Goal: Task Accomplishment & Management: Manage account settings

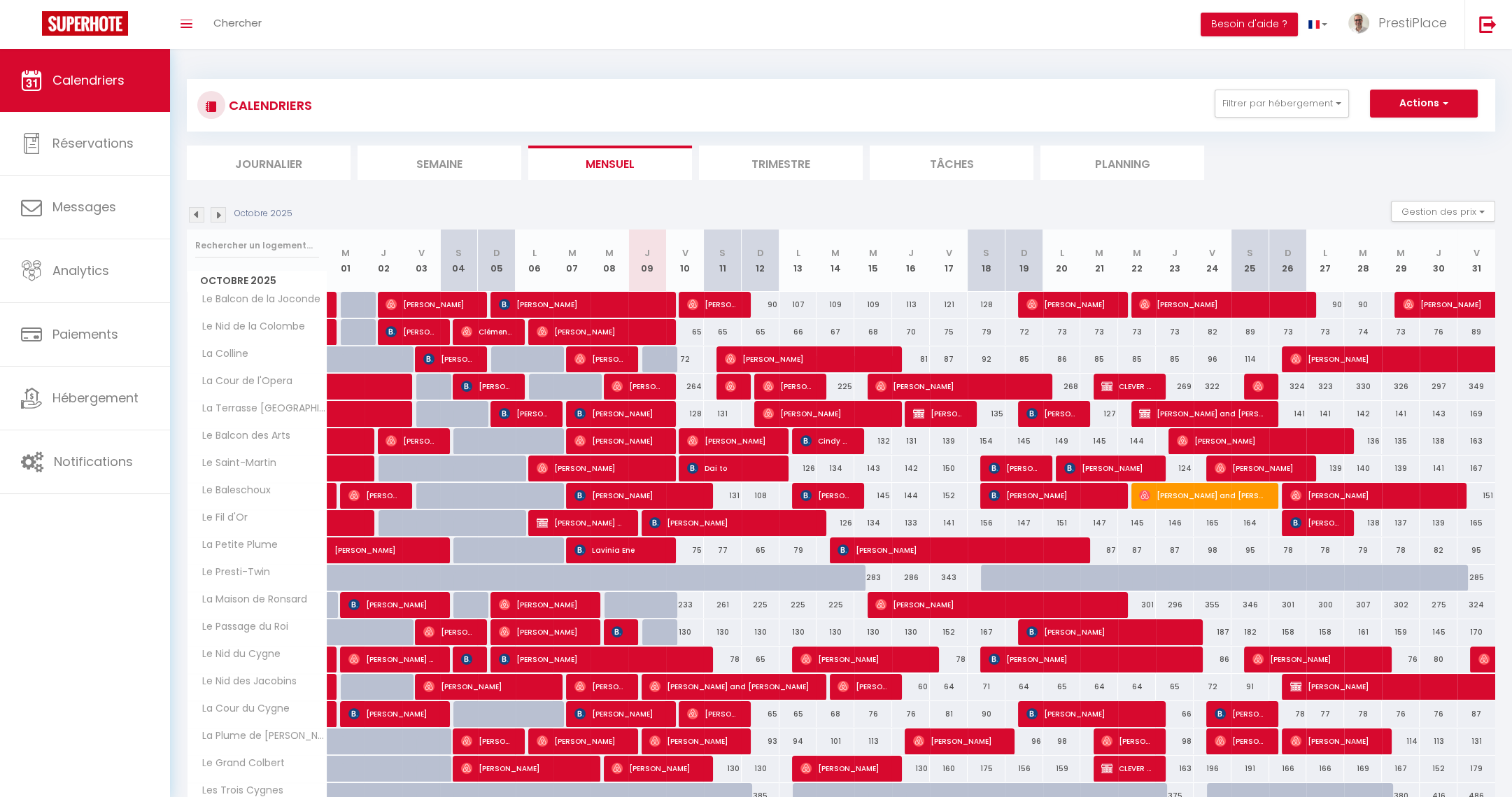
click at [223, 214] on img at bounding box center [218, 215] width 15 height 15
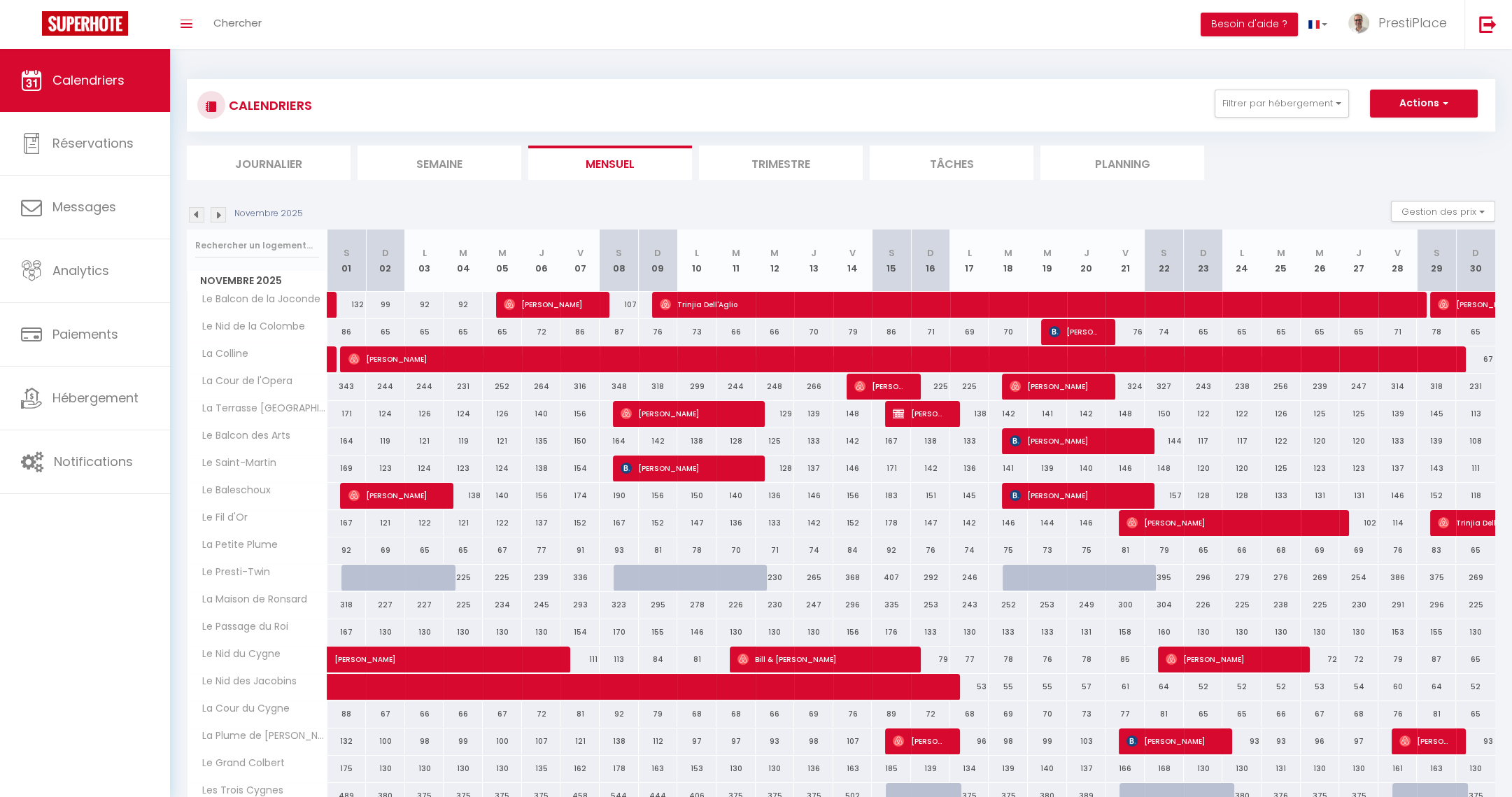
click at [222, 214] on img at bounding box center [218, 215] width 15 height 15
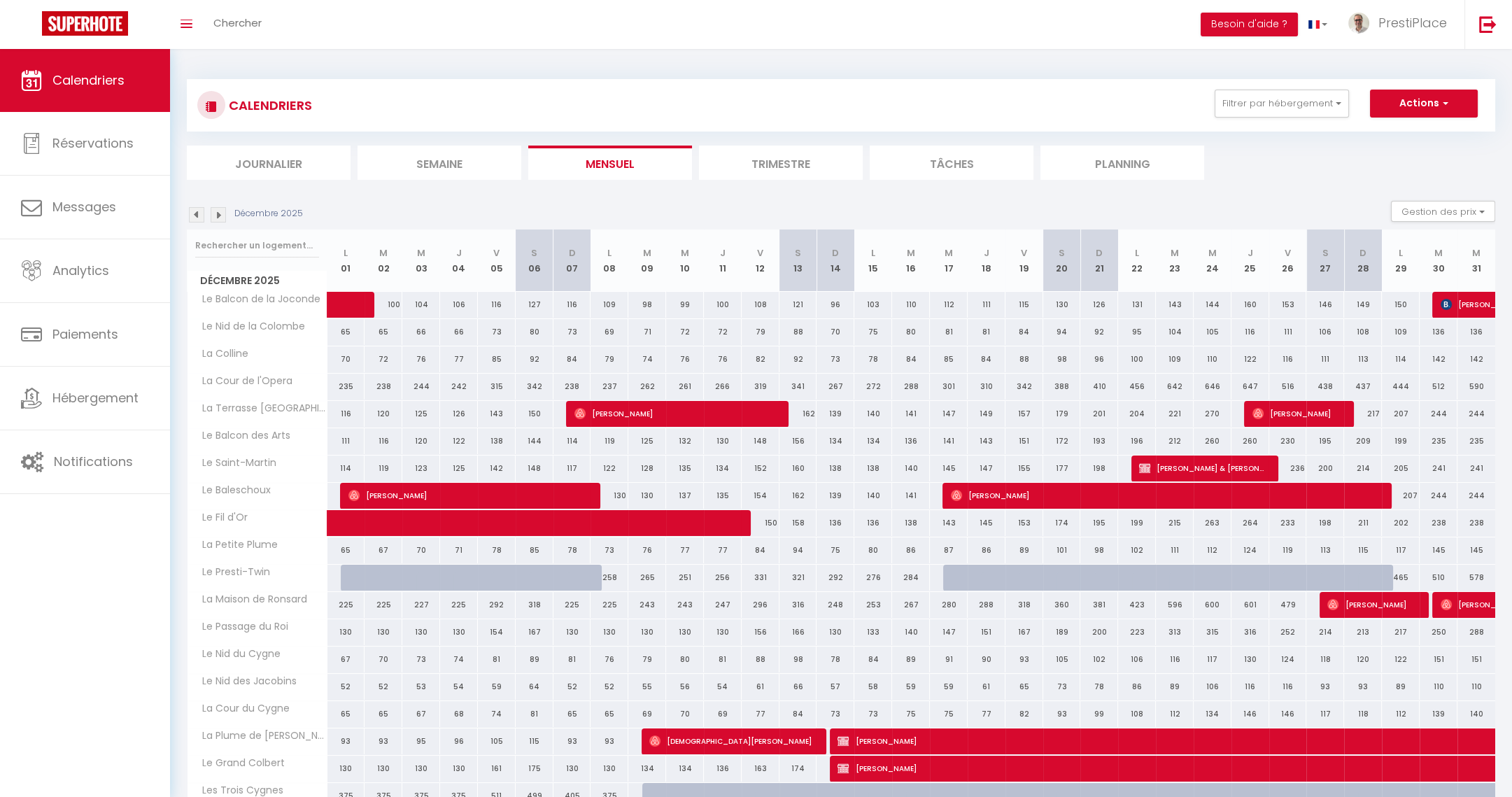
click at [196, 217] on img at bounding box center [197, 215] width 15 height 15
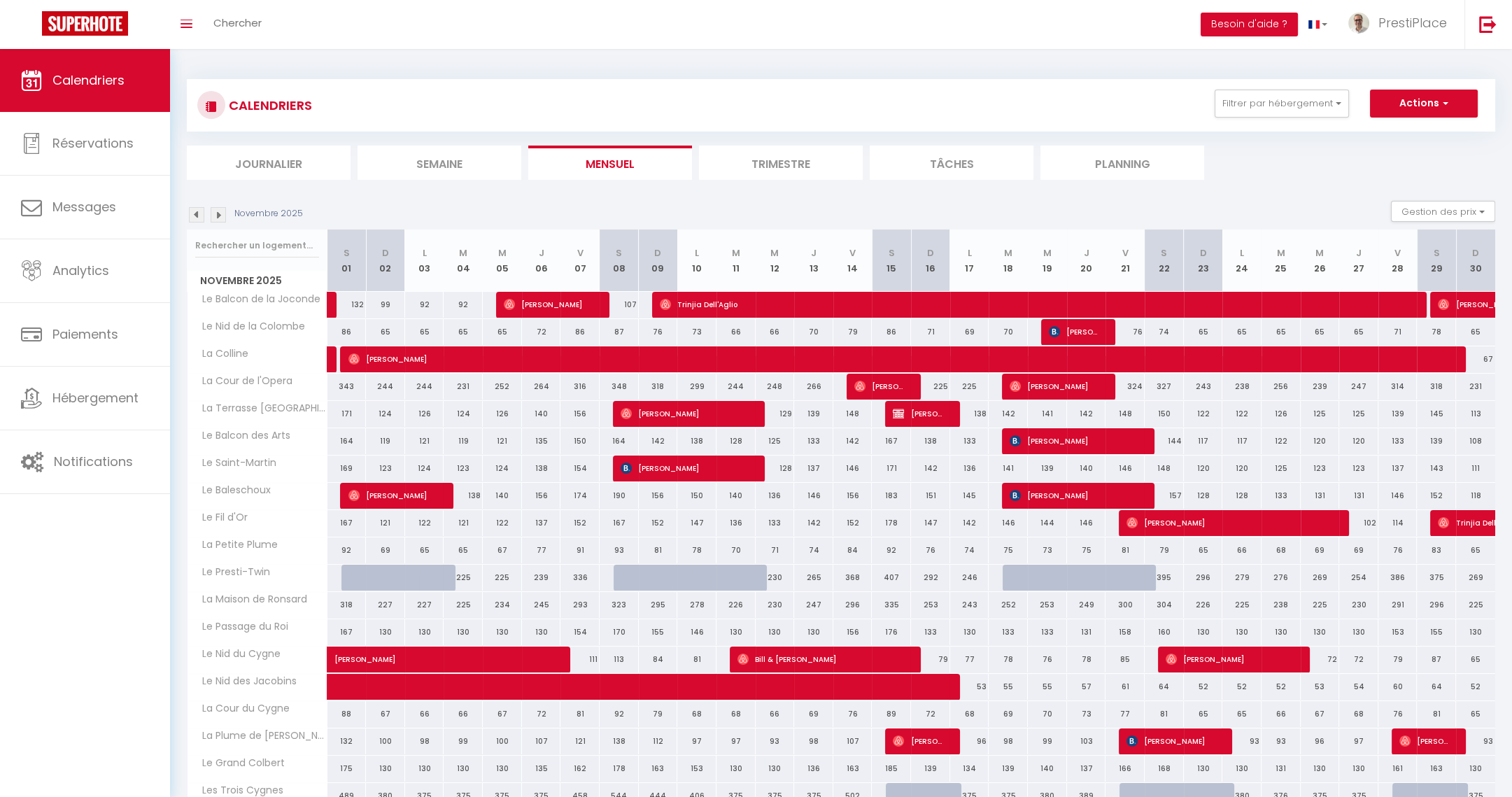
click at [213, 210] on img at bounding box center [218, 215] width 15 height 15
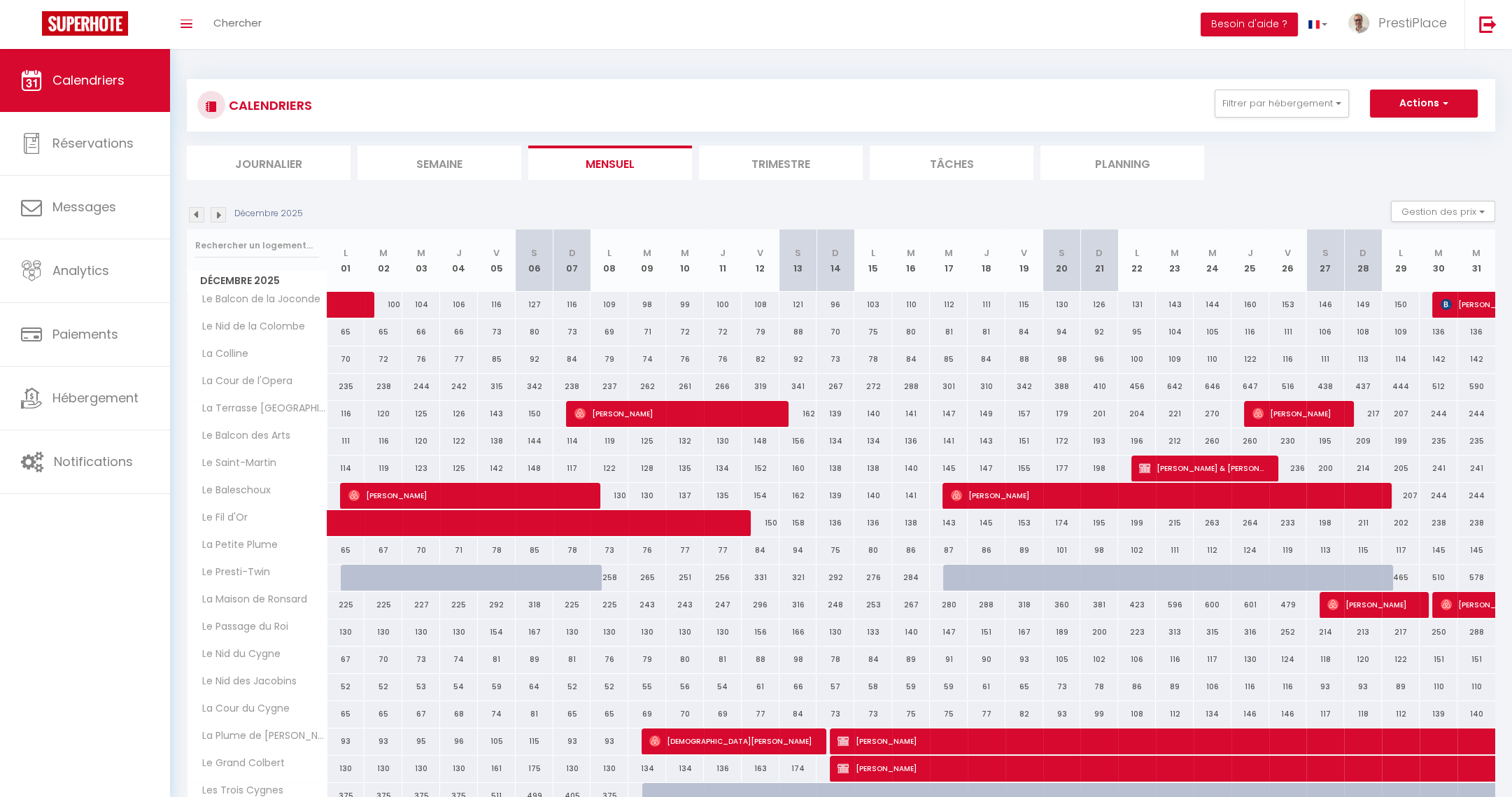
scroll to position [129, 0]
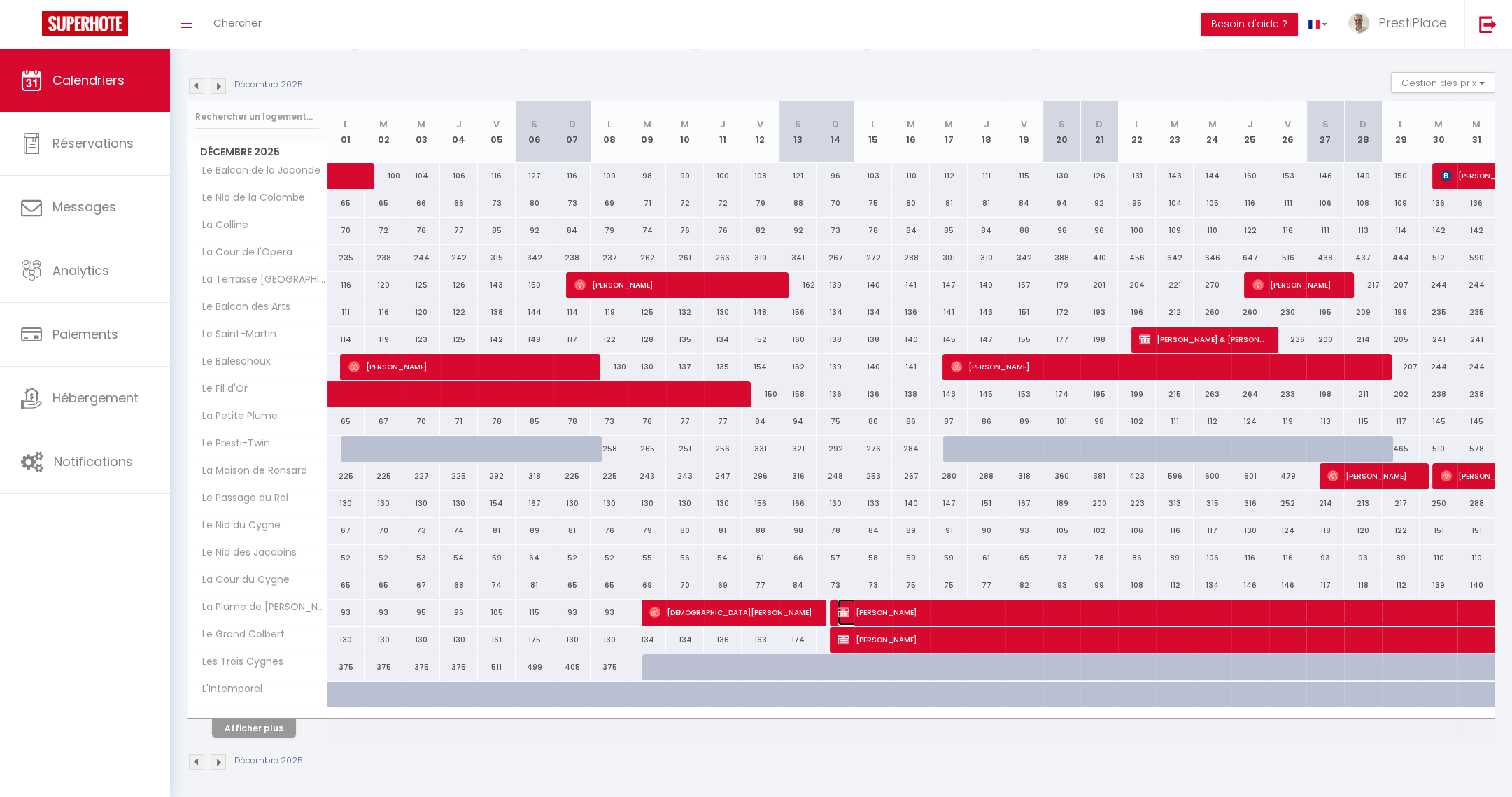
click at [1020, 609] on span "[PERSON_NAME]" at bounding box center [1191, 612] width 708 height 27
select select "KO"
select select "0"
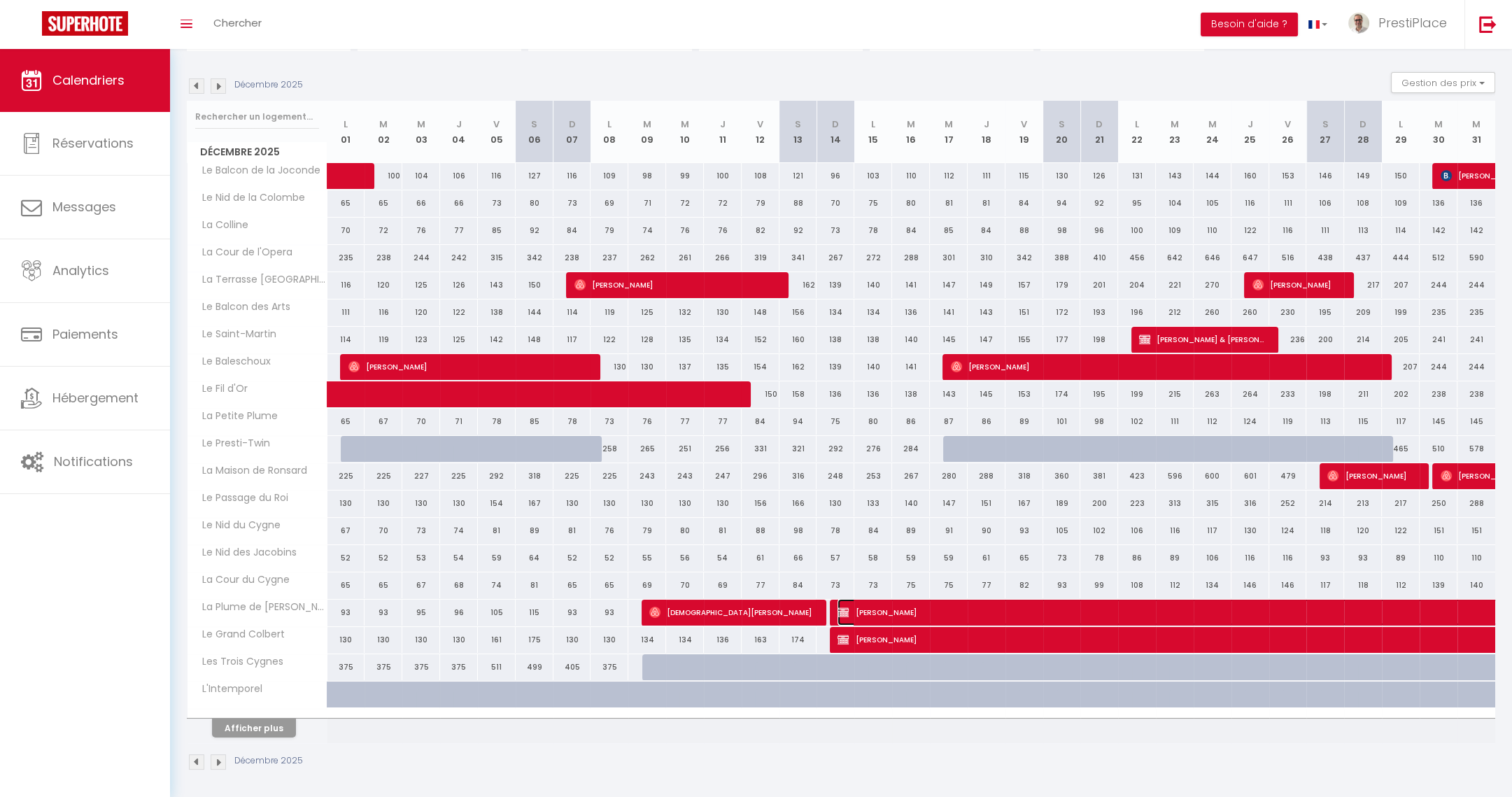
select select "1"
select select
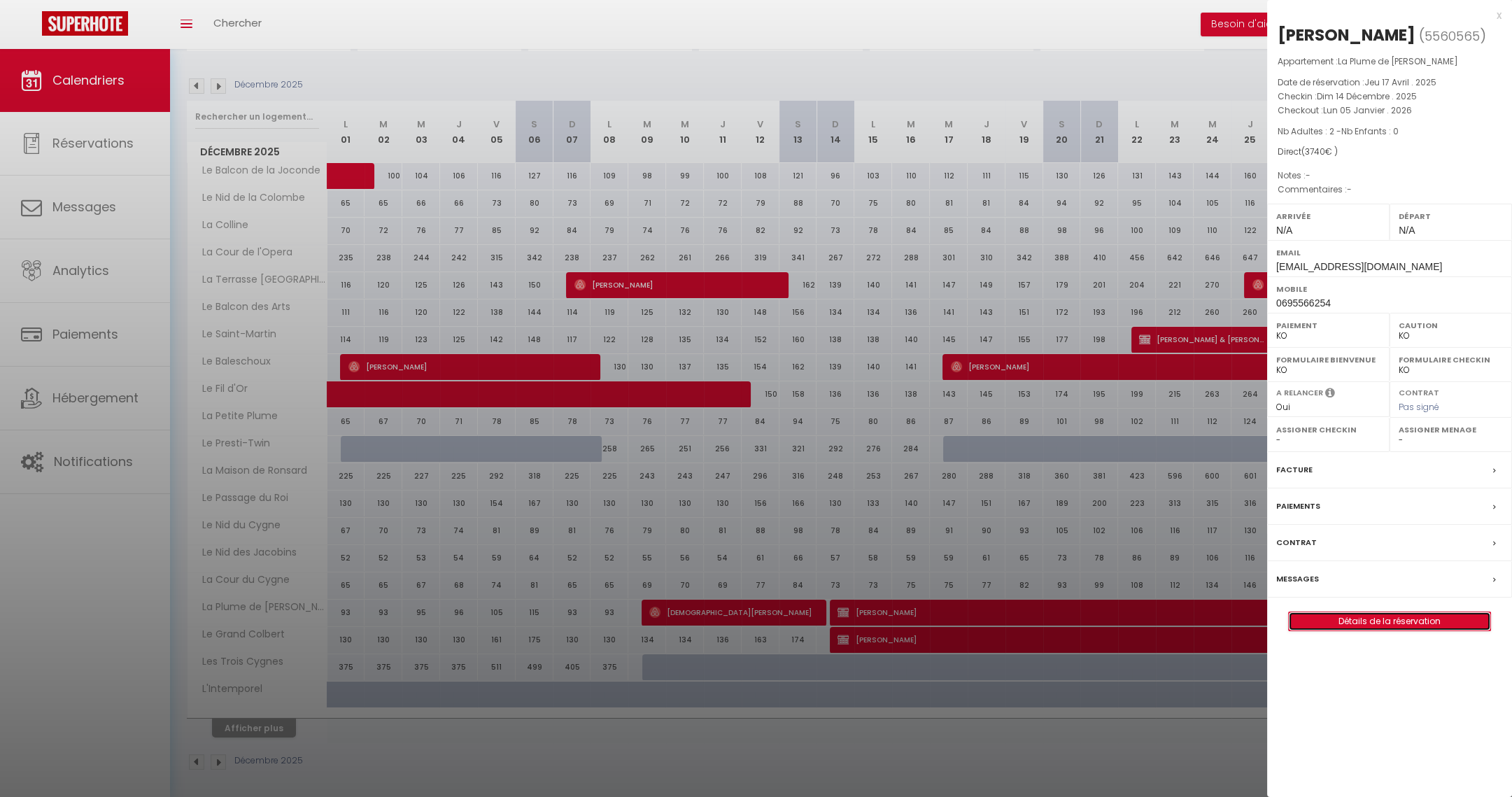
click at [1401, 630] on link "Détails de la réservation" at bounding box center [1389, 621] width 201 height 18
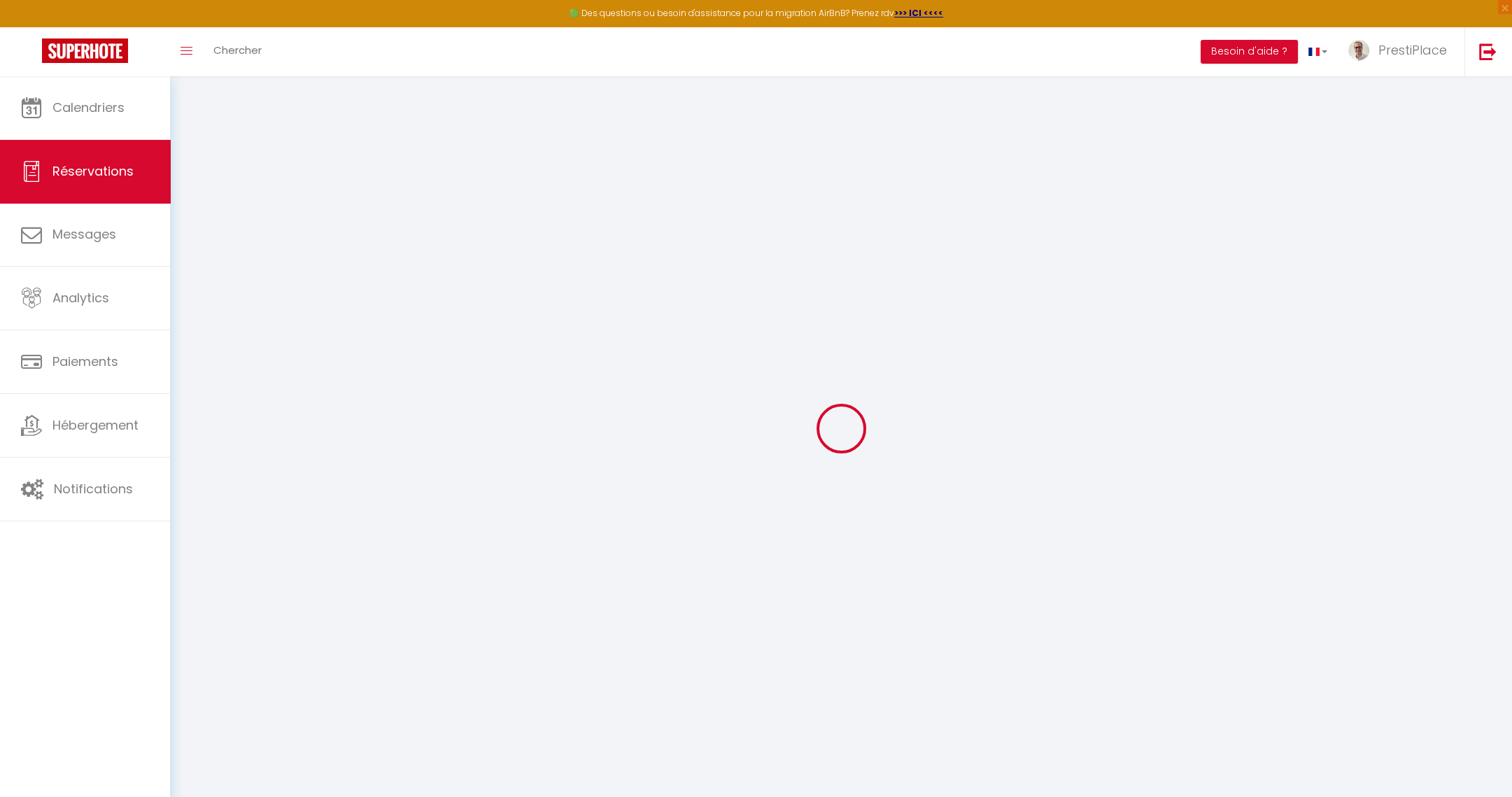
type input "[PERSON_NAME]"
type input "Condette"
type input "[EMAIL_ADDRESS][DOMAIN_NAME]"
type input "0695566254"
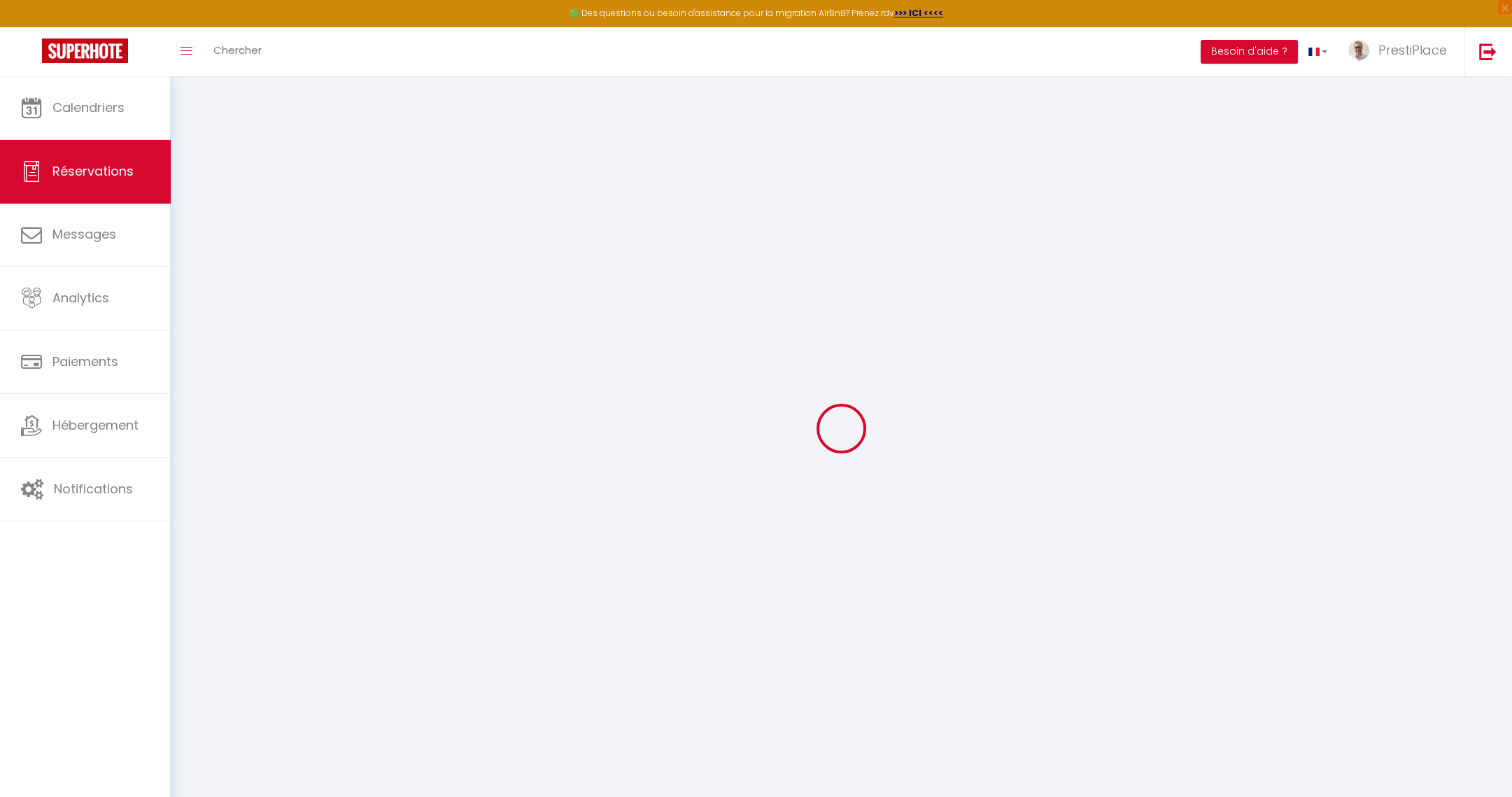
type input "37000"
type input "[STREET_ADDRESS]"
type input "Tours"
select select "FR"
select select "51108"
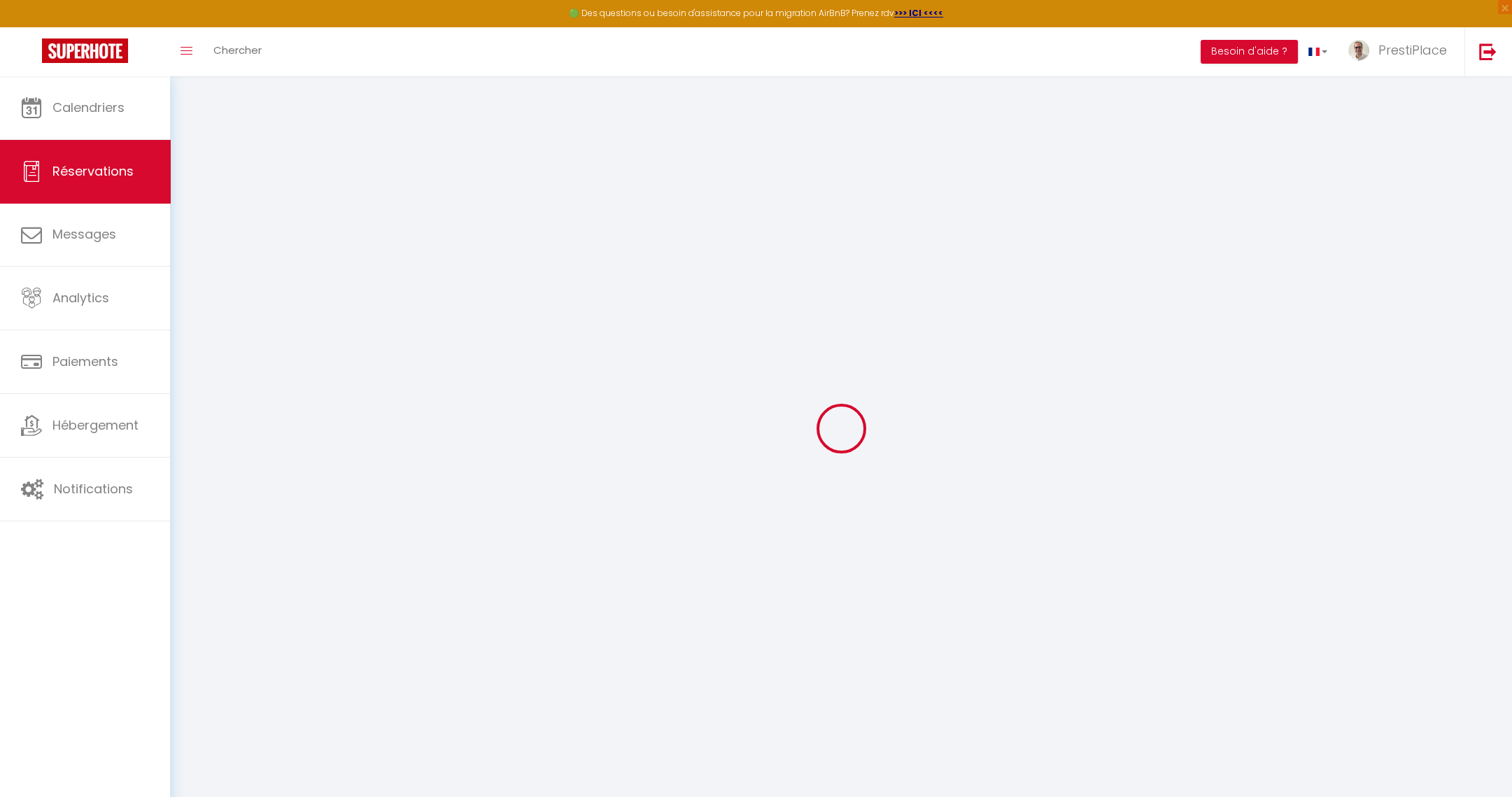
select select "2"
type input "[DATE]"
select select
type input "[DATE]"
select select
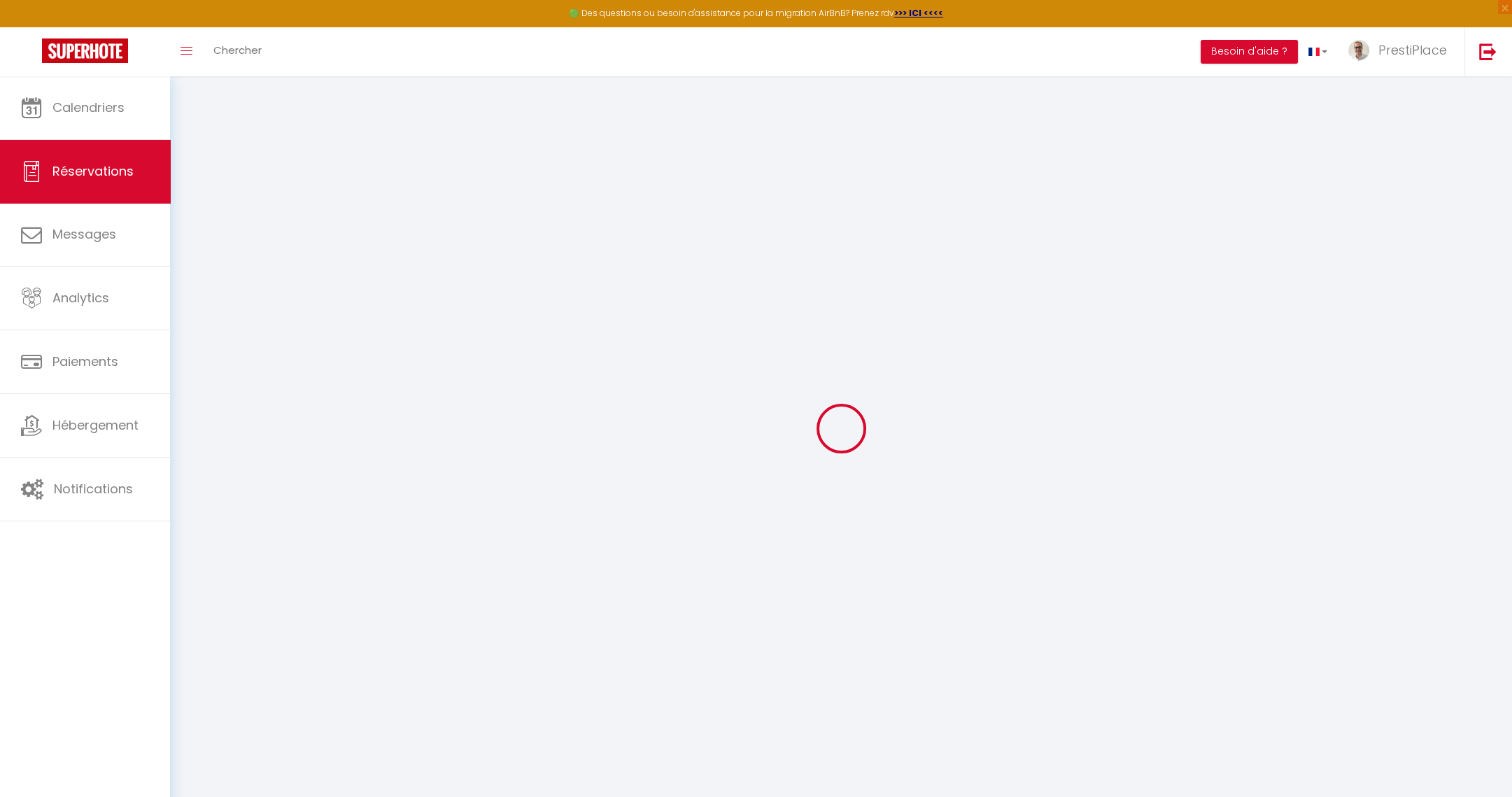
type input "2"
select select "10"
select select
type input "3740"
checkbox input "false"
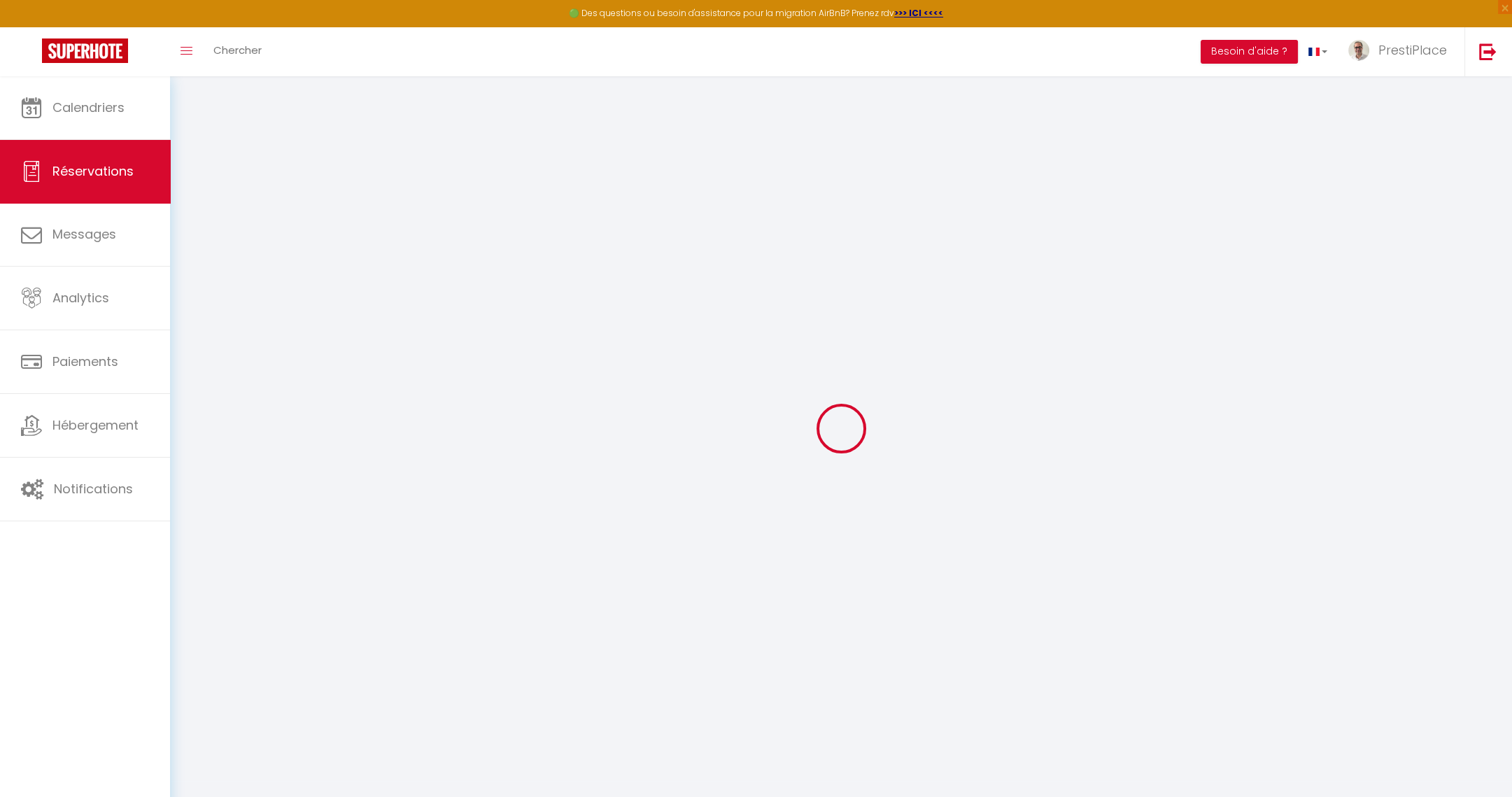
type input "3740"
type input "0"
select select
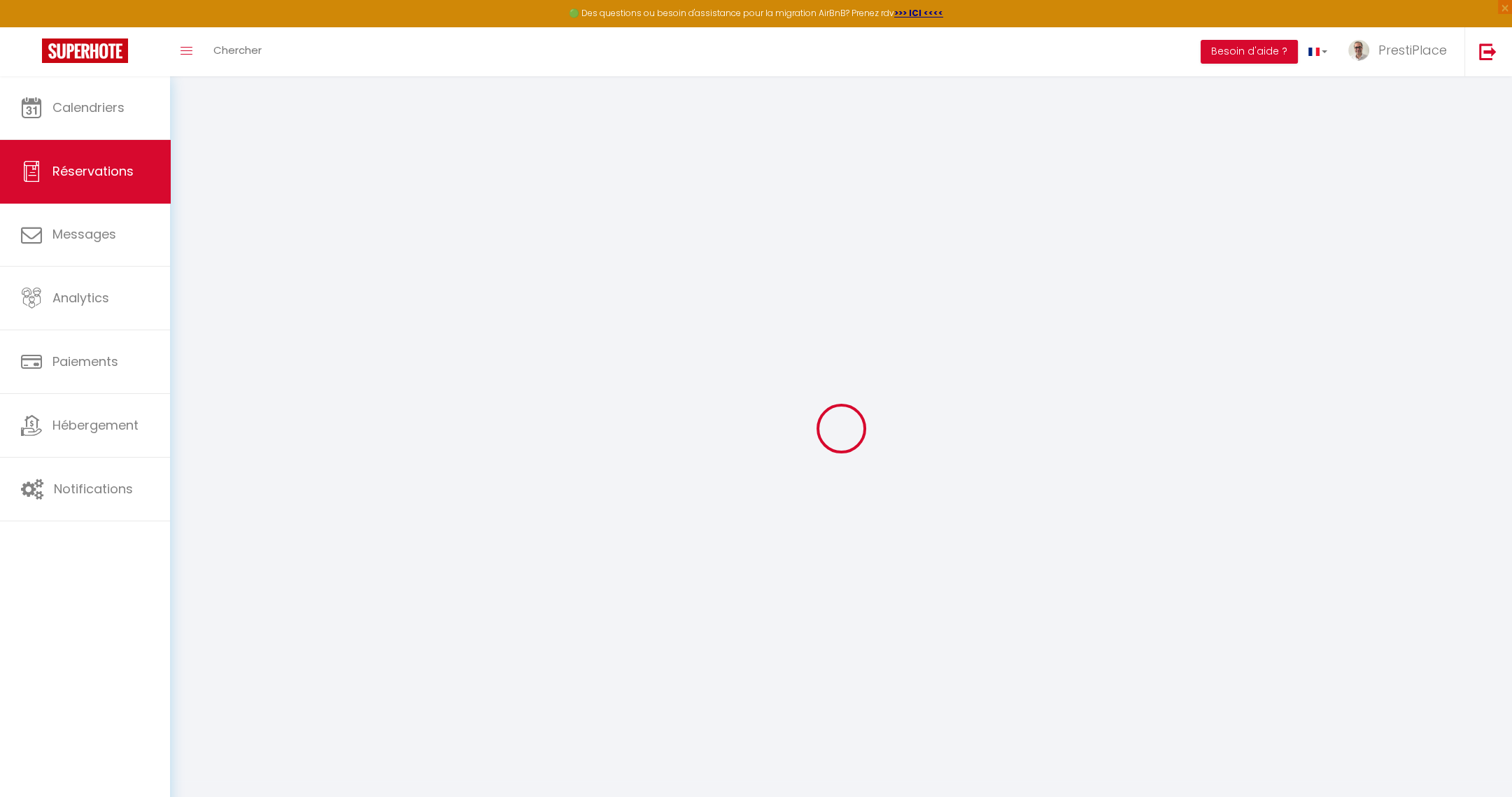
select select
select select "14"
checkbox input "false"
select select
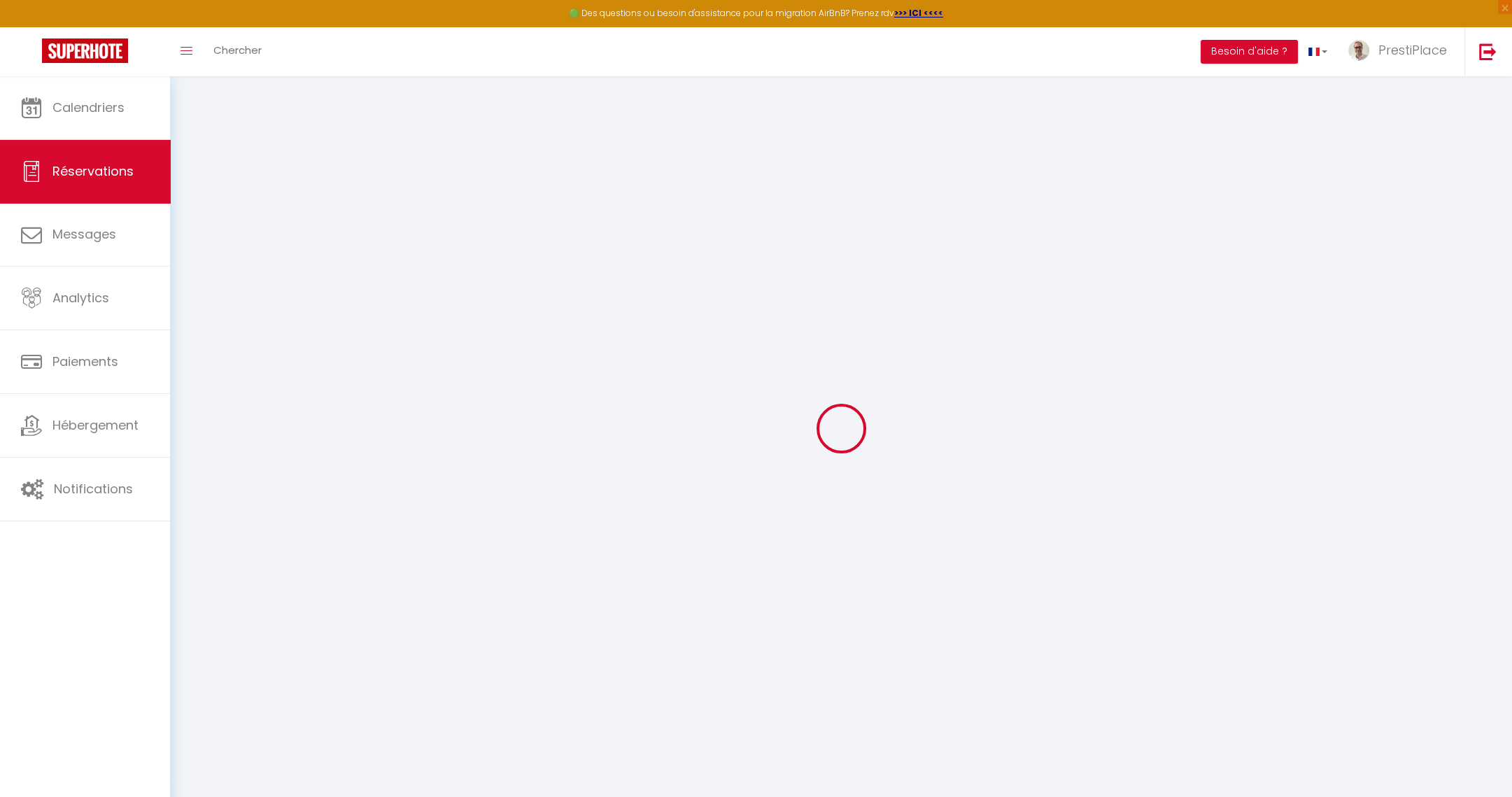
checkbox input "false"
select select
checkbox input "false"
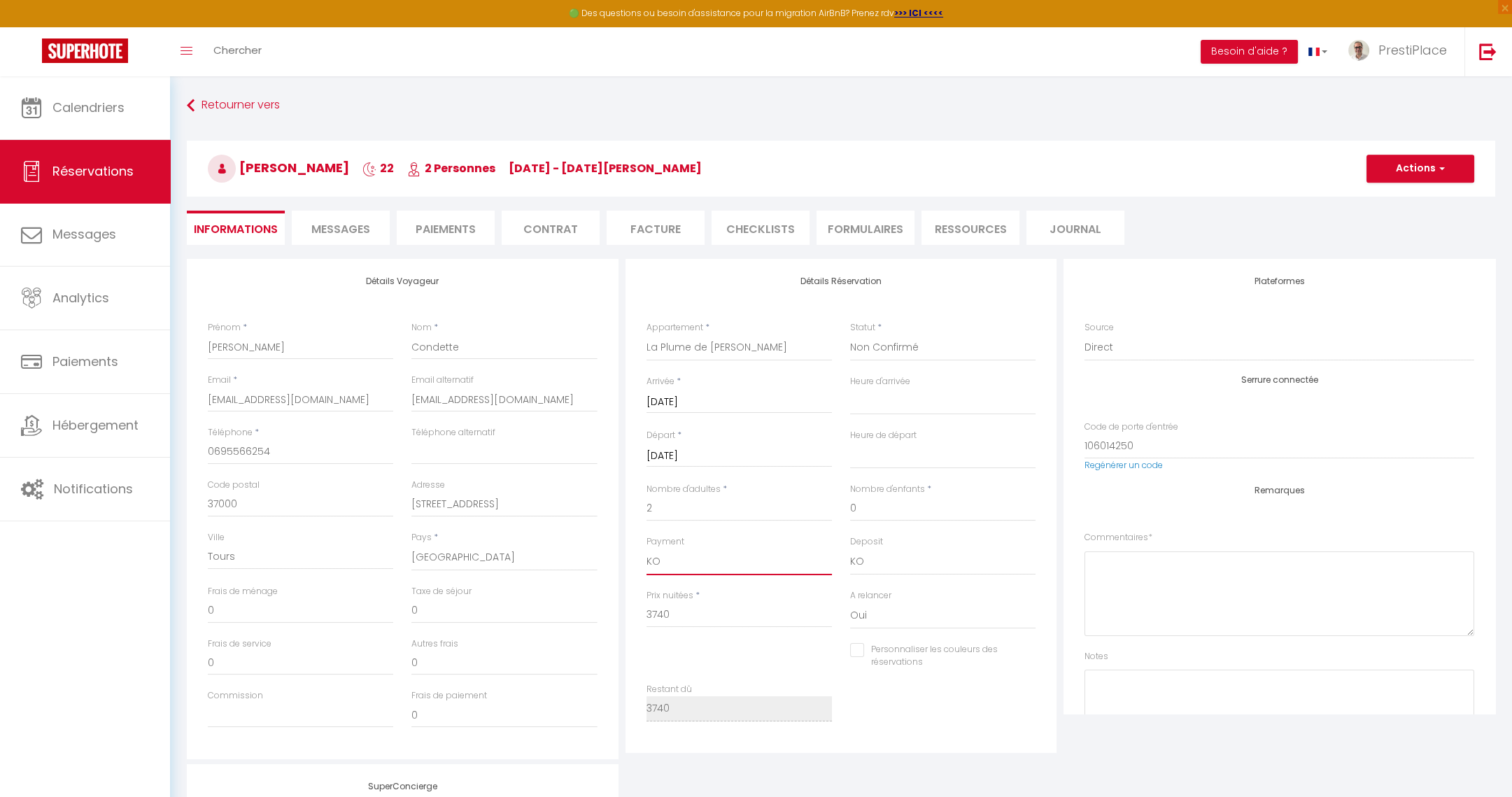
click at [689, 562] on select "OK KO" at bounding box center [738, 562] width 185 height 27
select select
checkbox input "false"
select select
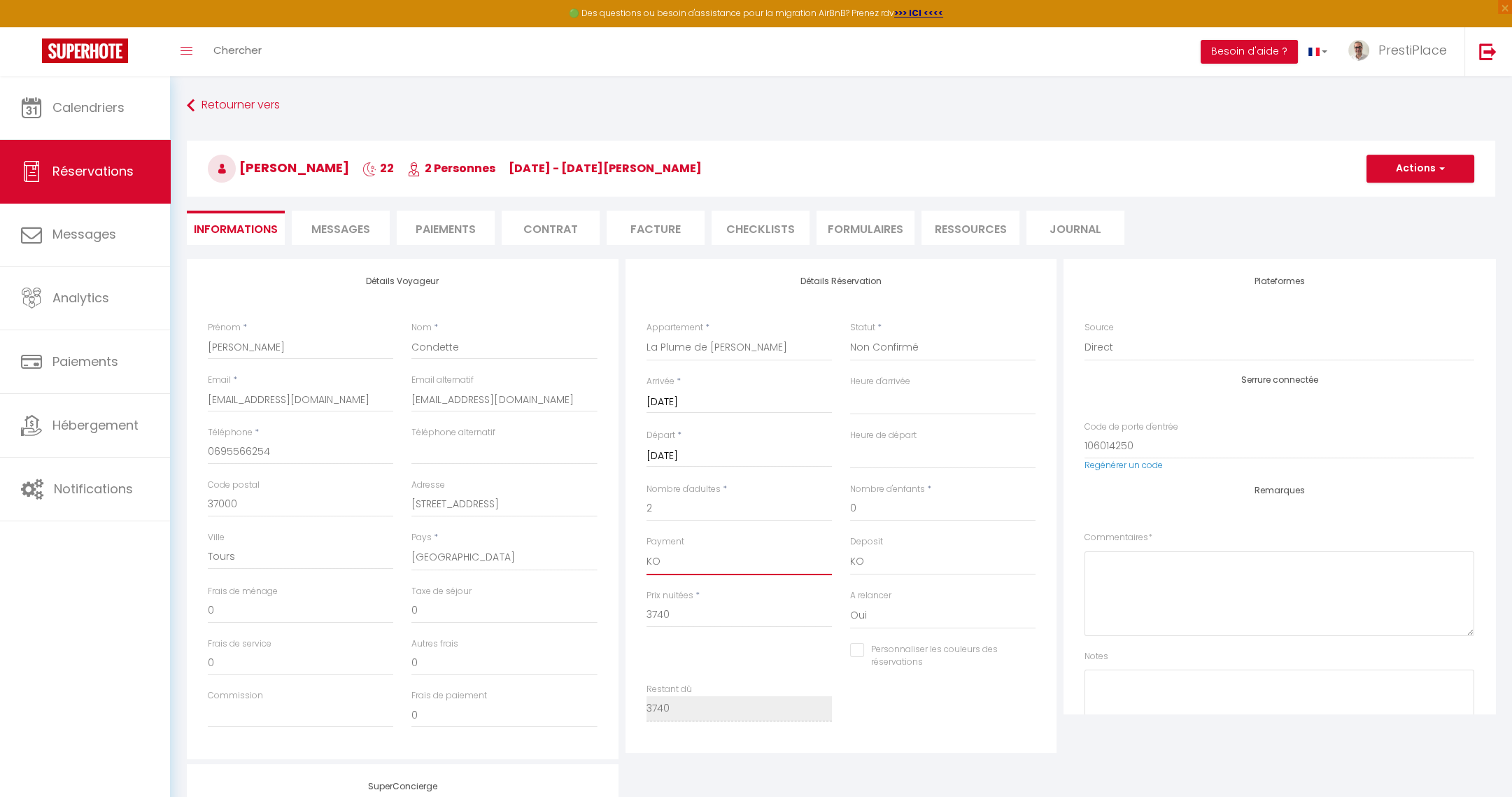
select select
select select "12"
click at [646, 549] on select "OK KO" at bounding box center [738, 562] width 185 height 27
select select
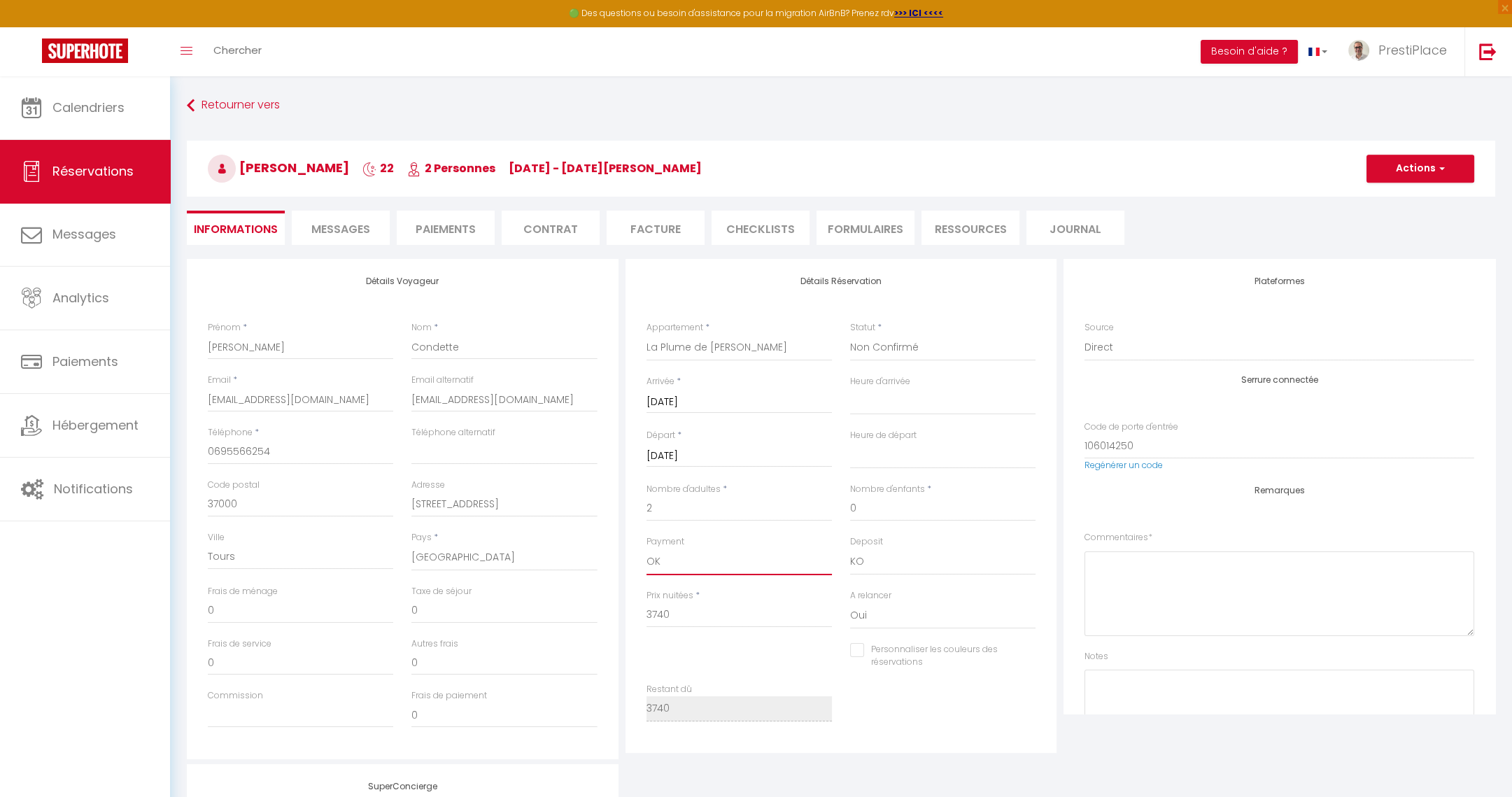
checkbox input "false"
drag, startPoint x: 693, startPoint y: 591, endPoint x: 848, endPoint y: 492, distance: 183.9
click at [848, 492] on div "Détails Réservation Appartement * Le Balcon de la Joconde La Cour de l'Opera La…" at bounding box center [841, 506] width 431 height 494
click at [911, 677] on div "Personnaliser les couleurs des réservations #D7092E" at bounding box center [943, 663] width 203 height 40
click at [1408, 164] on button "Actions" at bounding box center [1420, 168] width 107 height 28
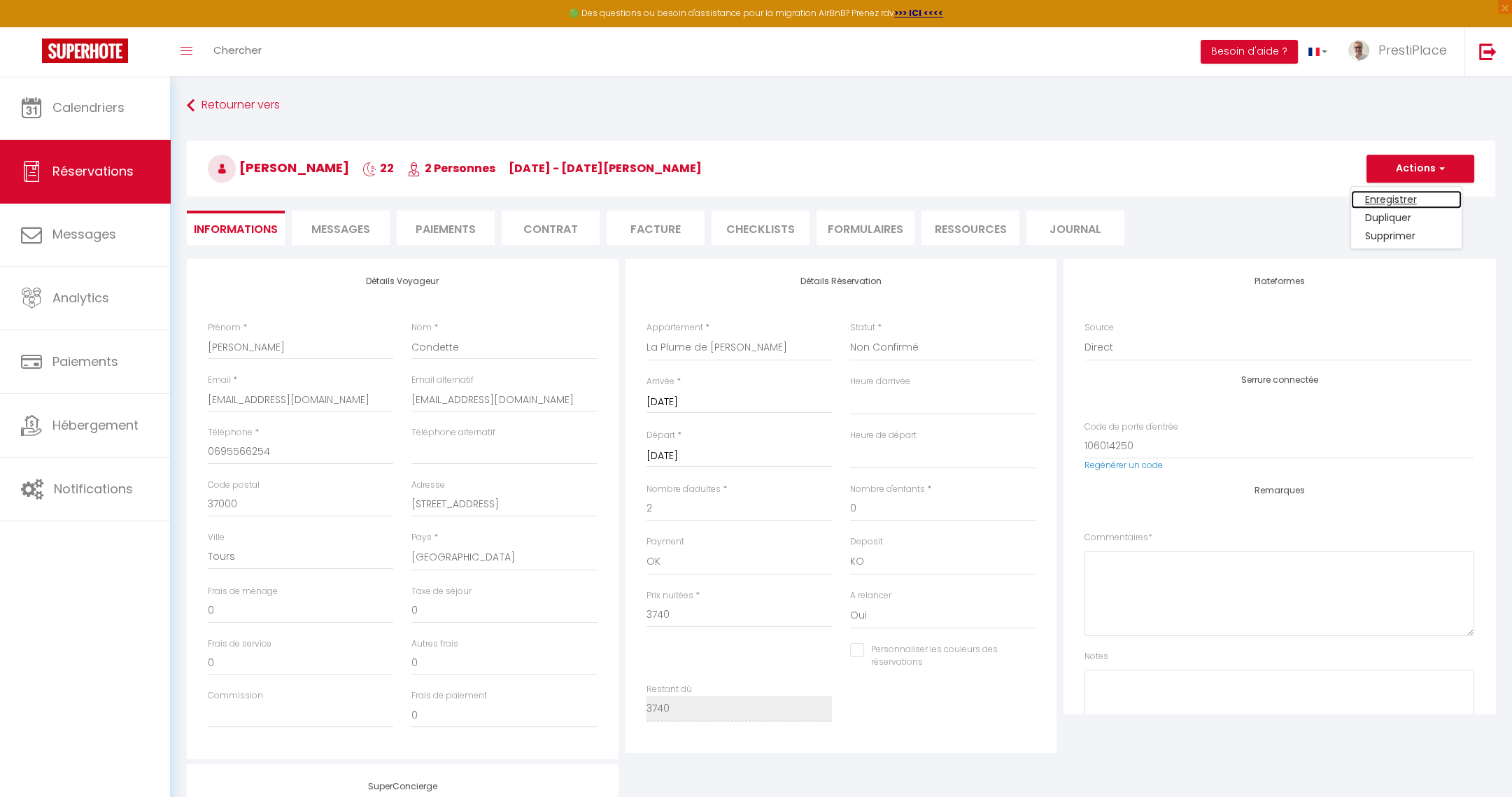
click at [1398, 194] on link "Enregistrer" at bounding box center [1406, 200] width 111 height 18
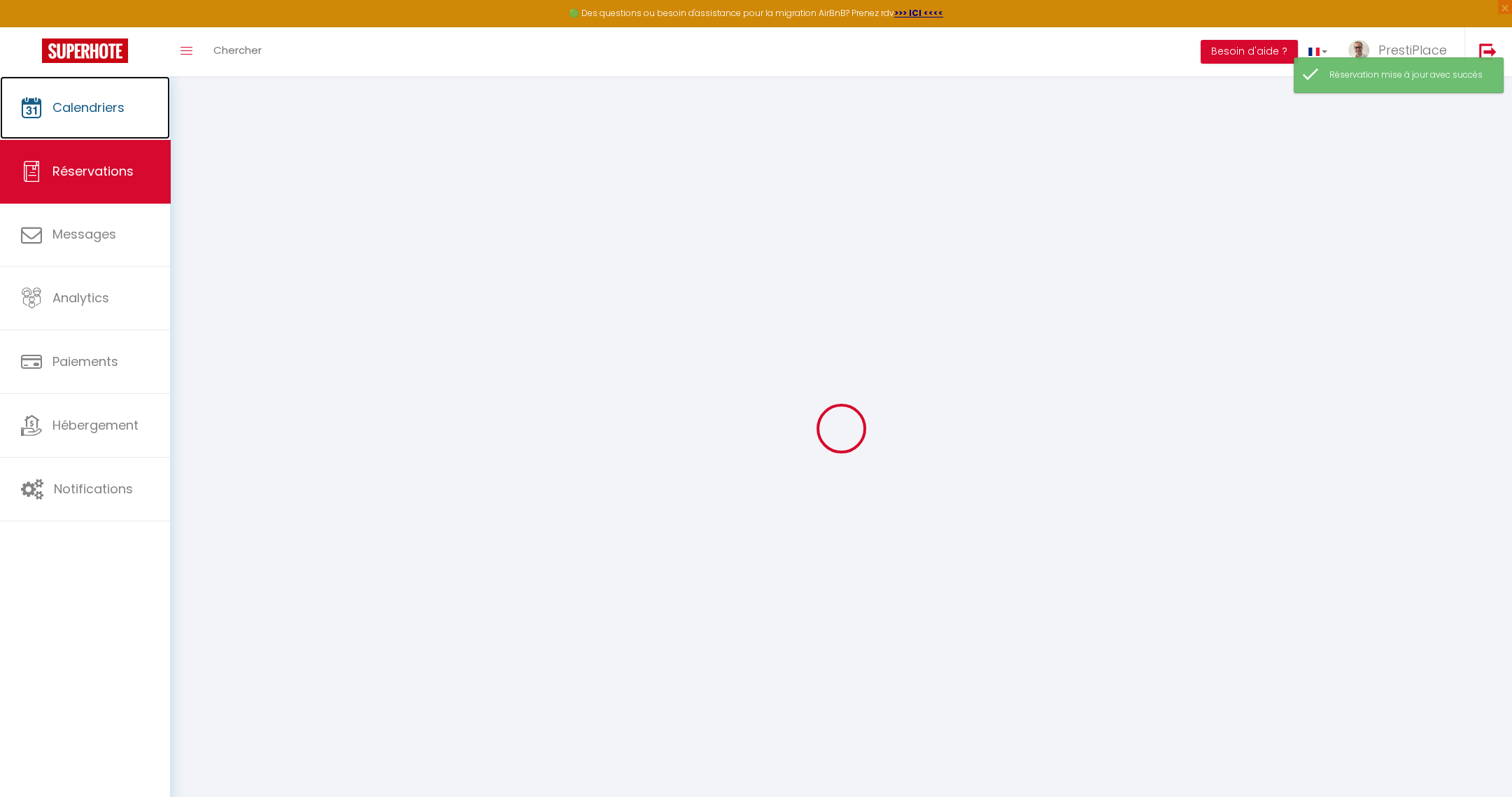
click at [50, 94] on link "Calendriers" at bounding box center [85, 107] width 170 height 63
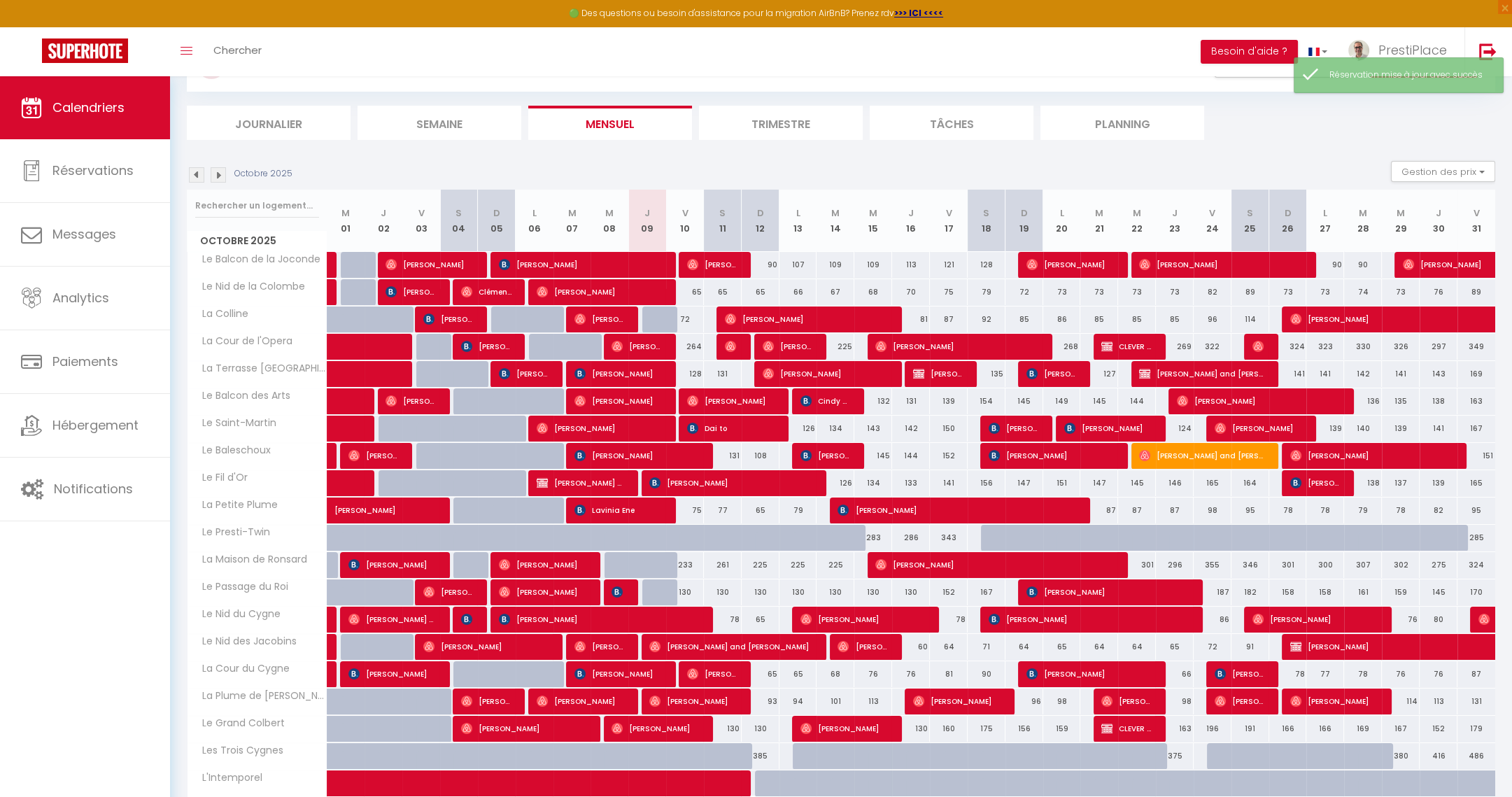
scroll to position [51, 0]
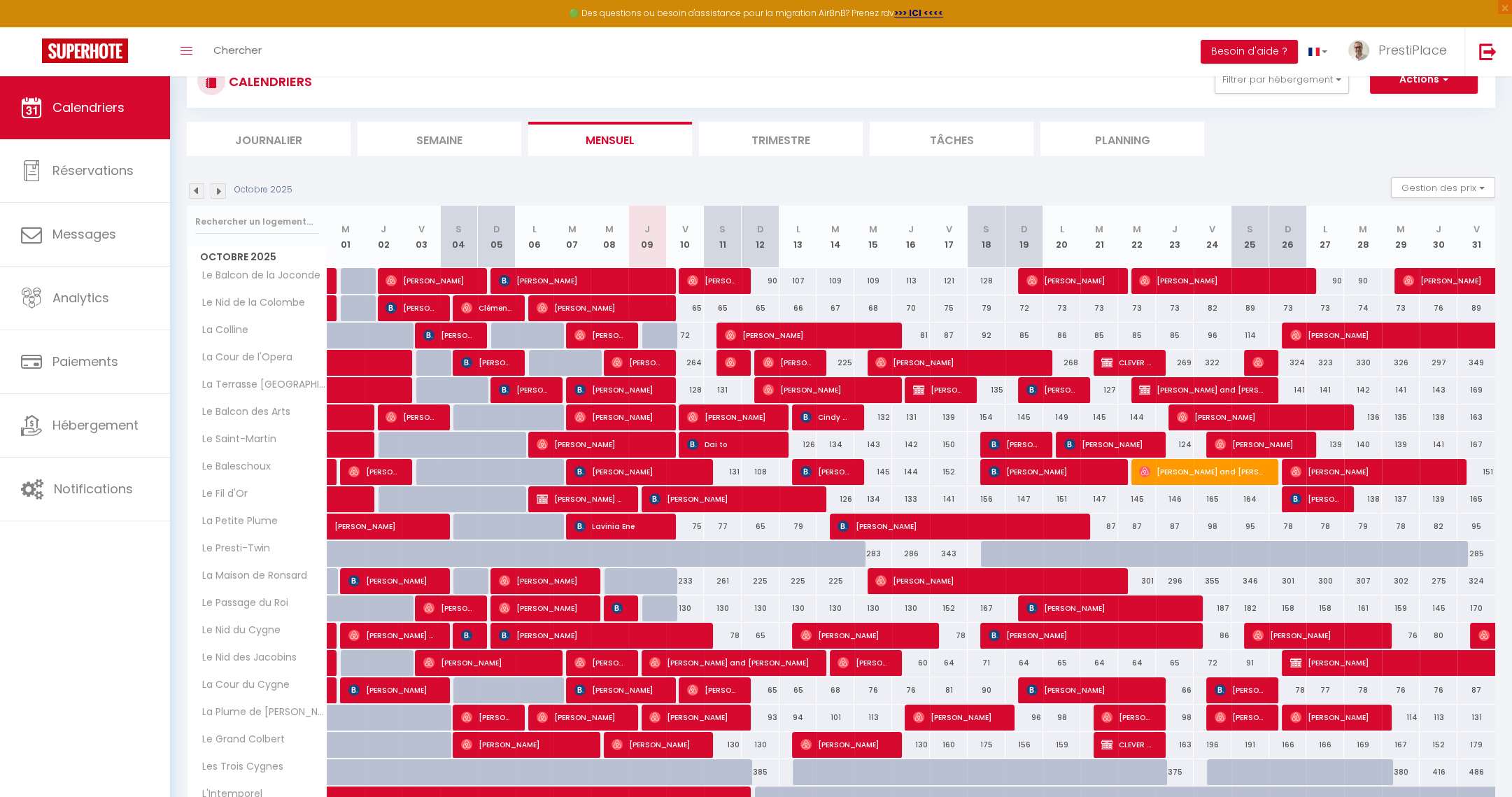
click at [222, 188] on img at bounding box center [218, 191] width 15 height 15
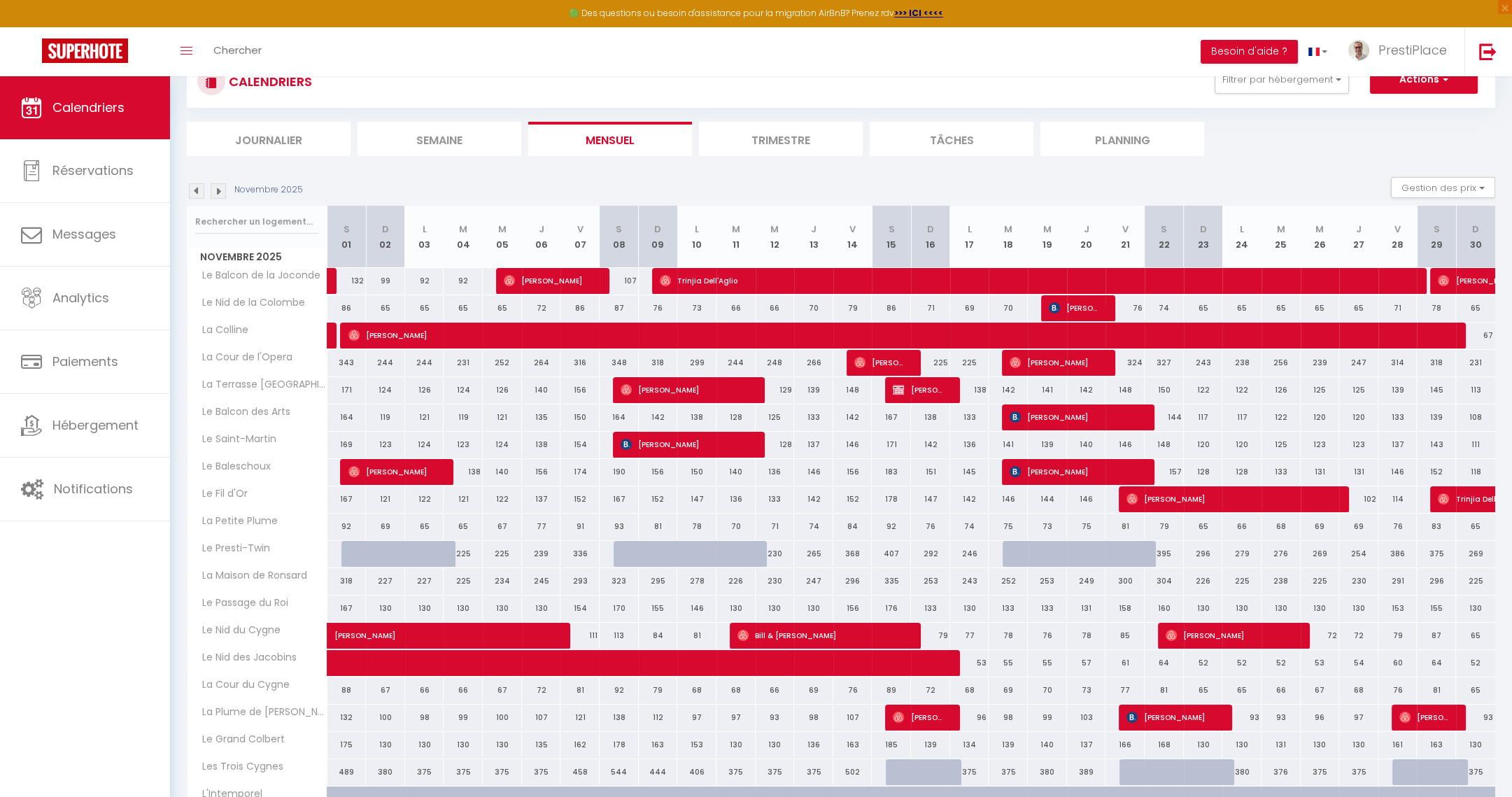
click at [222, 188] on img at bounding box center [218, 191] width 15 height 15
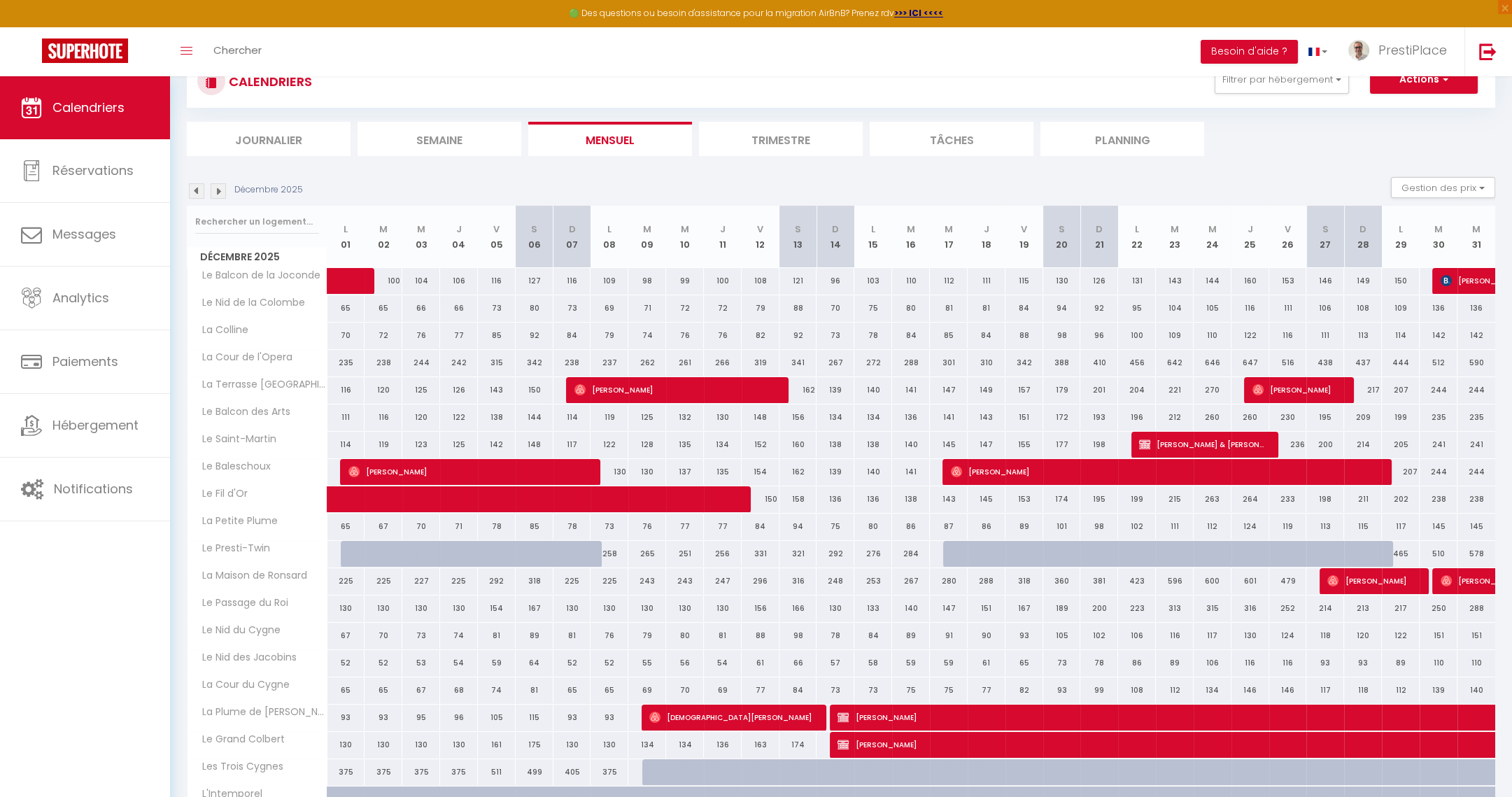
scroll to position [156, 0]
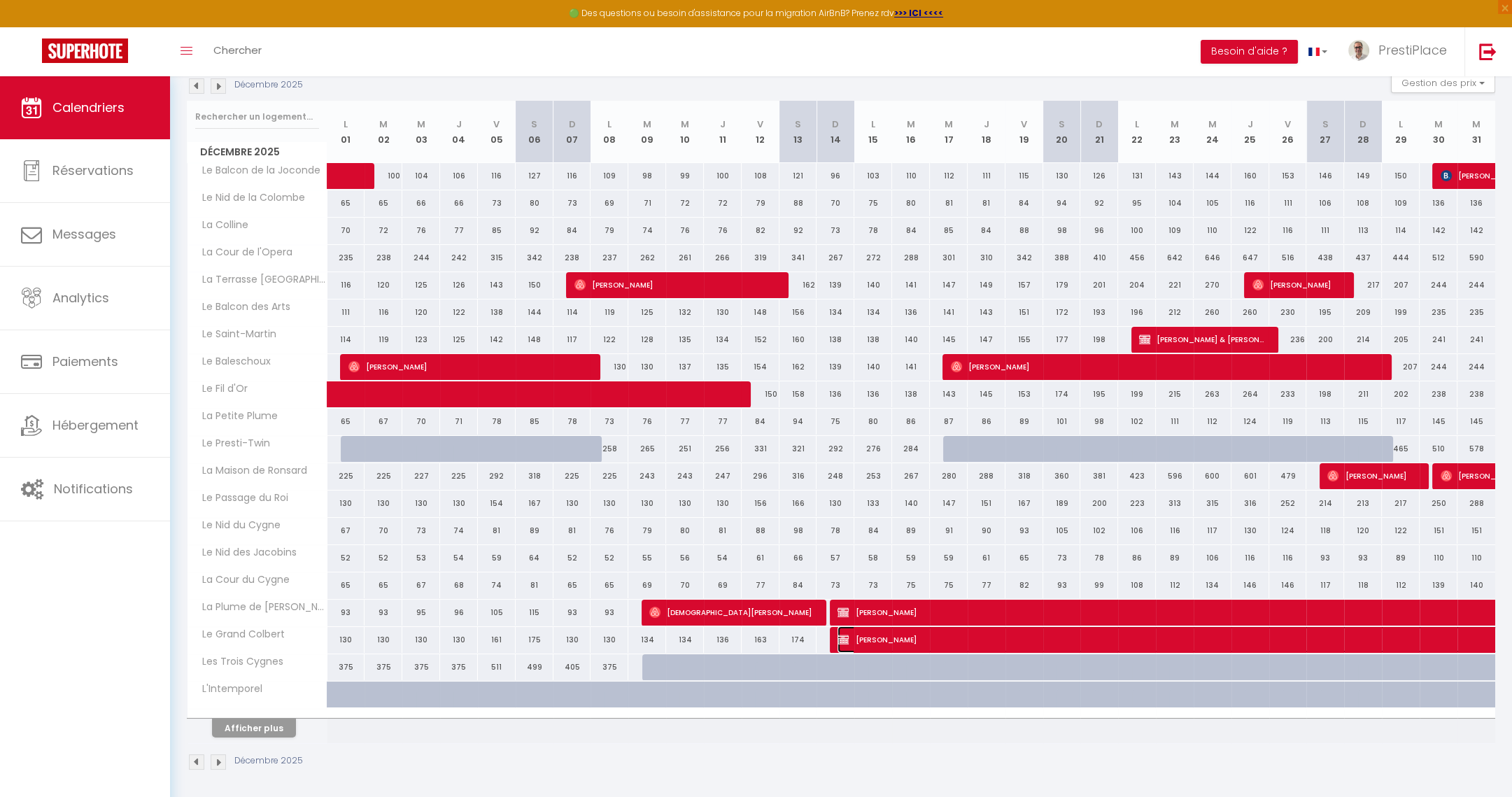
click at [1086, 630] on span "[PERSON_NAME]" at bounding box center [1191, 639] width 708 height 27
select select "KO"
select select "0"
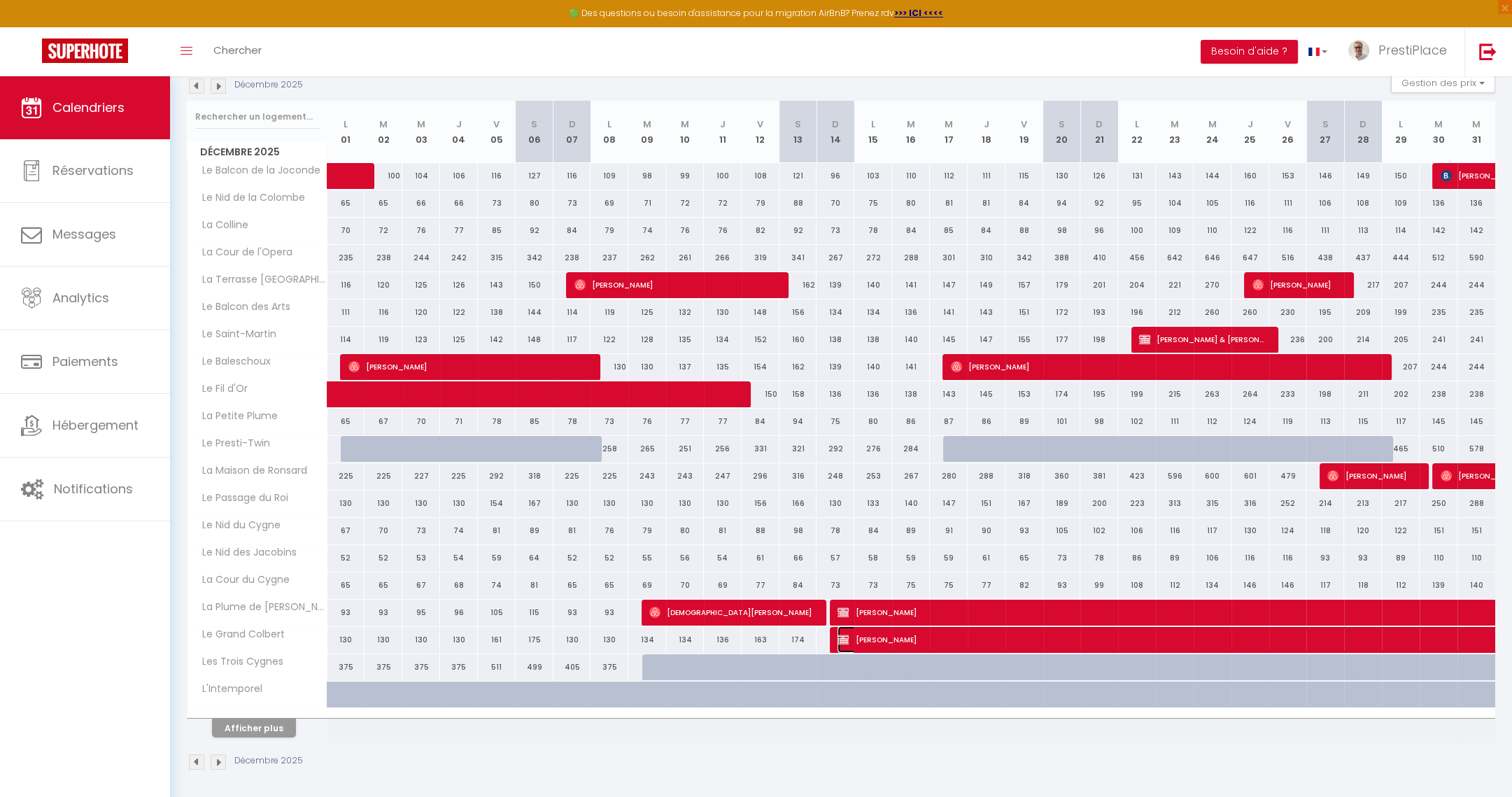
select select "1"
select select
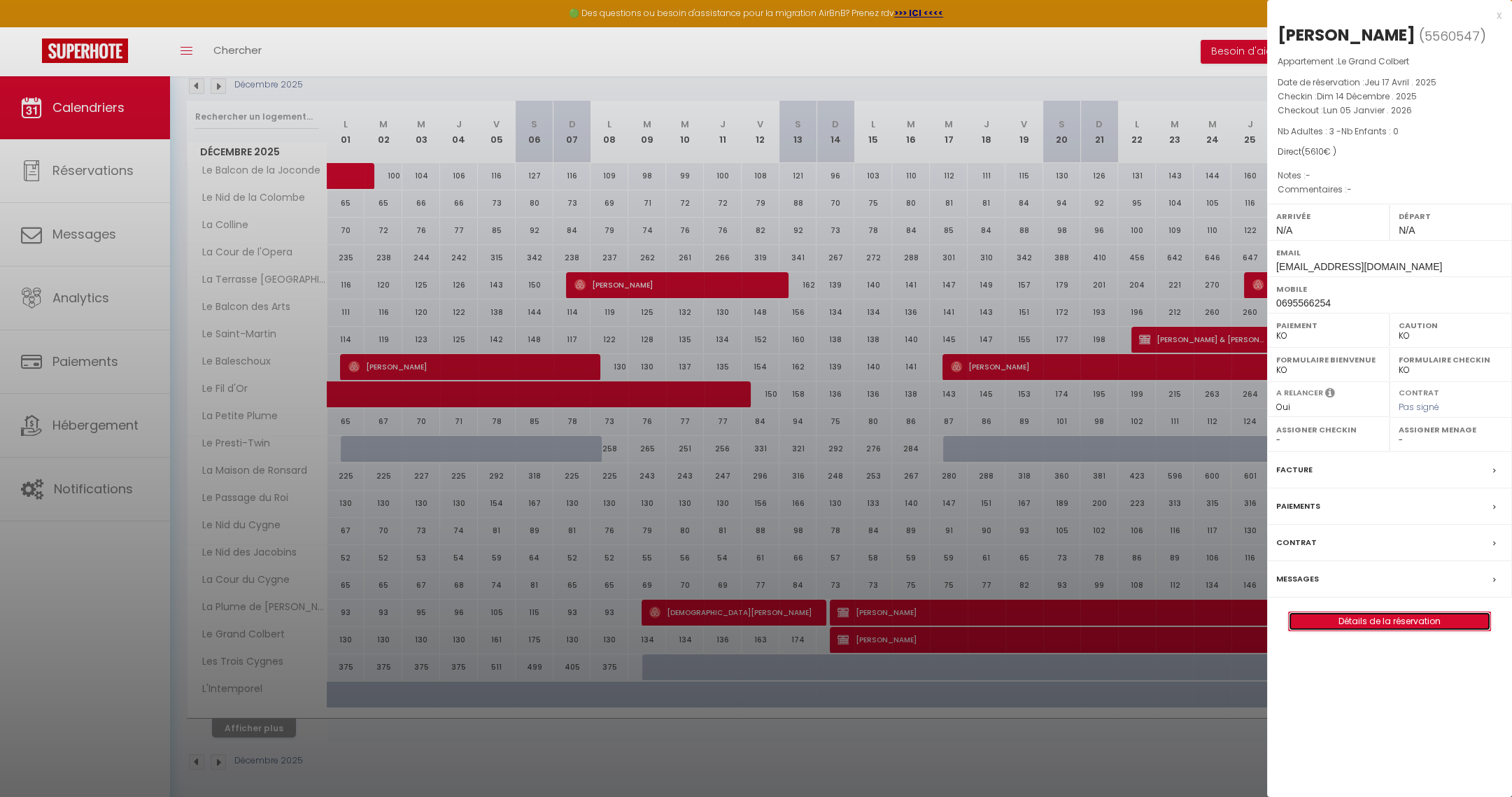
click at [1385, 630] on link "Détails de la réservation" at bounding box center [1389, 621] width 201 height 18
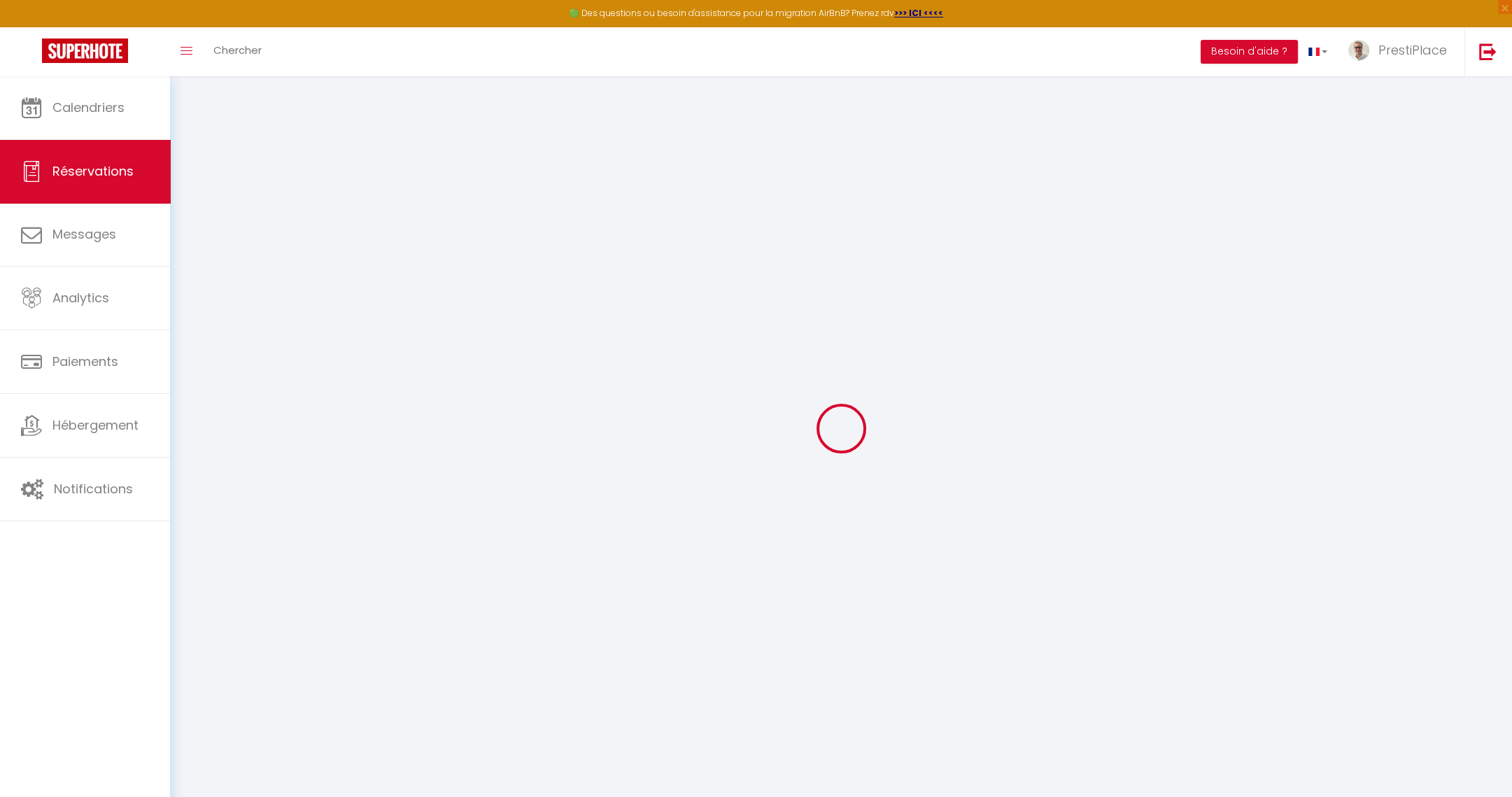
type input "[PERSON_NAME]"
type input "Condette"
type input "[EMAIL_ADDRESS][DOMAIN_NAME]"
type input "0695566254"
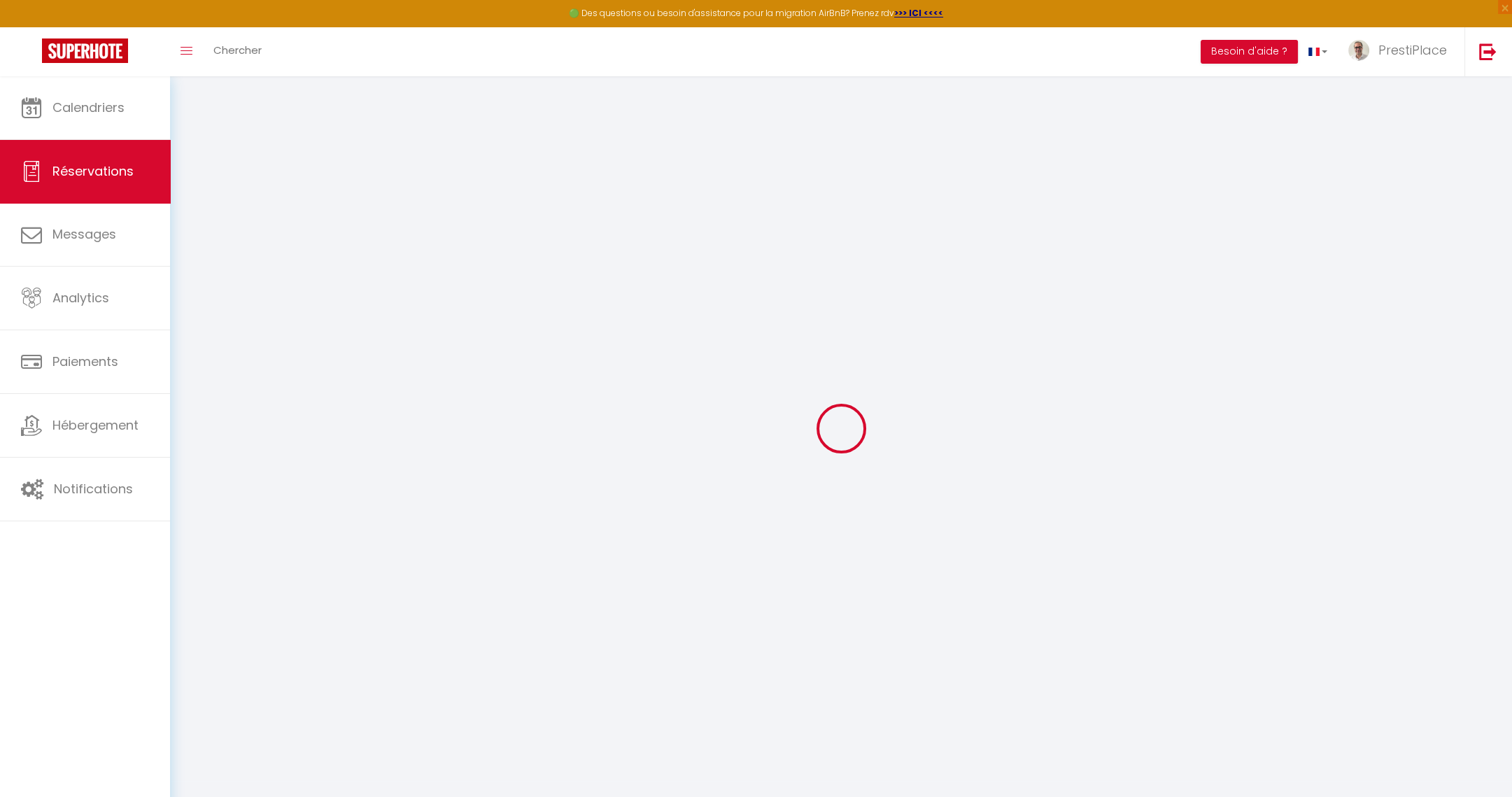
type input "37000"
type input "[STREET_ADDRESS]"
type input "Tours"
select select "FR"
select select "51403"
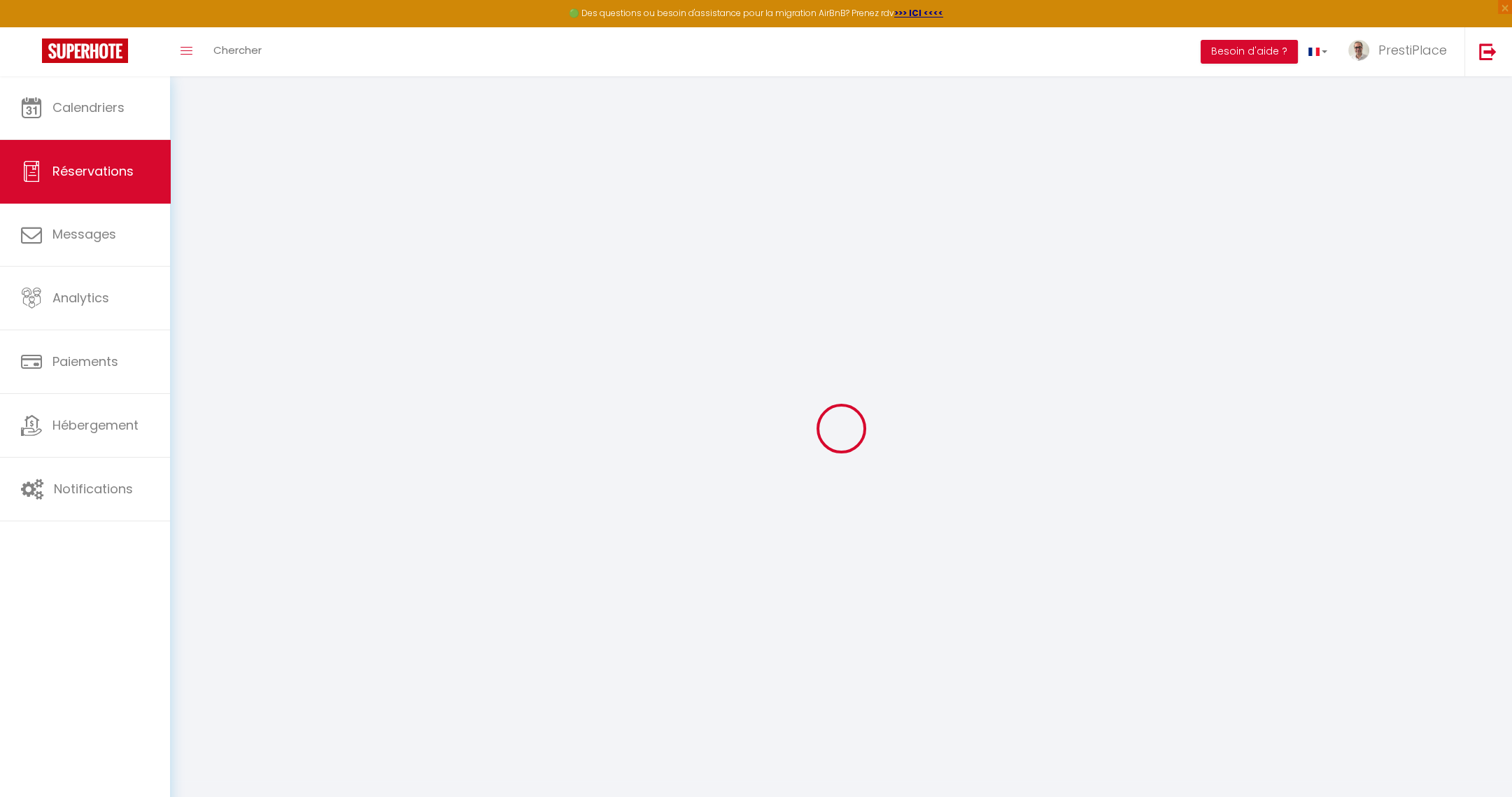
select select "2"
type input "[DATE]"
select select
type input "[DATE]"
select select
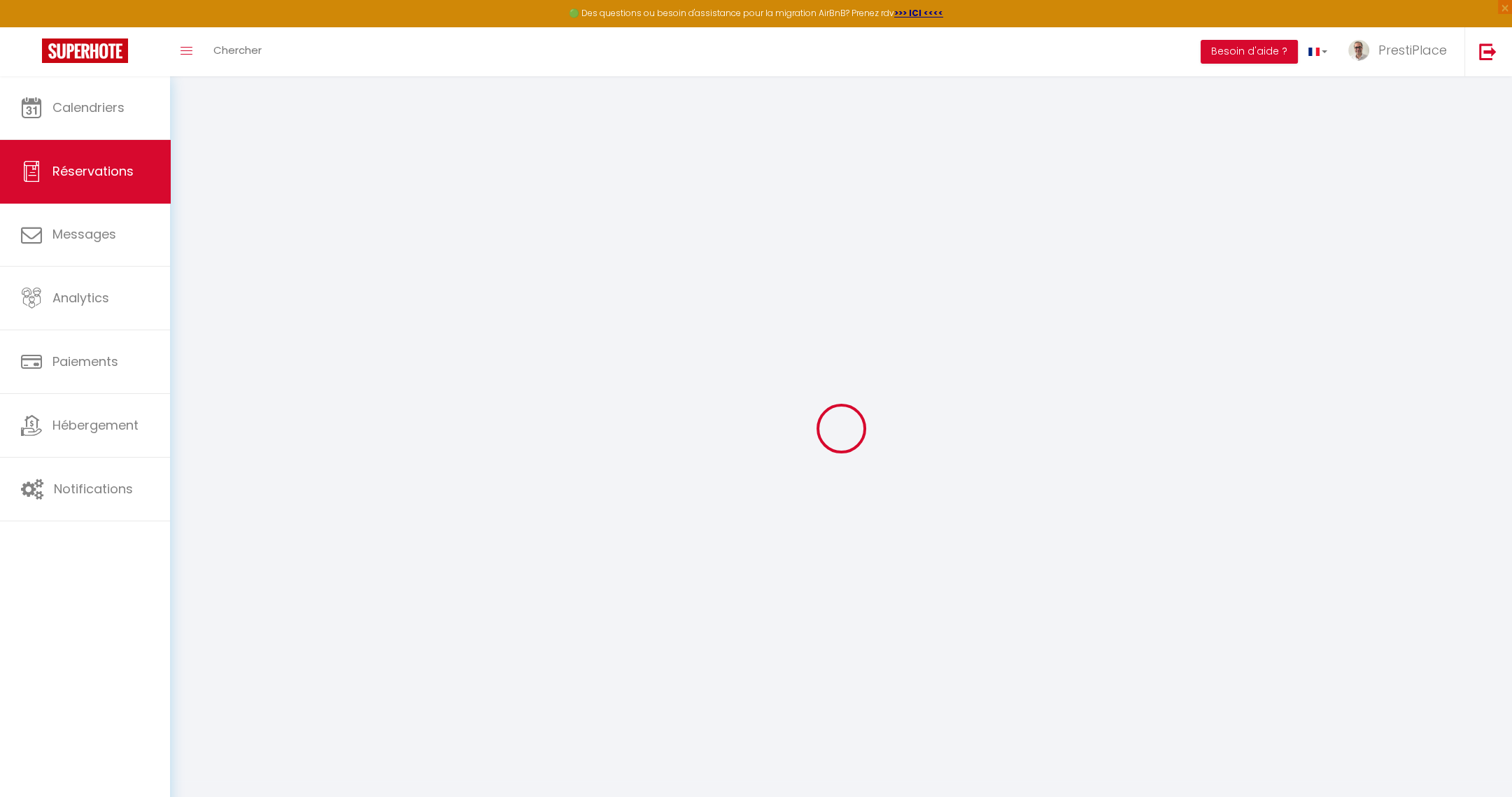
type input "3"
select select "10"
select select
type input "5610"
checkbox input "false"
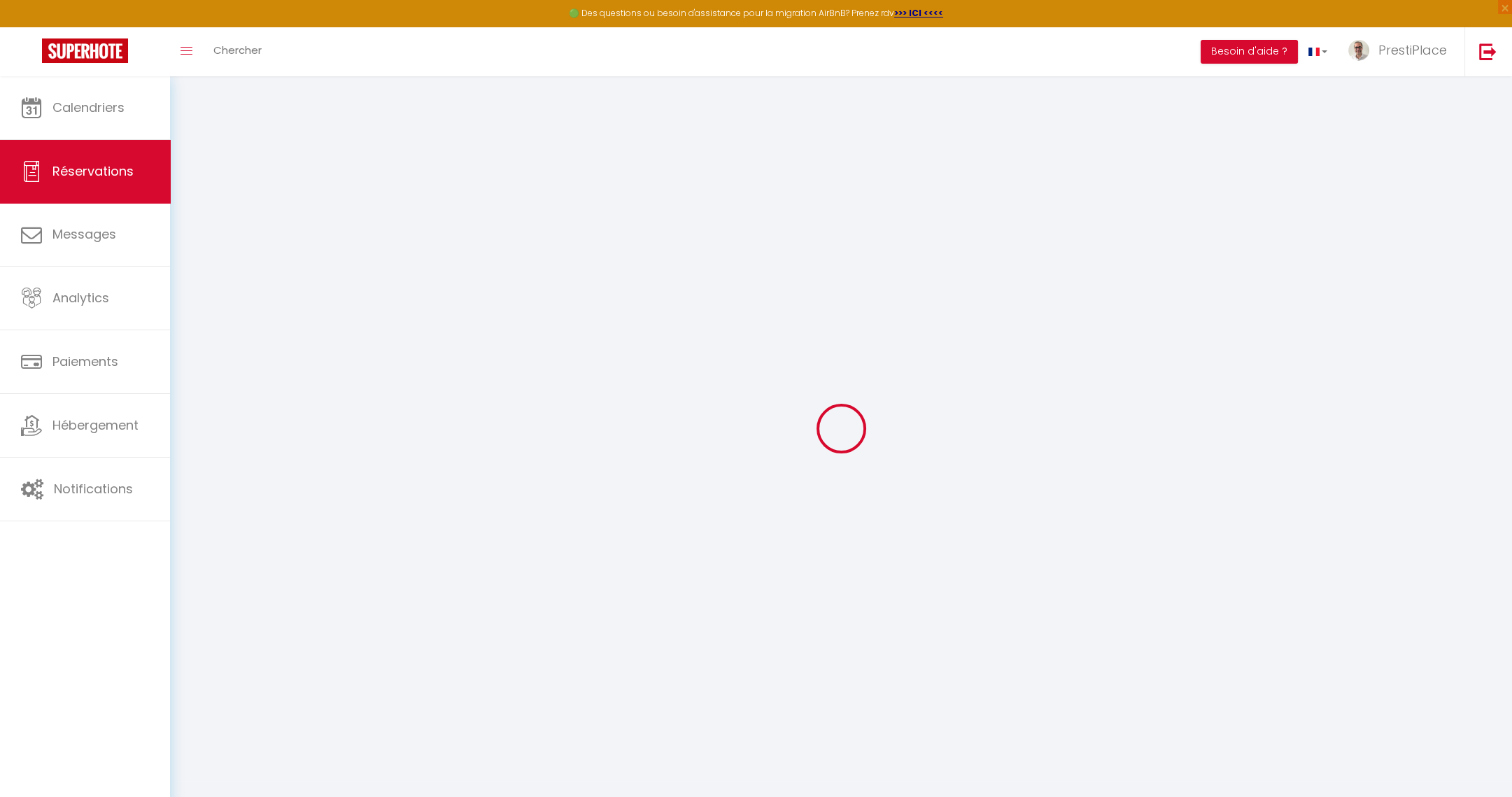
type input "5610"
type input "0"
select select
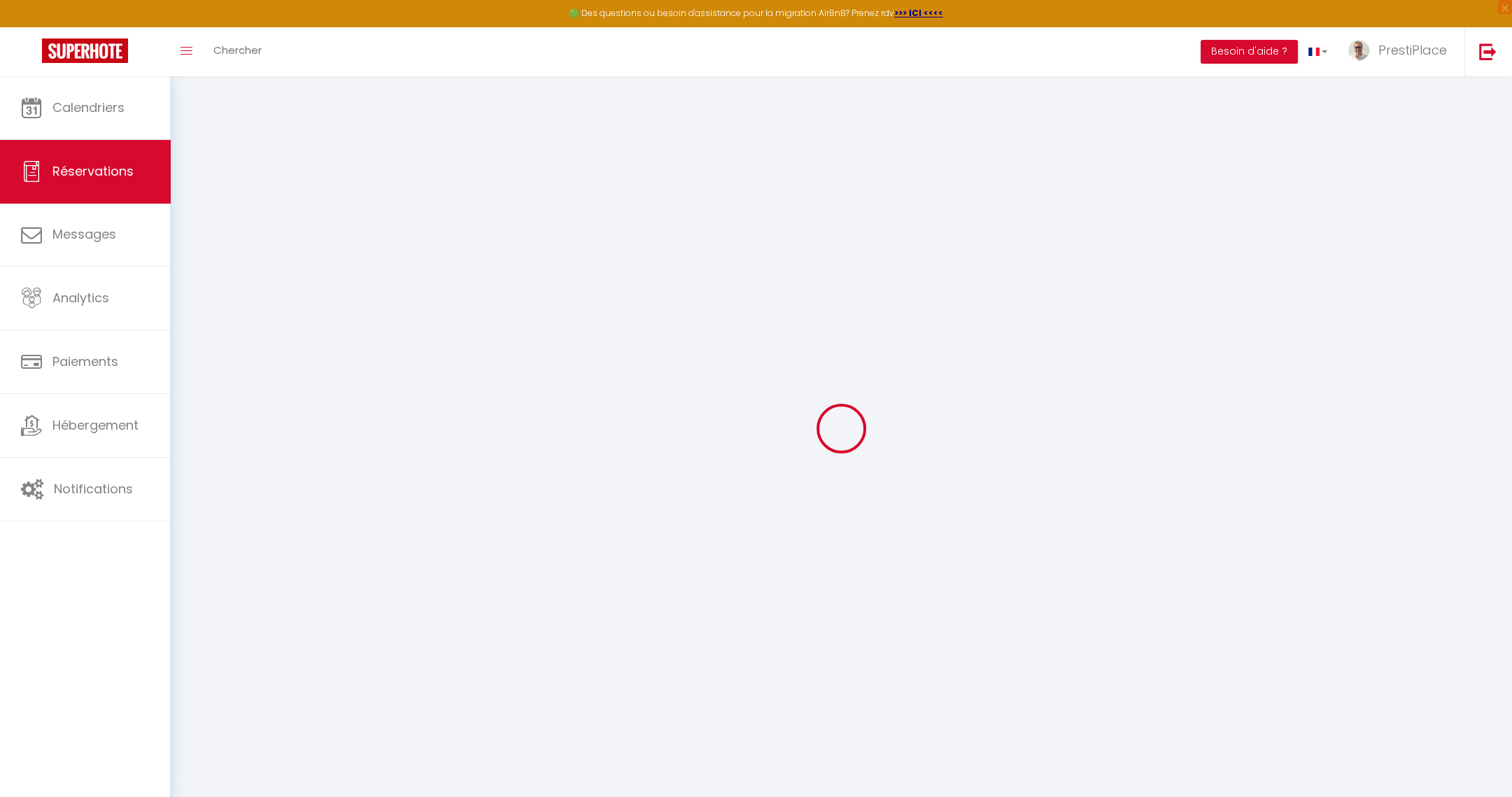
select select
select select "14"
checkbox input "false"
select select
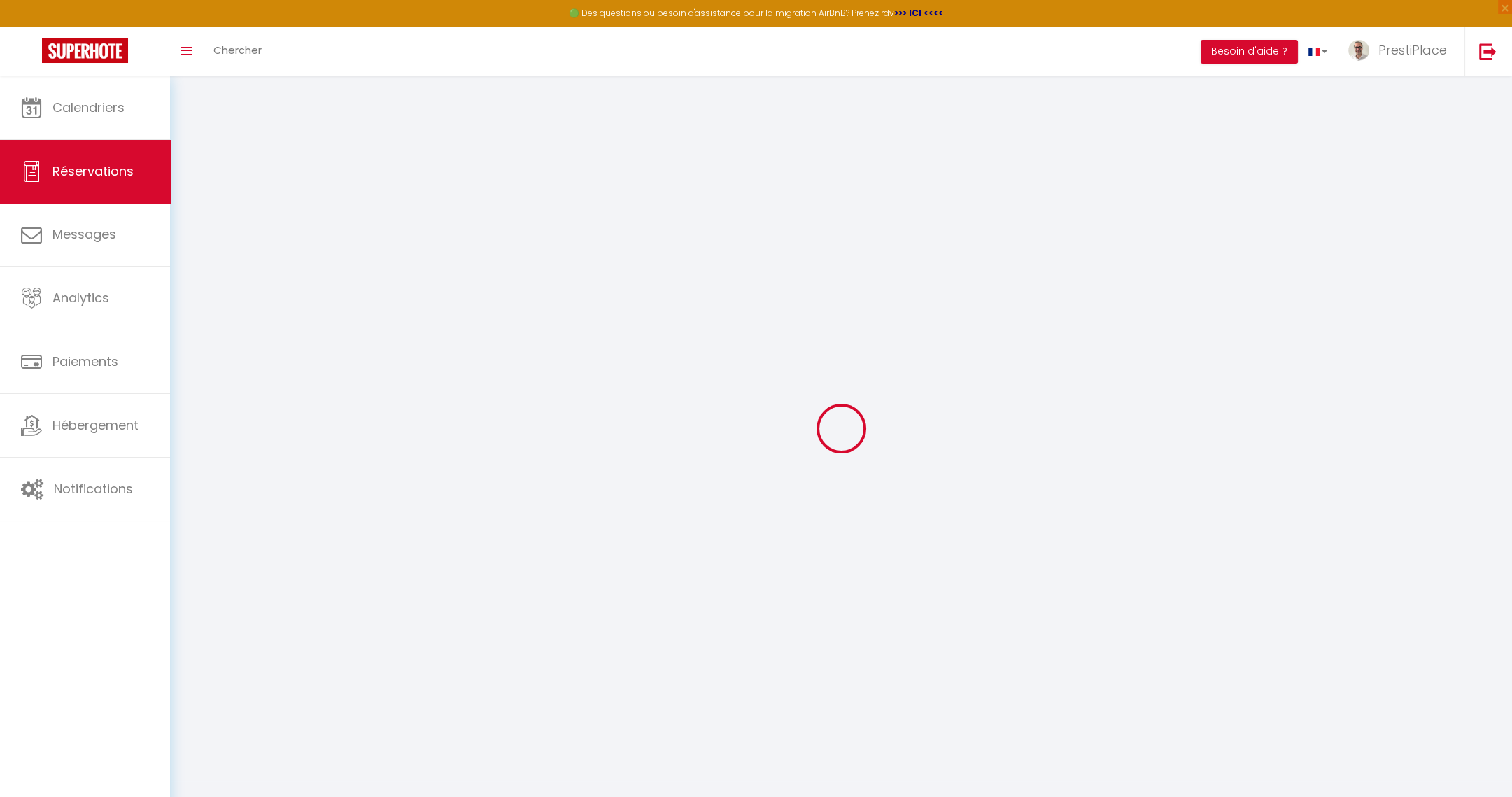
checkbox input "false"
select select
checkbox input "false"
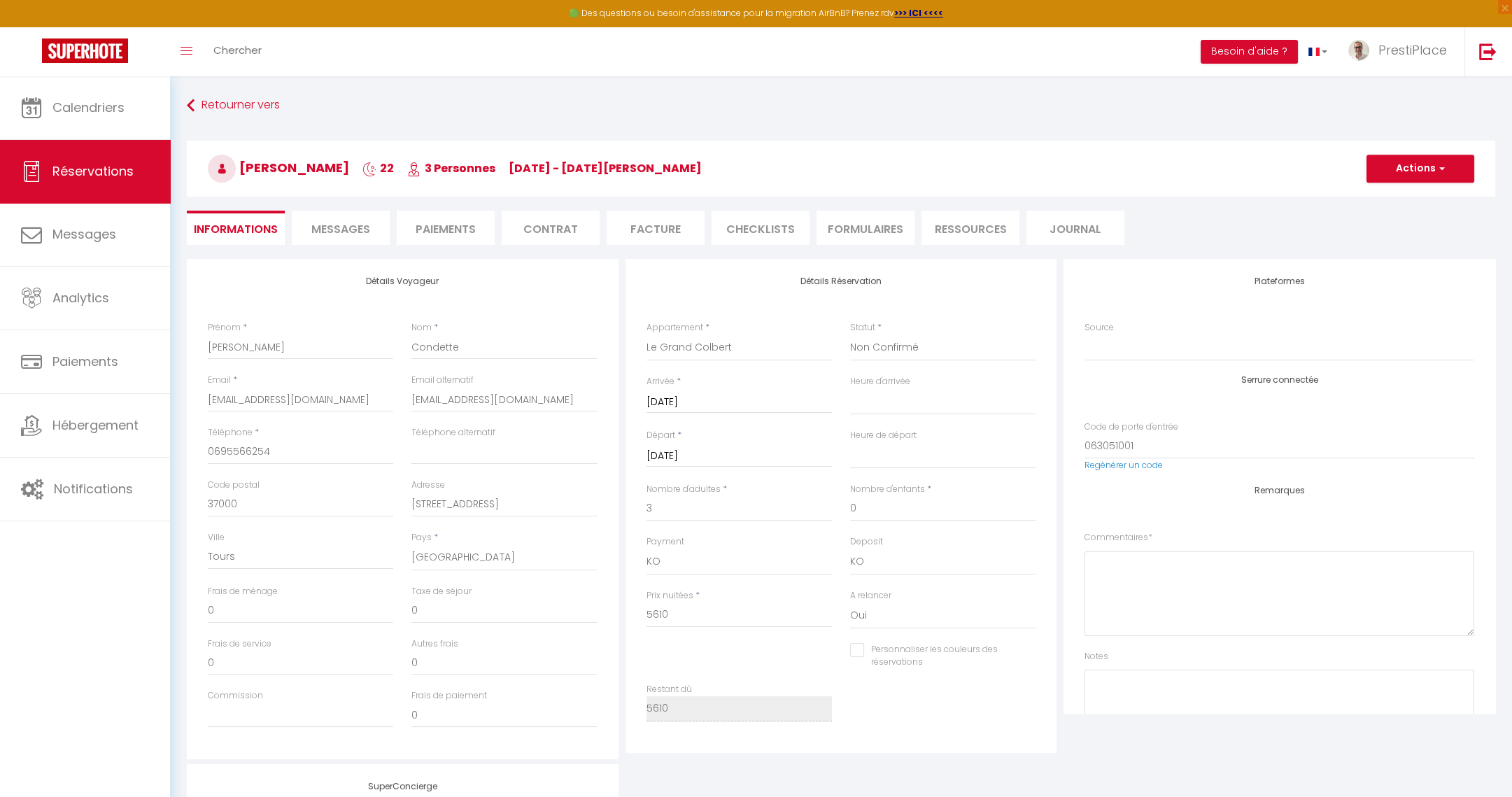
select select
checkbox input "false"
select select
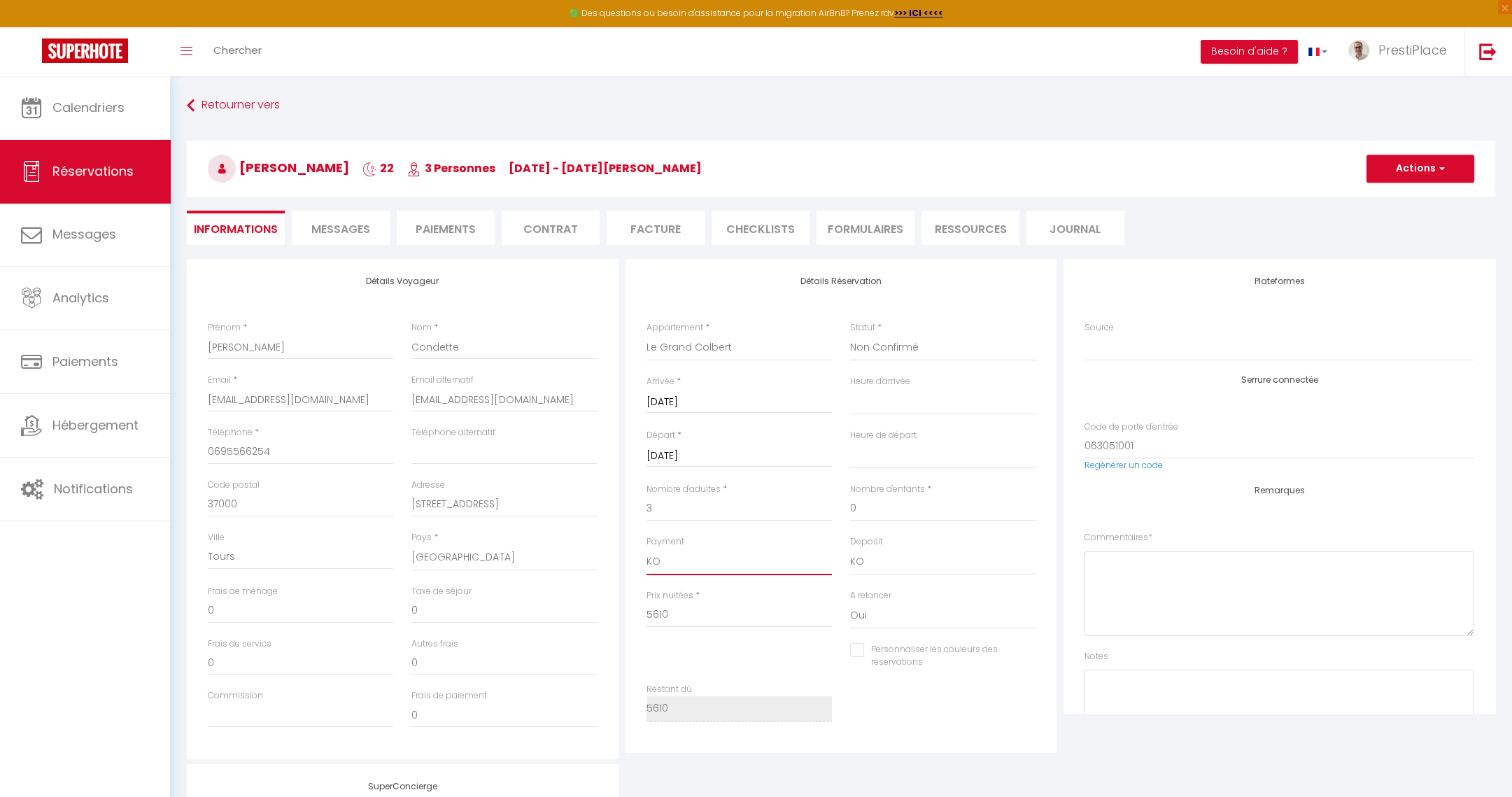
click at [681, 559] on select "OK KO" at bounding box center [738, 562] width 185 height 27
select select "12"
click at [646, 549] on select "OK KO" at bounding box center [738, 562] width 185 height 27
select select
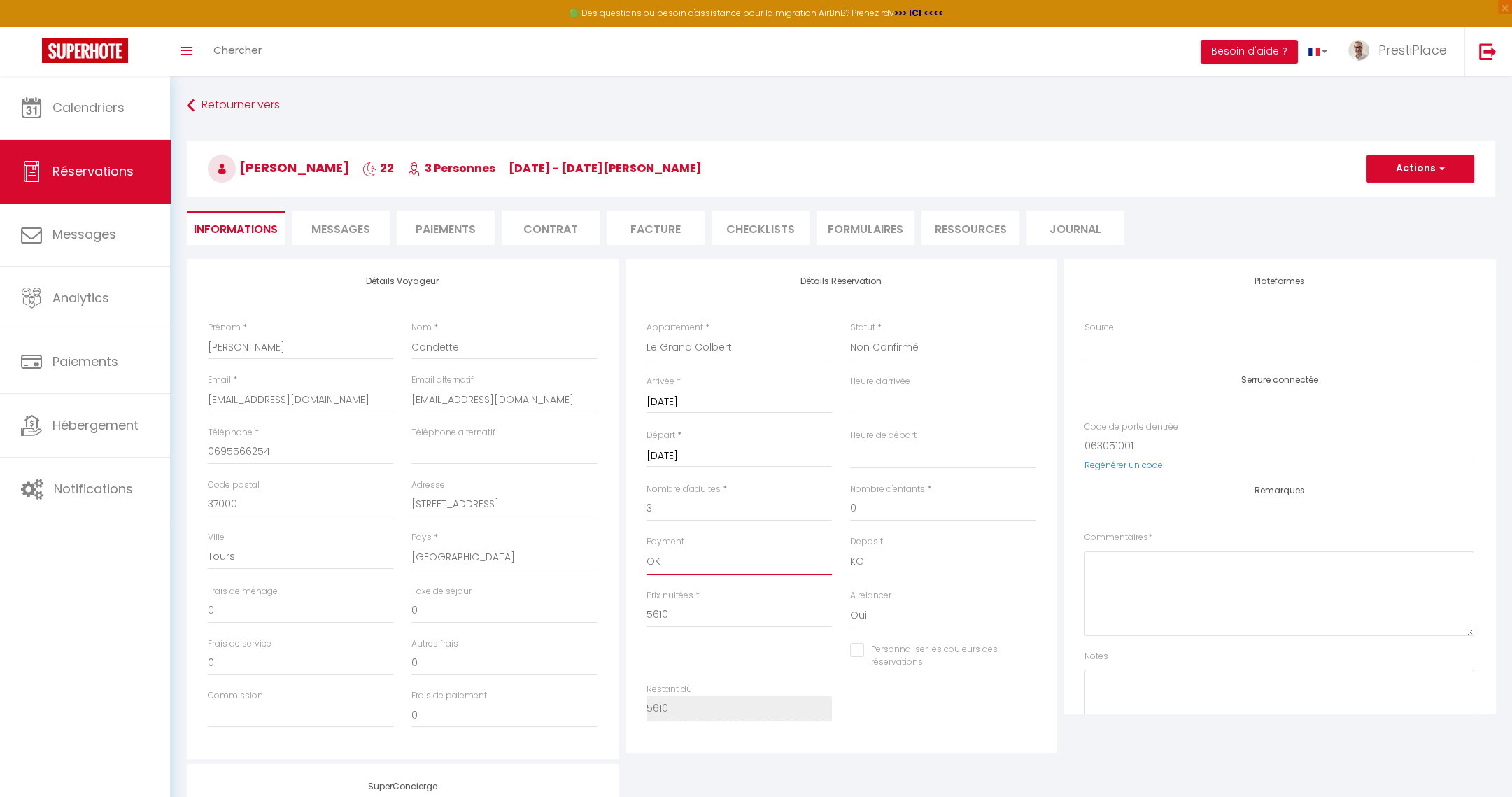
checkbox input "false"
click at [1406, 165] on button "Actions" at bounding box center [1420, 168] width 107 height 28
click at [1411, 200] on link "Enregistrer" at bounding box center [1406, 200] width 111 height 18
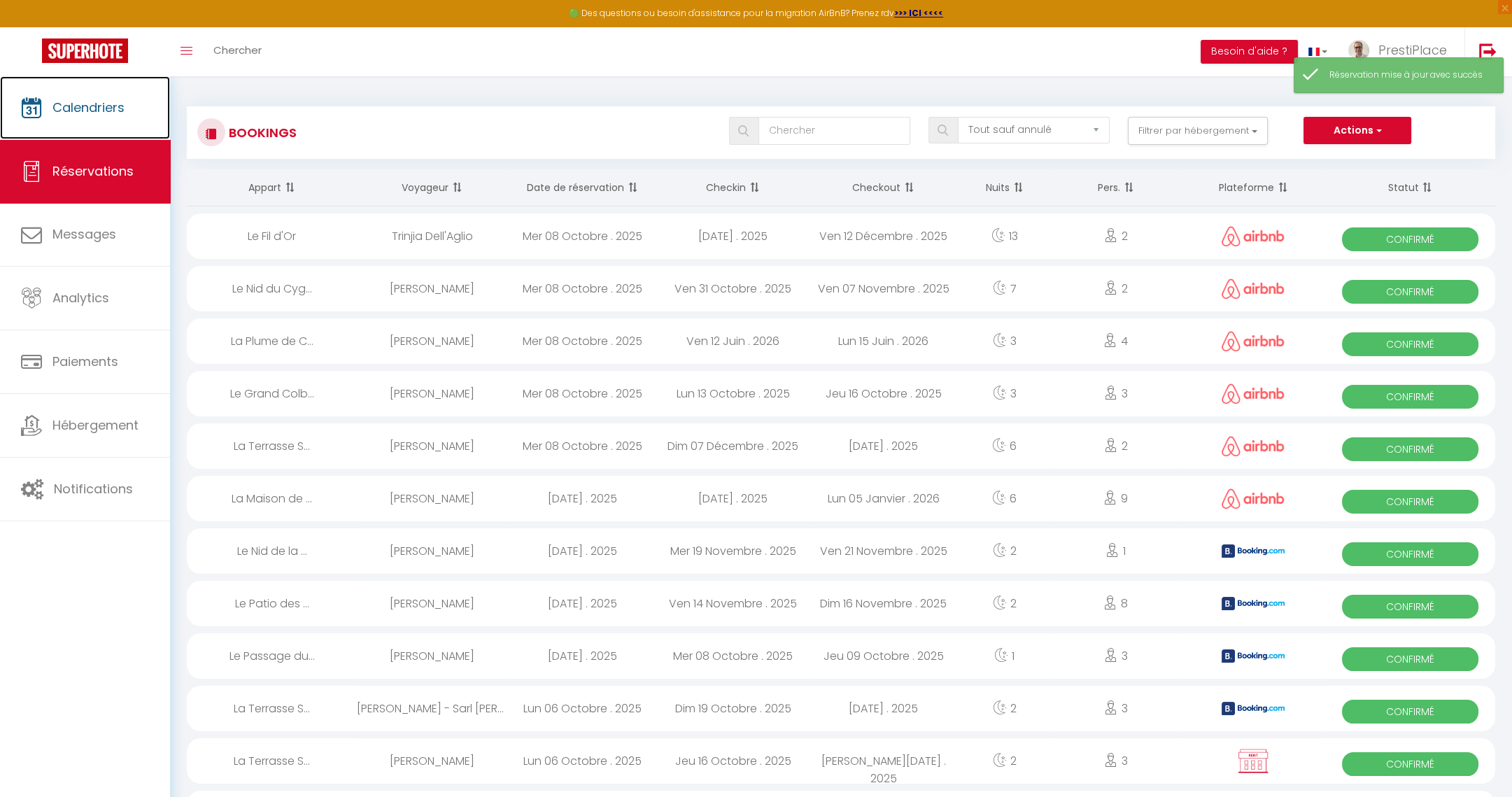
click at [75, 114] on span "Calendriers" at bounding box center [88, 107] width 72 height 18
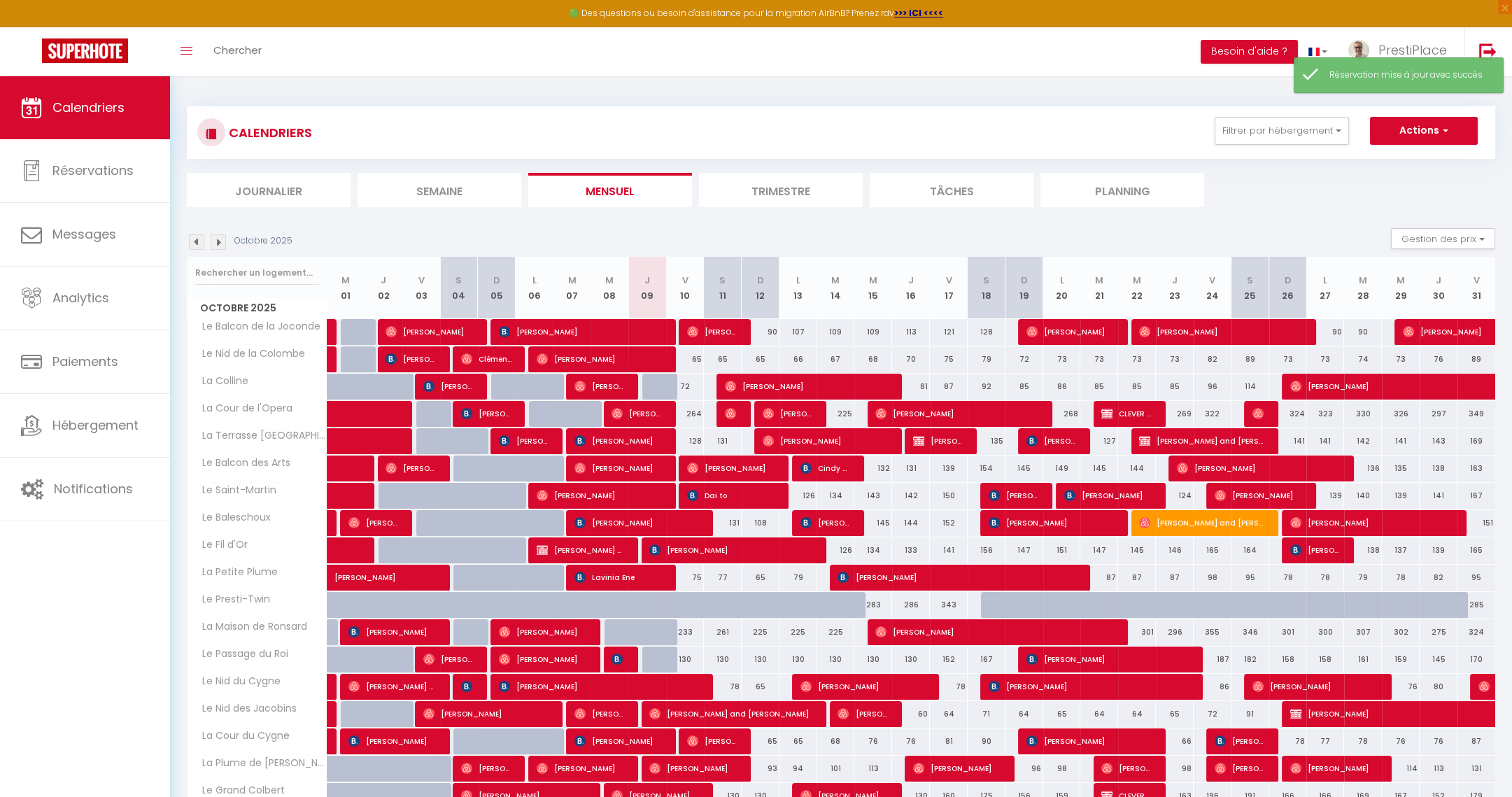
click at [217, 239] on img at bounding box center [218, 242] width 15 height 15
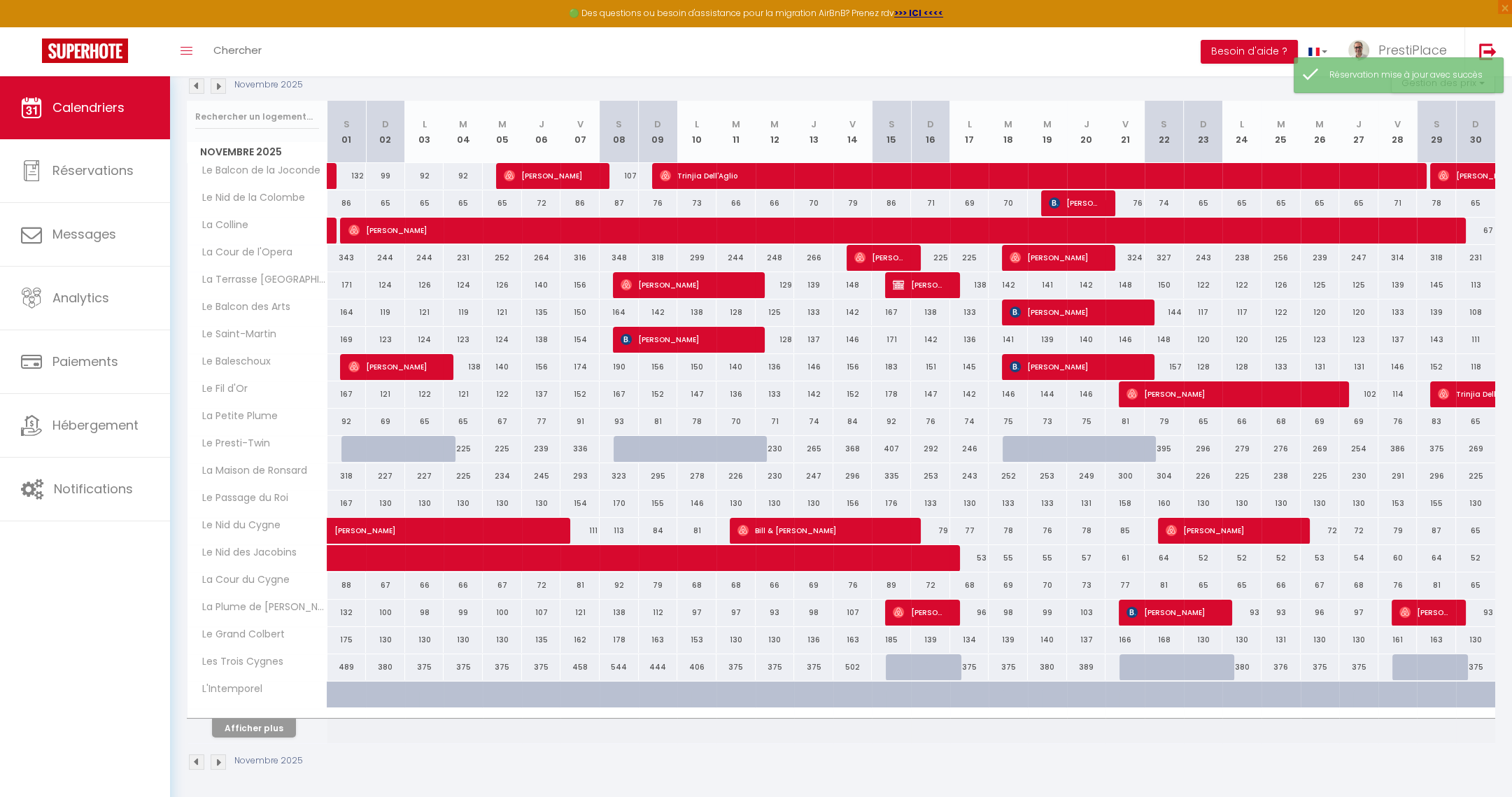
scroll to position [51, 0]
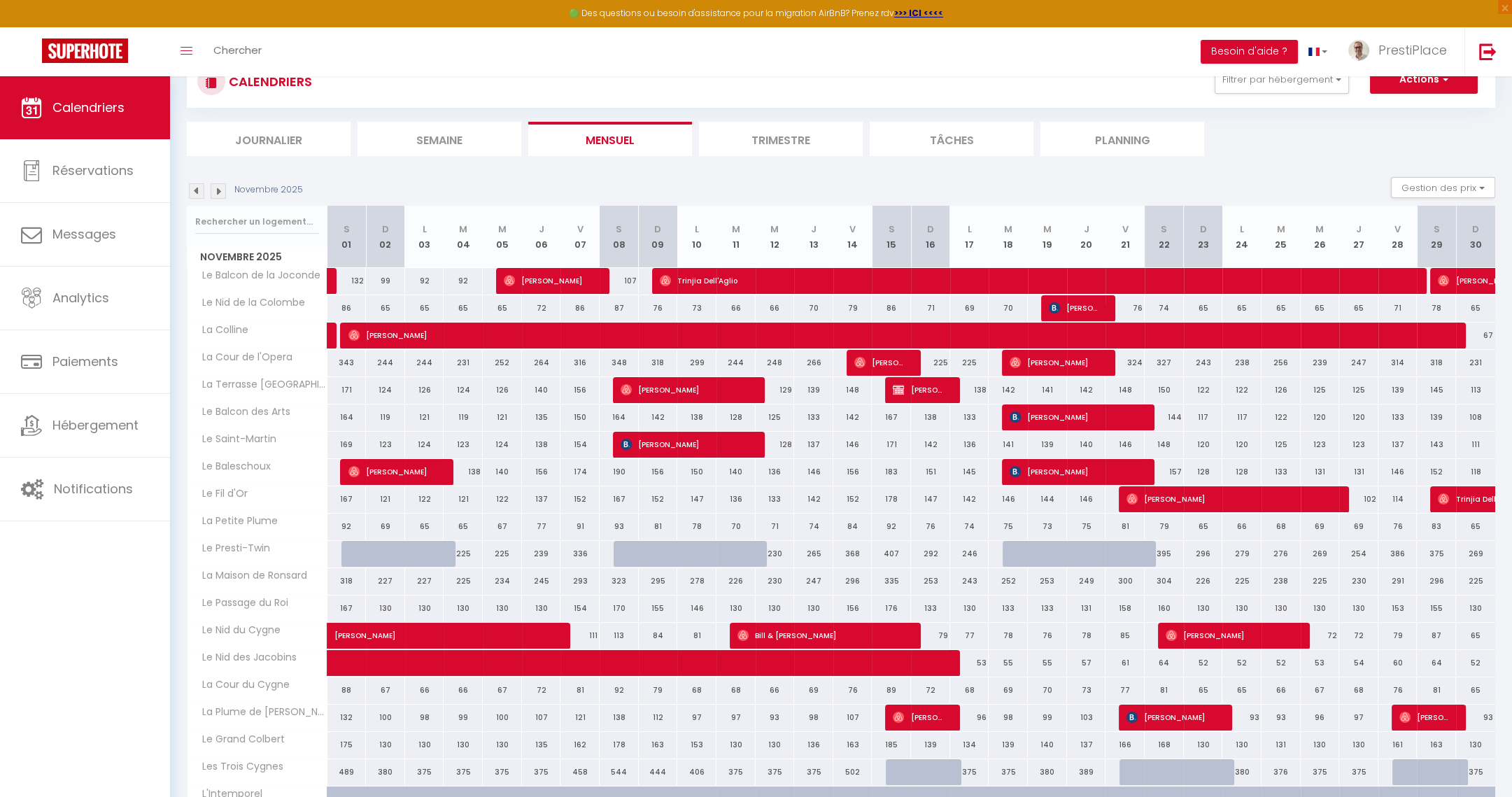
click at [213, 185] on img at bounding box center [218, 191] width 15 height 15
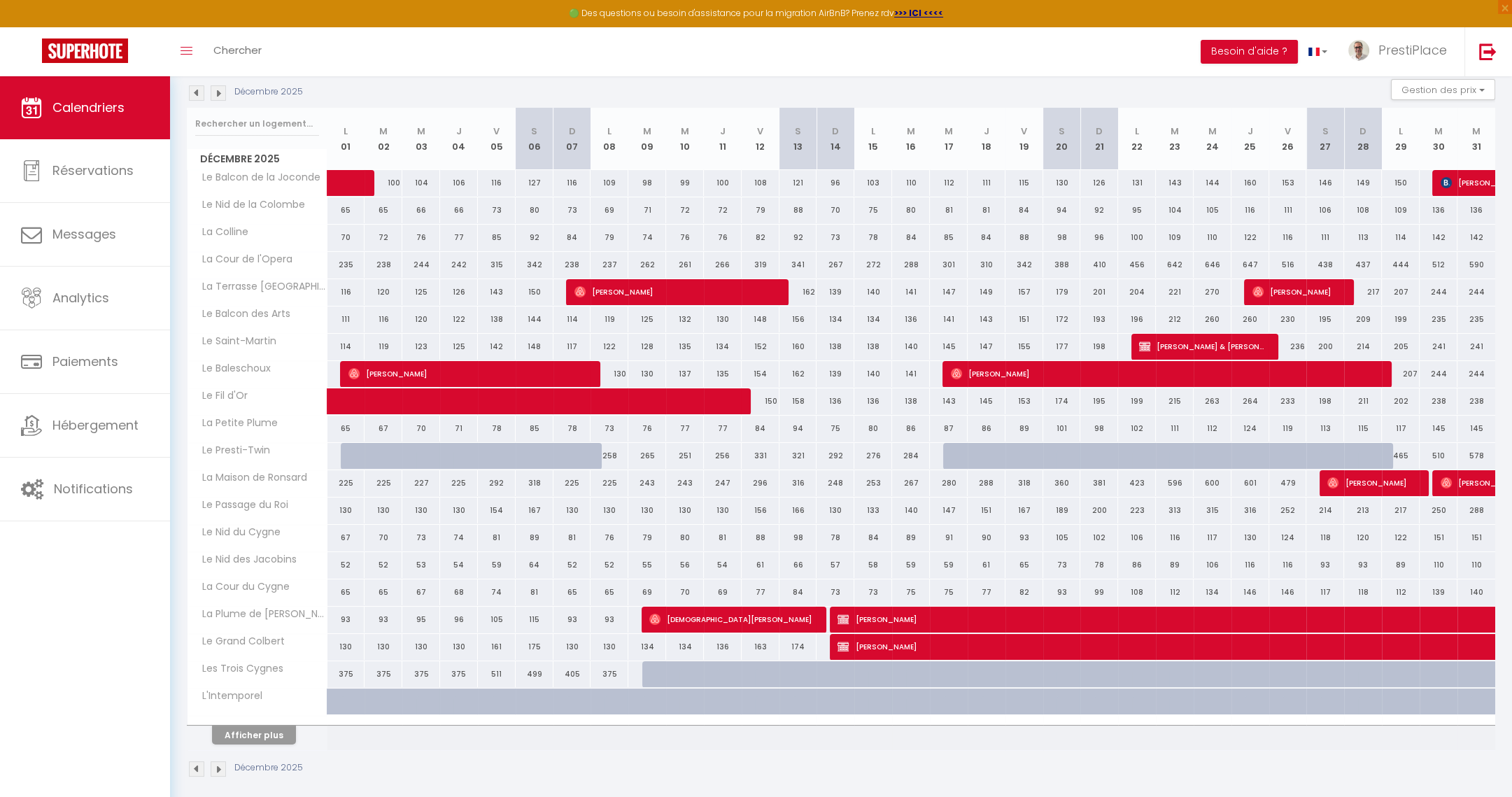
scroll to position [156, 0]
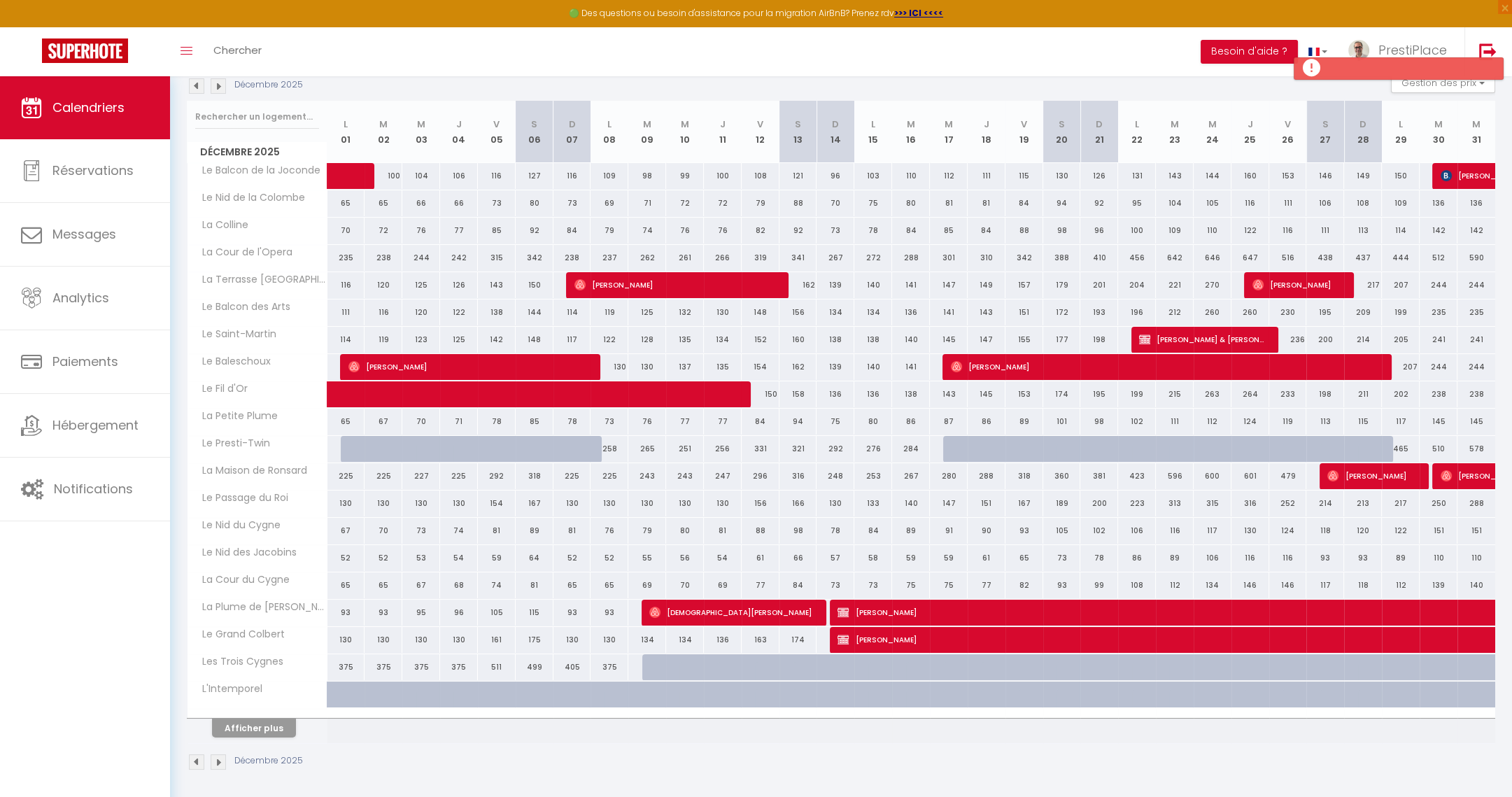
click at [214, 90] on img at bounding box center [218, 86] width 15 height 15
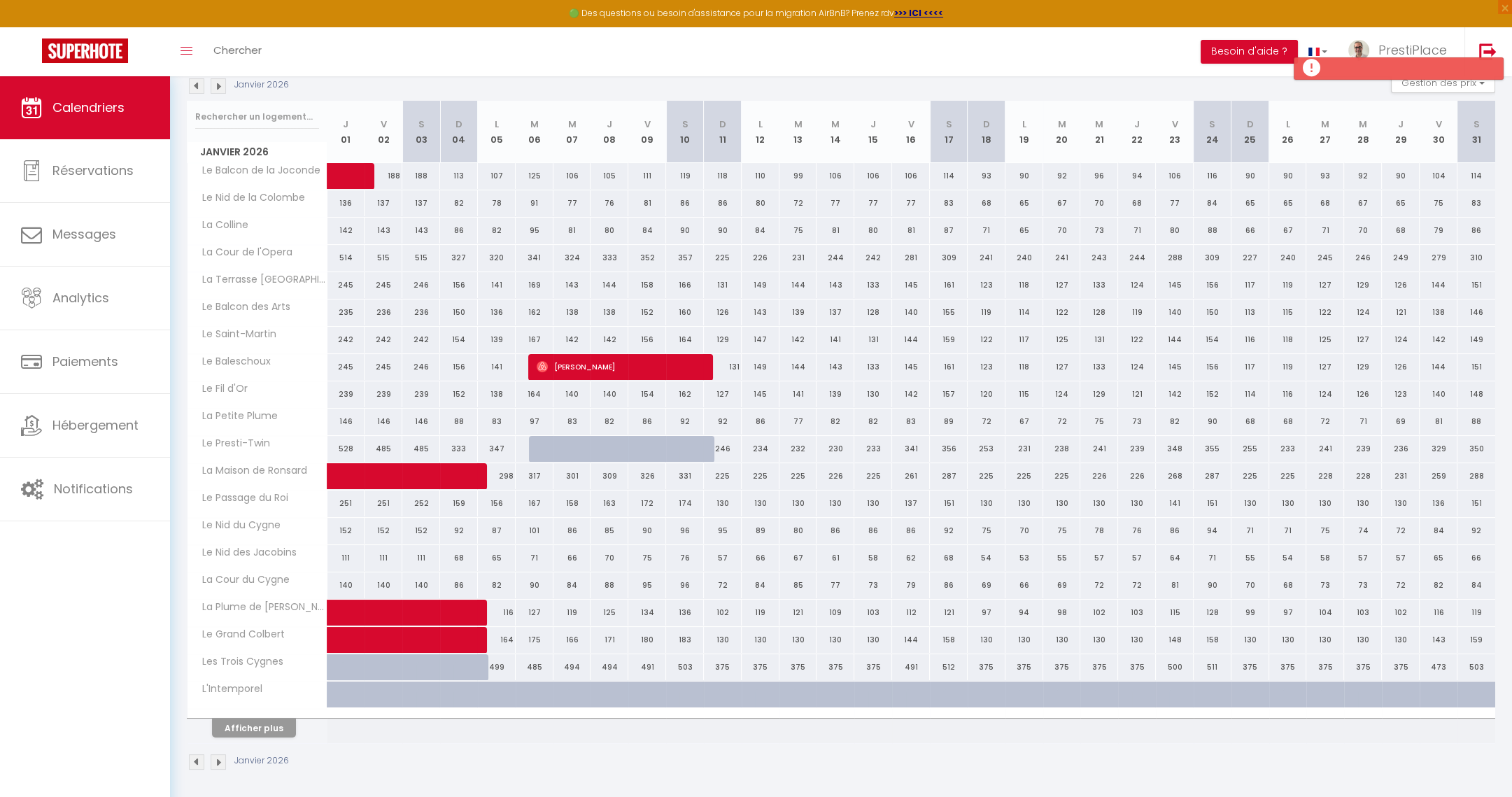
click at [214, 90] on img at bounding box center [218, 86] width 15 height 15
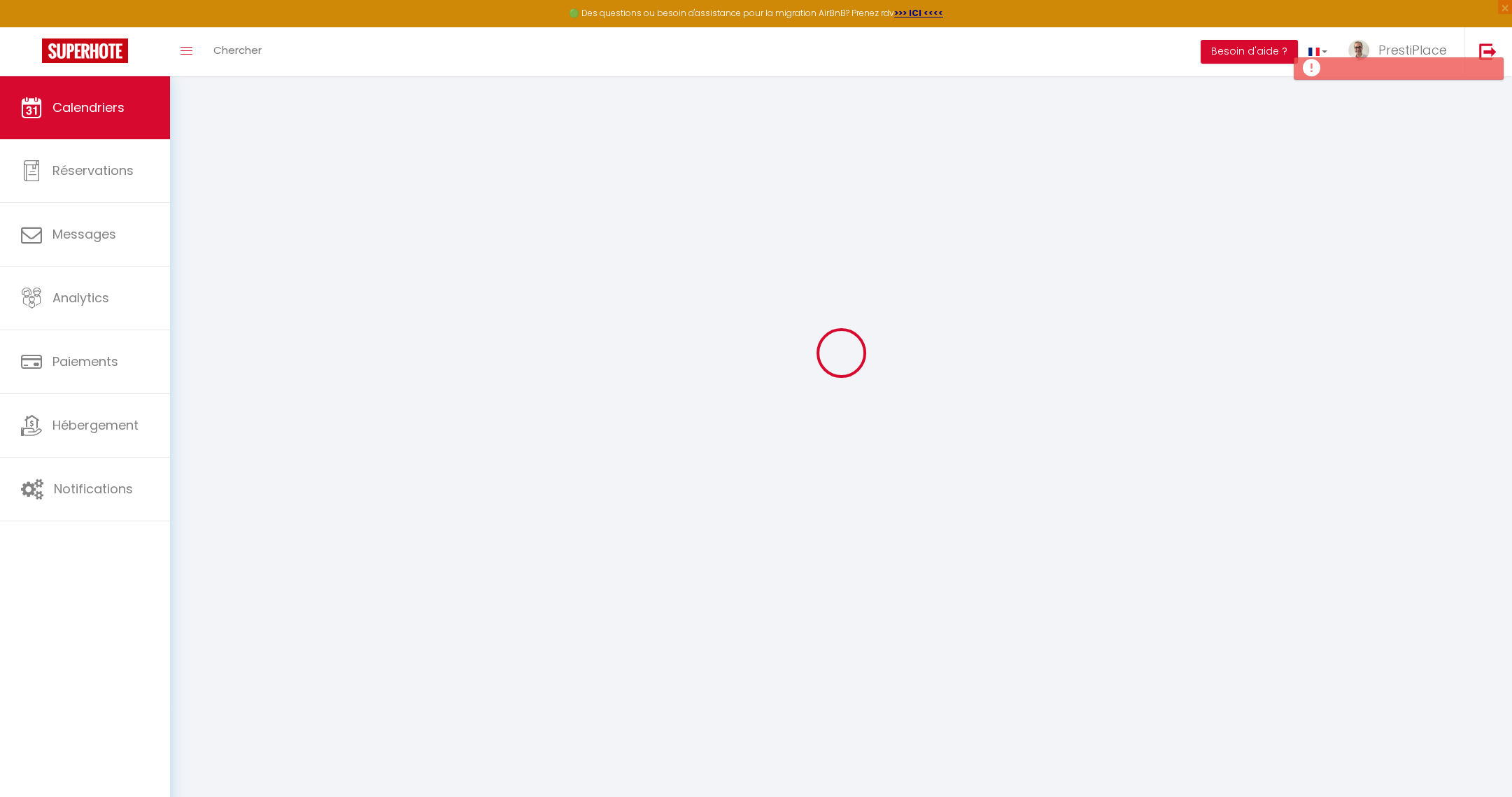
select select
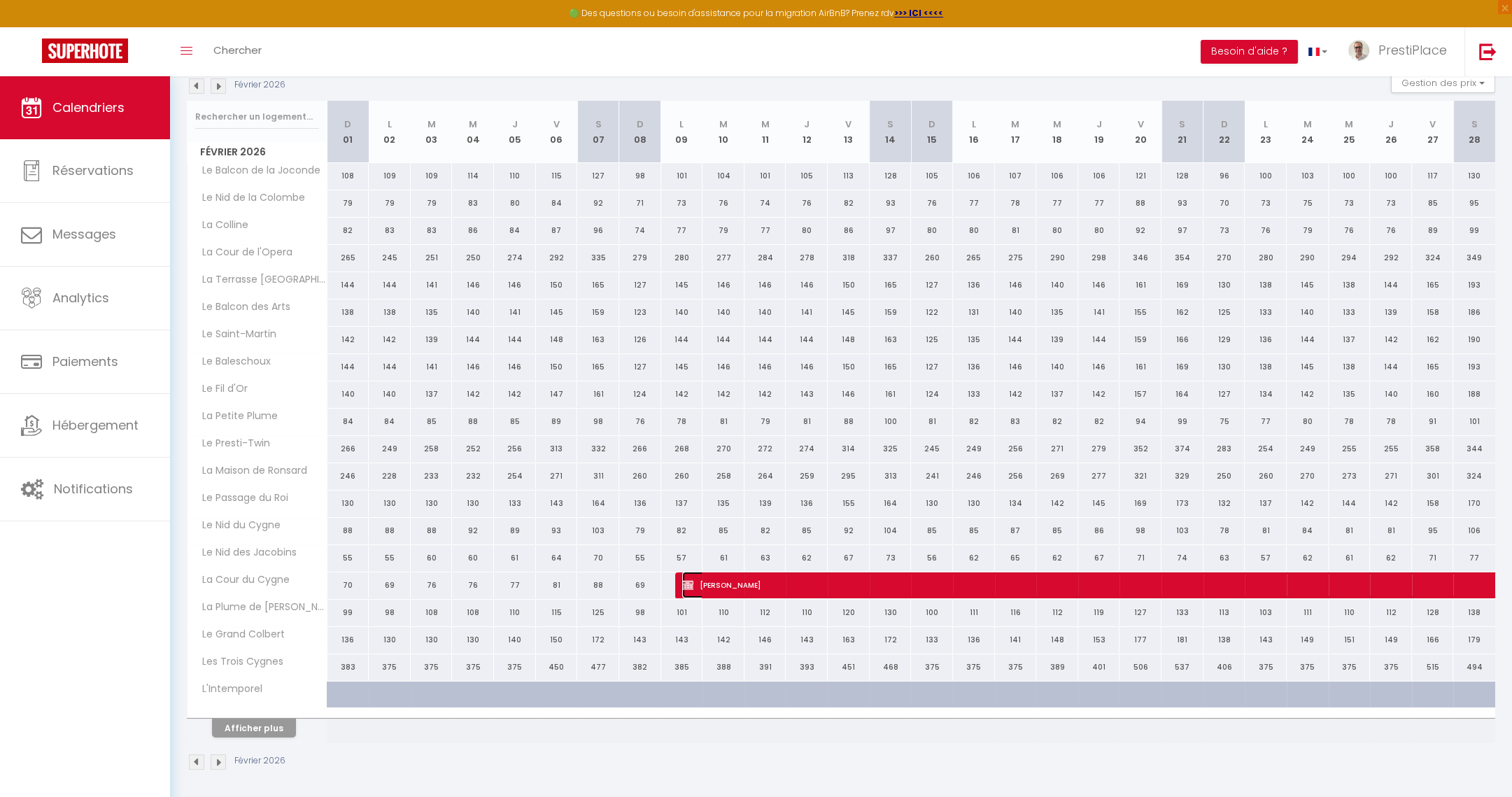
click at [906, 576] on span "[PERSON_NAME]" at bounding box center [1132, 584] width 902 height 27
select select "KO"
select select "0"
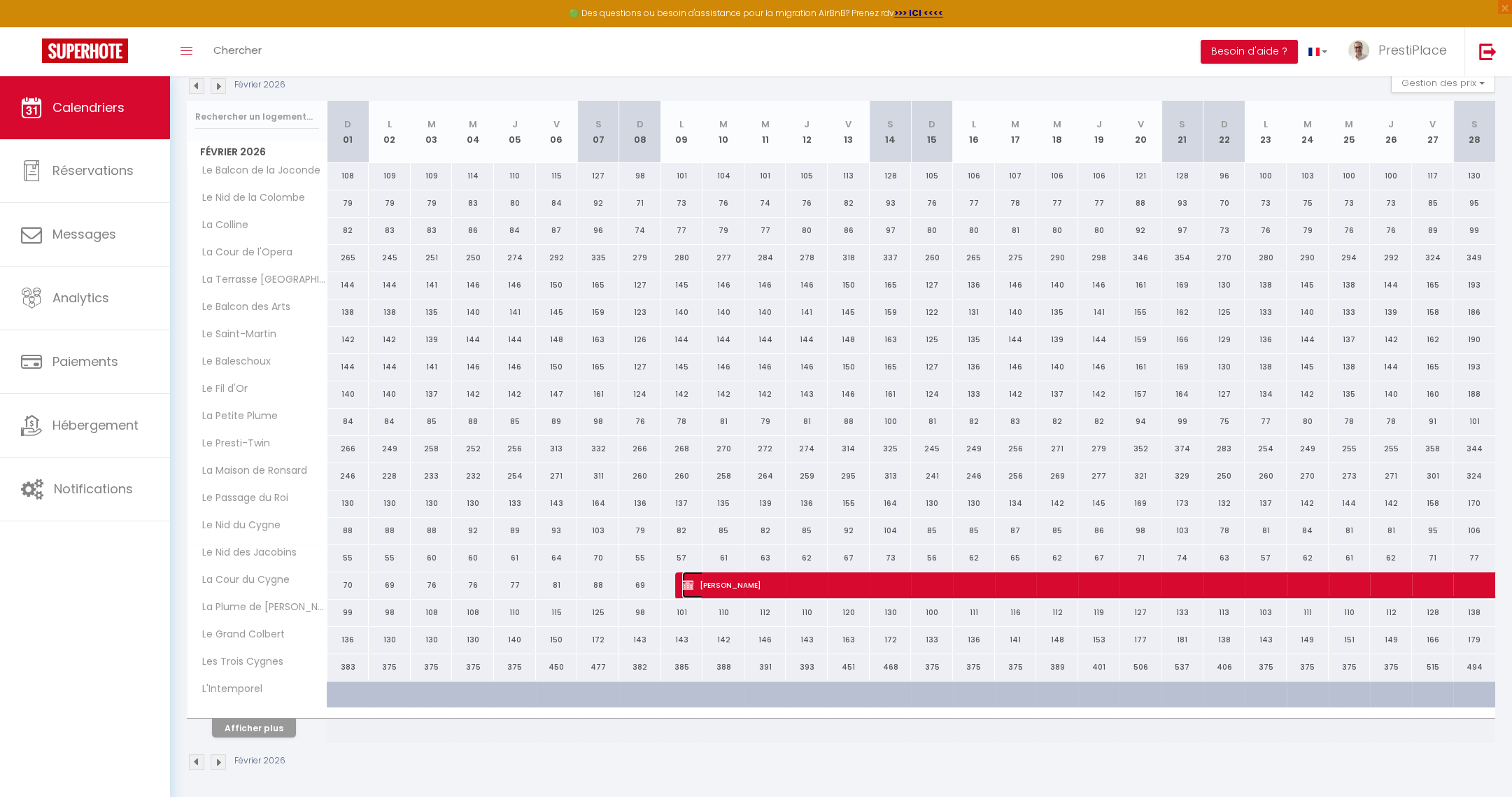
select select "1"
select select
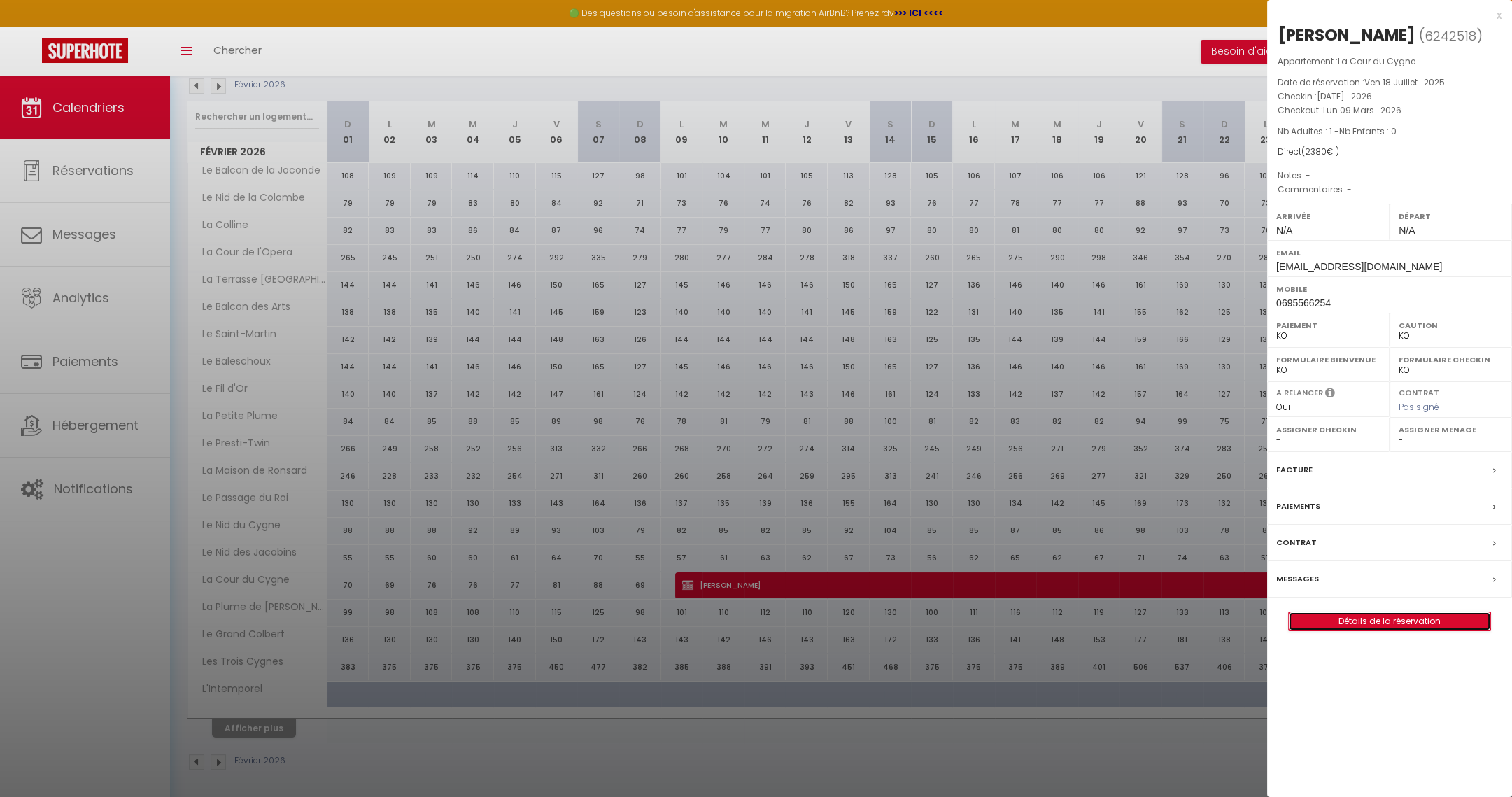
click at [1390, 616] on link "Détails de la réservation" at bounding box center [1389, 621] width 201 height 18
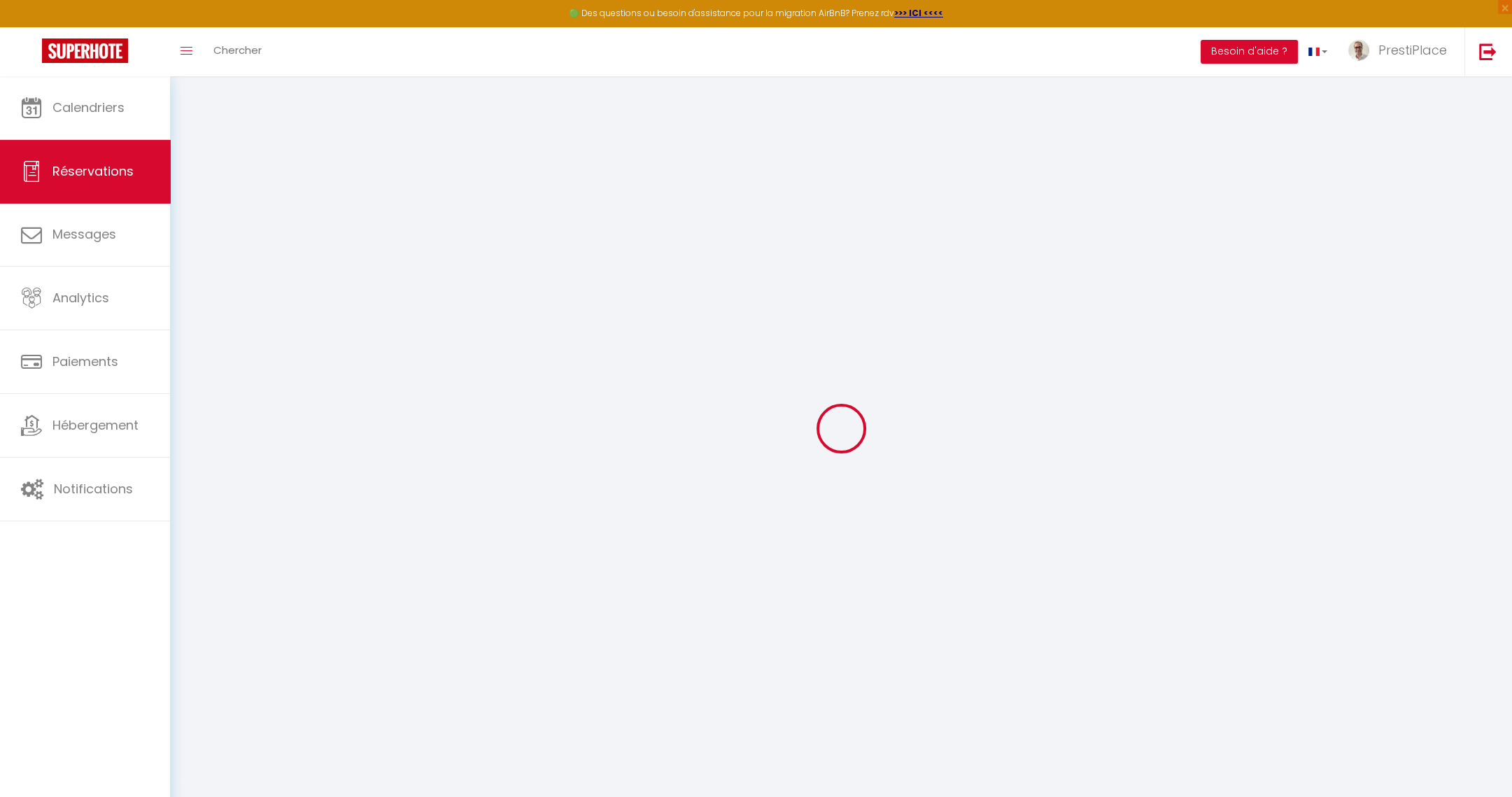
type input "[PERSON_NAME]"
type input "Condette"
type input "[EMAIL_ADDRESS][DOMAIN_NAME]"
type input "0695566254"
type input "37000"
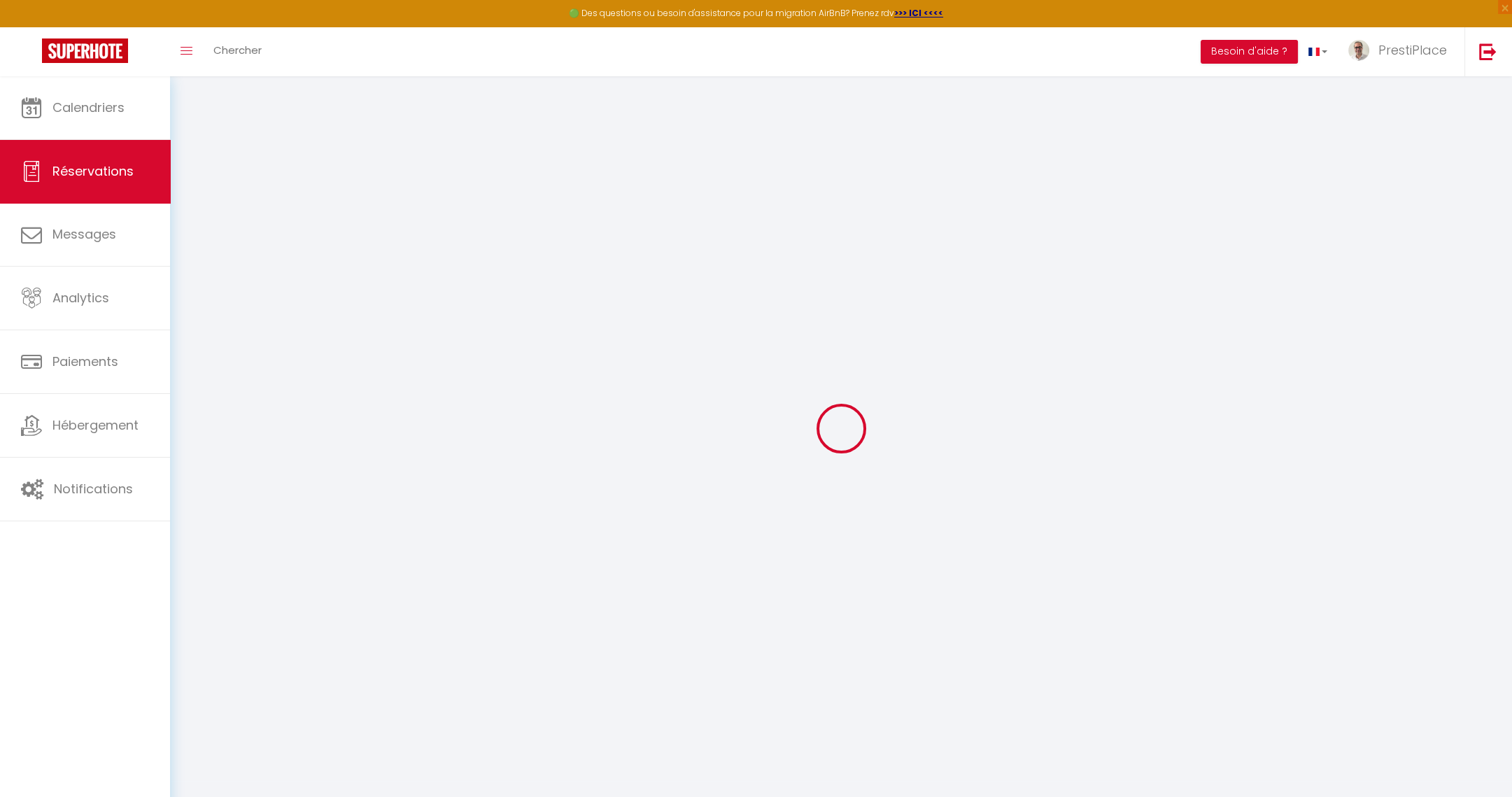
type input "[STREET_ADDRESS]"
type input "Tours"
select select "FR"
select select "50394"
select select "2"
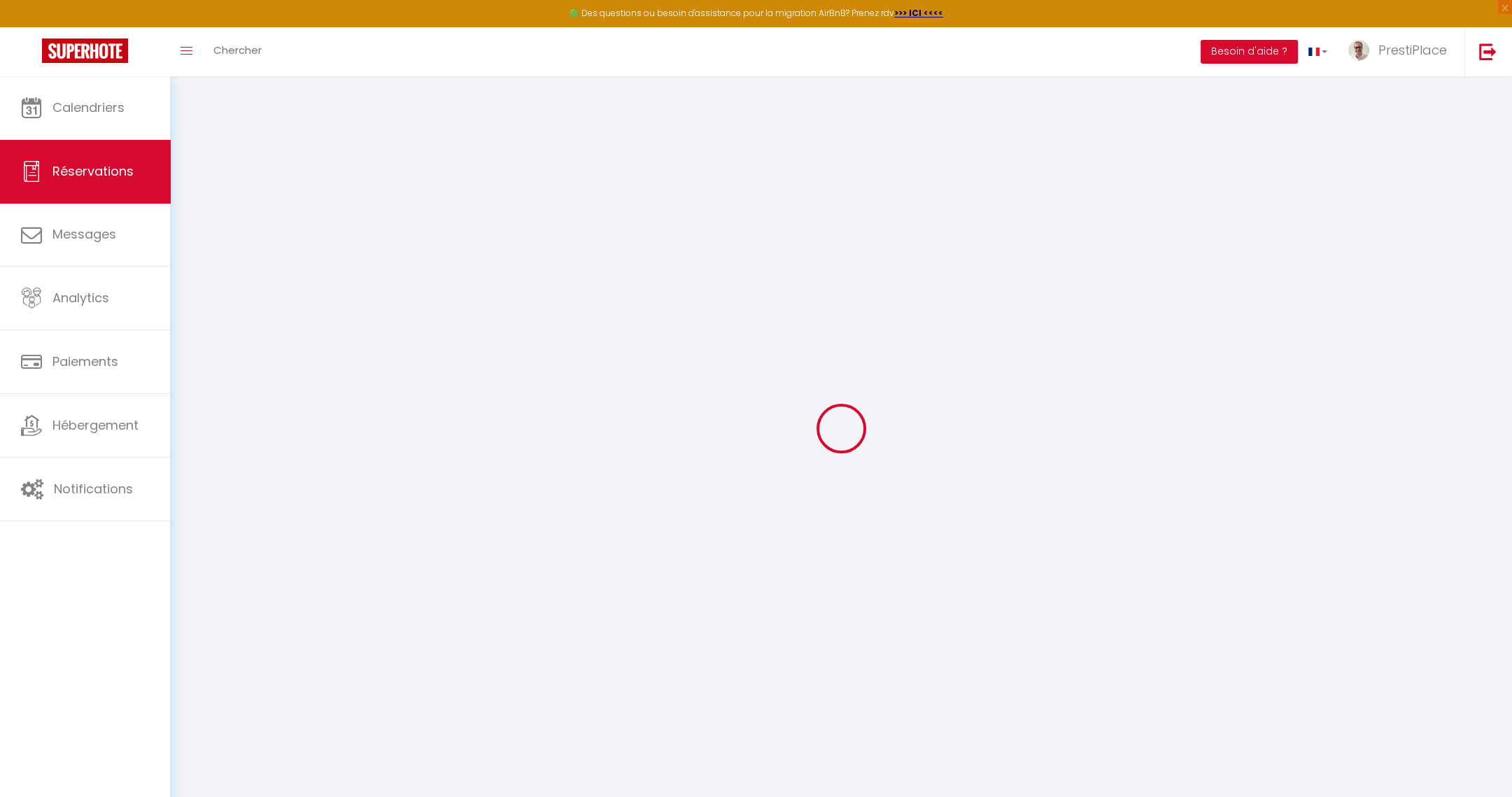
type input "[DATE]"
select select
type input "[DATE]"
select select
type input "1"
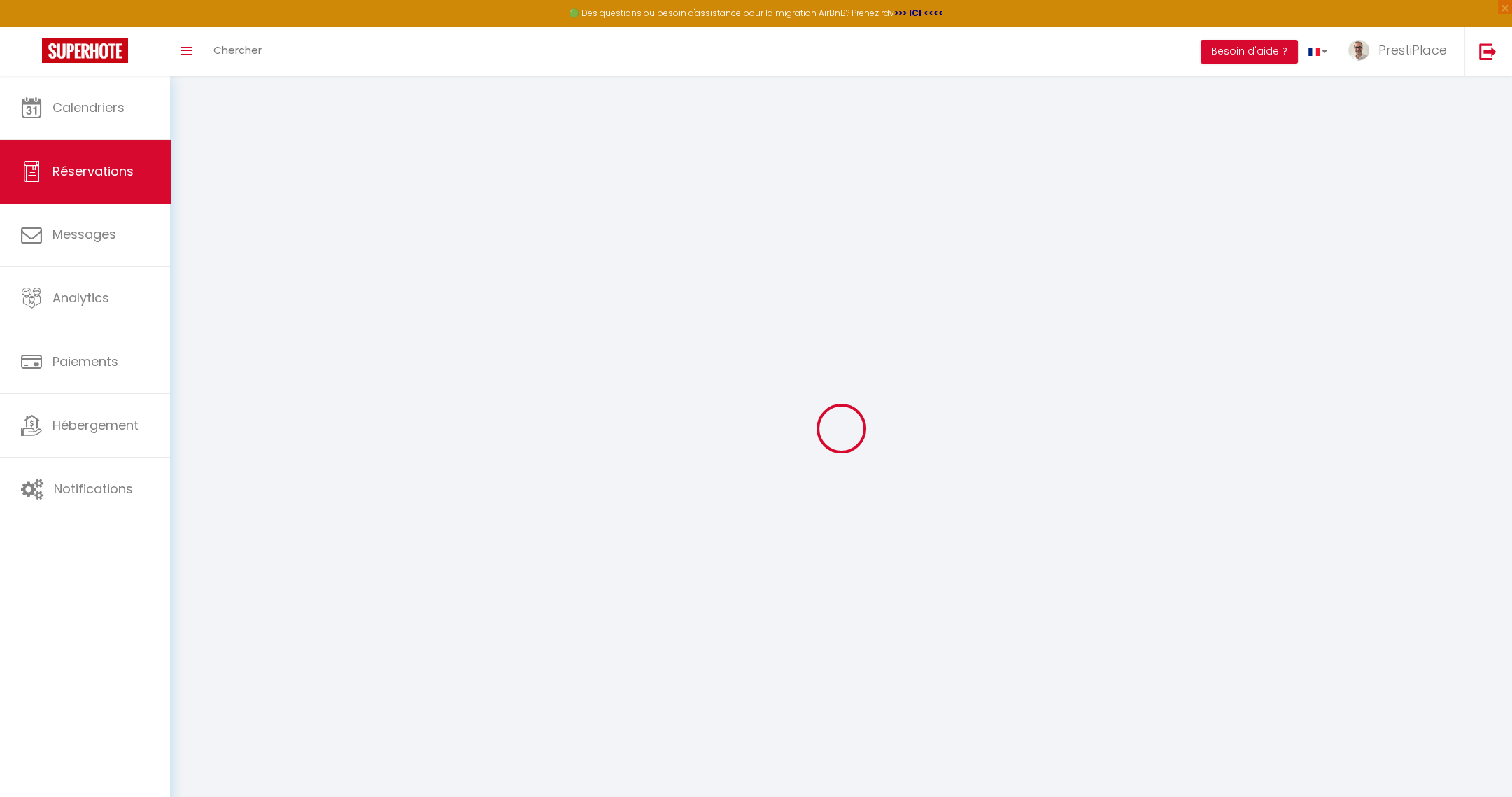
select select "10"
select select
type input "2380"
checkbox input "false"
type input "2380"
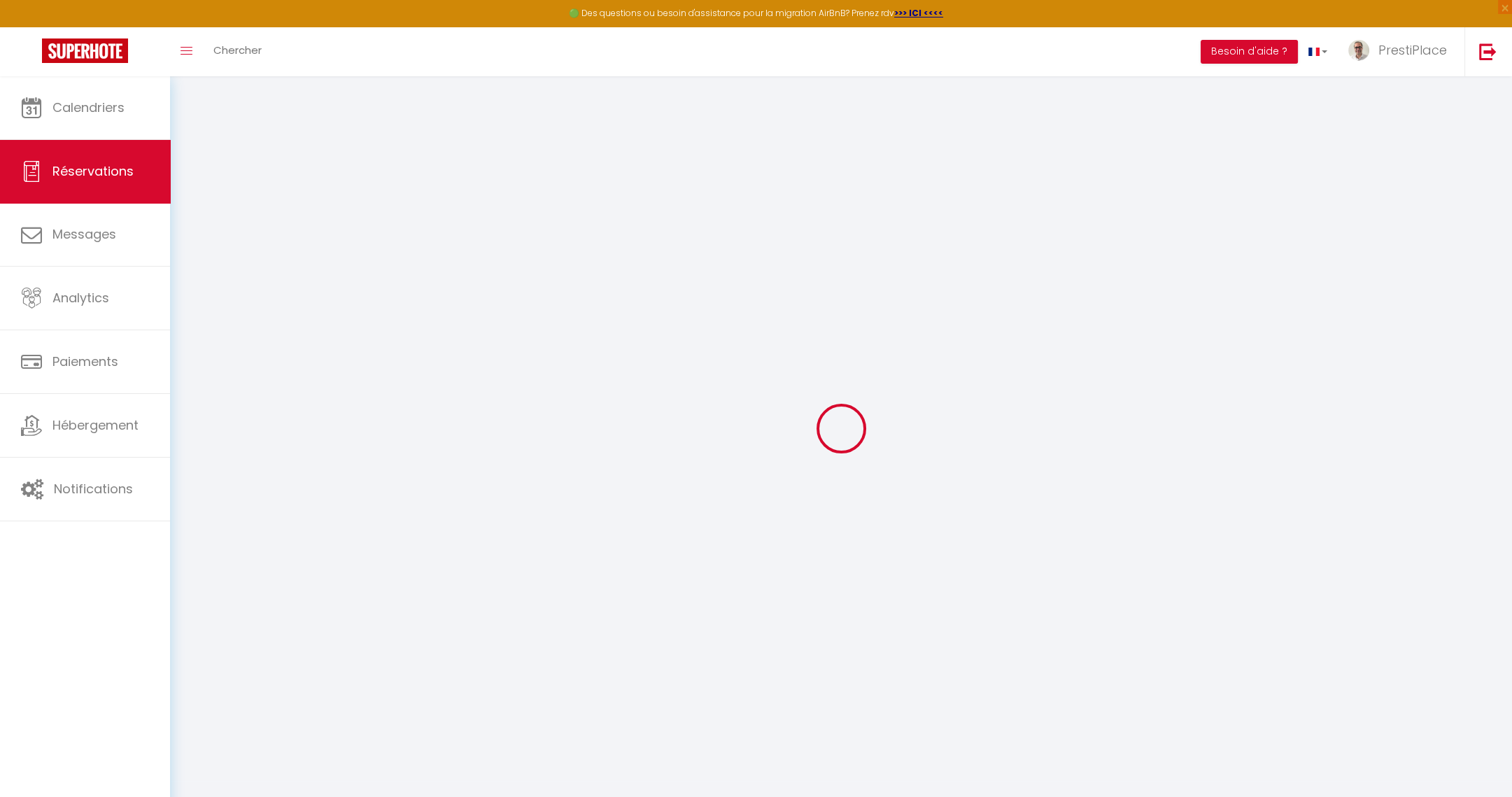
type input "0"
select select
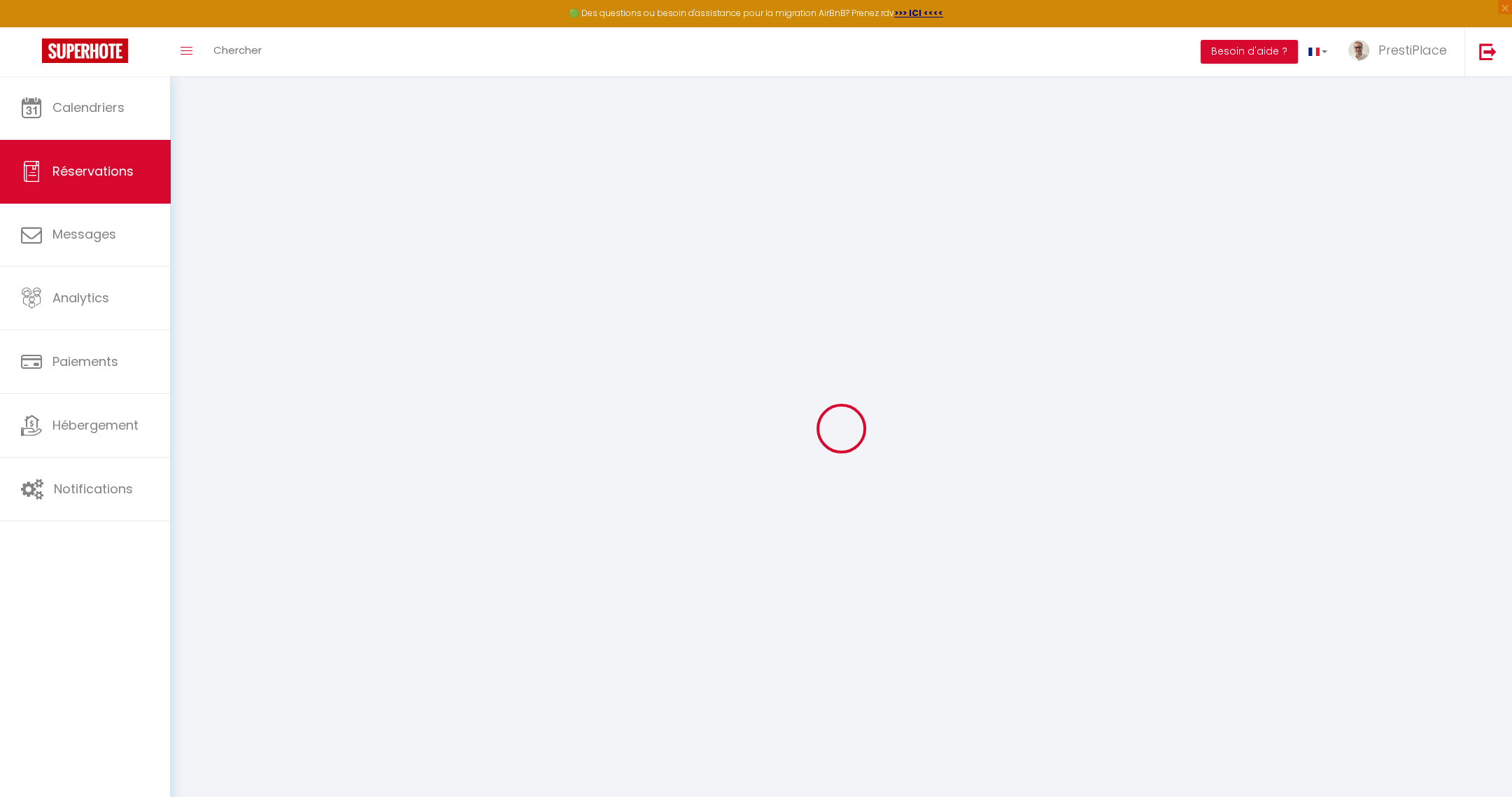
select select "14"
checkbox input "false"
select select
checkbox input "false"
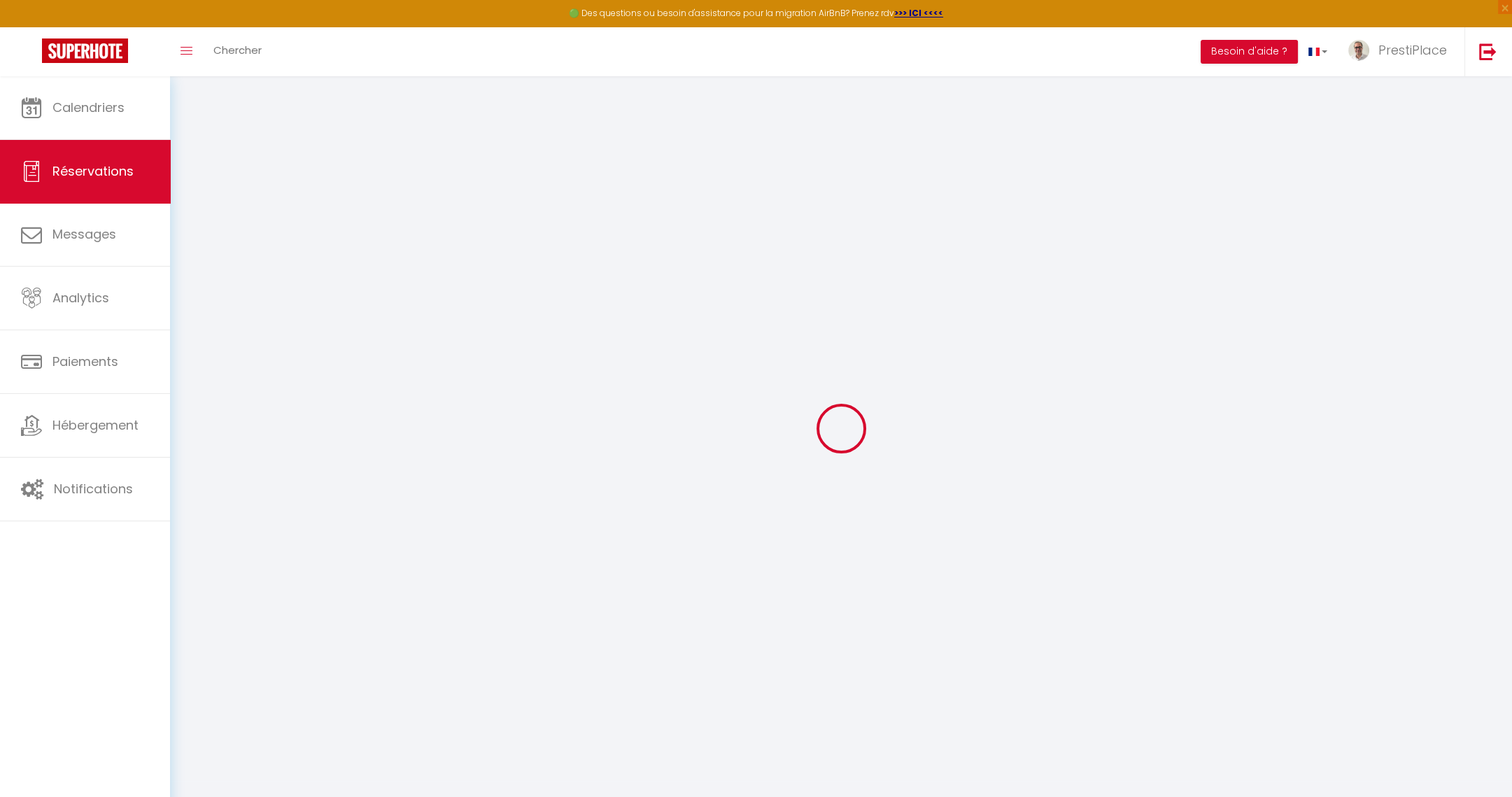
select select
checkbox input "false"
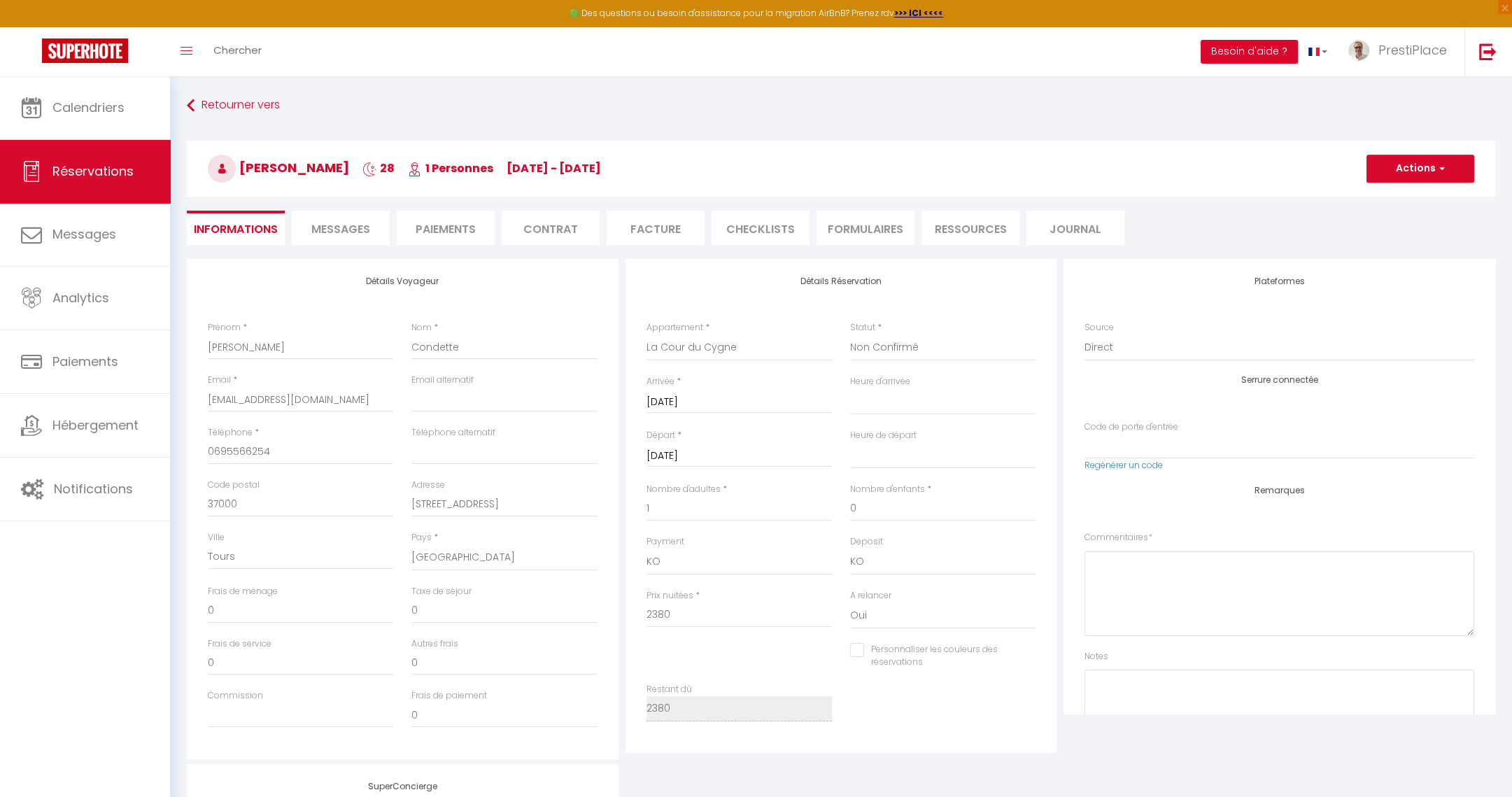
select select
checkbox input "false"
select select
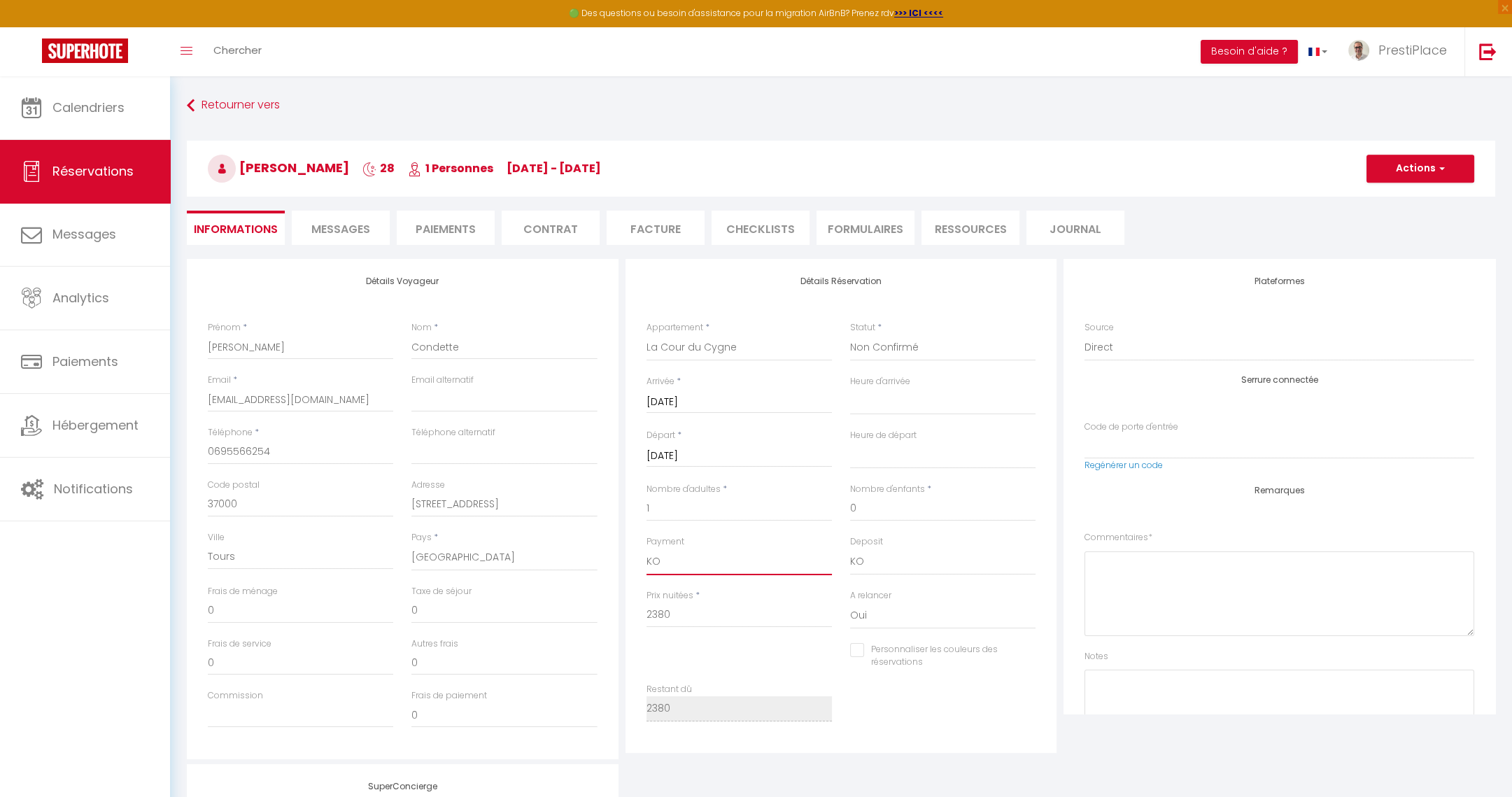
click at [686, 565] on select "OK KO" at bounding box center [738, 562] width 185 height 27
select select "12"
click at [646, 549] on select "OK KO" at bounding box center [738, 562] width 185 height 27
select select
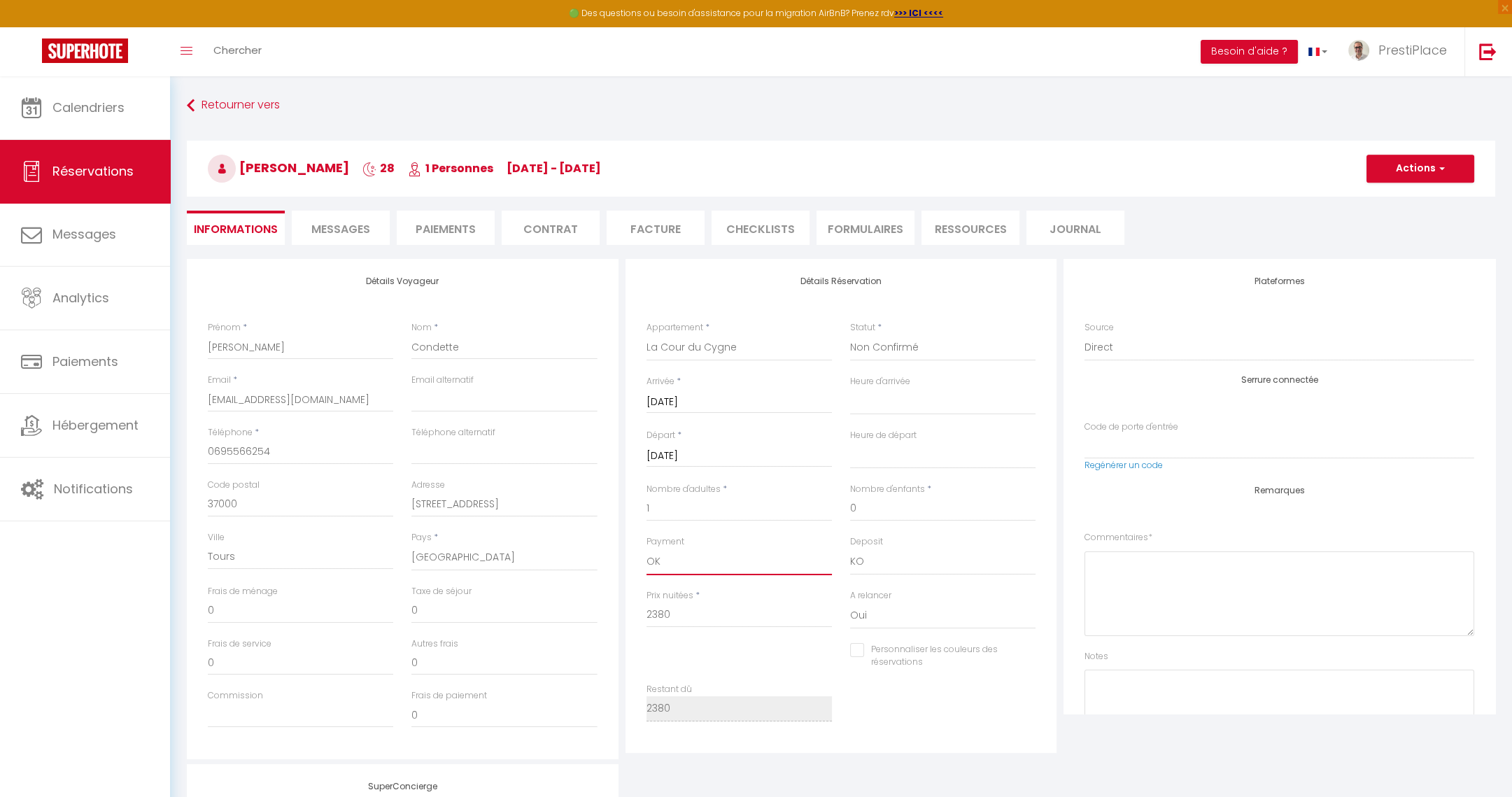
checkbox input "false"
click at [1423, 168] on button "Actions" at bounding box center [1420, 168] width 107 height 28
click at [1405, 199] on link "Enregistrer" at bounding box center [1406, 200] width 111 height 18
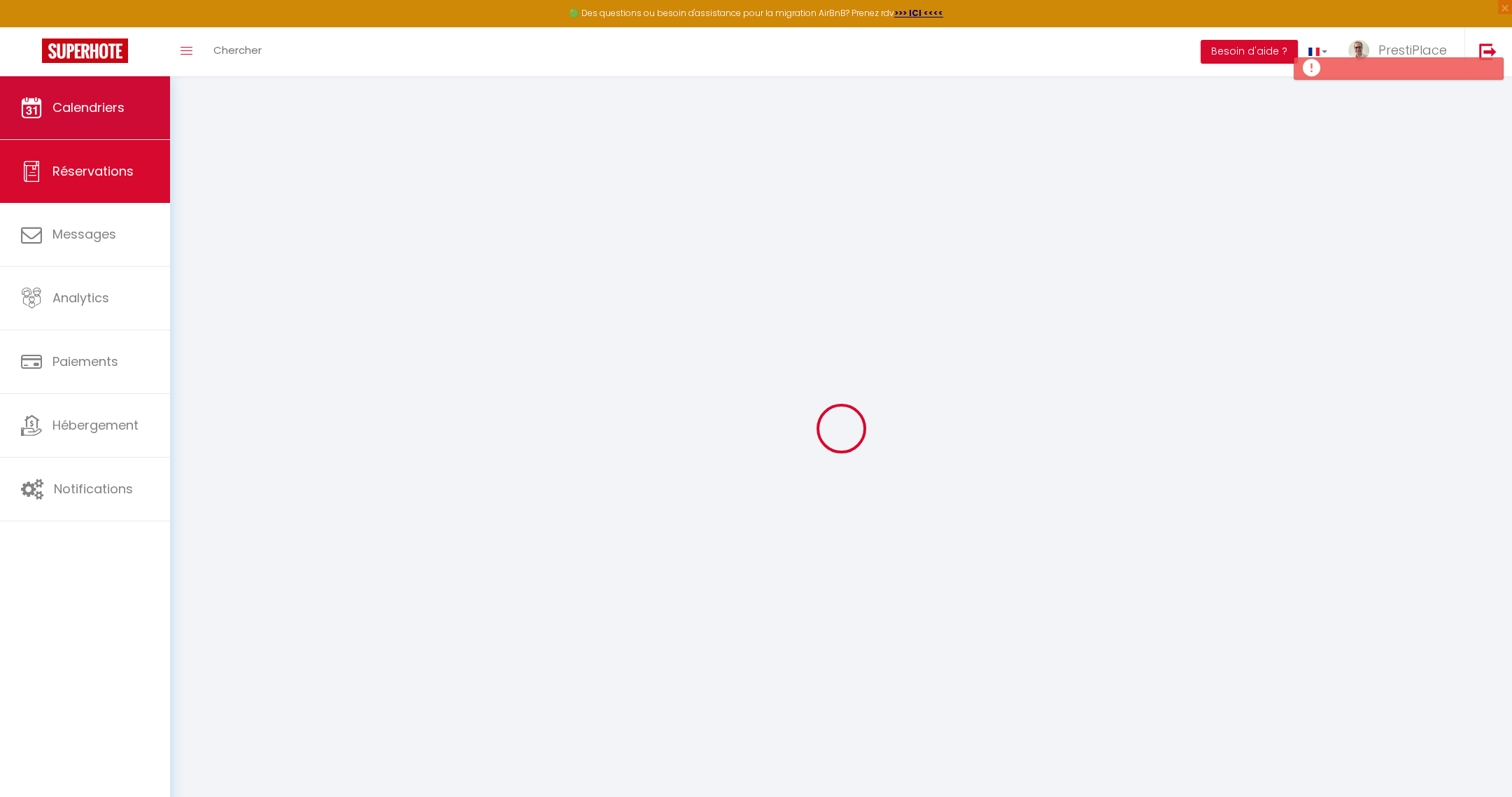
select select "not_cancelled"
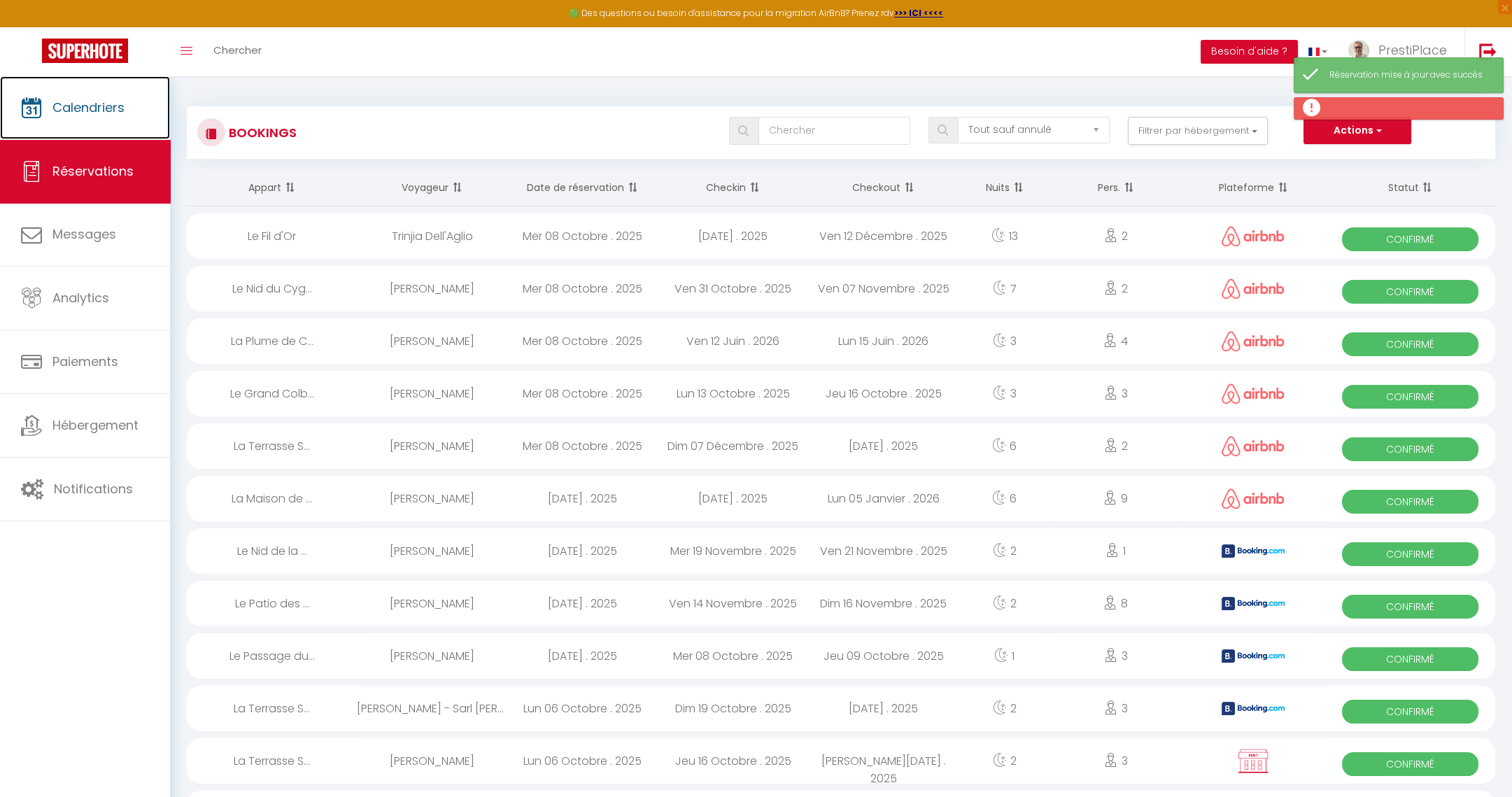
click at [63, 113] on span "Calendriers" at bounding box center [88, 107] width 72 height 18
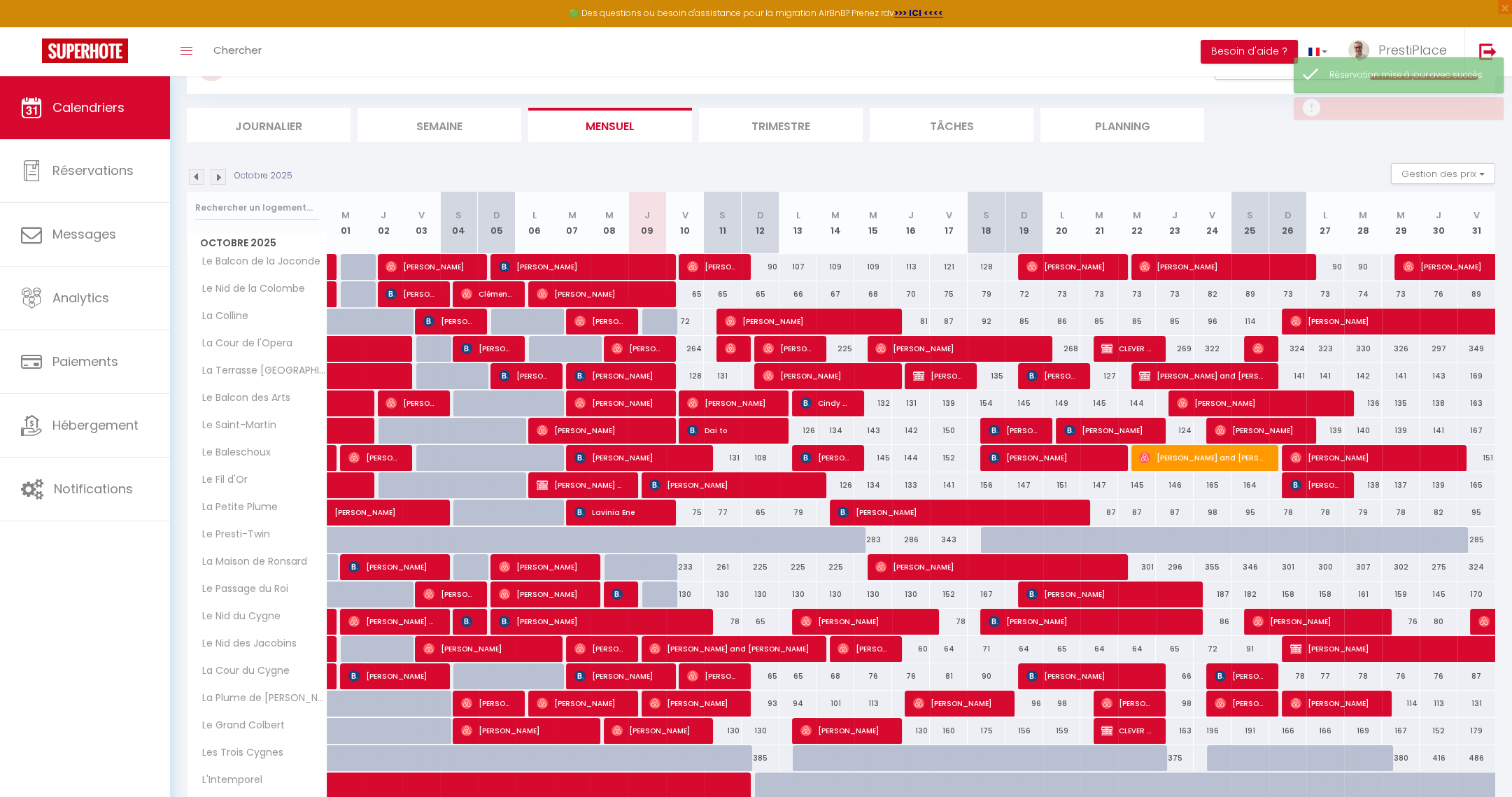
scroll to position [51, 0]
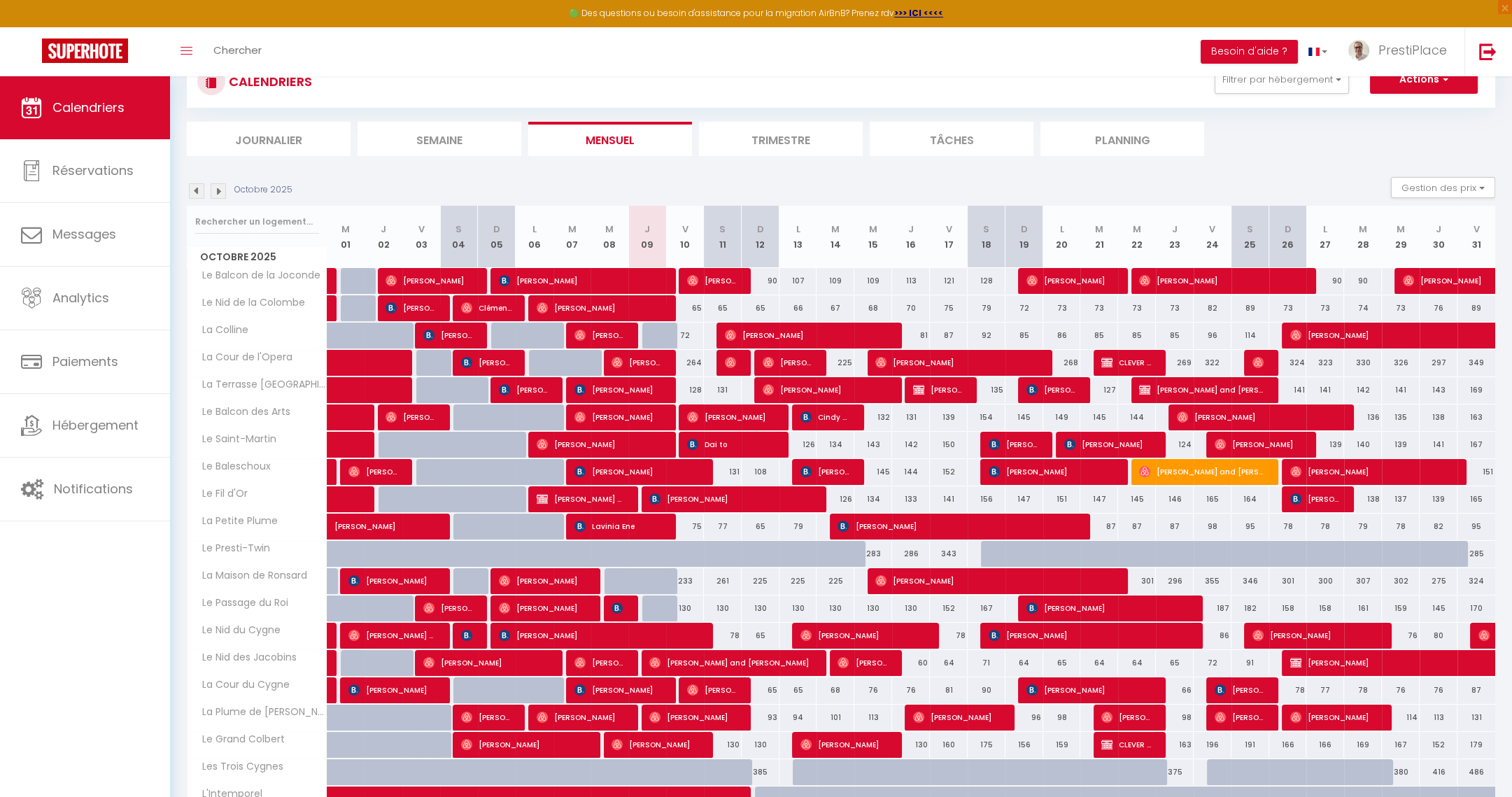
click at [218, 192] on img at bounding box center [218, 191] width 15 height 15
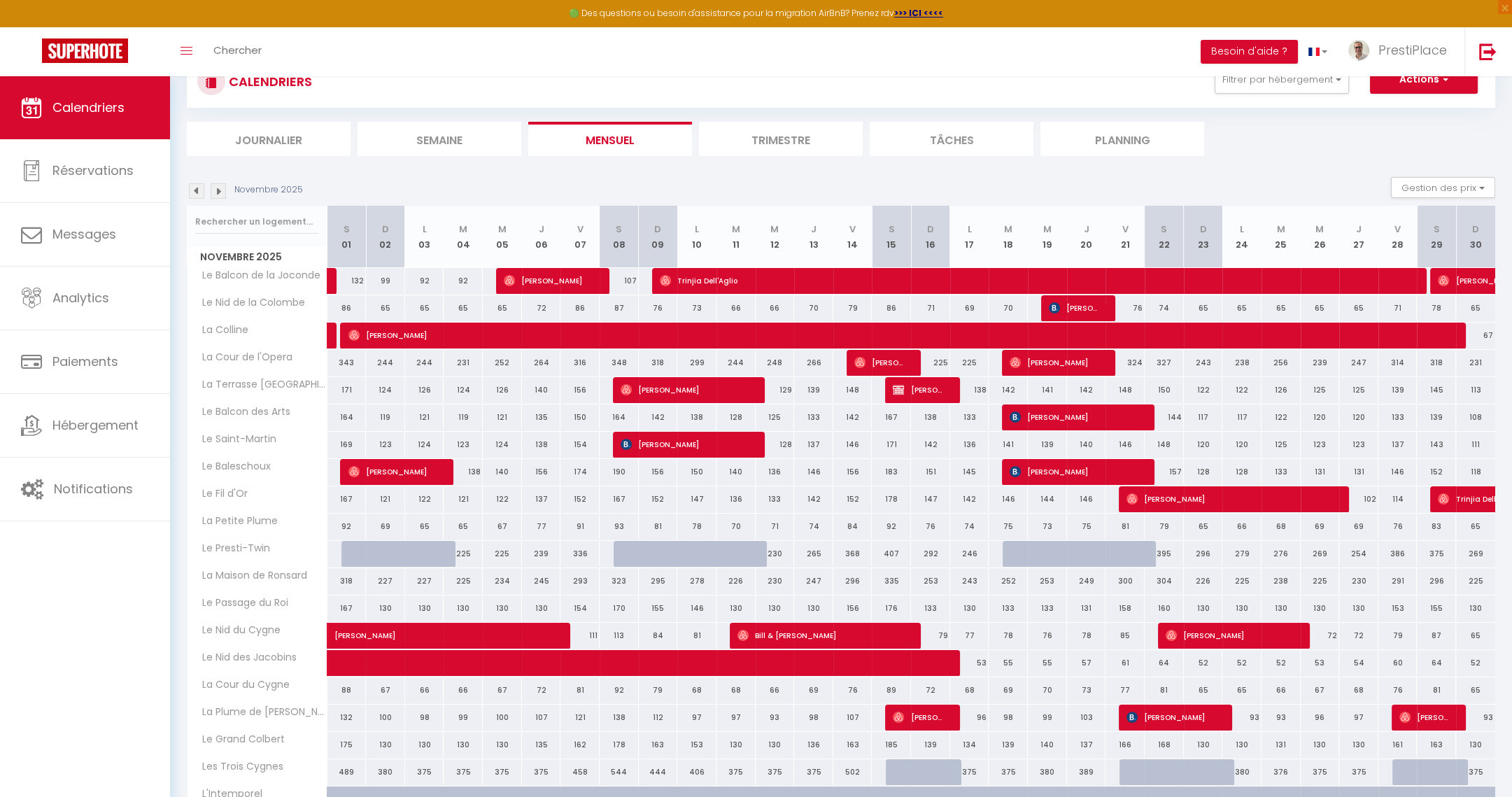
click at [218, 192] on img at bounding box center [218, 191] width 15 height 15
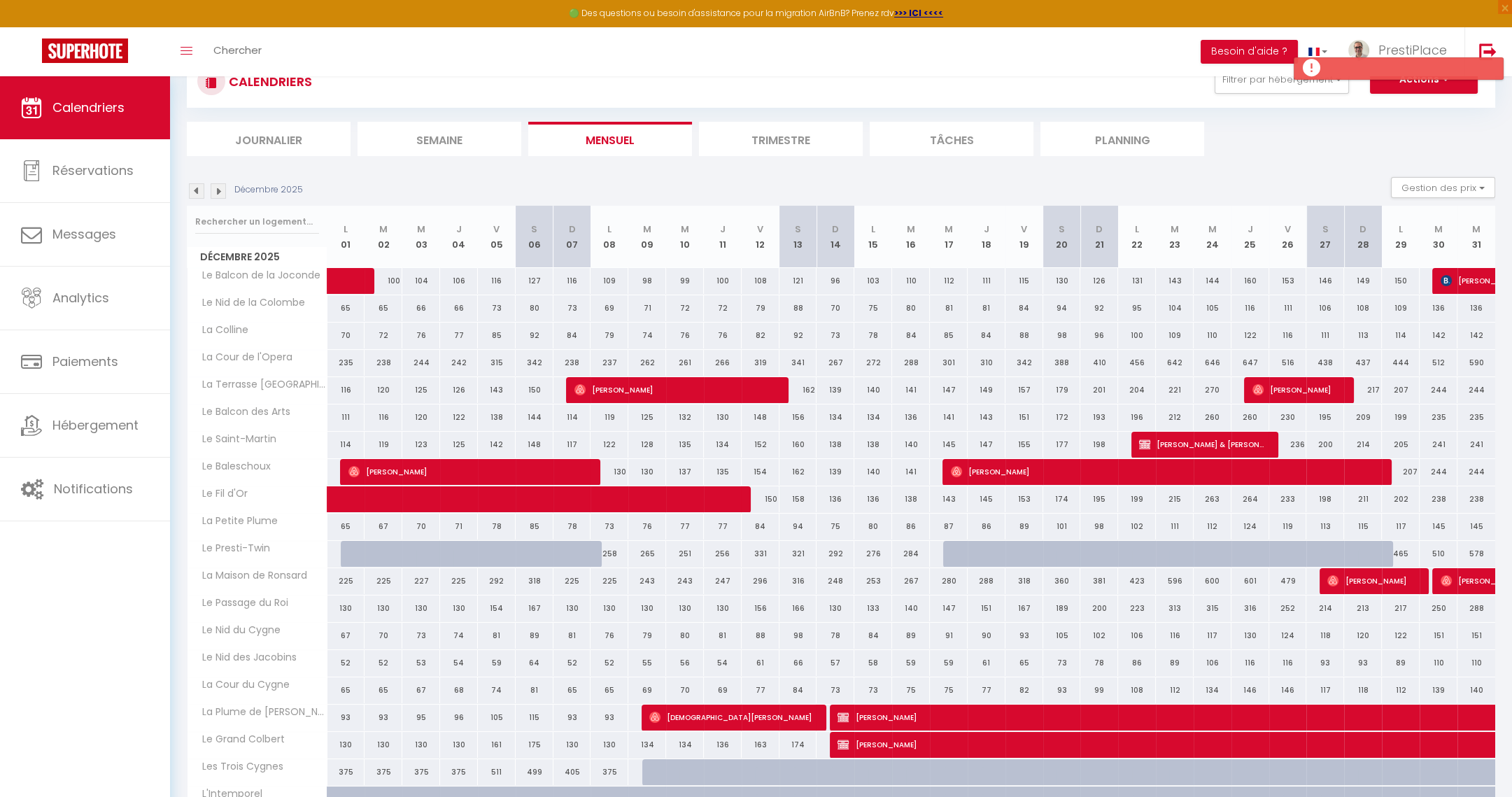
click at [218, 192] on img at bounding box center [218, 191] width 15 height 15
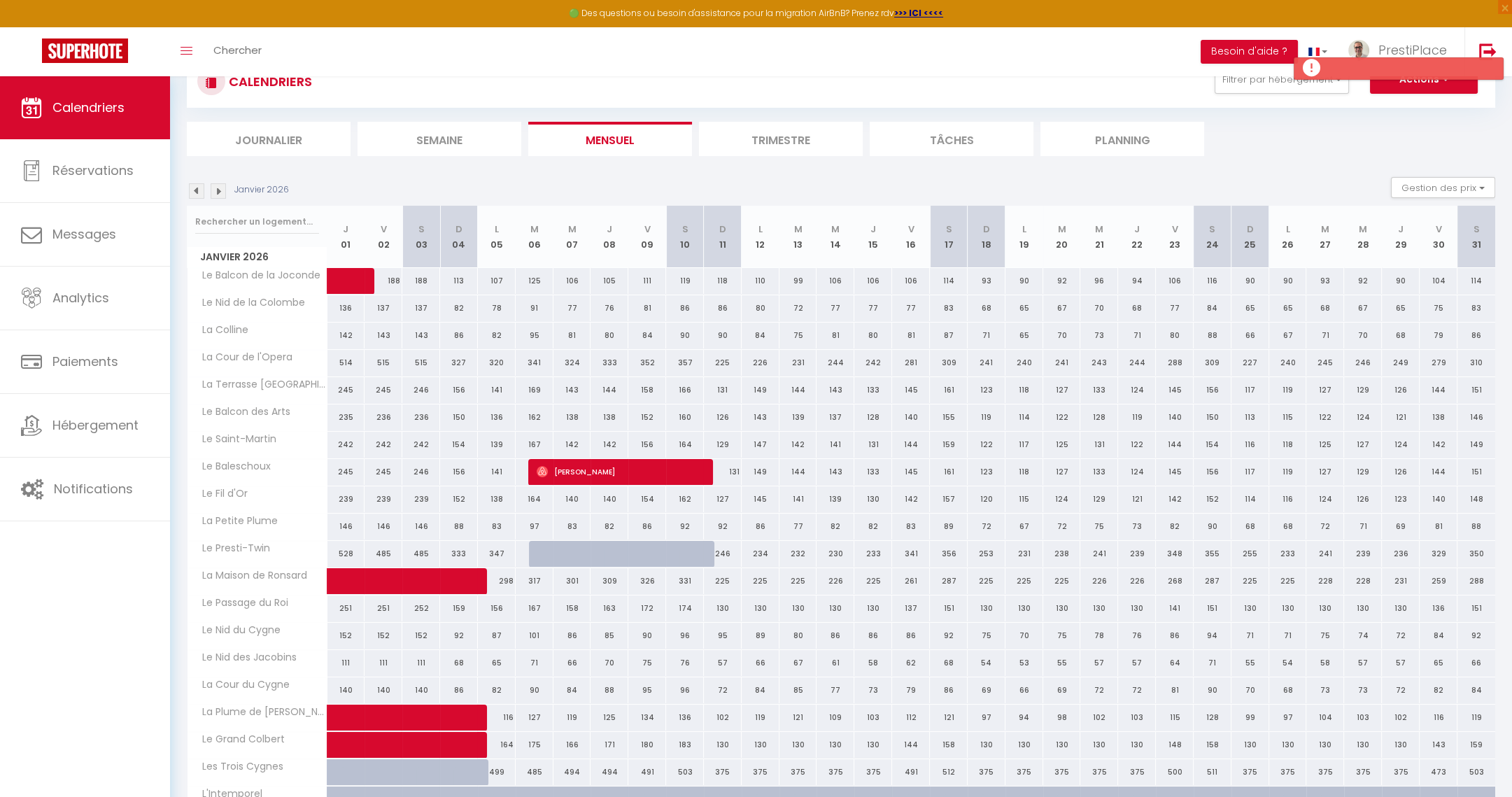
click at [218, 192] on img at bounding box center [218, 191] width 15 height 15
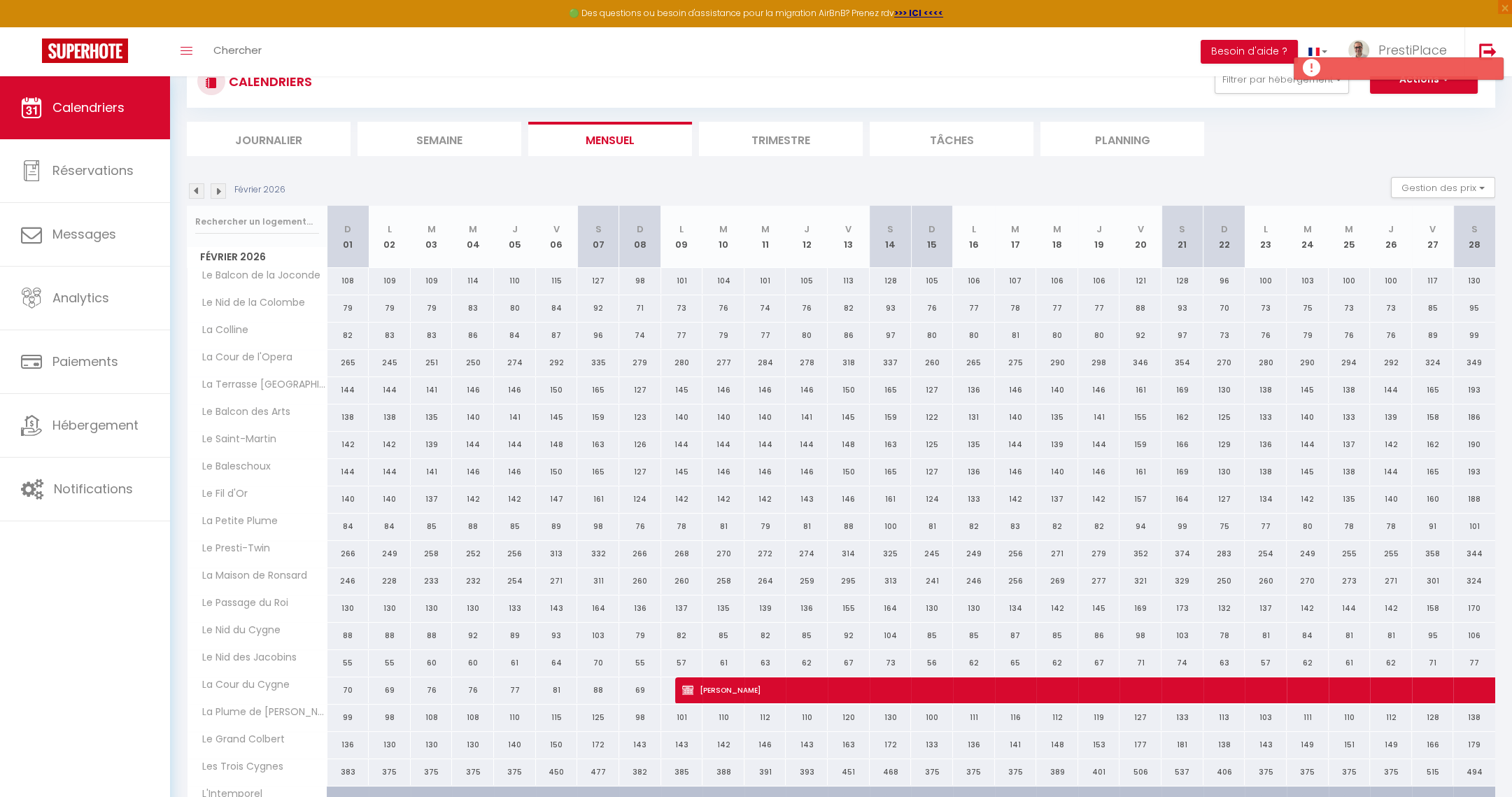
click at [218, 192] on img at bounding box center [218, 191] width 15 height 15
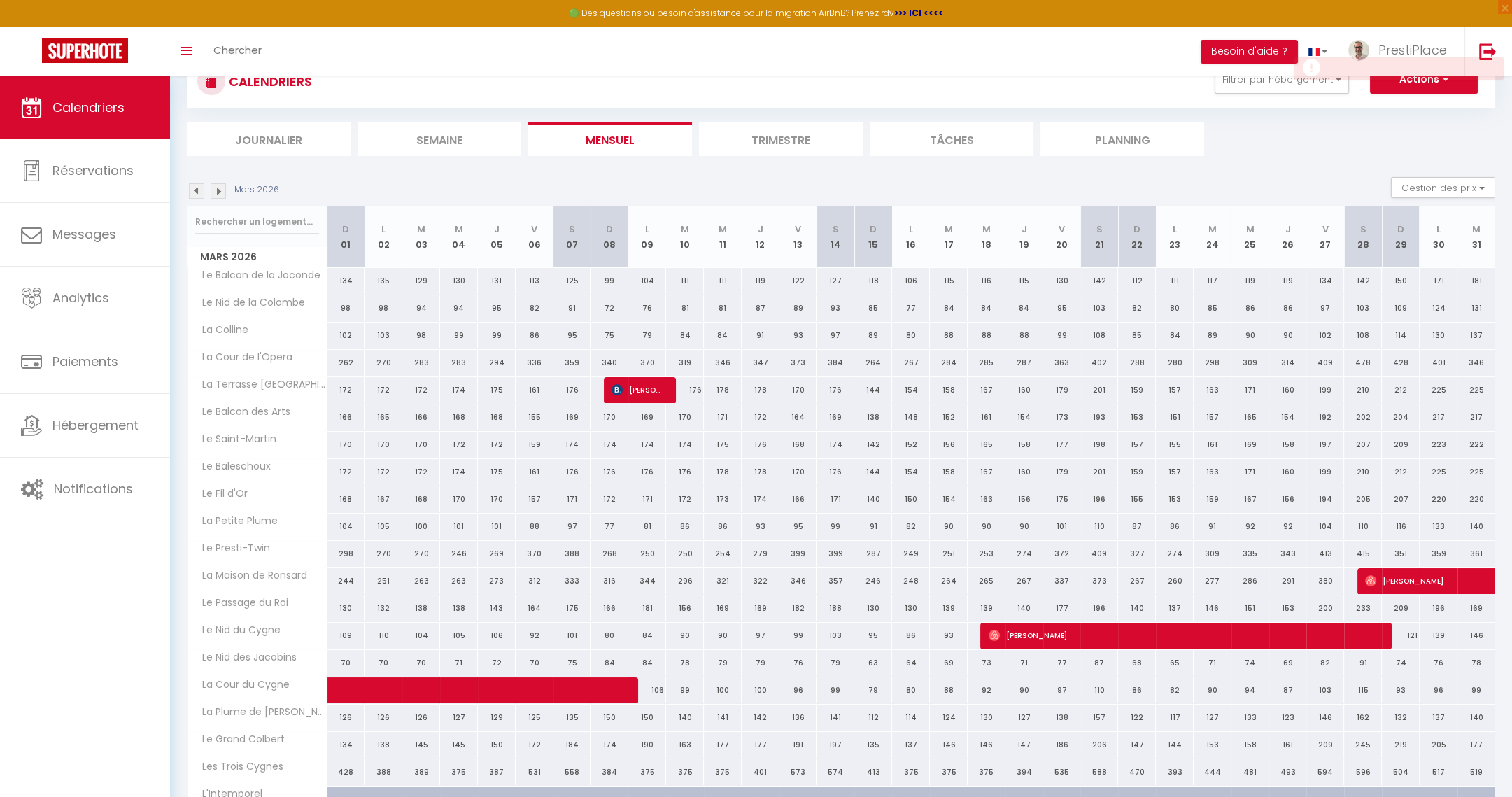
click at [218, 192] on img at bounding box center [218, 191] width 15 height 15
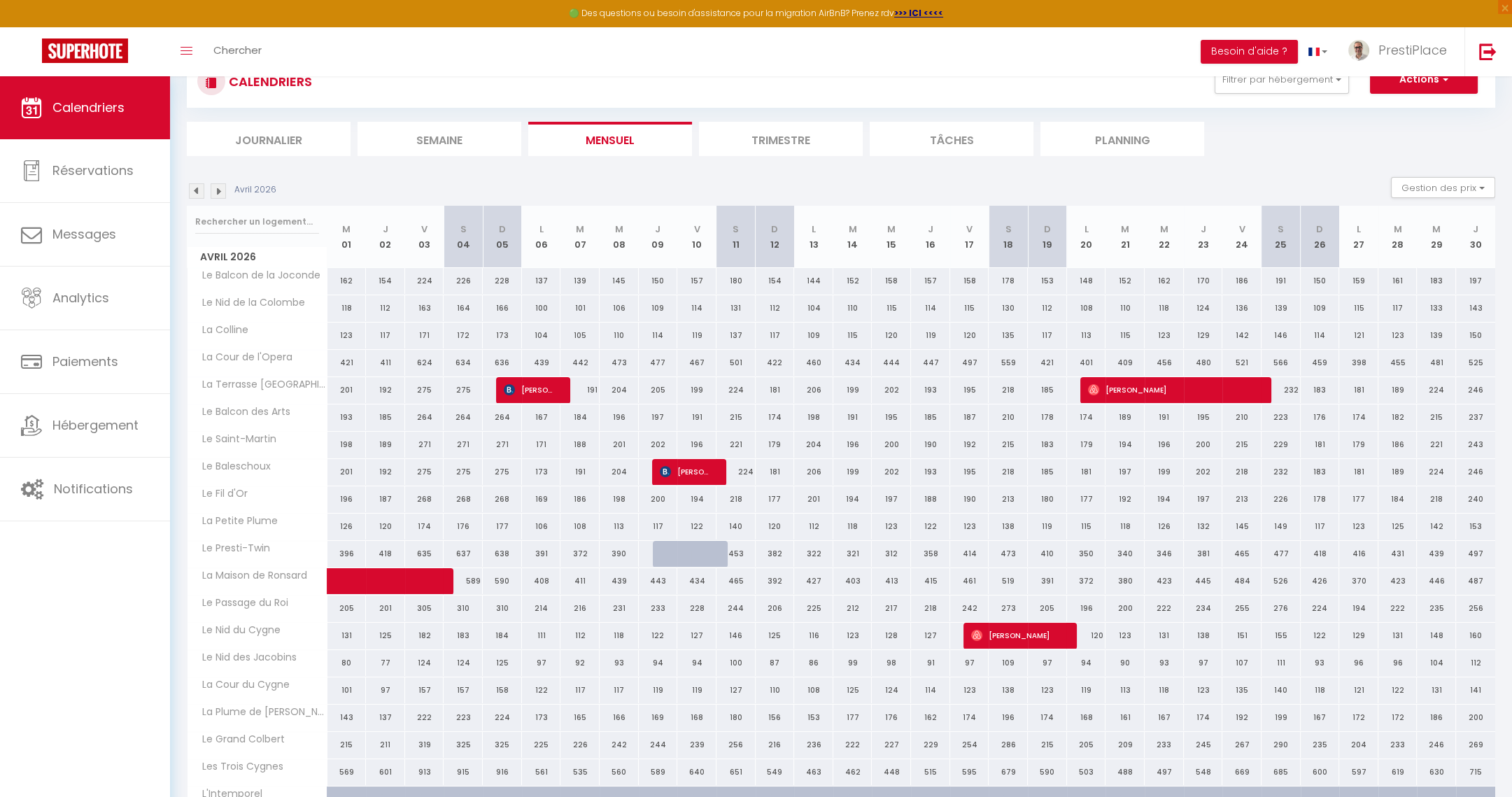
click at [218, 192] on img at bounding box center [218, 191] width 15 height 15
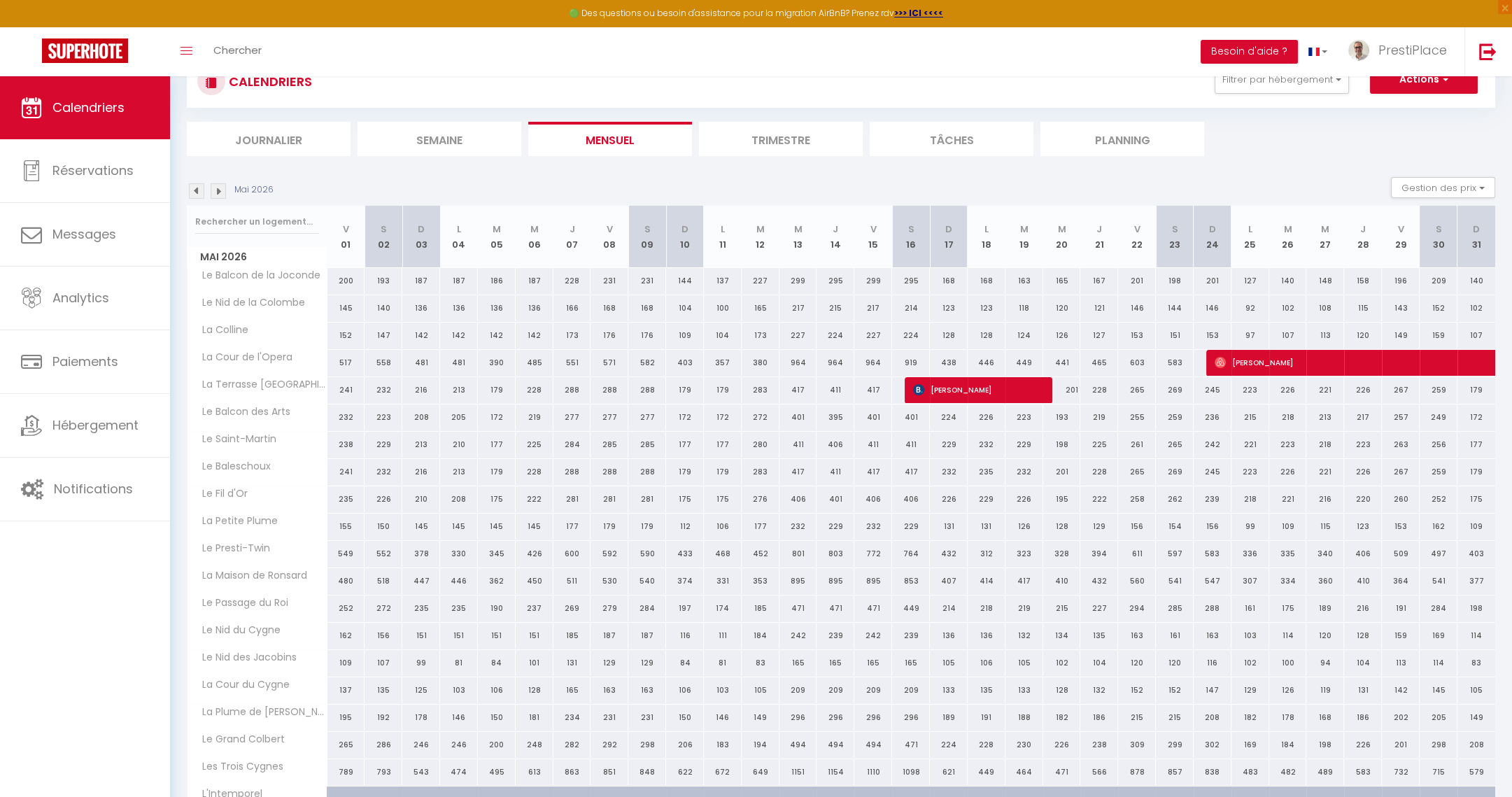
click at [218, 192] on img at bounding box center [218, 191] width 15 height 15
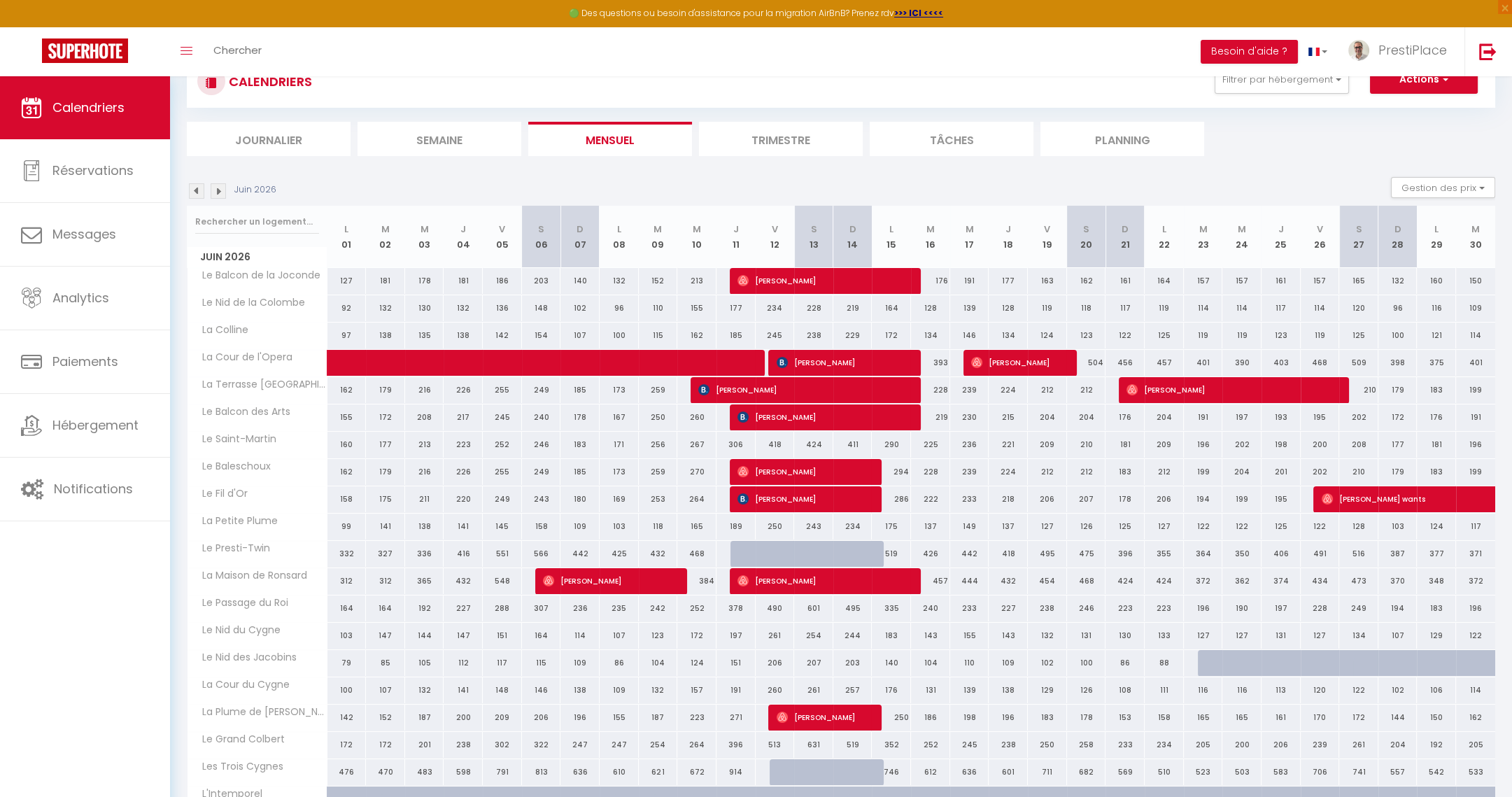
scroll to position [156, 0]
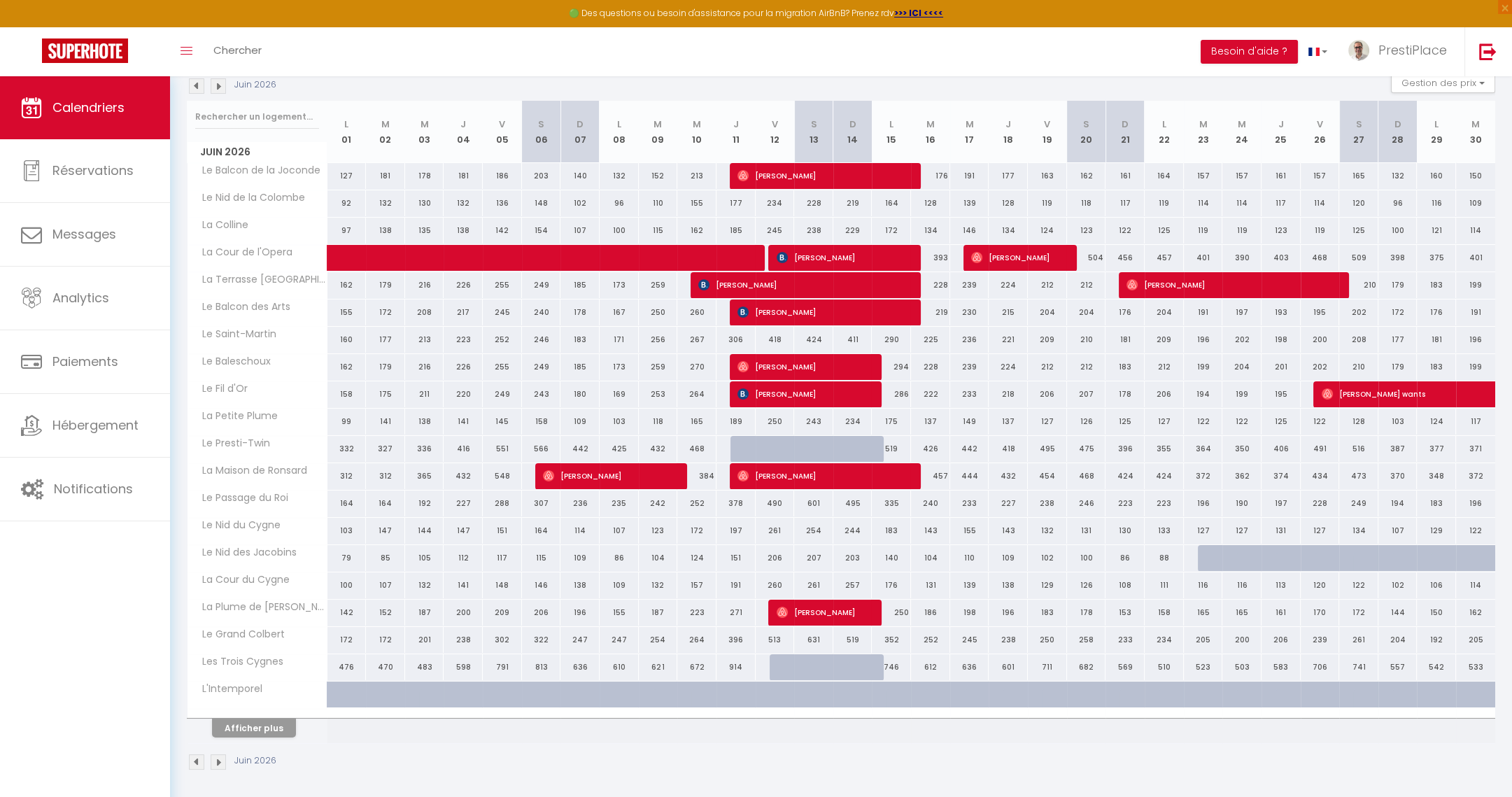
click at [201, 82] on img at bounding box center [197, 86] width 15 height 15
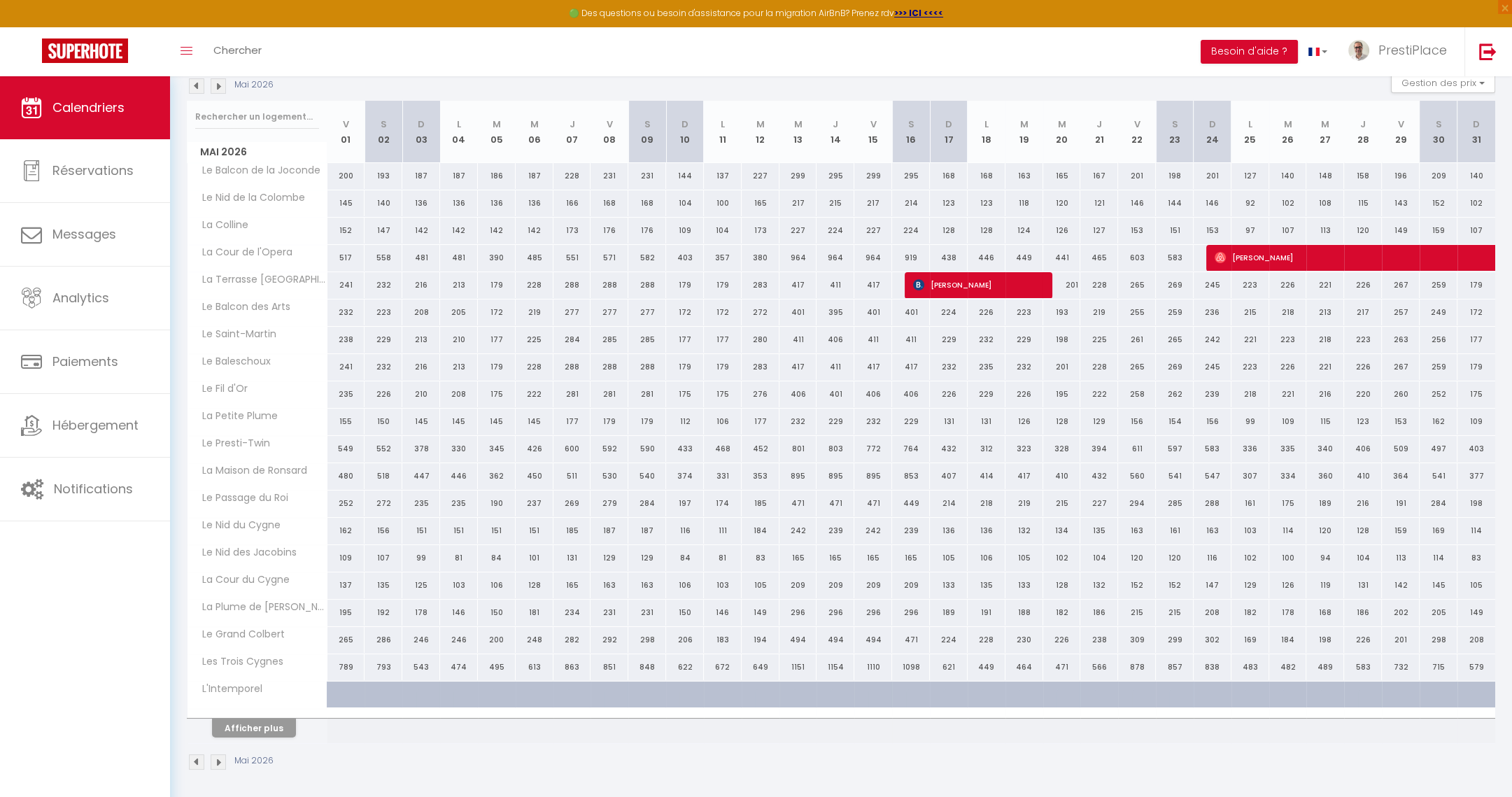
click at [199, 85] on img at bounding box center [197, 86] width 15 height 15
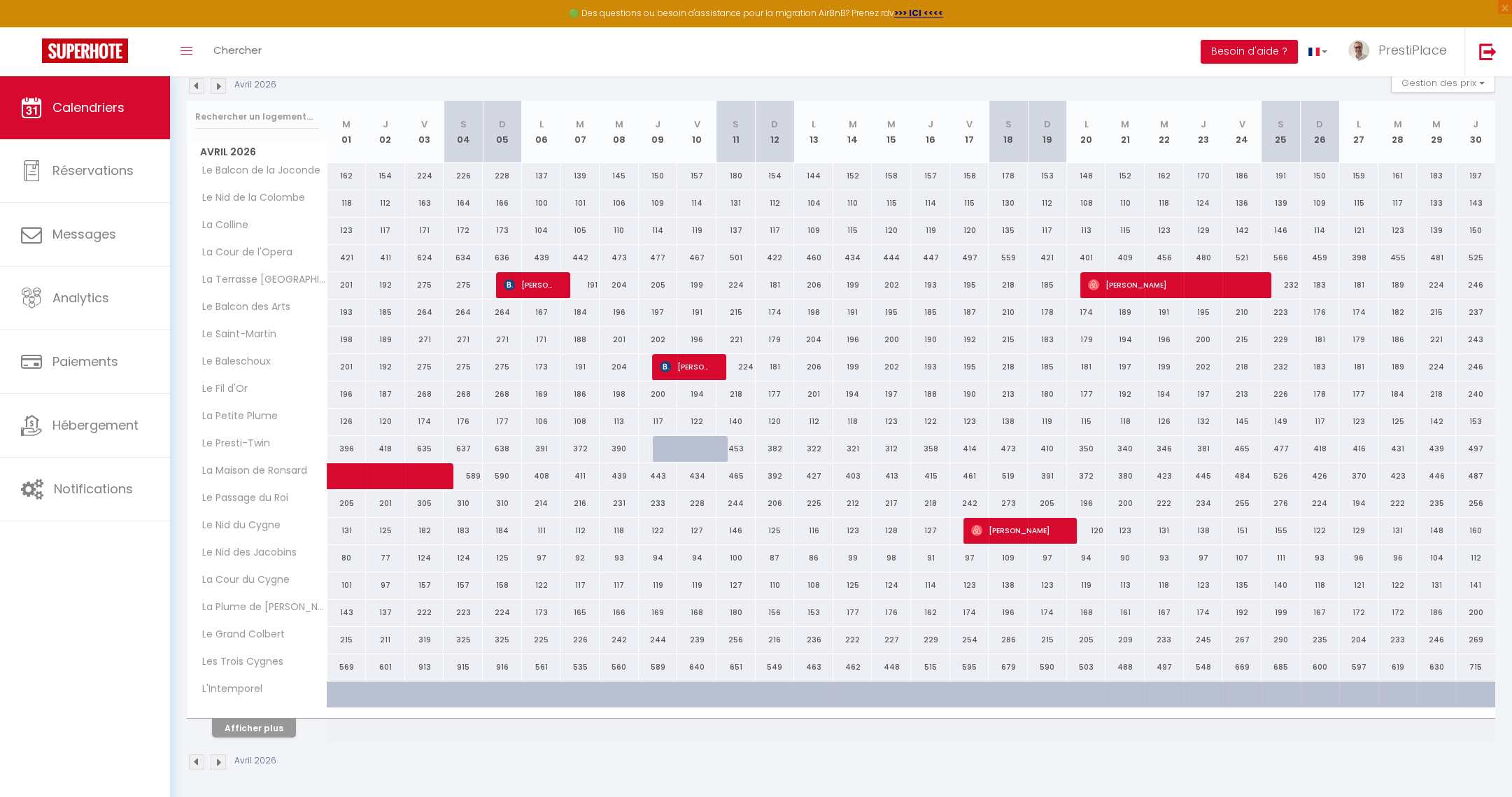
click at [199, 85] on img at bounding box center [197, 86] width 15 height 15
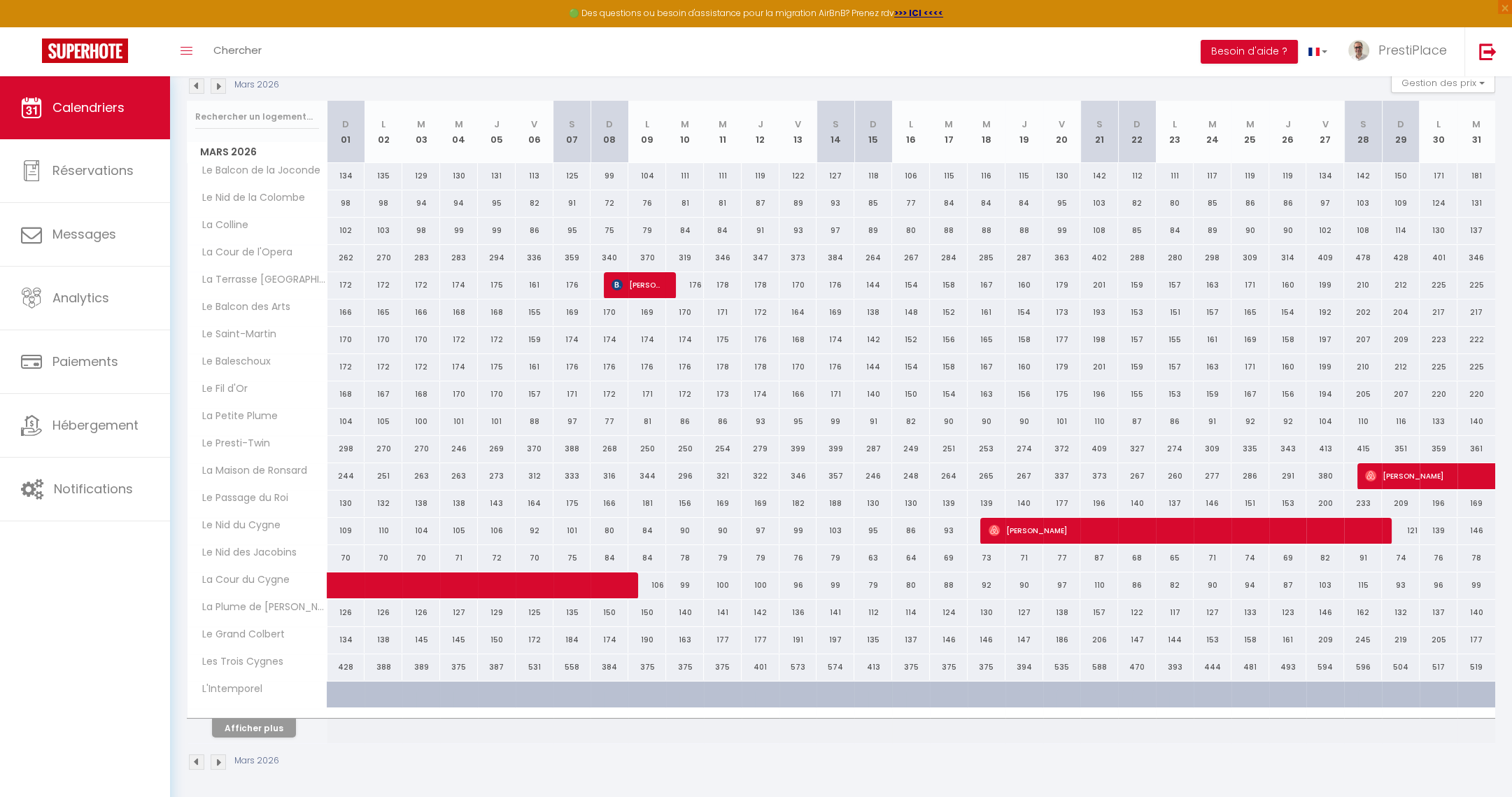
click at [199, 85] on img at bounding box center [197, 86] width 15 height 15
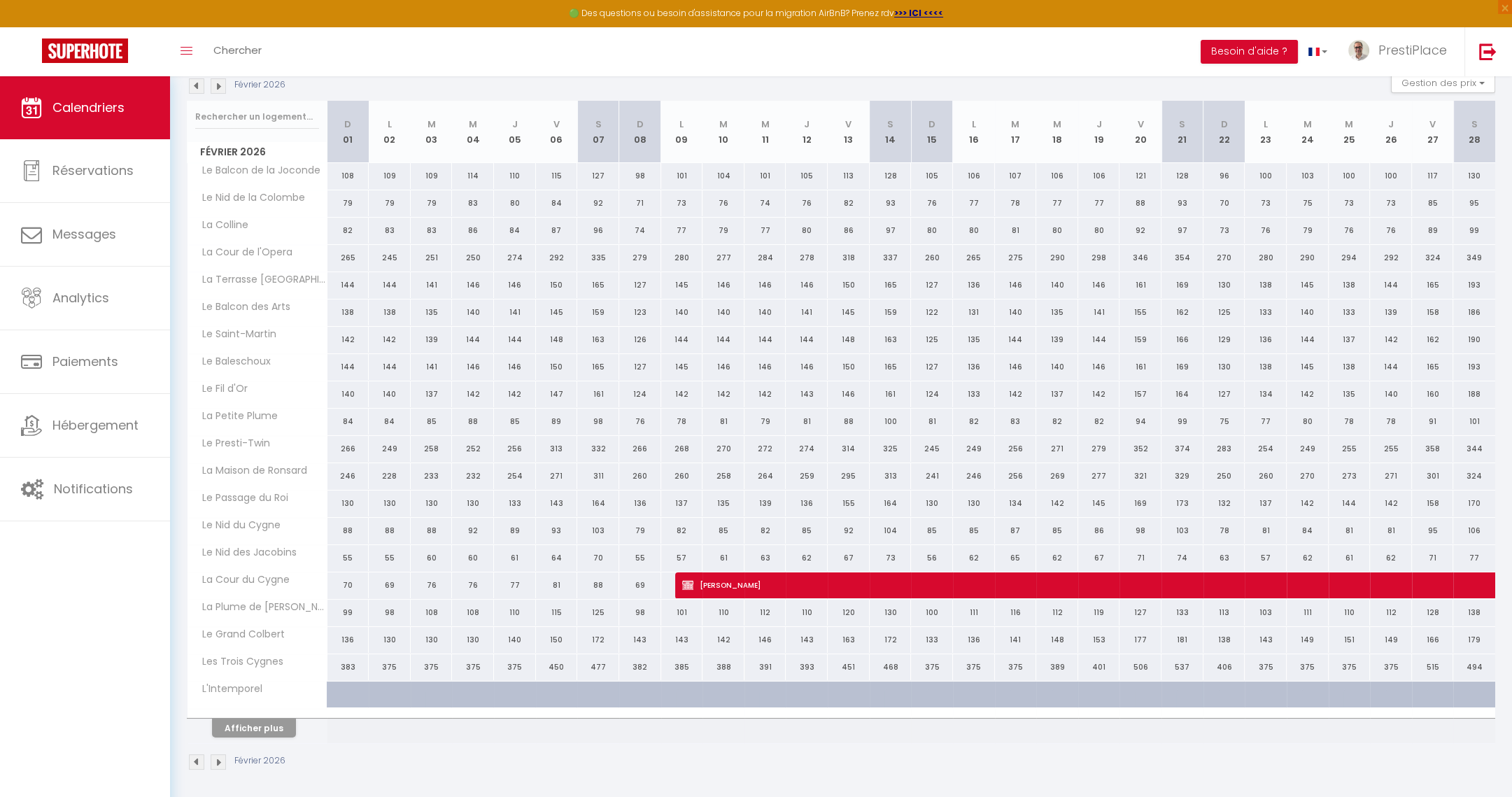
click at [199, 85] on img at bounding box center [197, 86] width 15 height 15
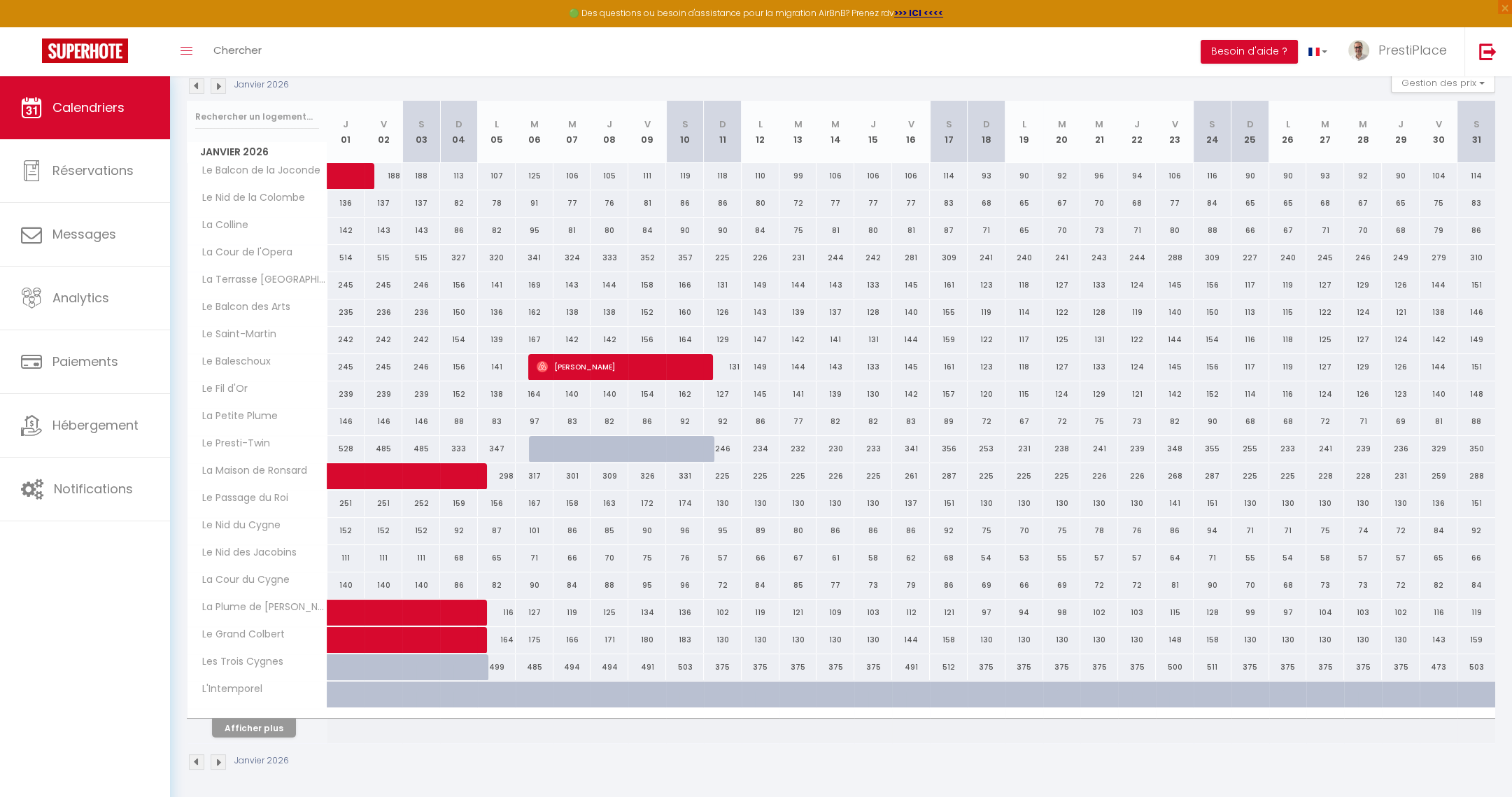
click at [199, 85] on img at bounding box center [197, 86] width 15 height 15
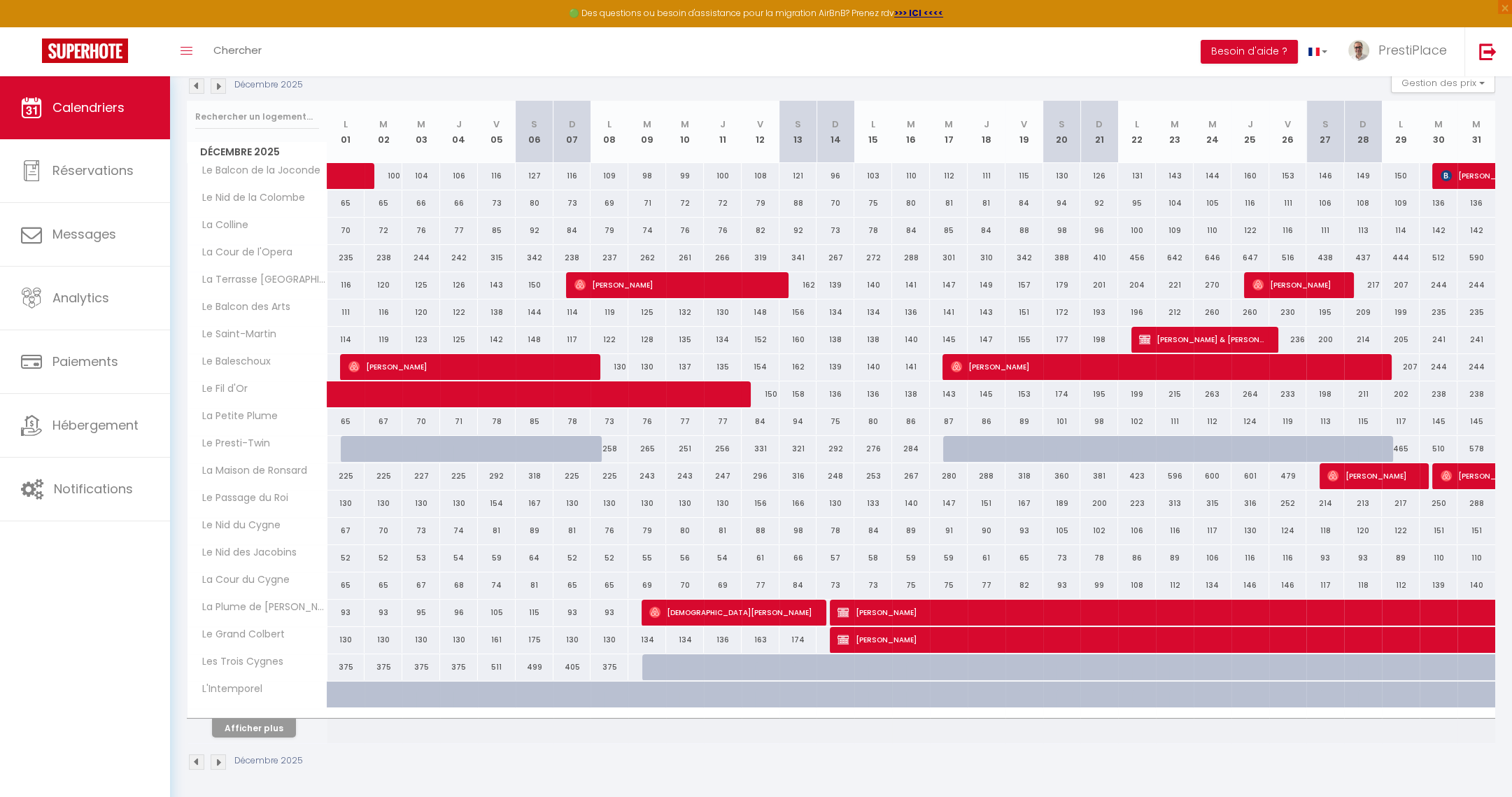
click at [199, 85] on img at bounding box center [197, 86] width 15 height 15
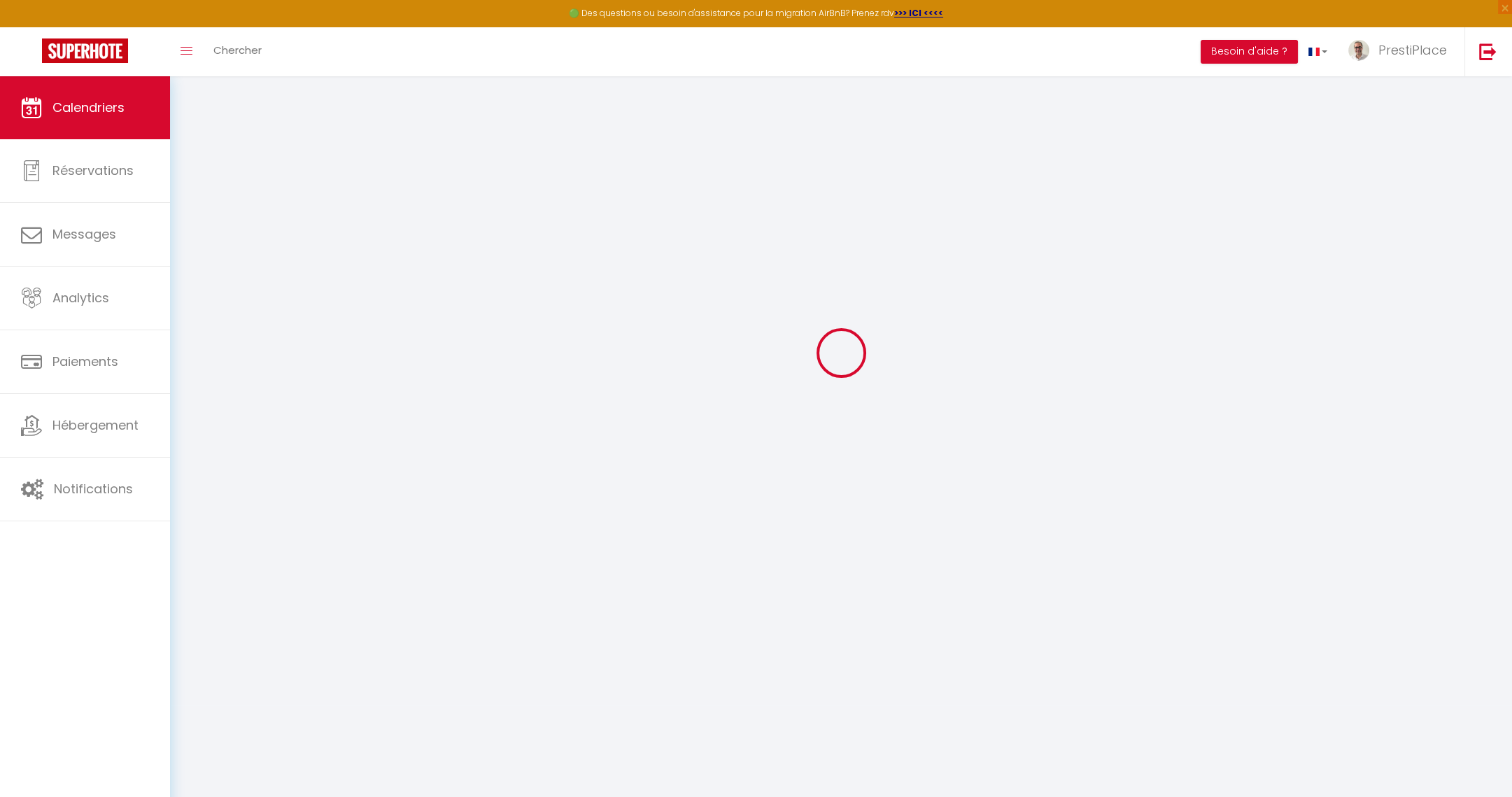
select select
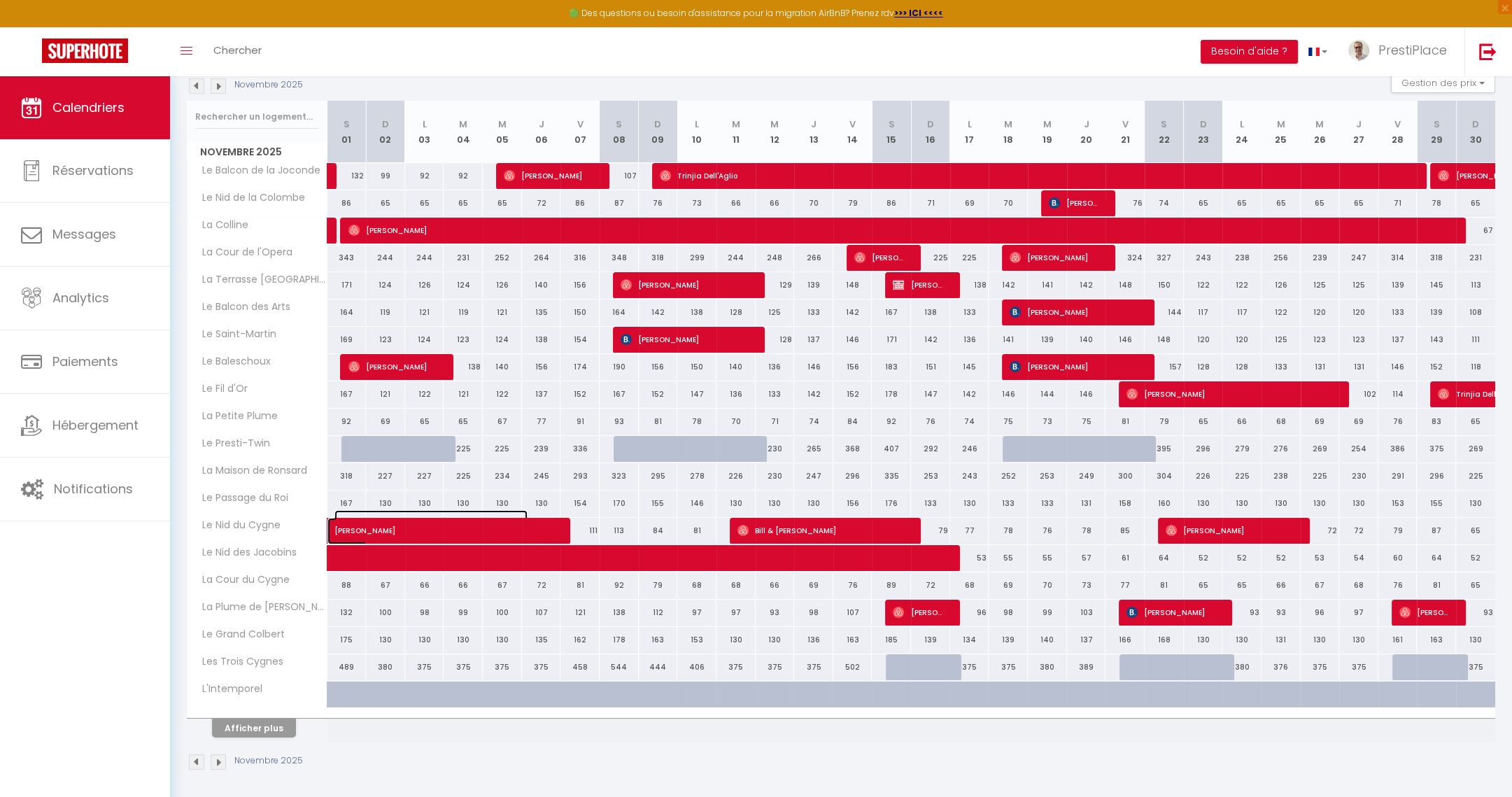
click at [466, 530] on span "[PERSON_NAME]" at bounding box center [431, 523] width 193 height 27
select select "OK"
select select "0"
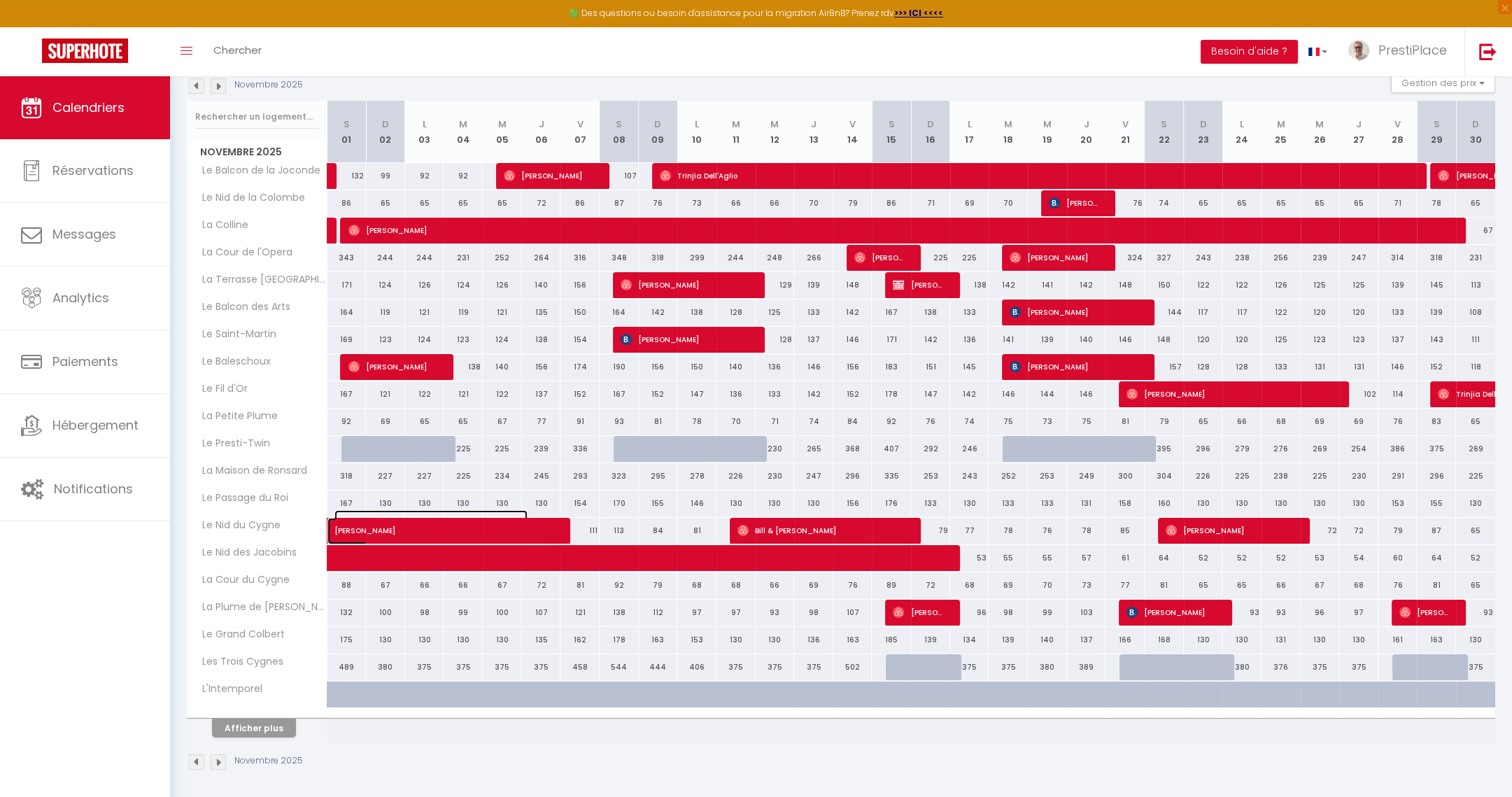
select select "1"
select select
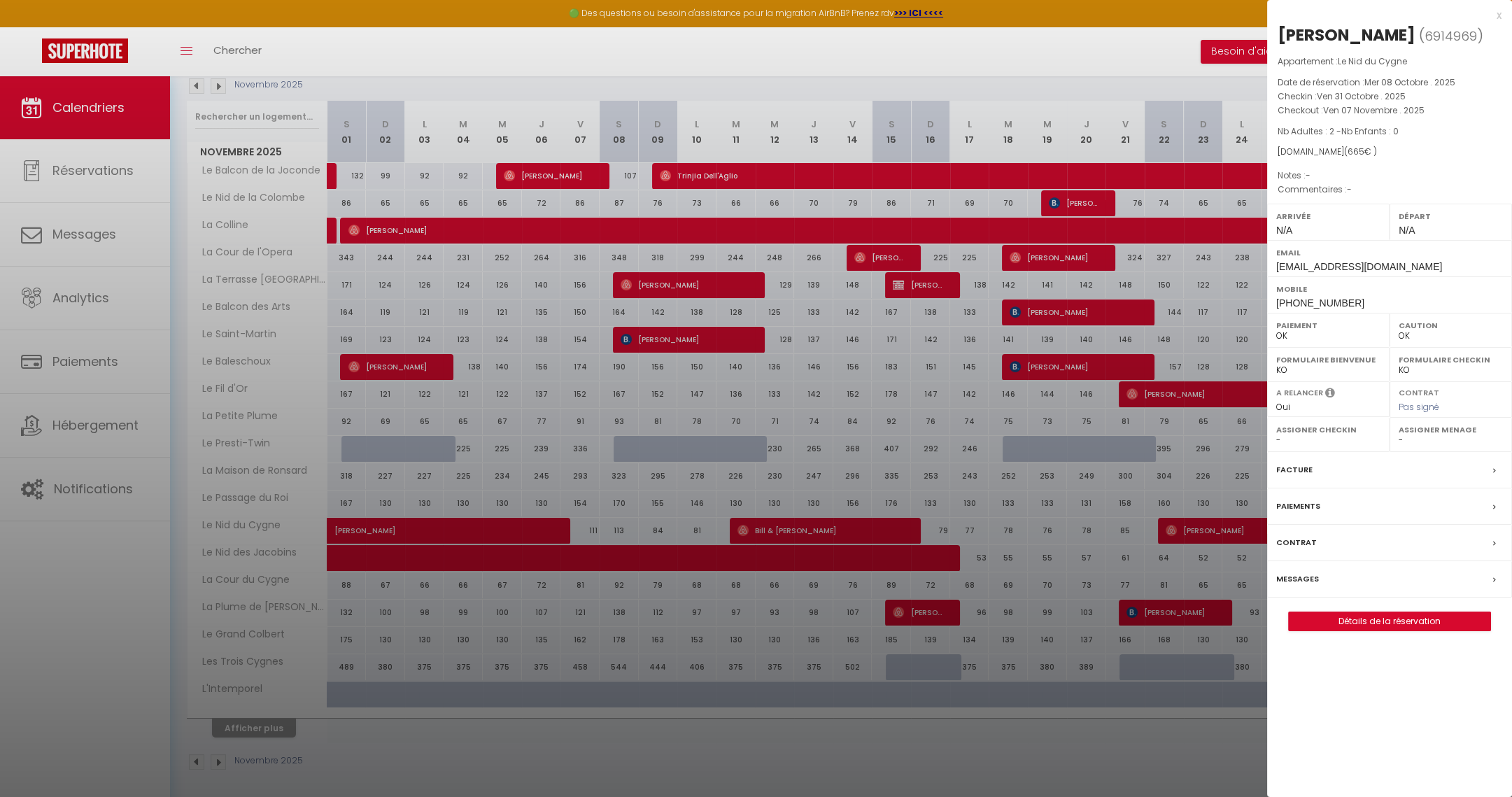
click at [1288, 576] on label "Messages" at bounding box center [1298, 578] width 43 height 14
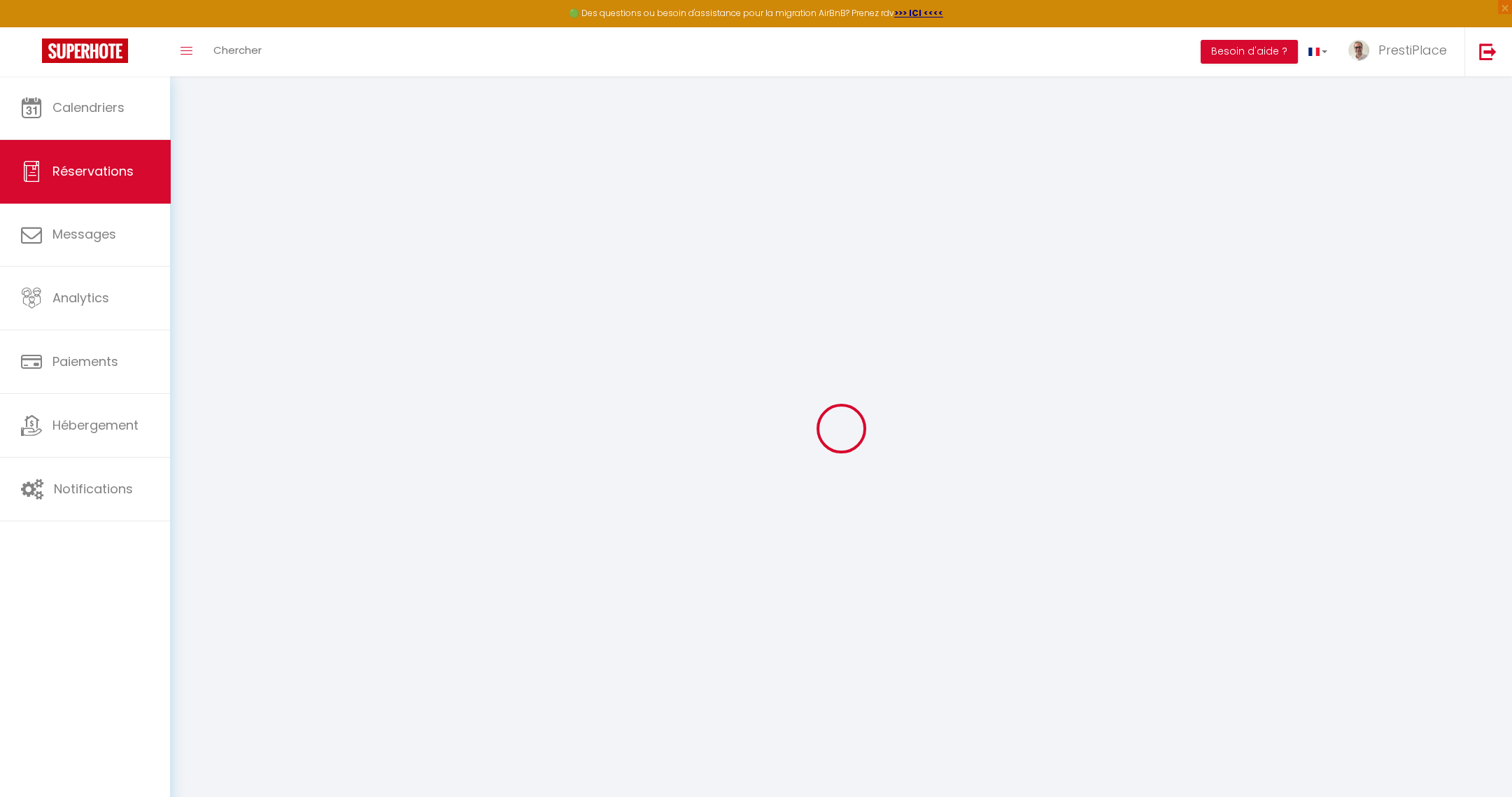
type input "Ean"
type input "[PERSON_NAME]"
type input "[EMAIL_ADDRESS][DOMAIN_NAME]"
type input "[PHONE_NUMBER]"
select select "US"
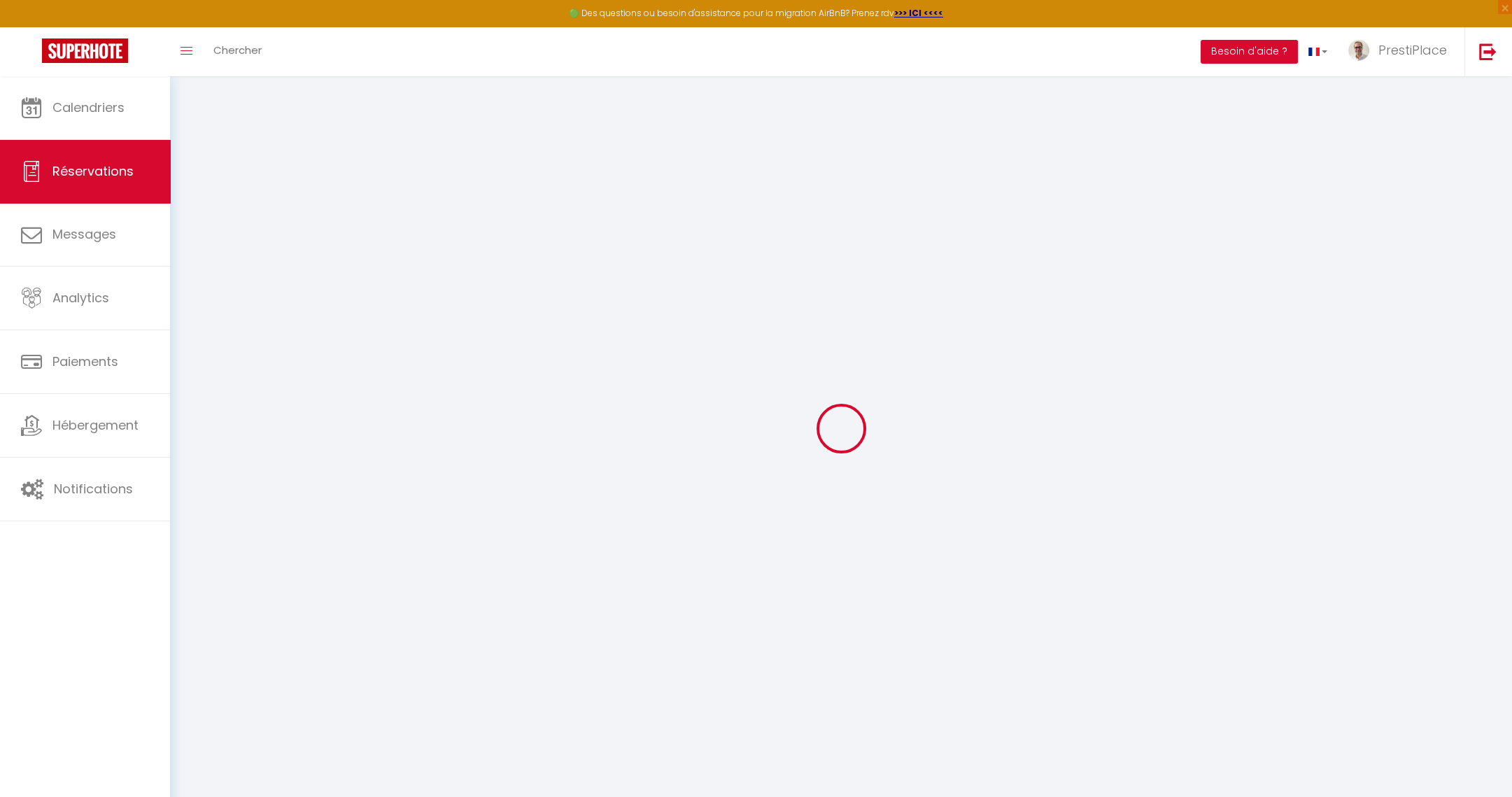
type input "97.19"
select select "51450"
select select "1"
select select
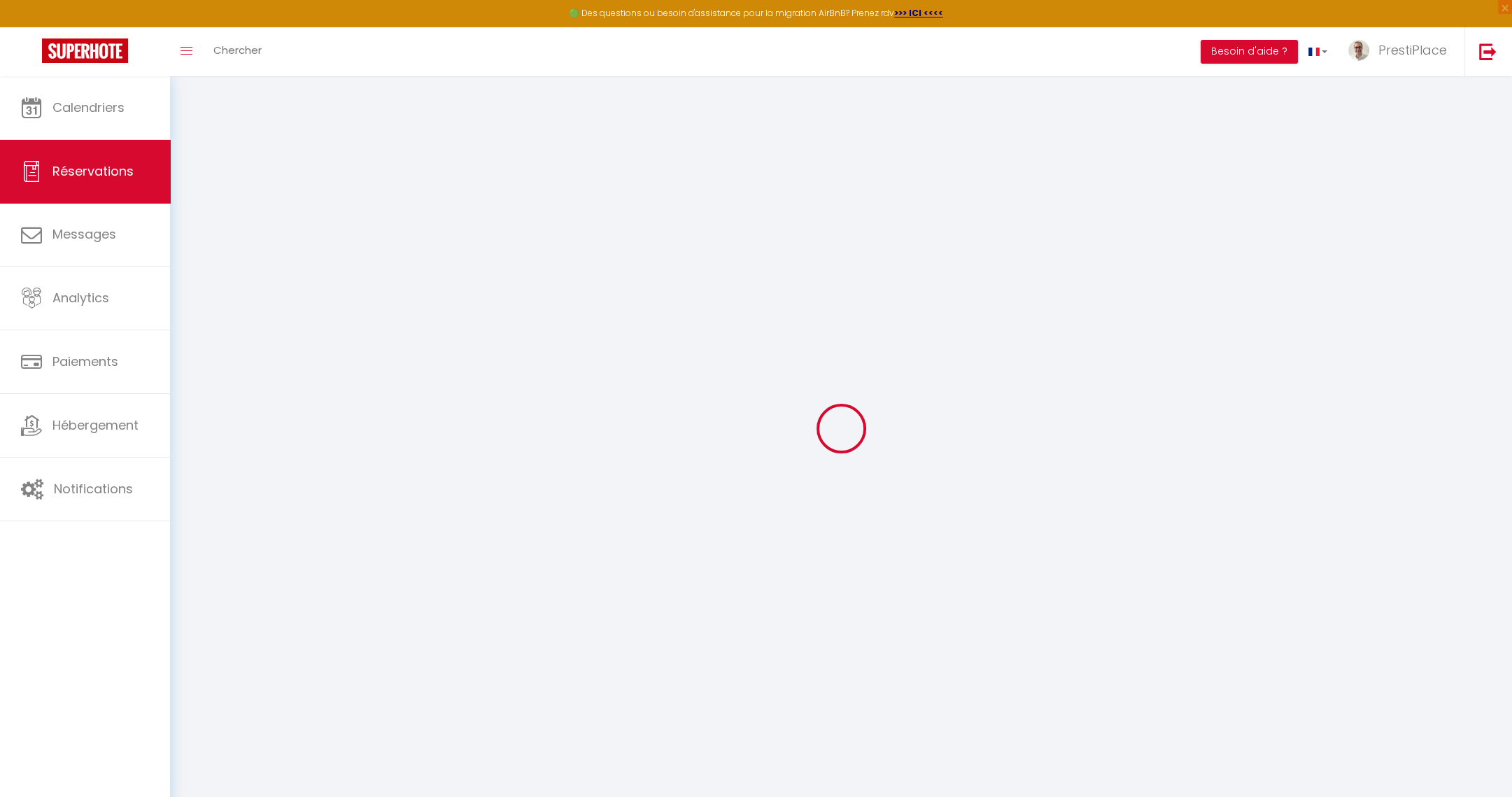
type input "2"
select select "12"
select select
type input "585.9"
checkbox input "false"
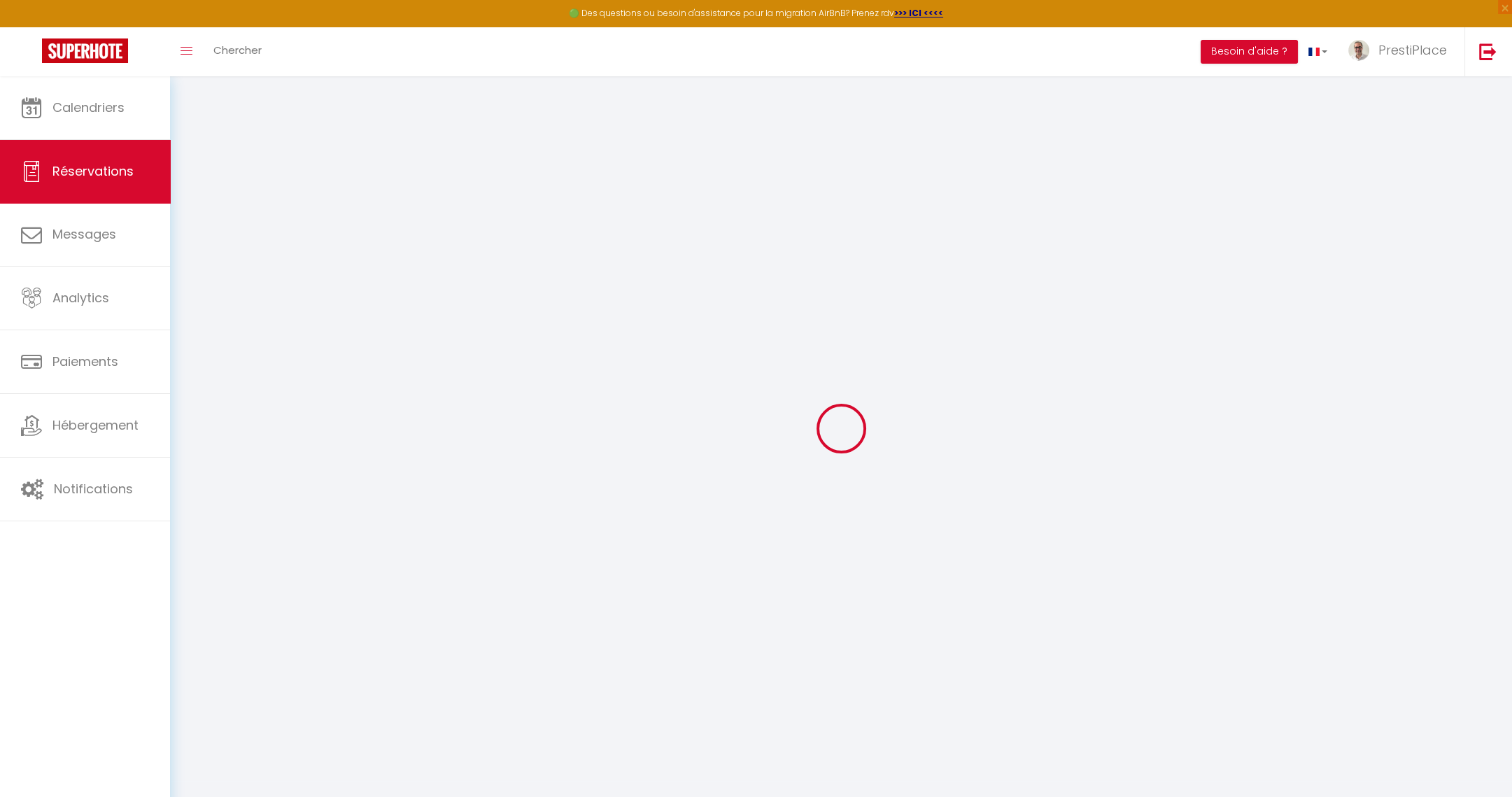
type input "0"
select select "1"
type input "0"
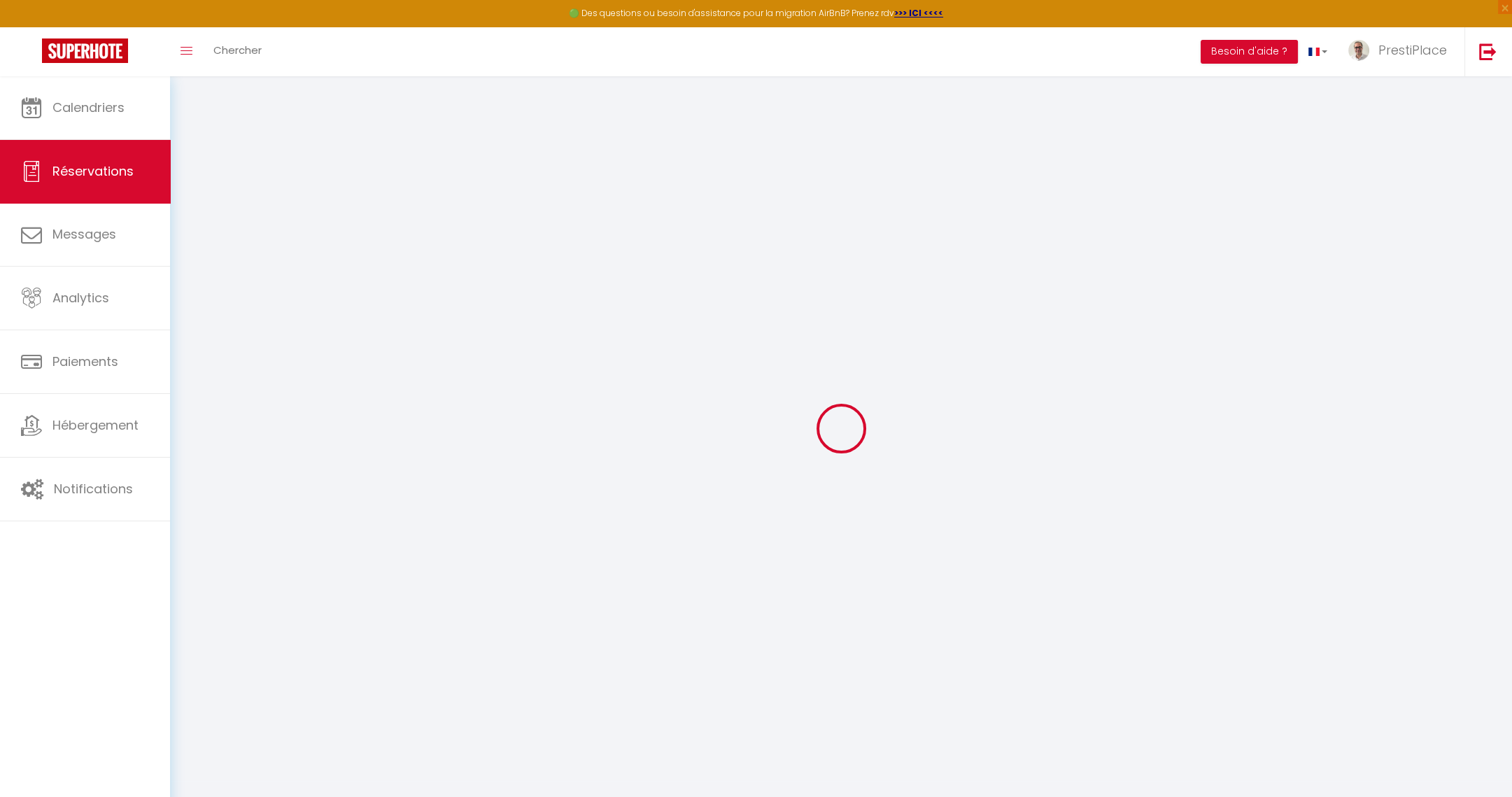
select select
select select "15"
checkbox input "false"
select select
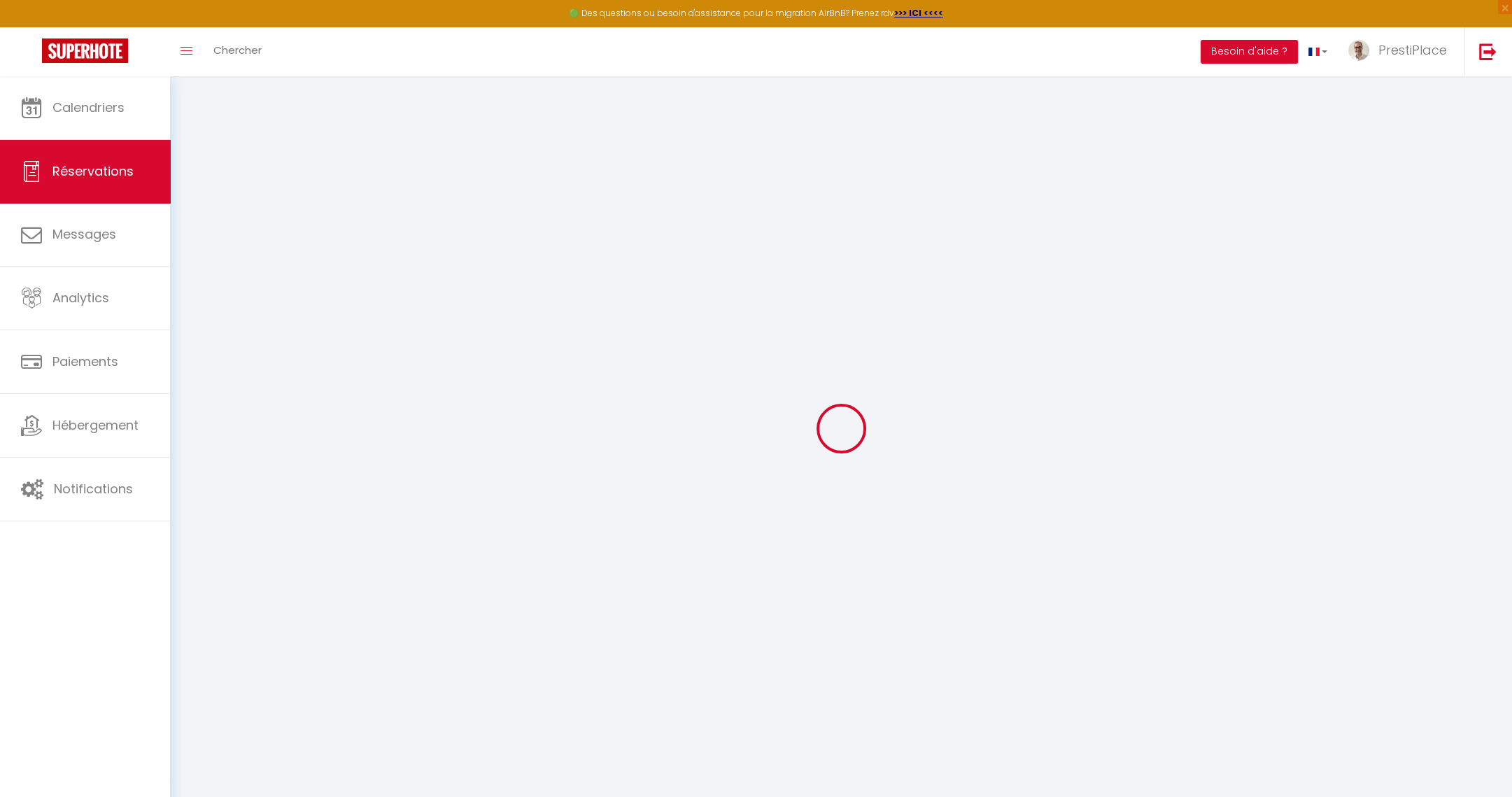
select select
checkbox input "false"
select select
checkbox input "false"
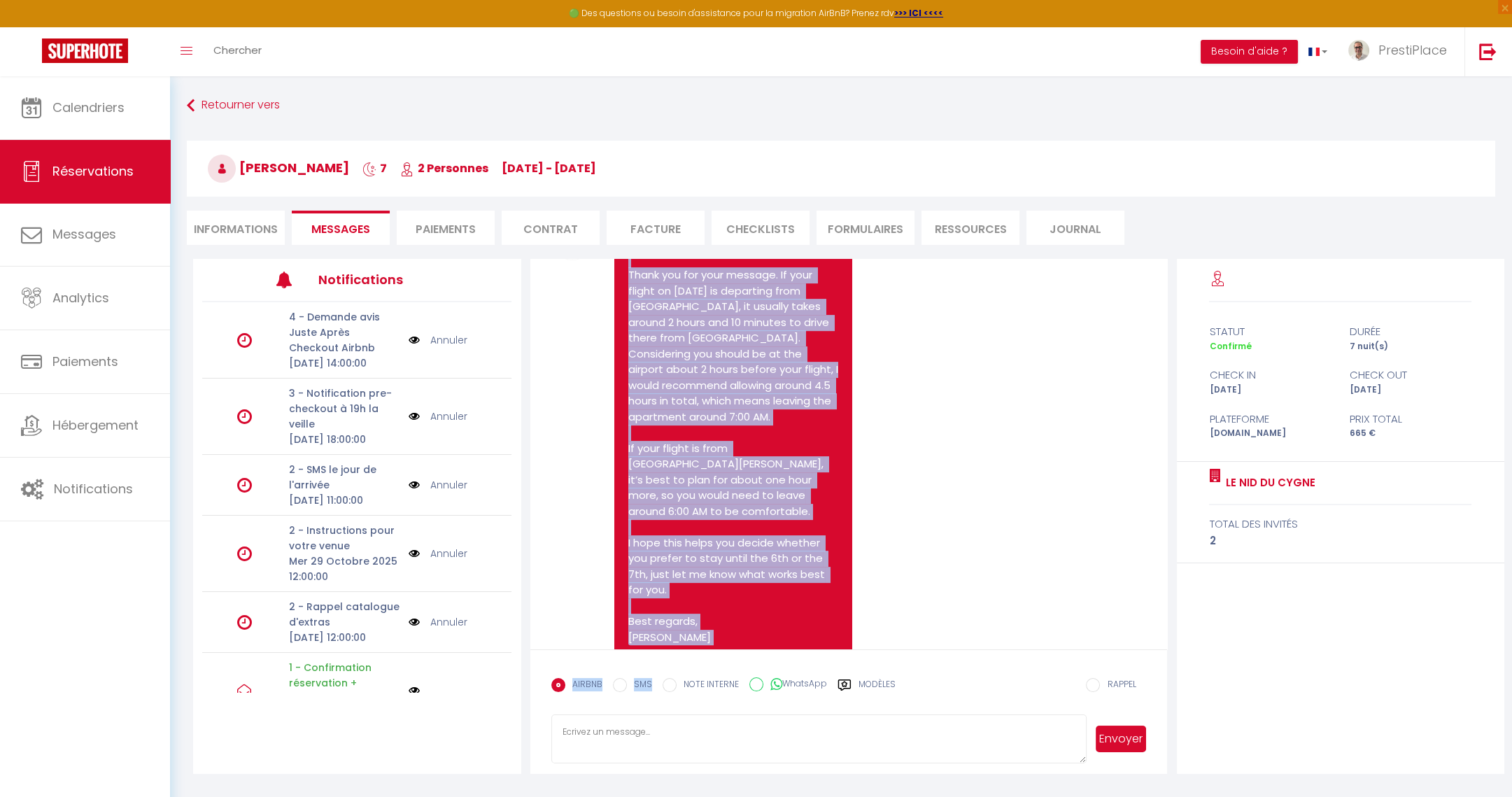
scroll to position [1458, 0]
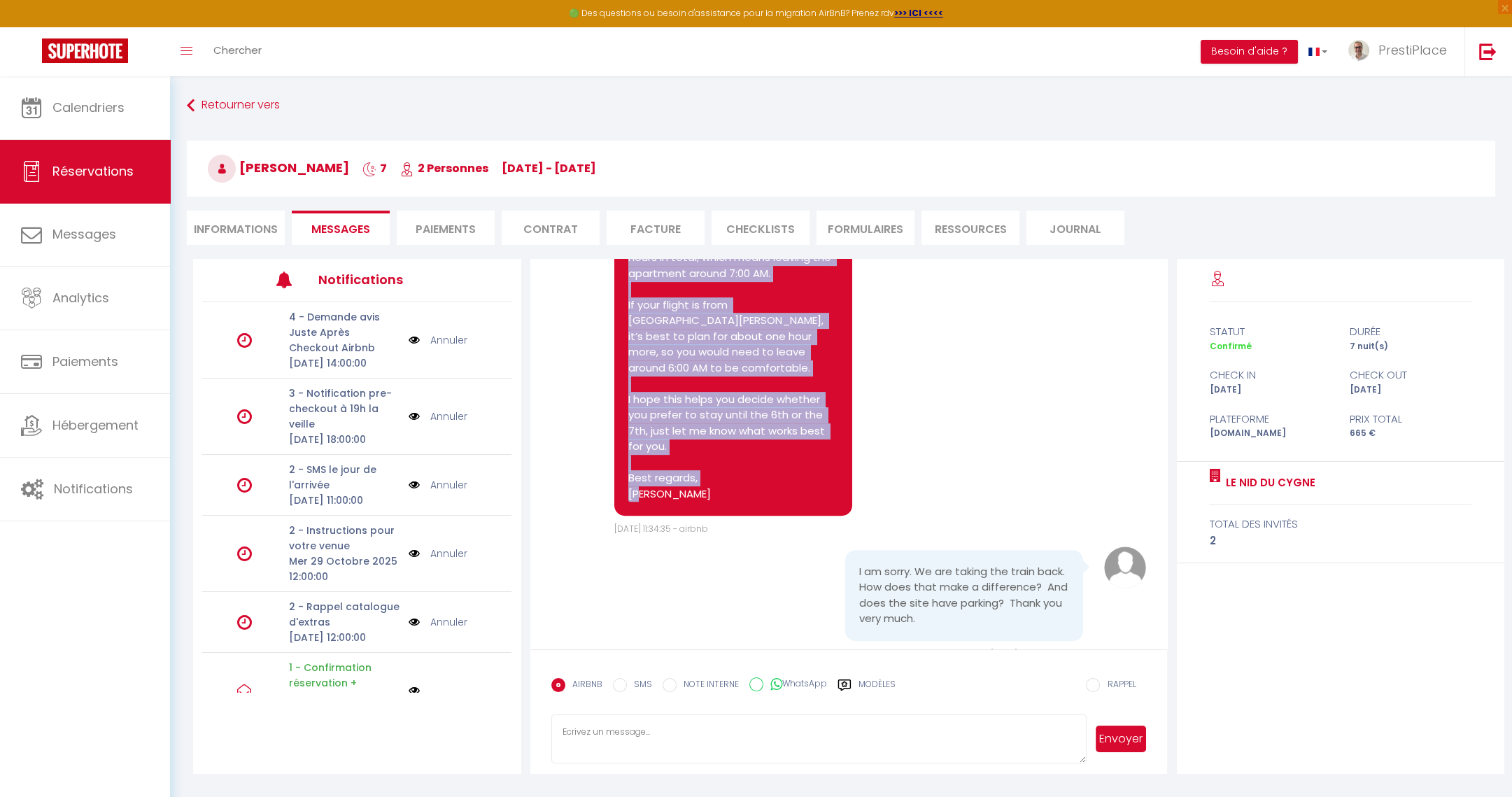
drag, startPoint x: 629, startPoint y: 472, endPoint x: 695, endPoint y: 520, distance: 81.6
click at [695, 501] on pre "Dear Ean, Thank you for your message. If your flight on [DATE] is departing fro…" at bounding box center [732, 296] width 210 height 409
copy pre "Dear Ean, Thank you for your message. If your flight on [DATE] is departing fro…"
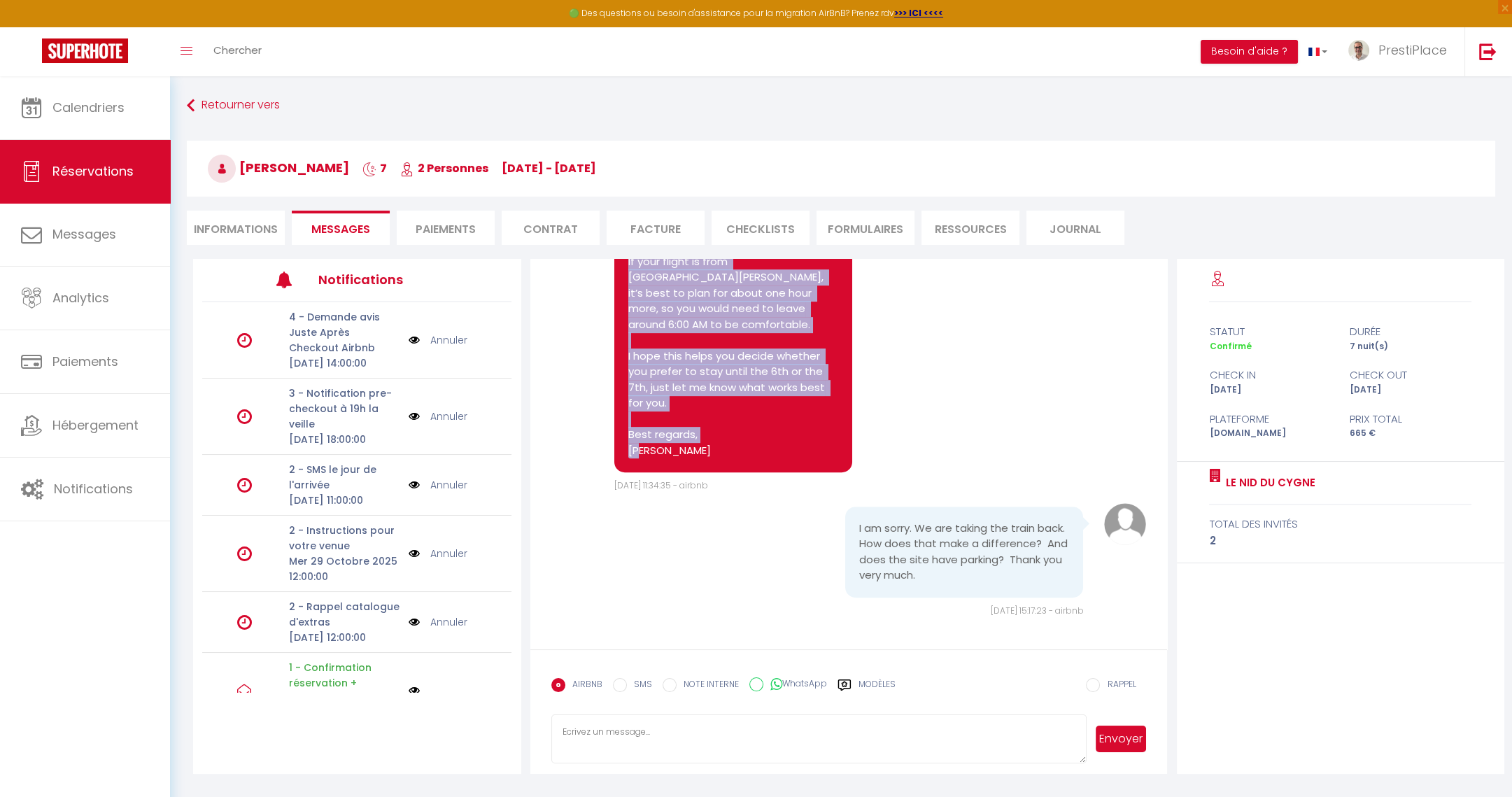
scroll to position [1532, 0]
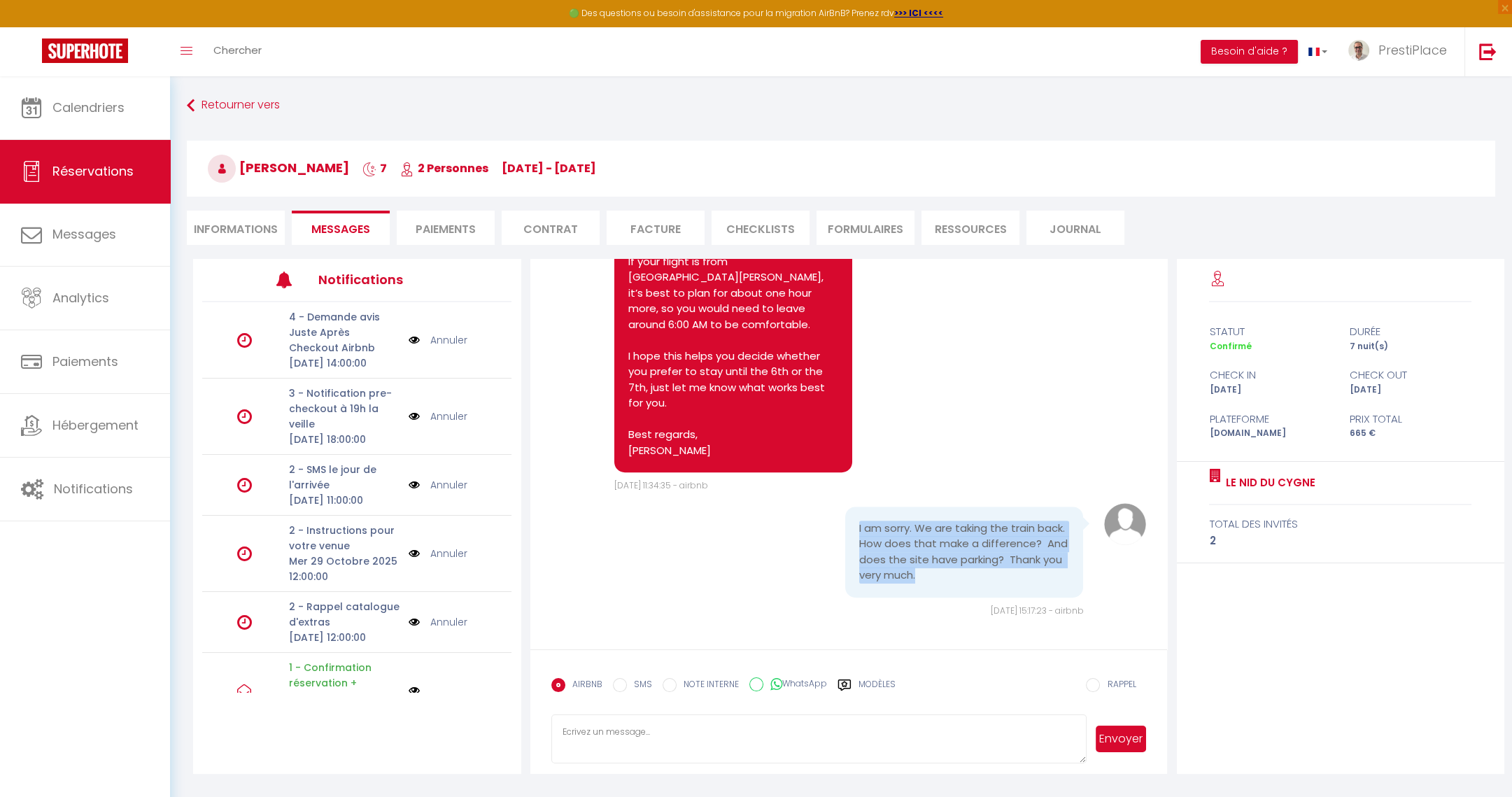
drag, startPoint x: 850, startPoint y: 528, endPoint x: 1052, endPoint y: 581, distance: 208.8
click at [1052, 581] on pre "I am sorry. We are taking the train back. How does that make a difference? And …" at bounding box center [963, 552] width 210 height 63
copy pre "I am sorry. We are taking the train back. How does that make a difference? And …"
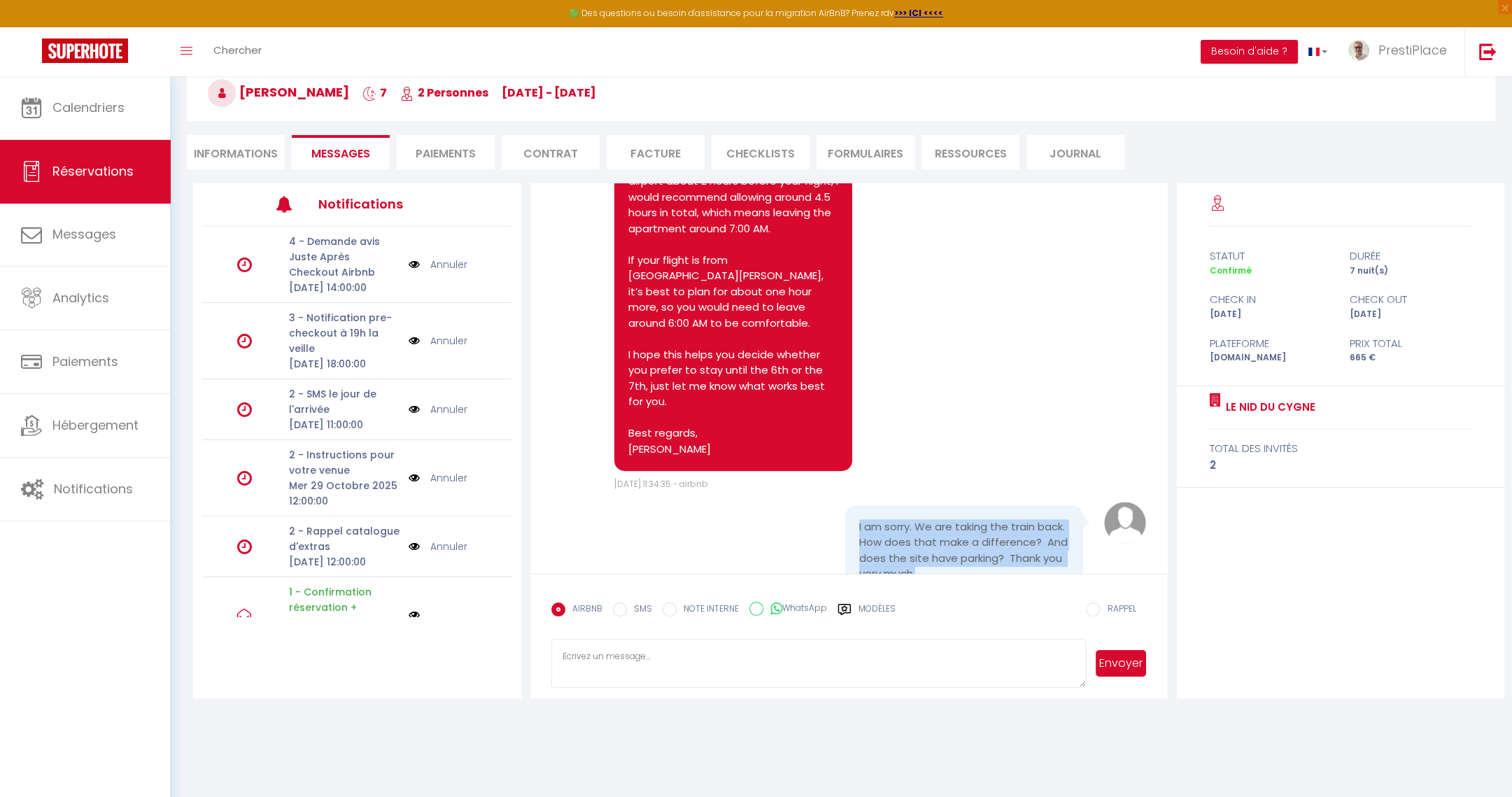
scroll to position [1322, 0]
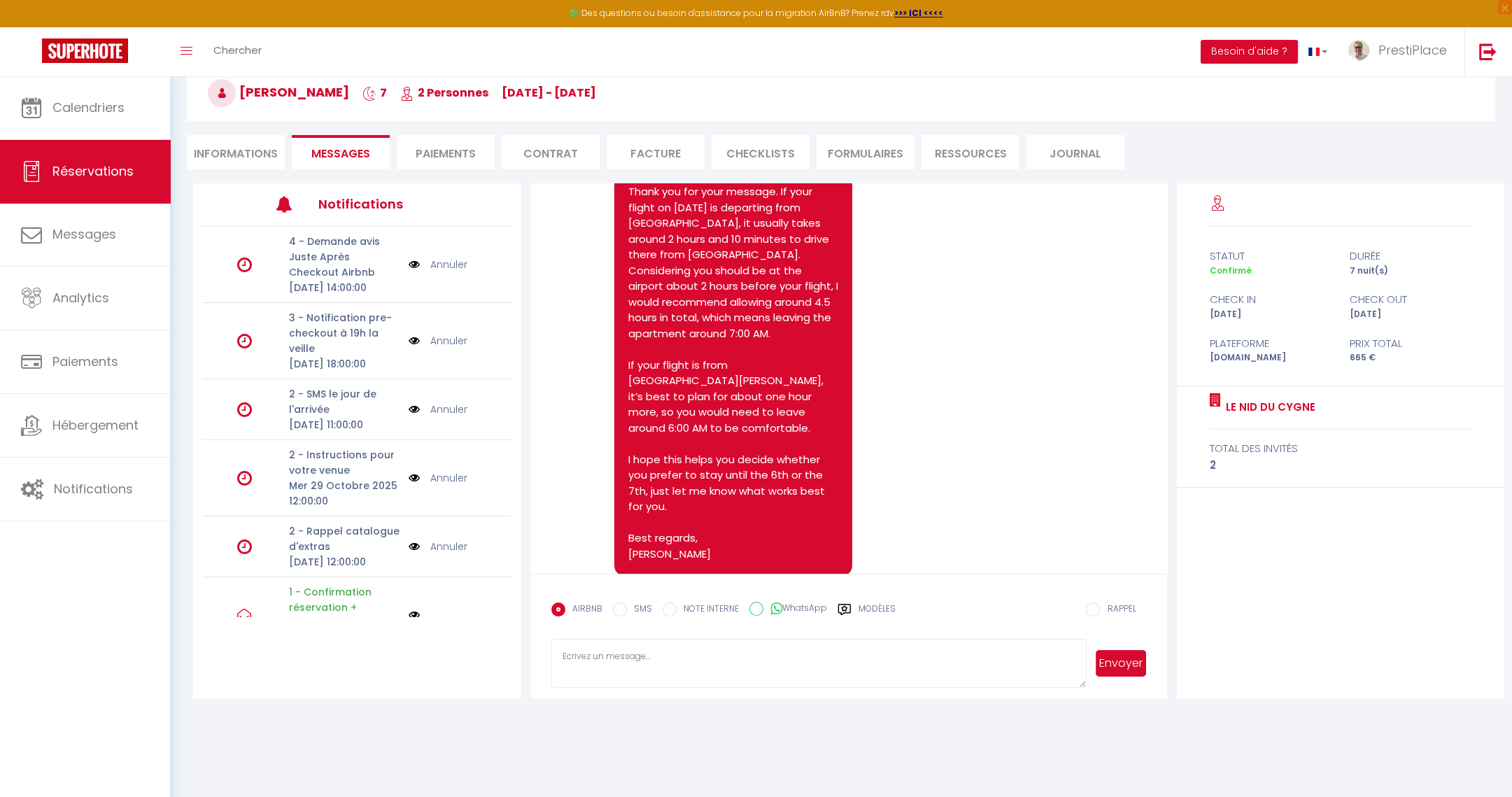
select select
click at [232, 149] on li "Informations" at bounding box center [235, 152] width 98 height 34
select select
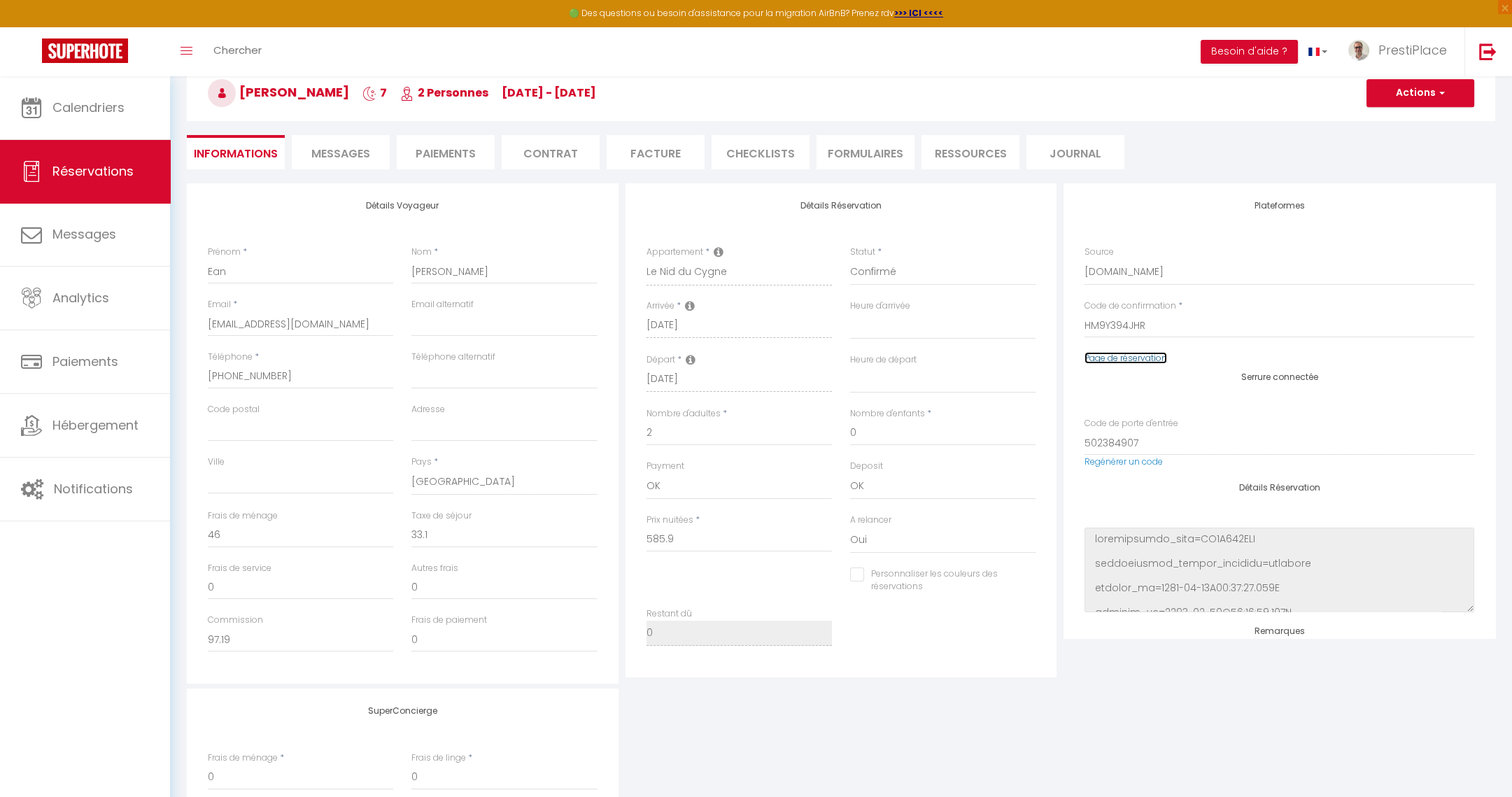
click at [1125, 356] on link "Page de réservation" at bounding box center [1126, 358] width 82 height 12
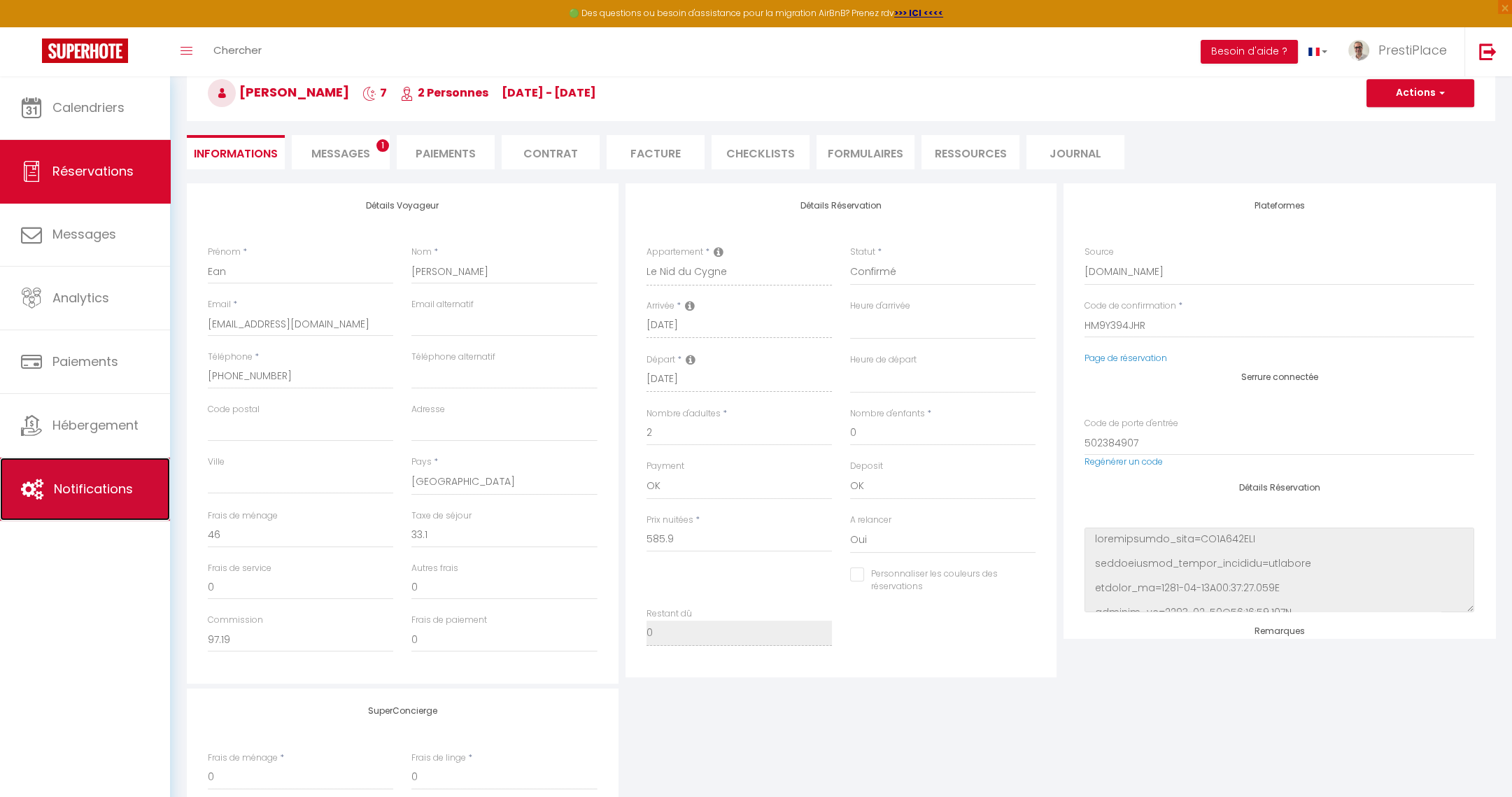
click at [71, 482] on link "Notifications" at bounding box center [85, 488] width 170 height 63
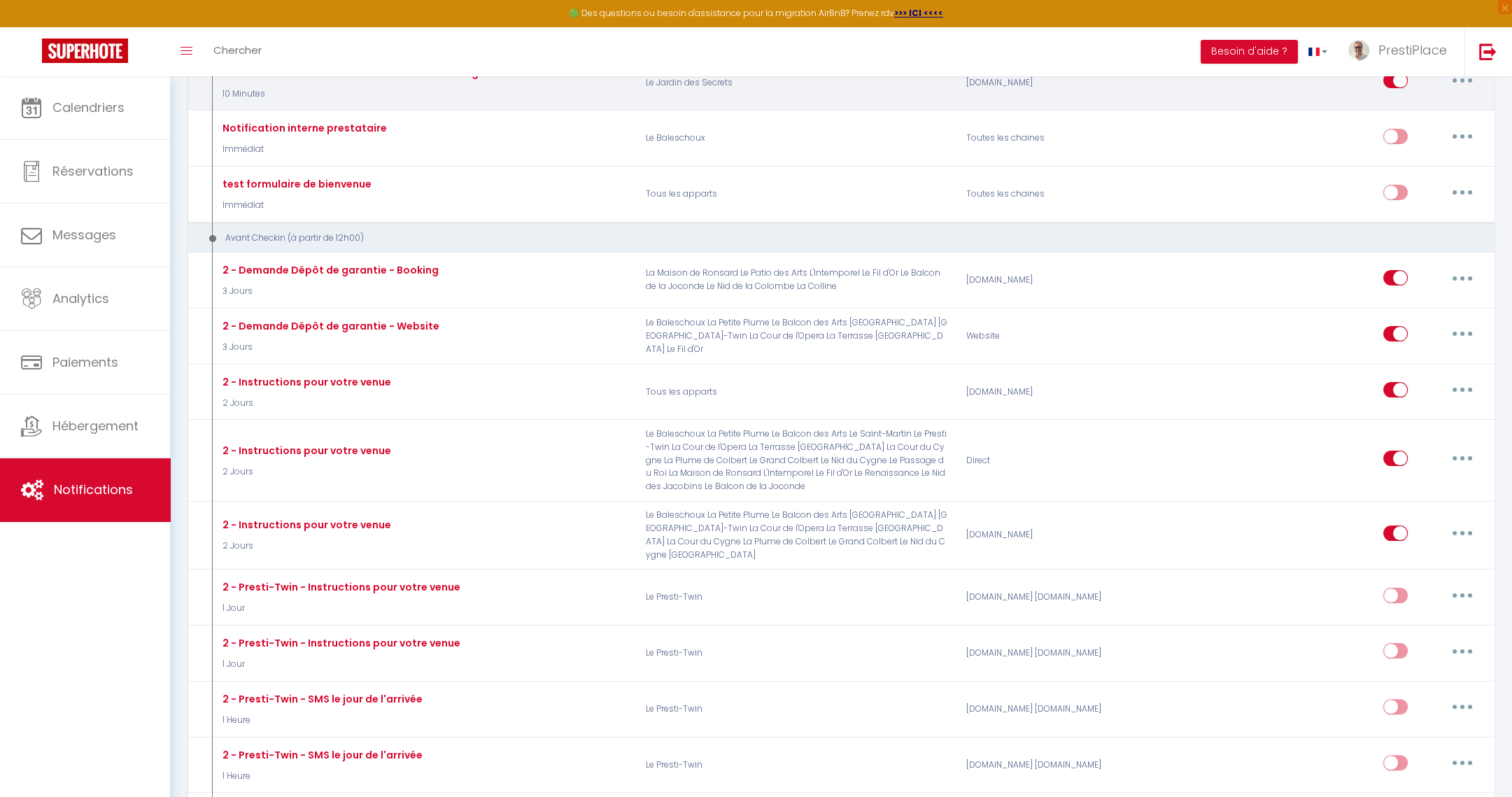
scroll to position [629, 0]
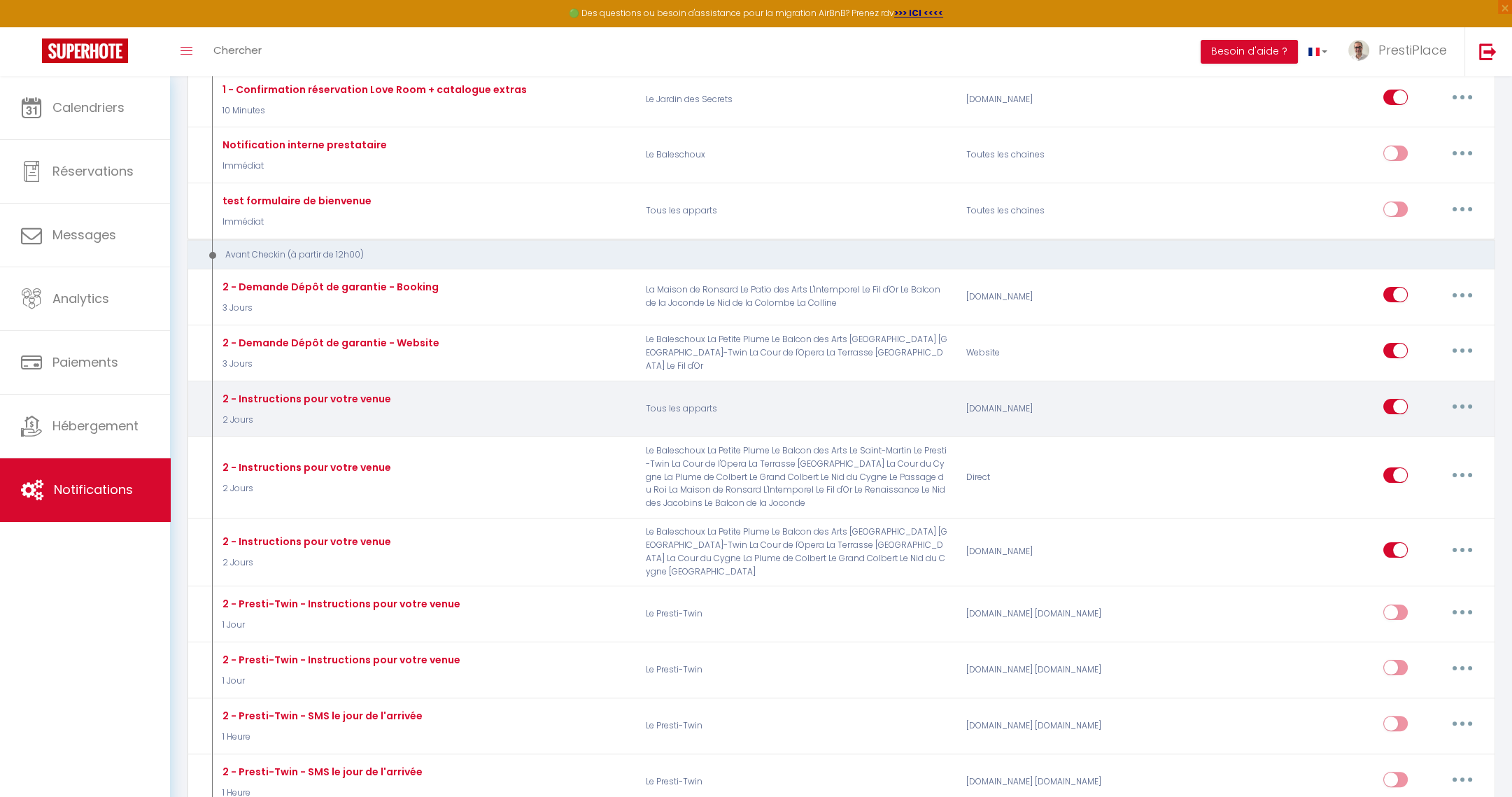
click at [1475, 395] on button "button" at bounding box center [1462, 406] width 39 height 22
click at [1428, 427] on link "Editer" at bounding box center [1426, 438] width 104 height 24
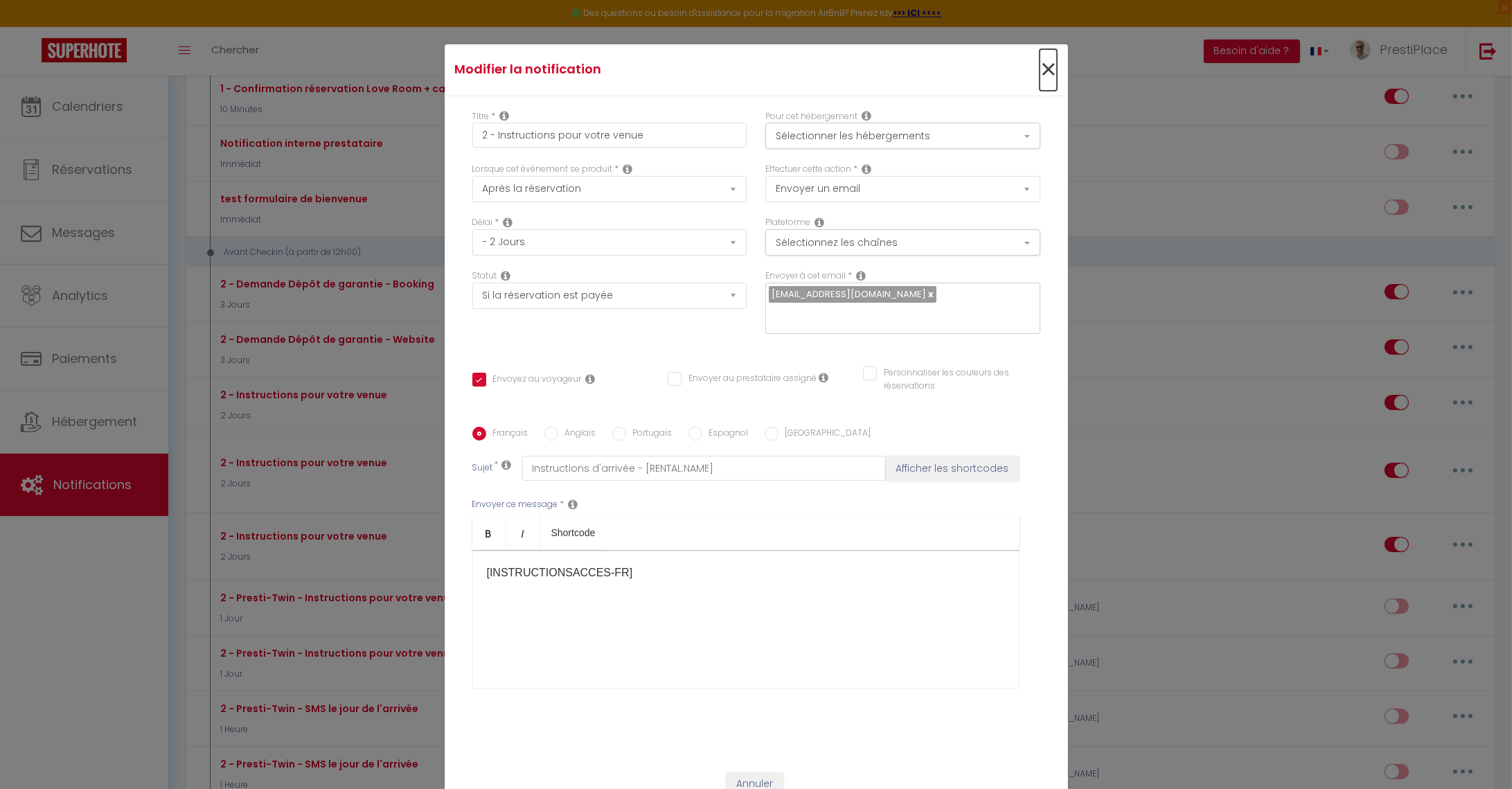
click at [1040, 72] on span "×" at bounding box center [1048, 69] width 17 height 41
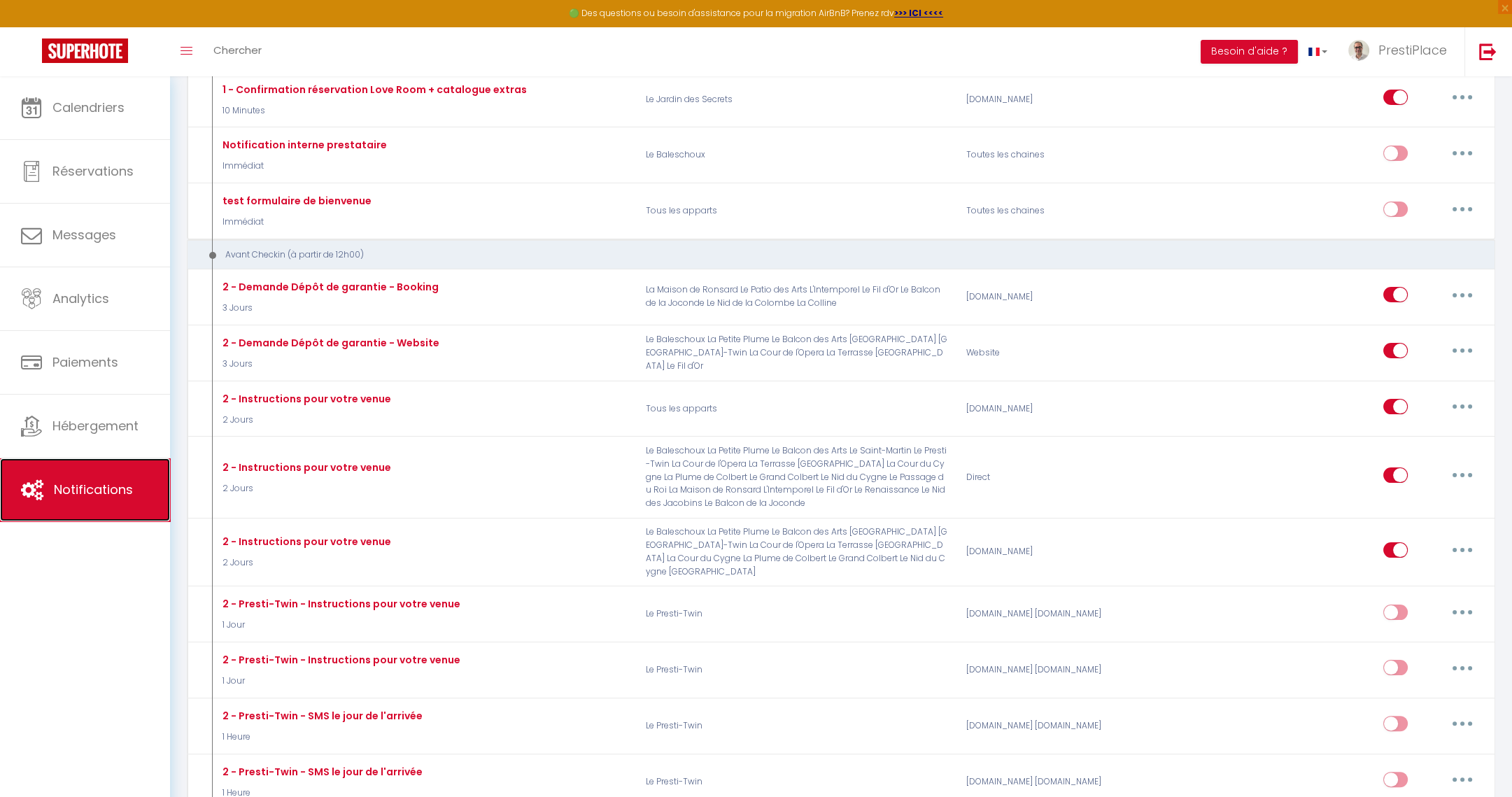
click at [81, 504] on link "Notifications" at bounding box center [85, 489] width 170 height 63
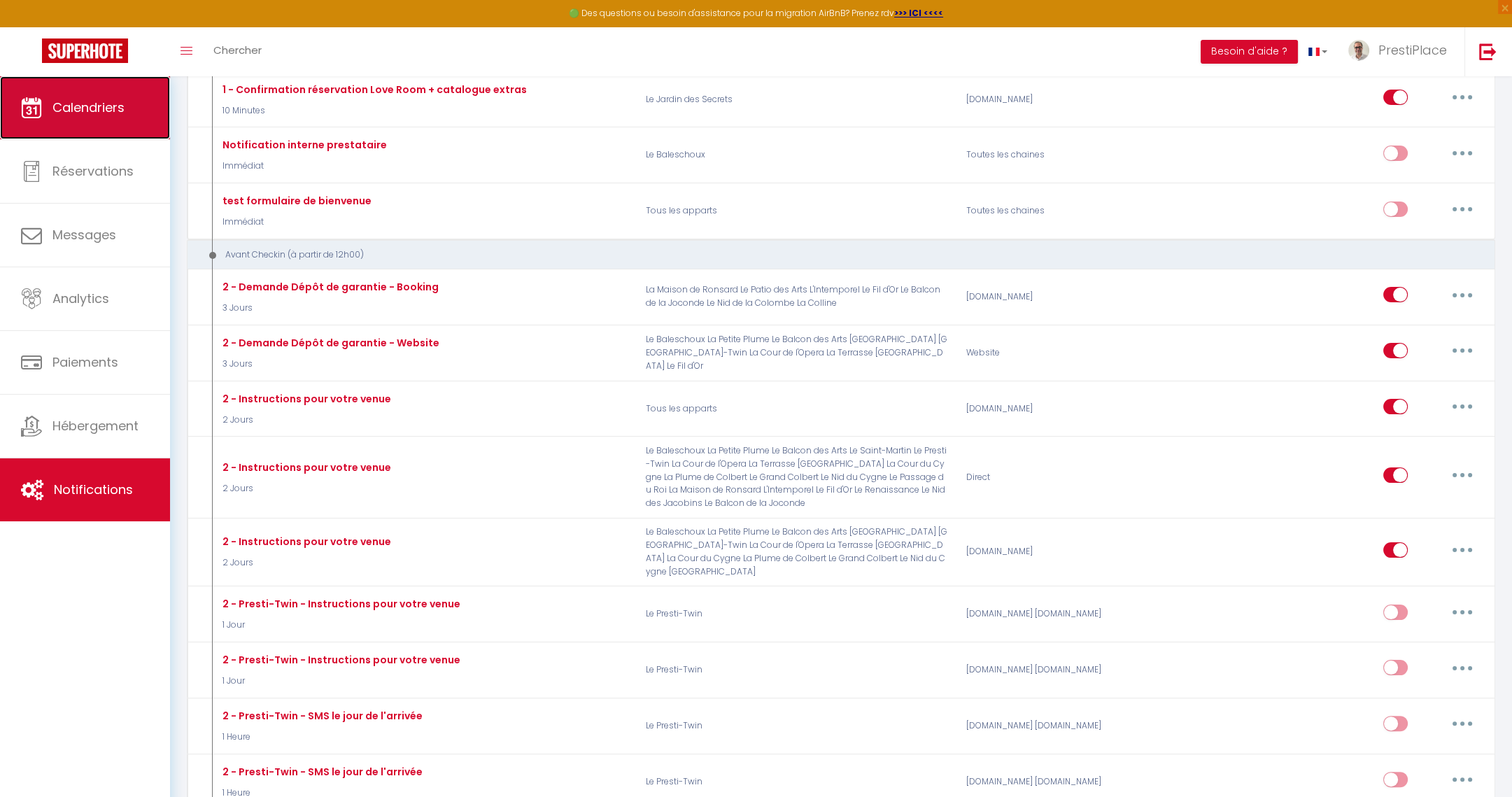
click at [104, 94] on link "Calendriers" at bounding box center [85, 107] width 170 height 63
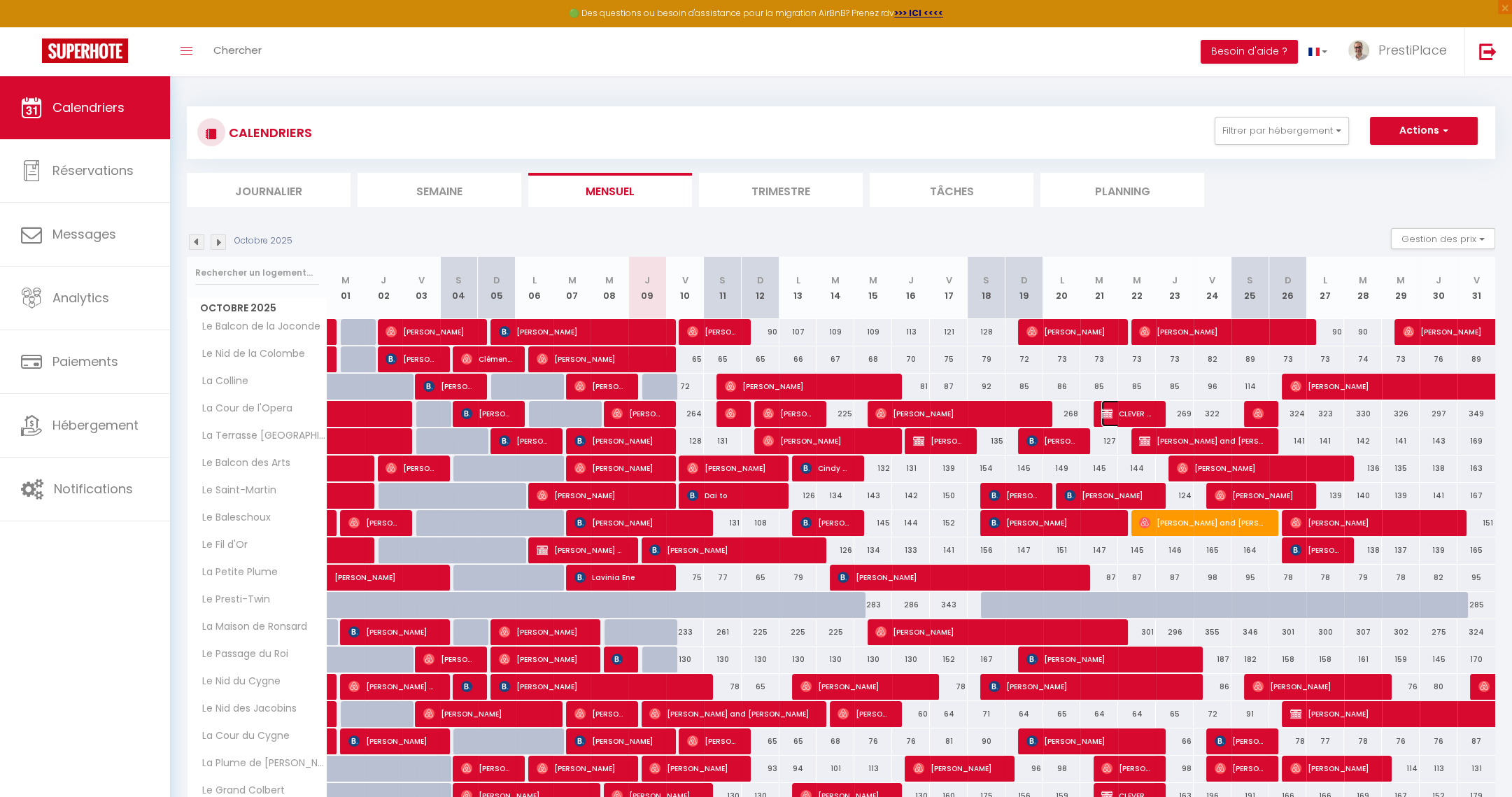
click at [1102, 412] on img at bounding box center [1107, 413] width 11 height 11
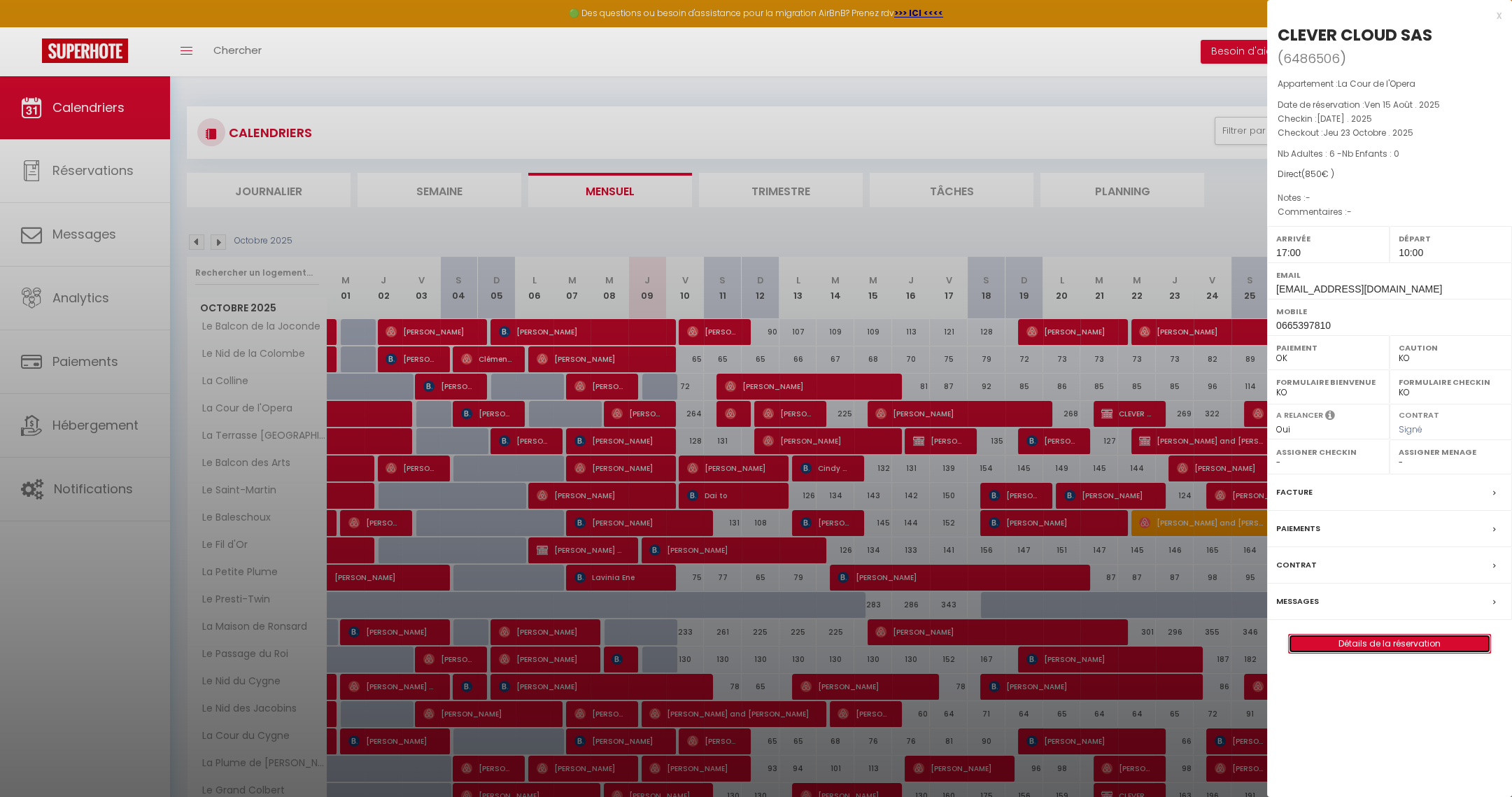
click at [1368, 647] on link "Détails de la réservation" at bounding box center [1389, 644] width 201 height 18
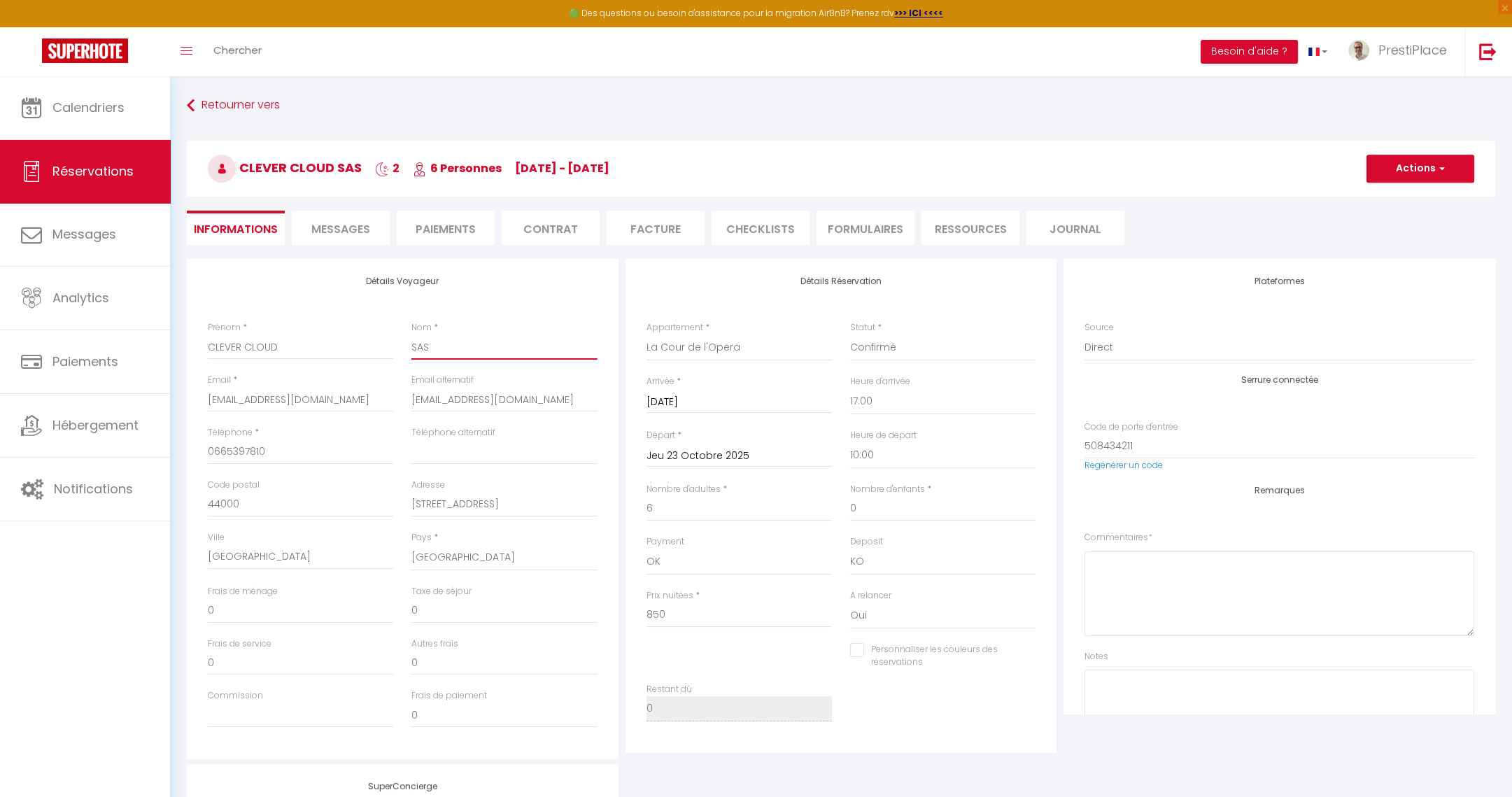
click at [428, 346] on input "SAS" at bounding box center [504, 347] width 185 height 25
paste input "Perreux"
click at [235, 348] on input "CLEVER CLOUD" at bounding box center [300, 347] width 185 height 25
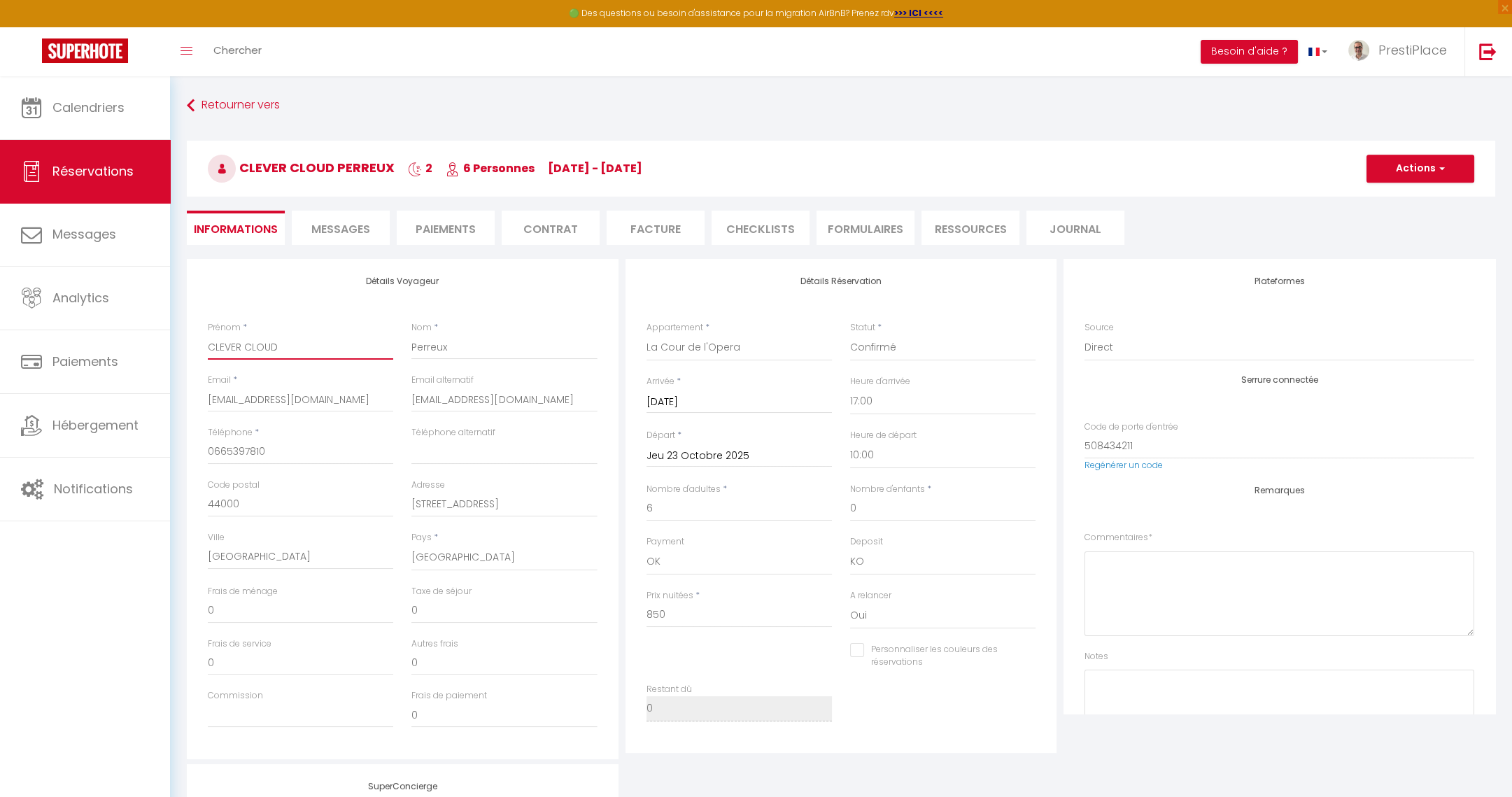
click at [235, 348] on input "CLEVER CLOUD" at bounding box center [300, 347] width 185 height 25
click at [430, 398] on input "[EMAIL_ADDRESS][DOMAIN_NAME]" at bounding box center [504, 399] width 185 height 25
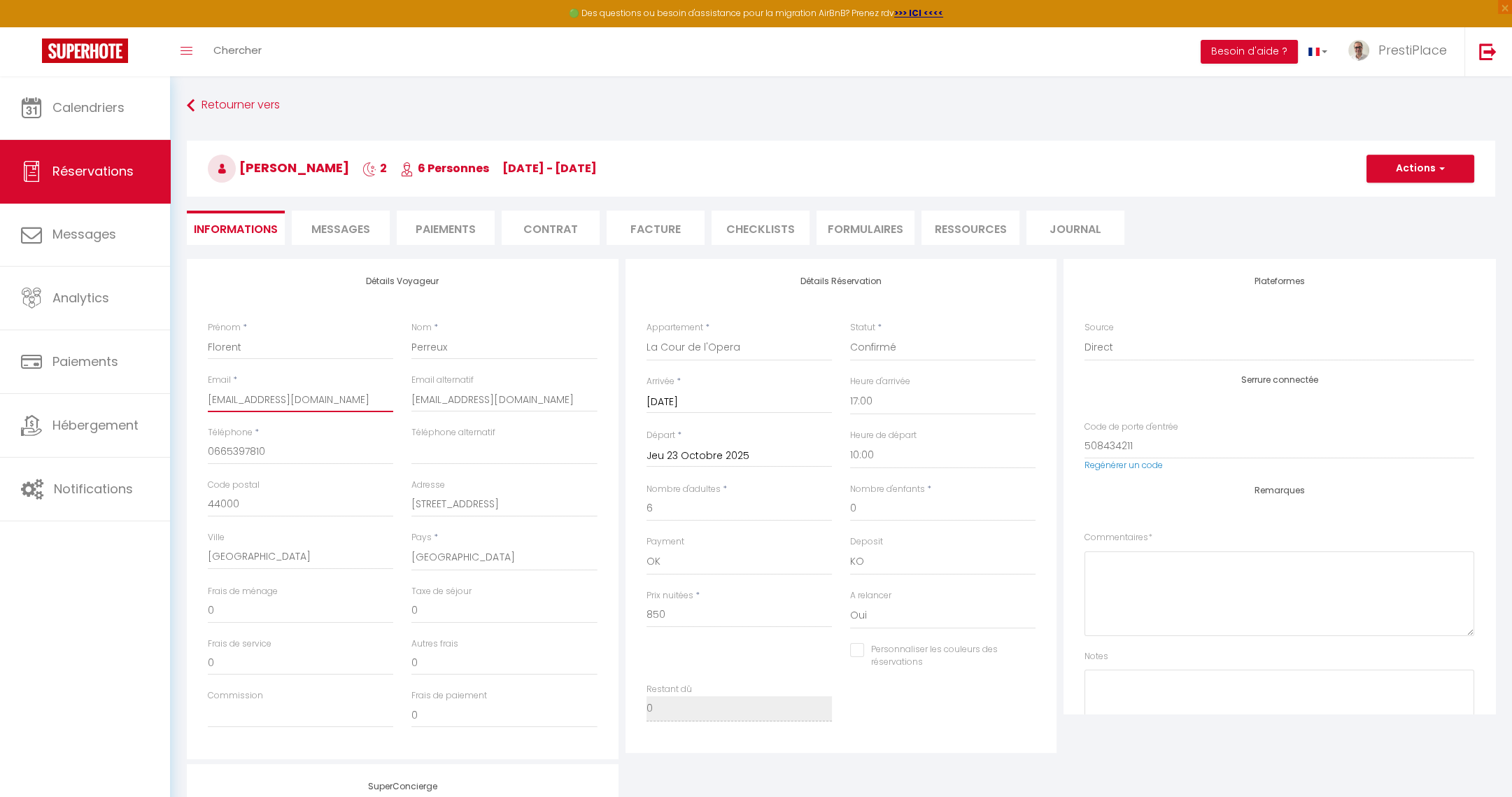
drag, startPoint x: 210, startPoint y: 398, endPoint x: 420, endPoint y: 398, distance: 210.0
click at [420, 398] on div "Email * [EMAIL_ADDRESS][DOMAIN_NAME] Email alternatif [EMAIL_ADDRESS][DOMAIN_NA…" at bounding box center [402, 399] width 408 height 53
paste input "florent.perreux"
drag, startPoint x: 413, startPoint y: 396, endPoint x: 583, endPoint y: 398, distance: 170.0
click at [583, 398] on input "[EMAIL_ADDRESS][DOMAIN_NAME]" at bounding box center [504, 399] width 185 height 25
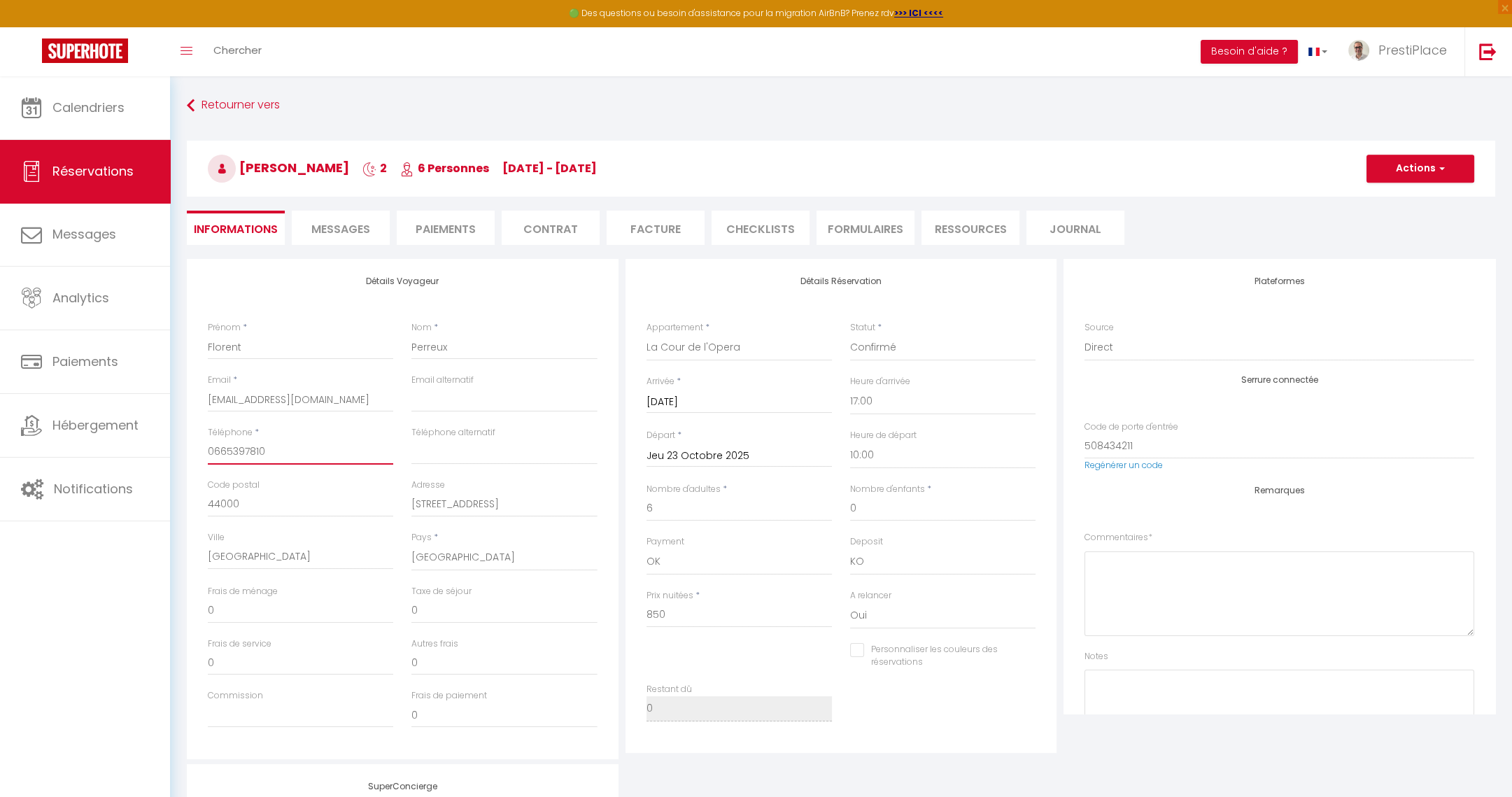
drag, startPoint x: 268, startPoint y: 448, endPoint x: 177, endPoint y: 447, distance: 91.0
click at [178, 447] on div "Détails Voyageur Prénom * Florent Nom * Perreux Email * [EMAIL_ADDRESS][DOMAIN_…" at bounding box center [841, 645] width 1327 height 771
paste input "98111014"
click at [1395, 167] on button "Actions" at bounding box center [1420, 168] width 107 height 28
click at [1381, 199] on link "Enregistrer" at bounding box center [1406, 200] width 111 height 18
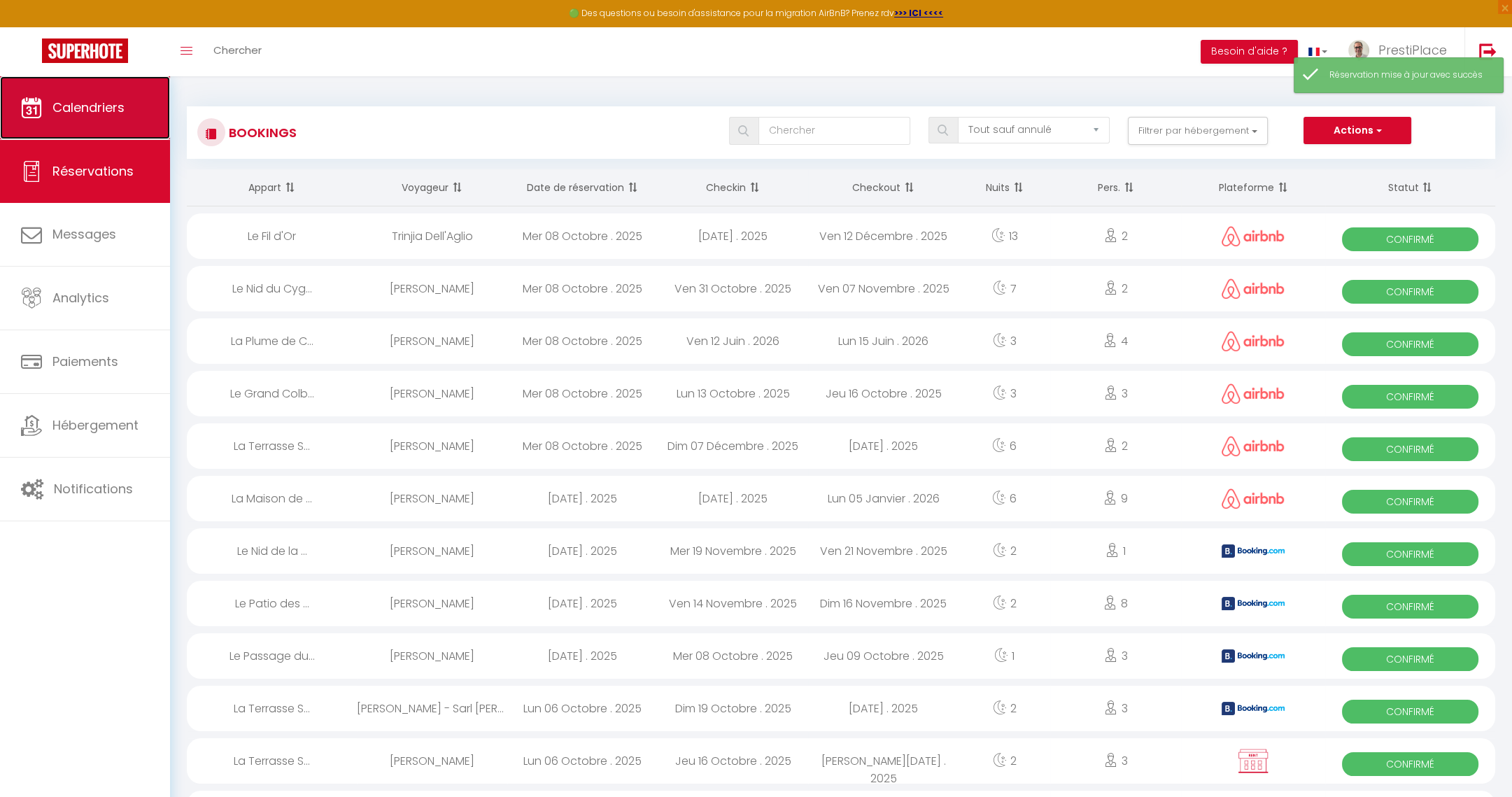
click at [63, 103] on span "Calendriers" at bounding box center [88, 107] width 72 height 18
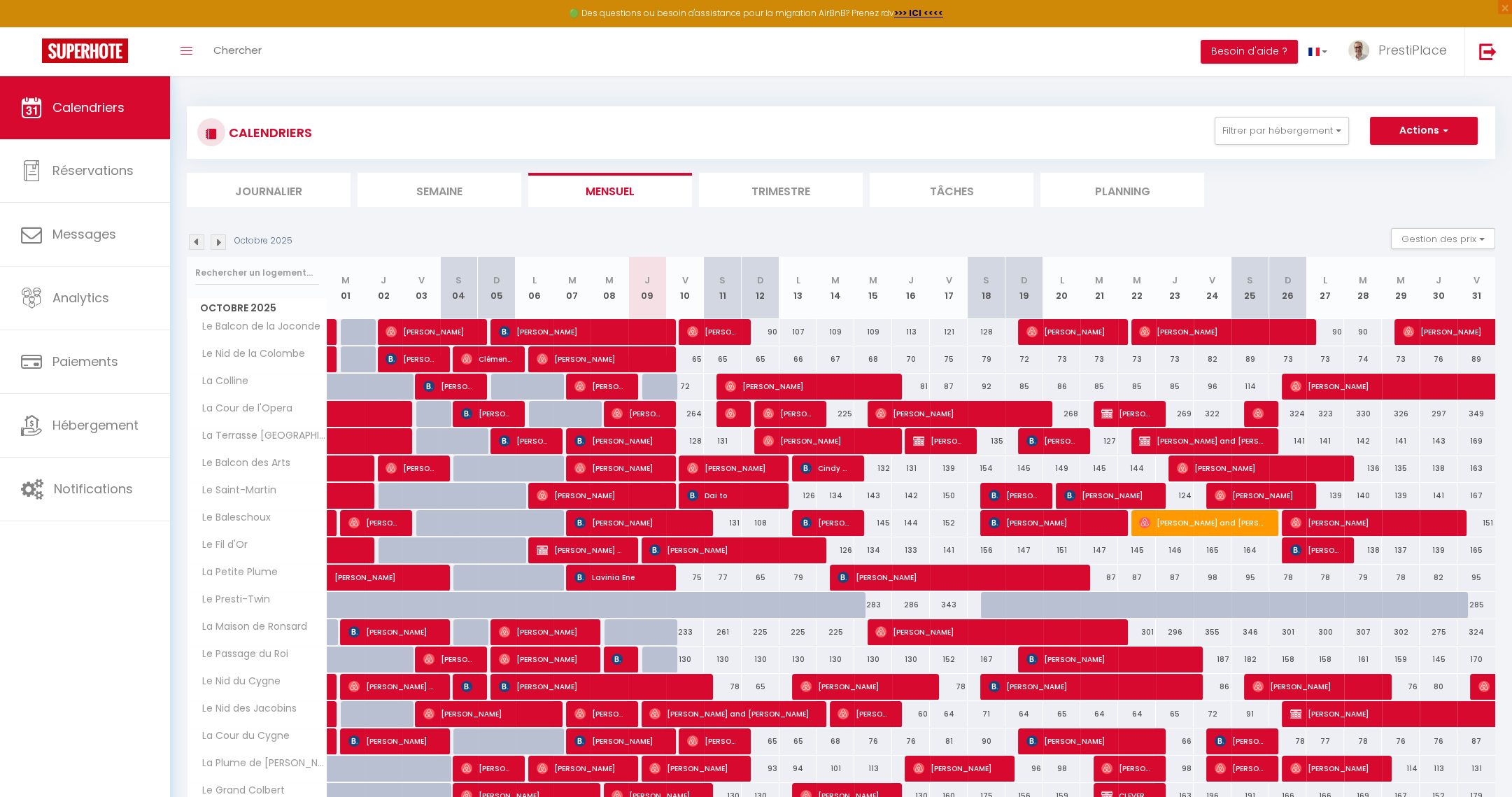
scroll to position [104, 0]
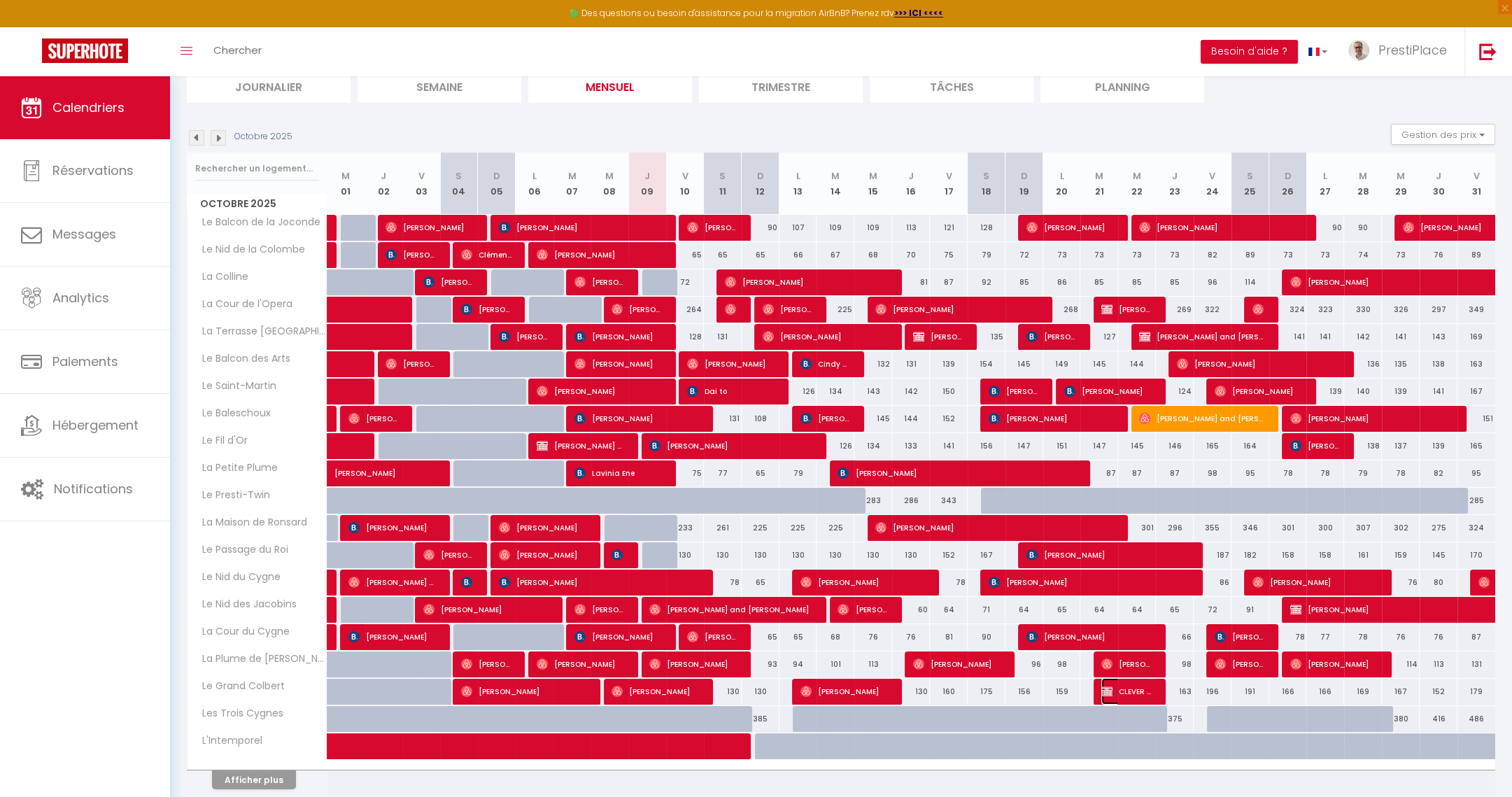
click at [1111, 688] on img at bounding box center [1107, 691] width 11 height 11
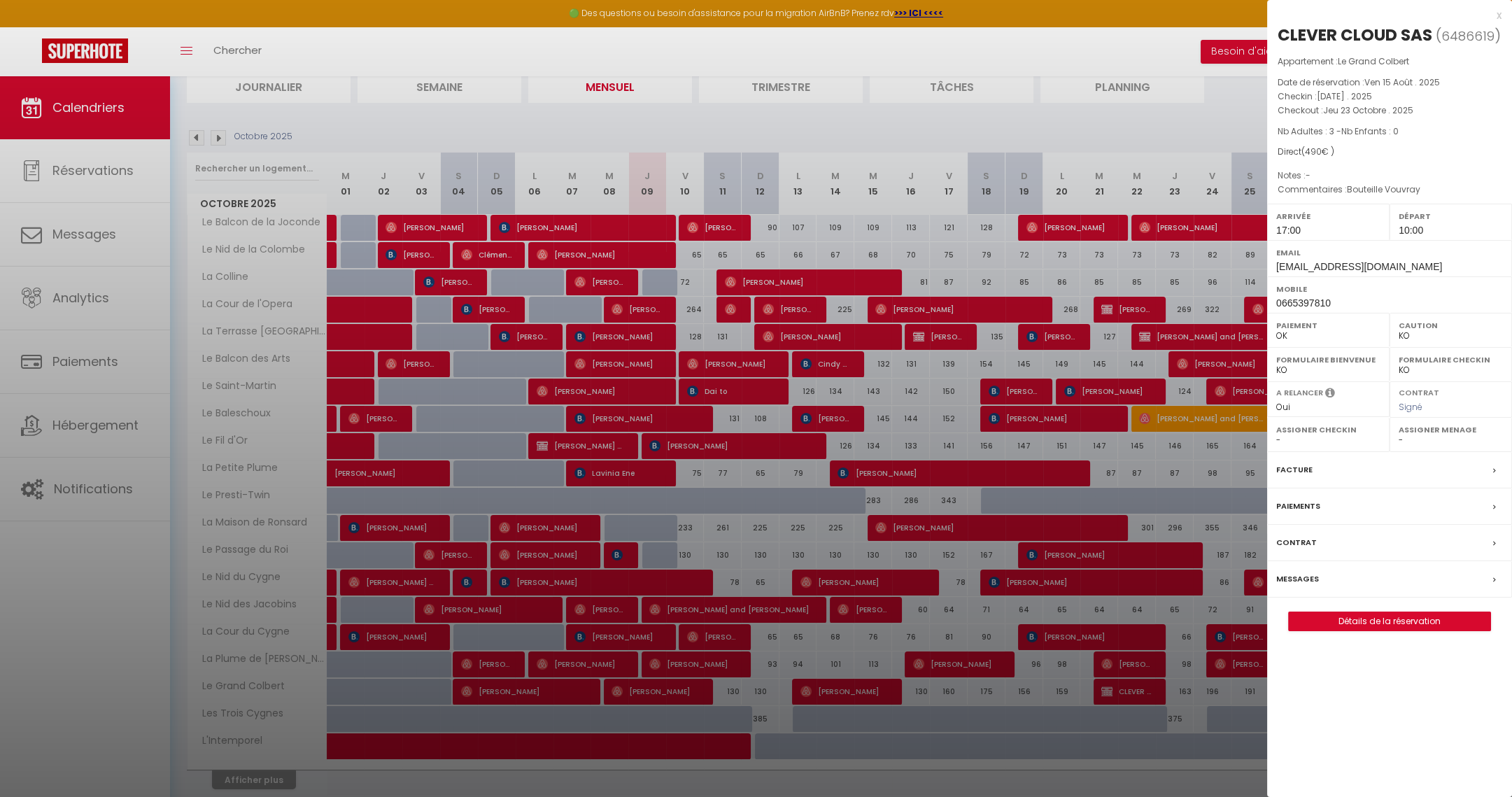
click at [1363, 606] on div "CLEVER CLOUD SAS ( 6486619 ) Appartement : Le Grand Colbert Date de réservation…" at bounding box center [1389, 327] width 245 height 607
click at [1366, 627] on link "Détails de la réservation" at bounding box center [1389, 621] width 201 height 18
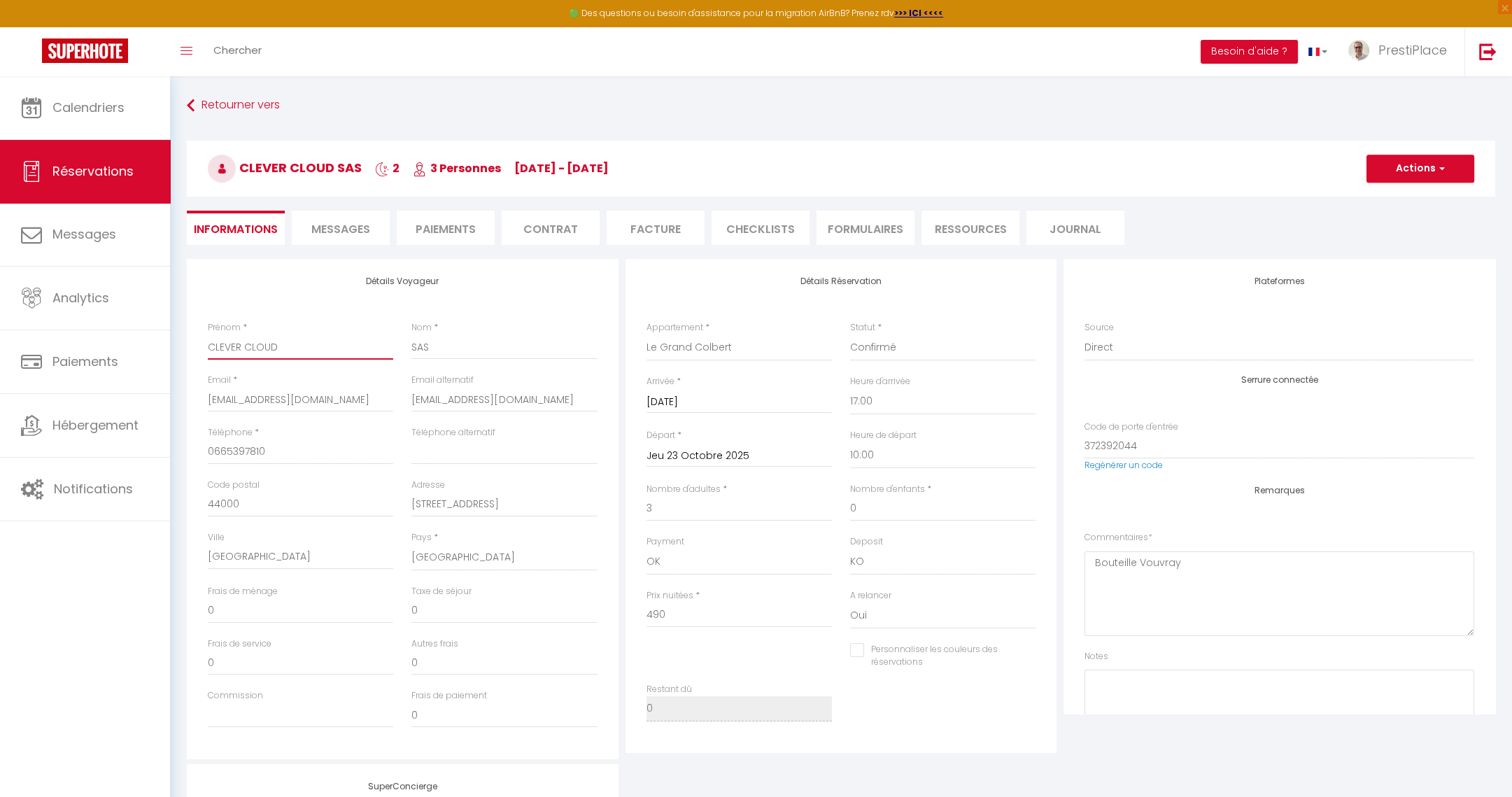
click at [214, 341] on input "CLEVER CLOUD" at bounding box center [300, 347] width 185 height 25
click at [423, 343] on input "SAS" at bounding box center [504, 347] width 185 height 25
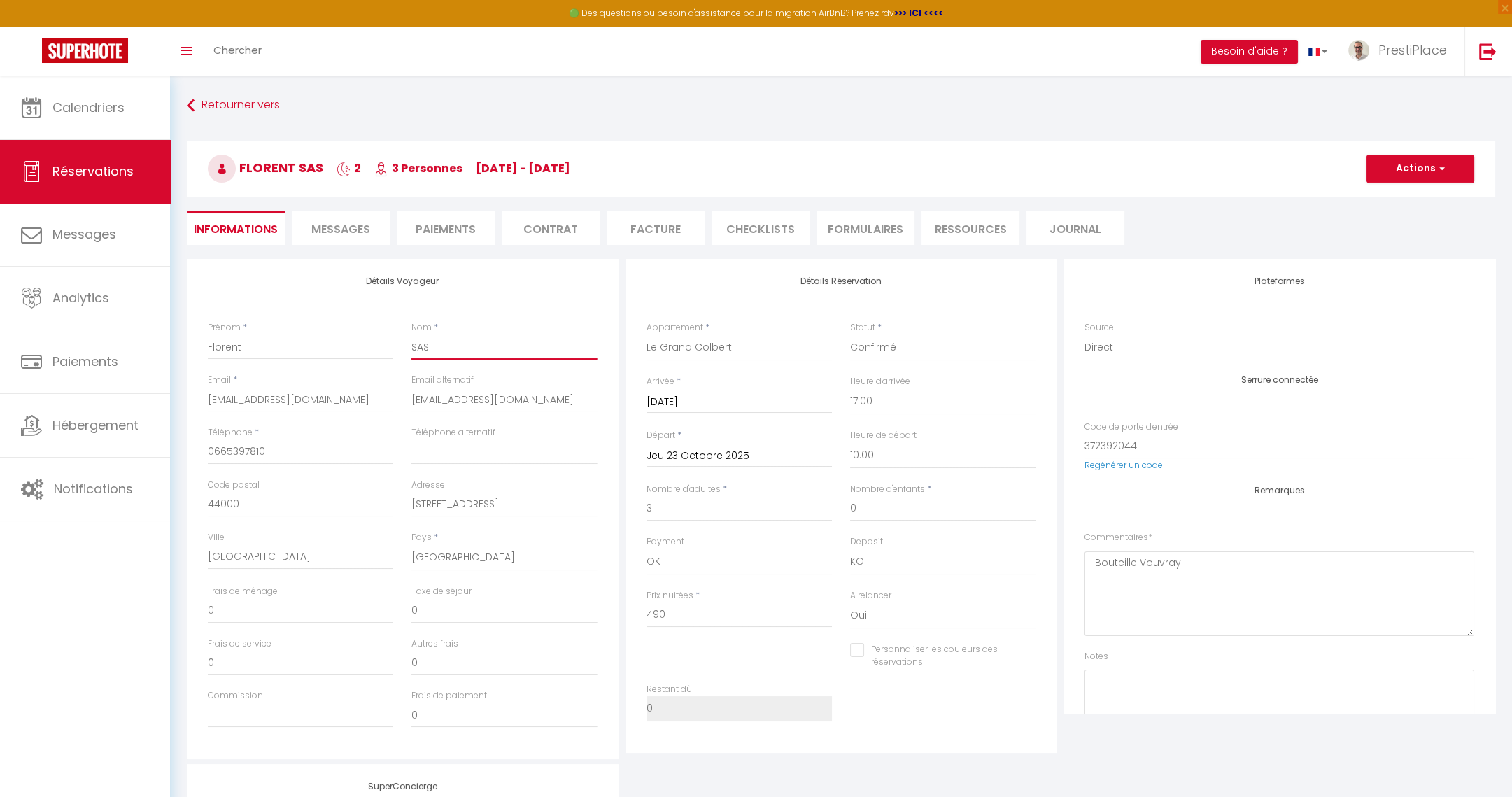
paste input "Perreux"
click at [431, 395] on input "[EMAIL_ADDRESS][DOMAIN_NAME]" at bounding box center [504, 399] width 185 height 25
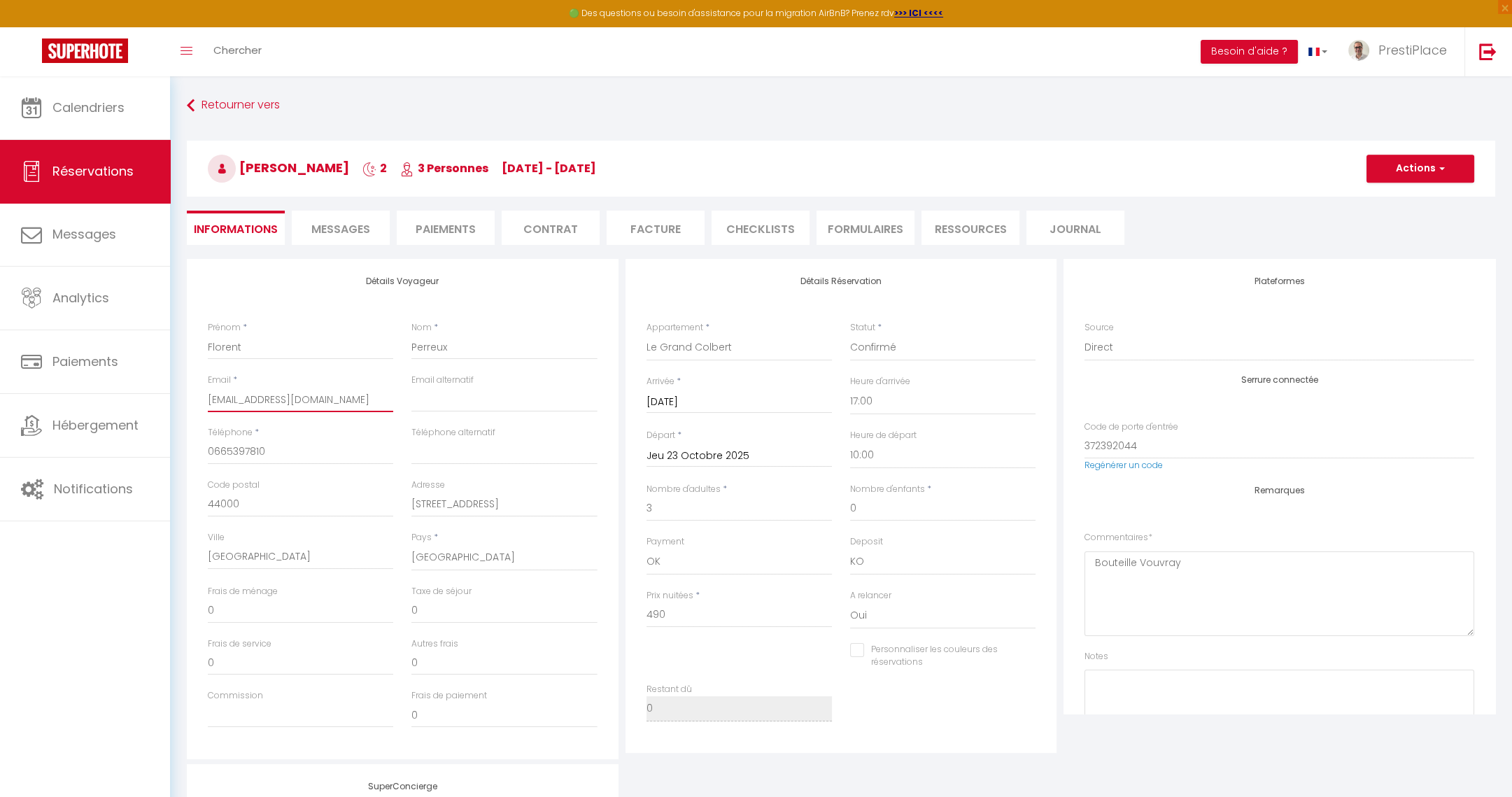
click at [233, 398] on input "[EMAIL_ADDRESS][DOMAIN_NAME]" at bounding box center [300, 399] width 185 height 25
paste input "florent.perreux"
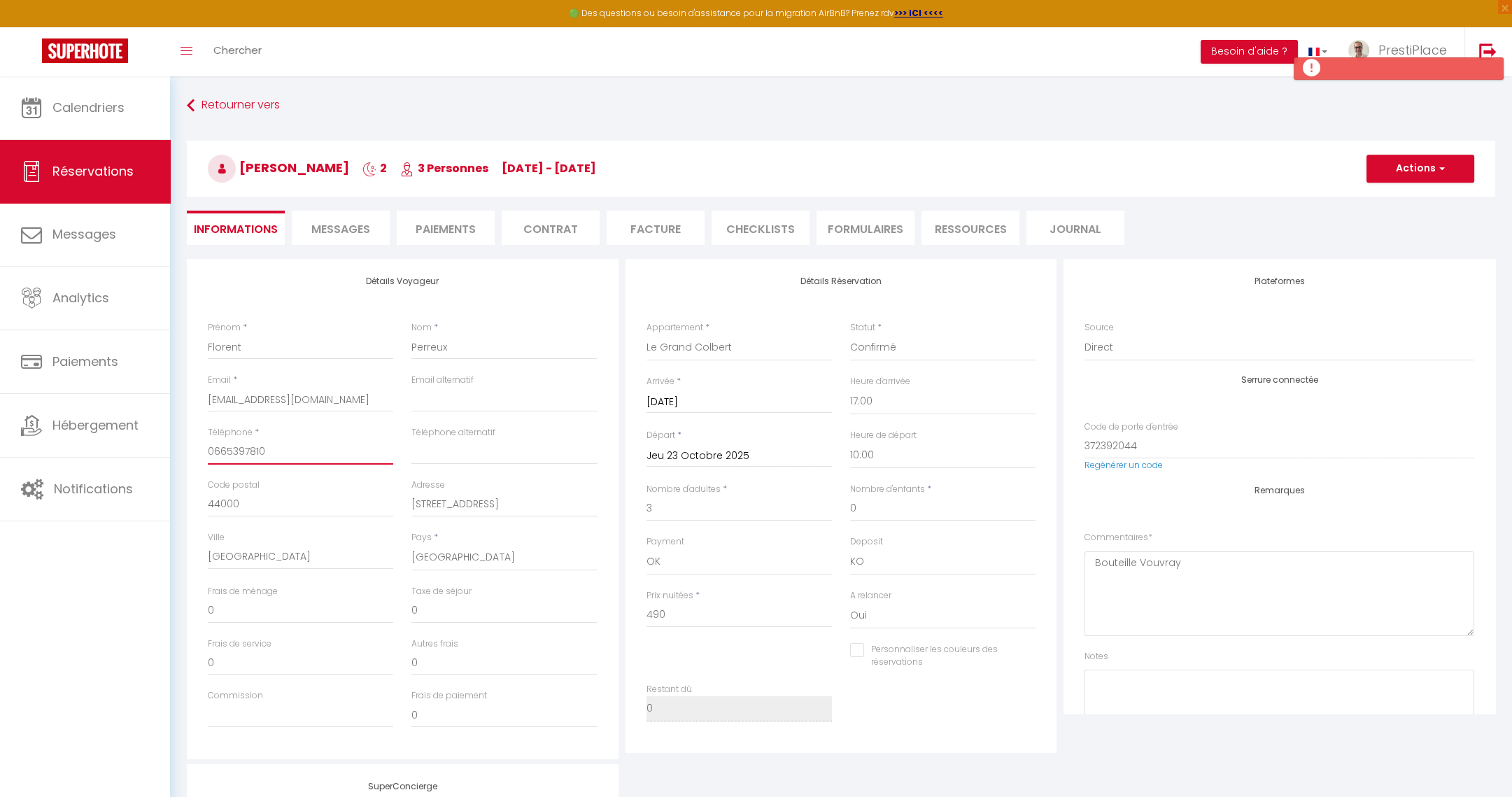
click at [239, 449] on input "0665397810" at bounding box center [300, 452] width 185 height 25
paste input "98111014"
click at [1398, 168] on button "Actions" at bounding box center [1420, 168] width 107 height 28
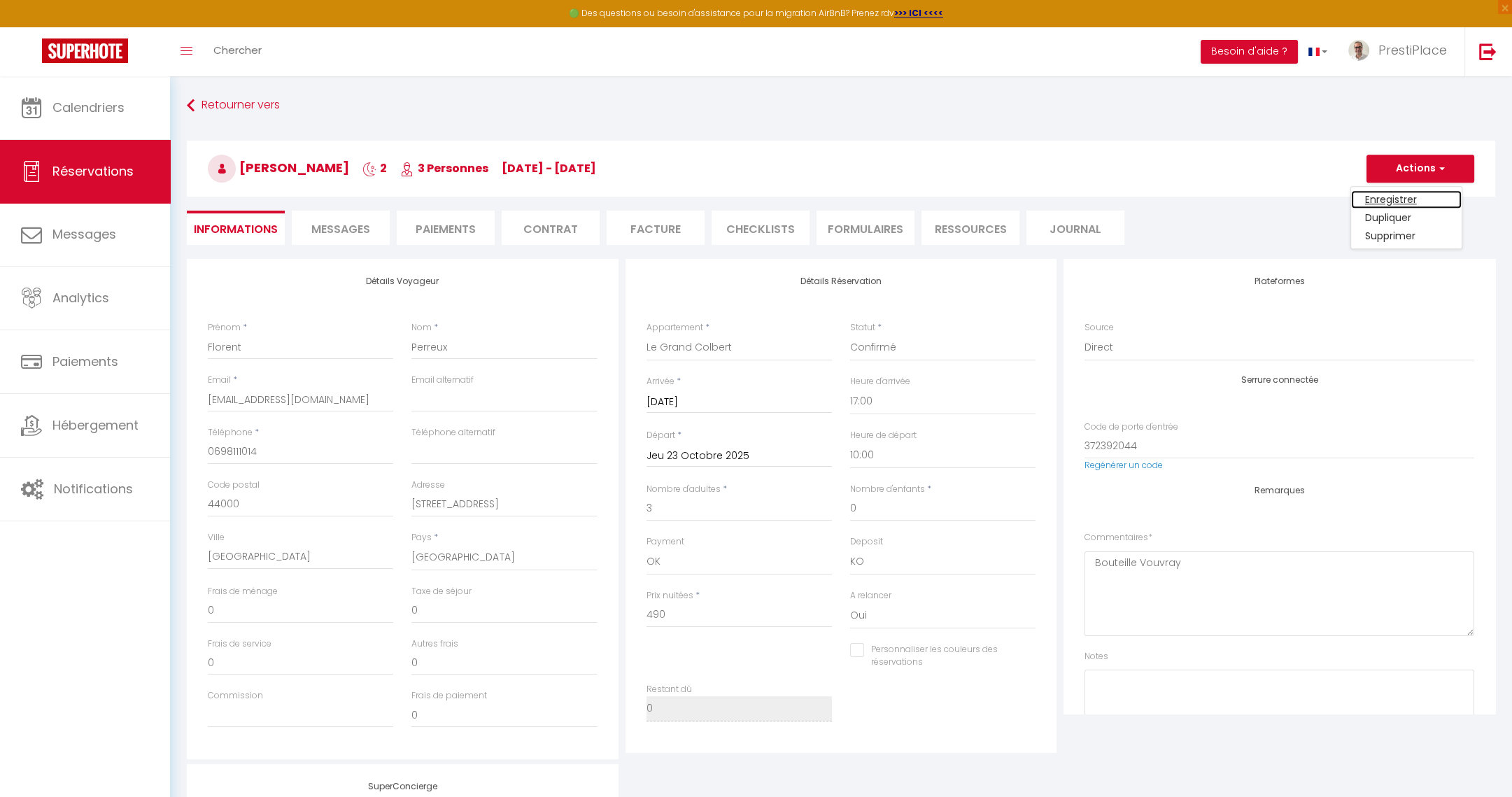
click at [1390, 197] on link "Enregistrer" at bounding box center [1406, 200] width 111 height 18
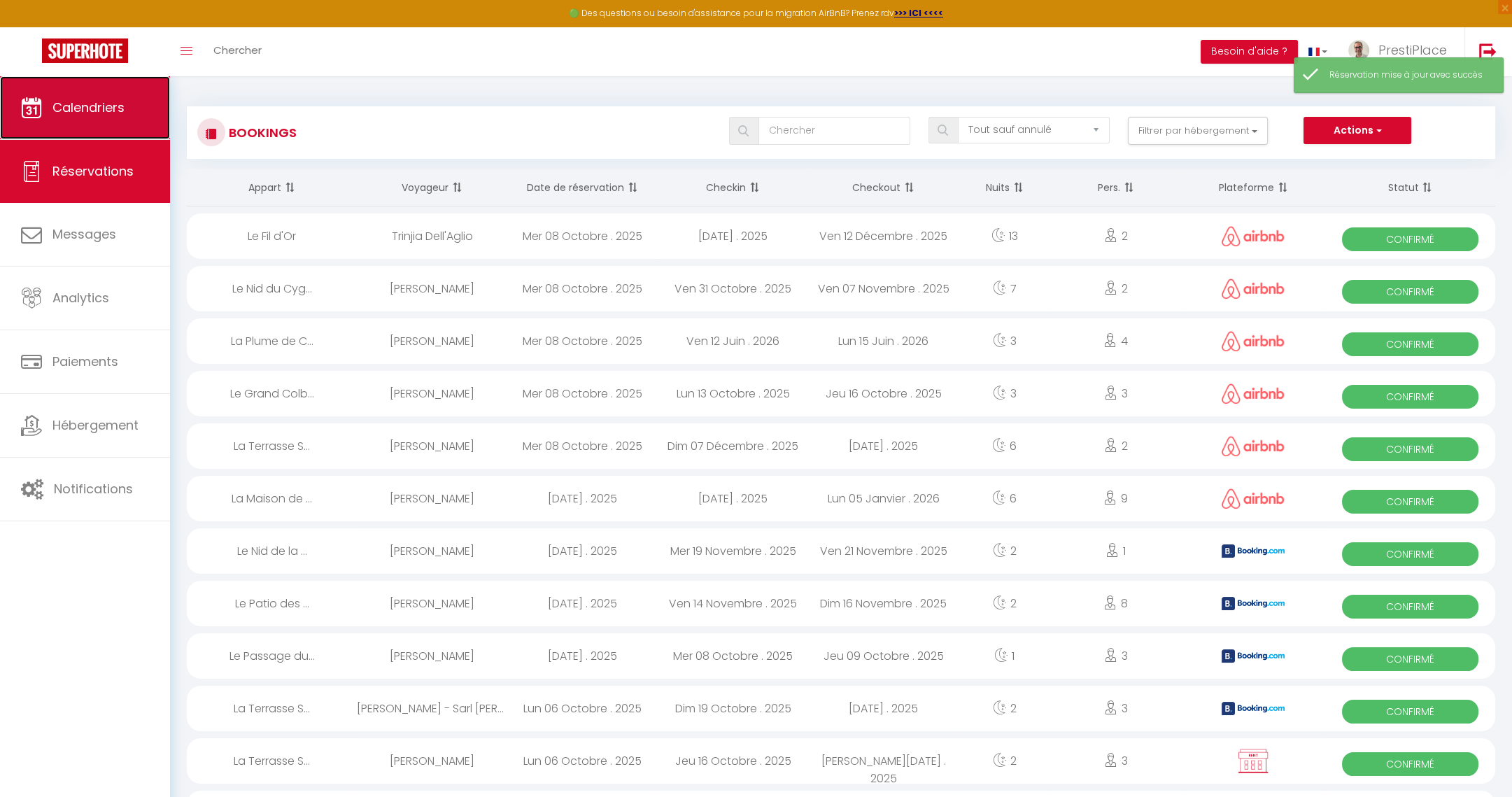
click at [73, 123] on link "Calendriers" at bounding box center [85, 107] width 170 height 63
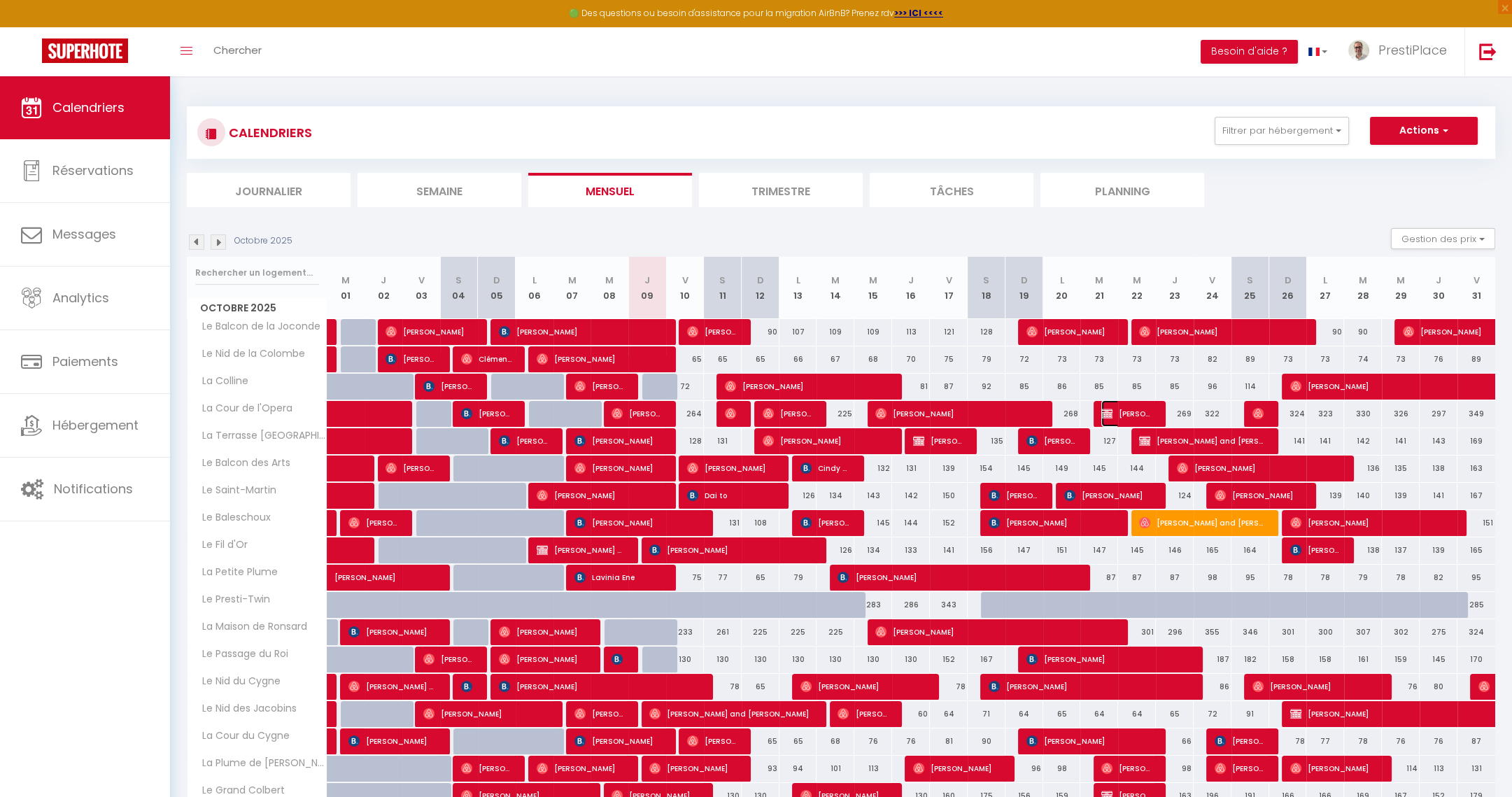
click at [1114, 411] on span "[PERSON_NAME]" at bounding box center [1126, 413] width 50 height 27
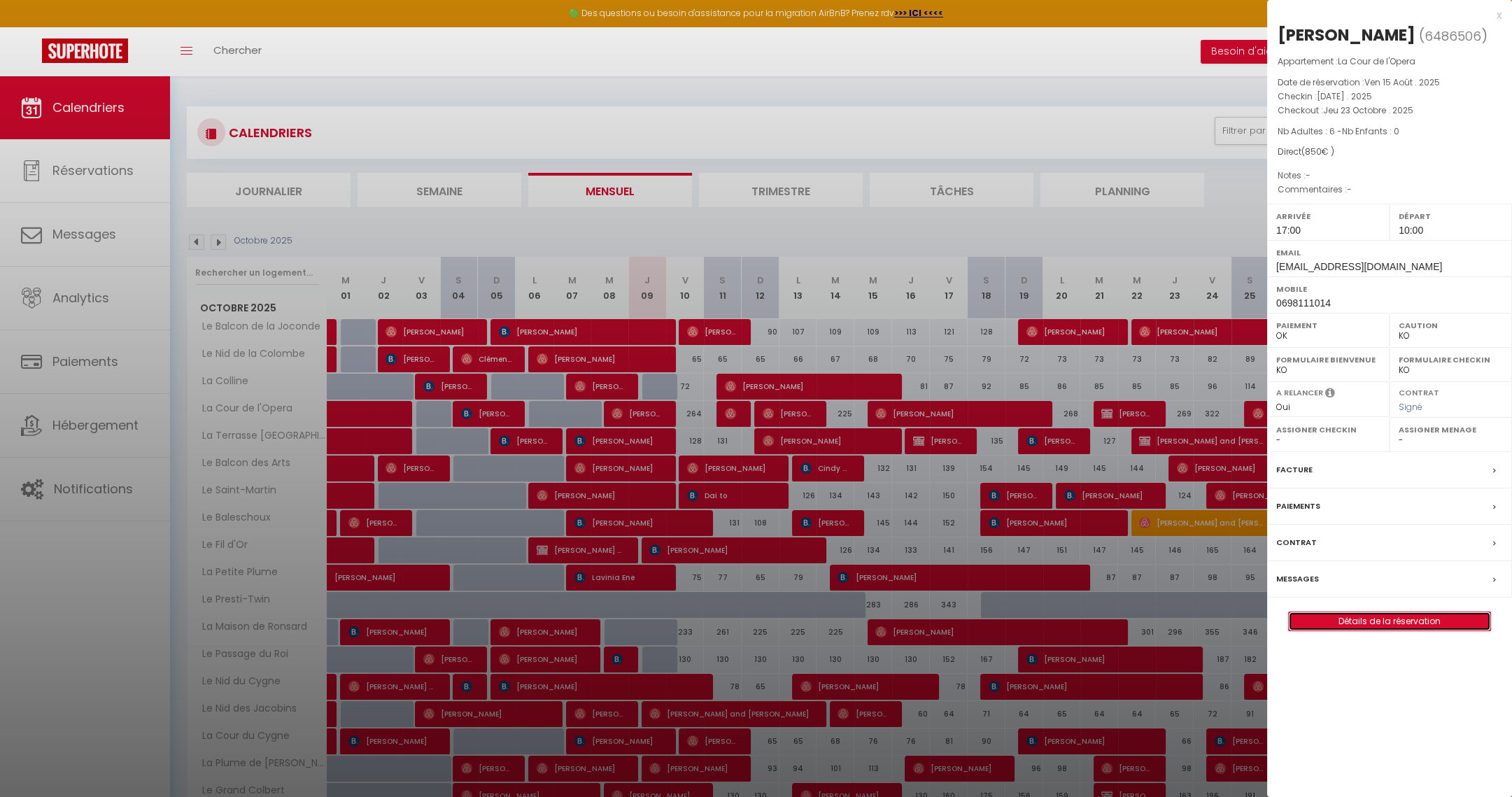
click at [1334, 622] on link "Détails de la réservation" at bounding box center [1389, 621] width 201 height 18
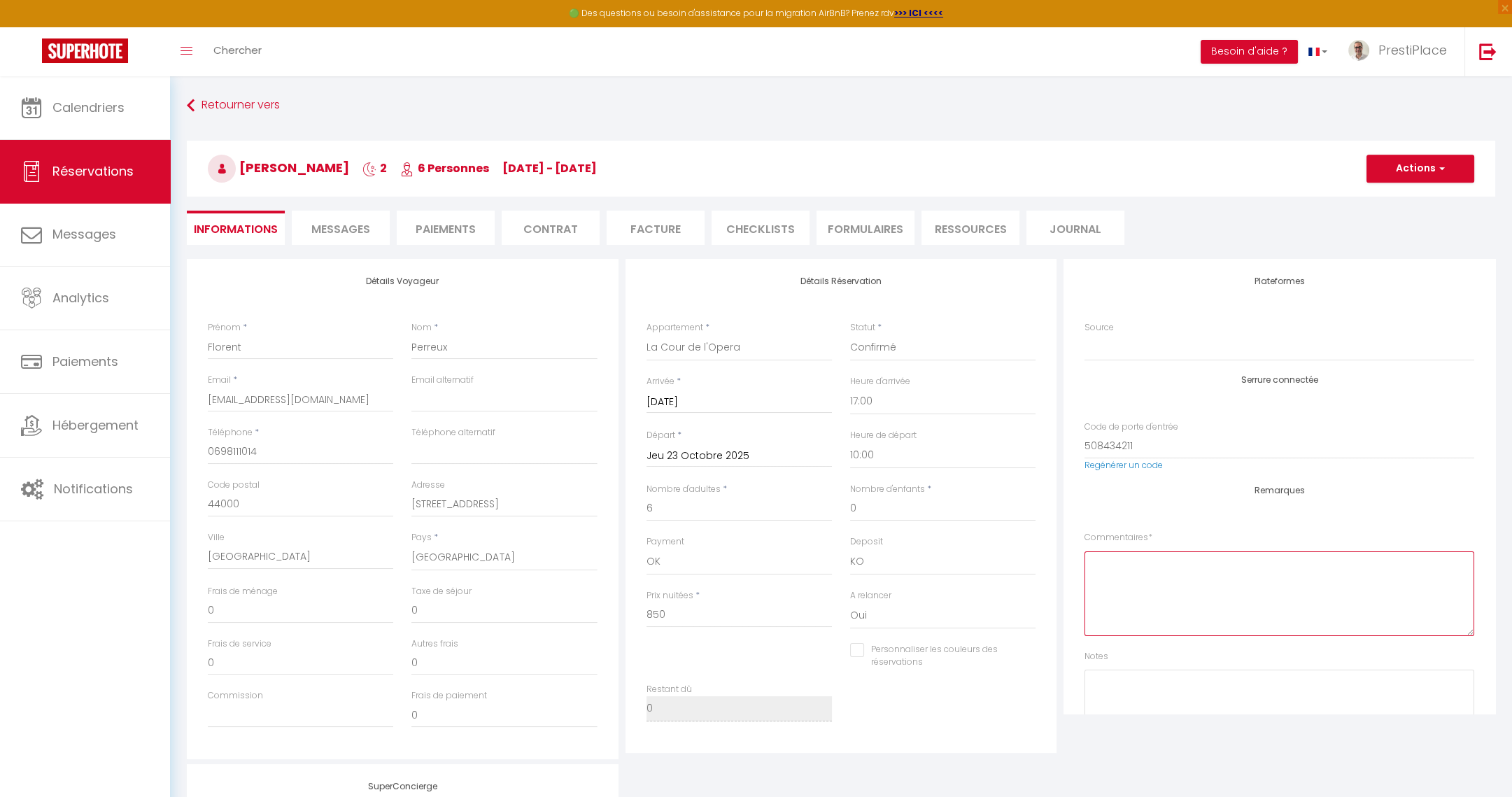
click at [1180, 575] on textarea at bounding box center [1279, 593] width 389 height 85
click at [1418, 167] on button "Actions" at bounding box center [1420, 168] width 107 height 28
click at [1394, 196] on link "Enregistrer" at bounding box center [1406, 200] width 111 height 18
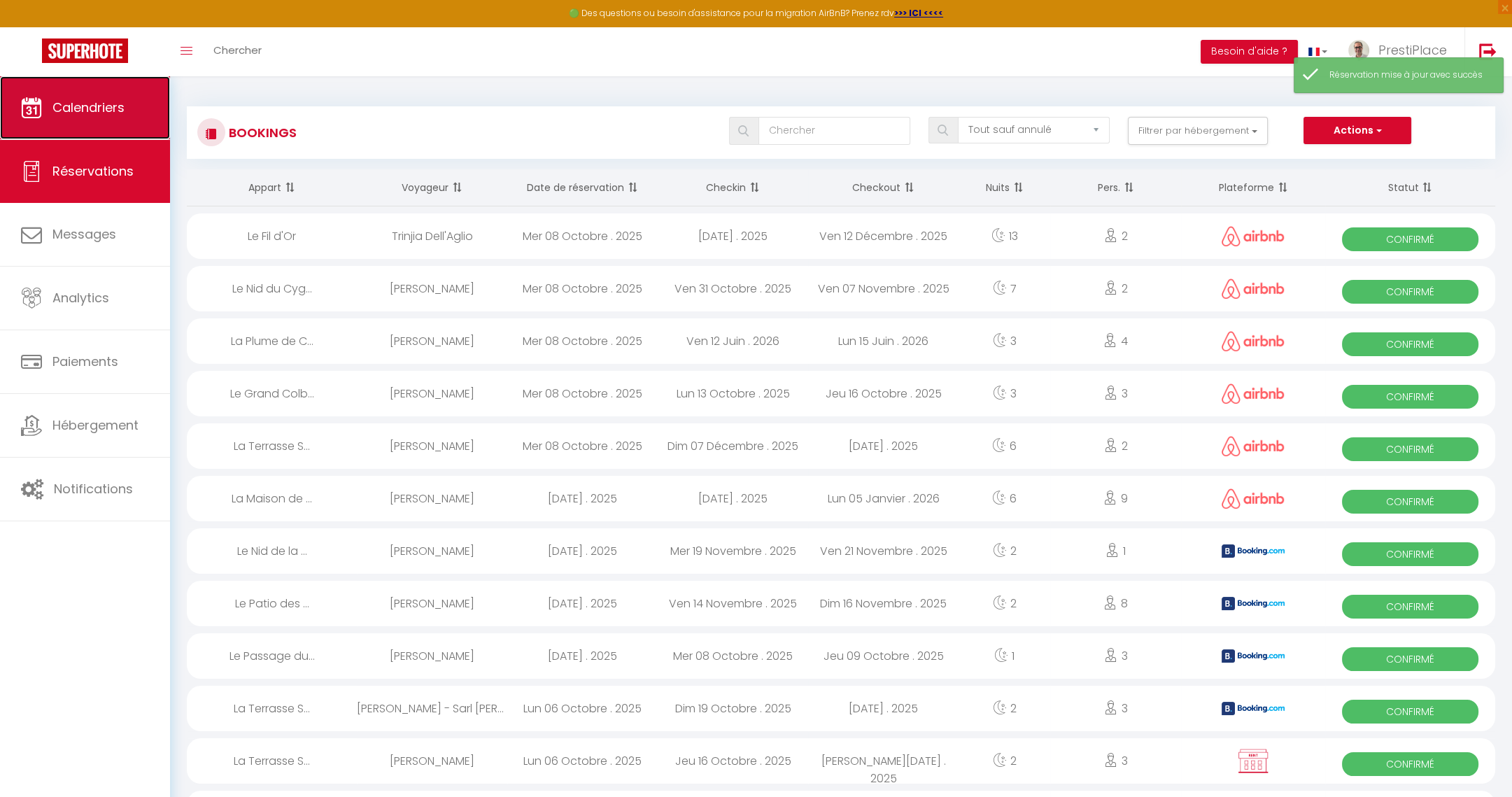
click at [97, 110] on span "Calendriers" at bounding box center [88, 107] width 72 height 18
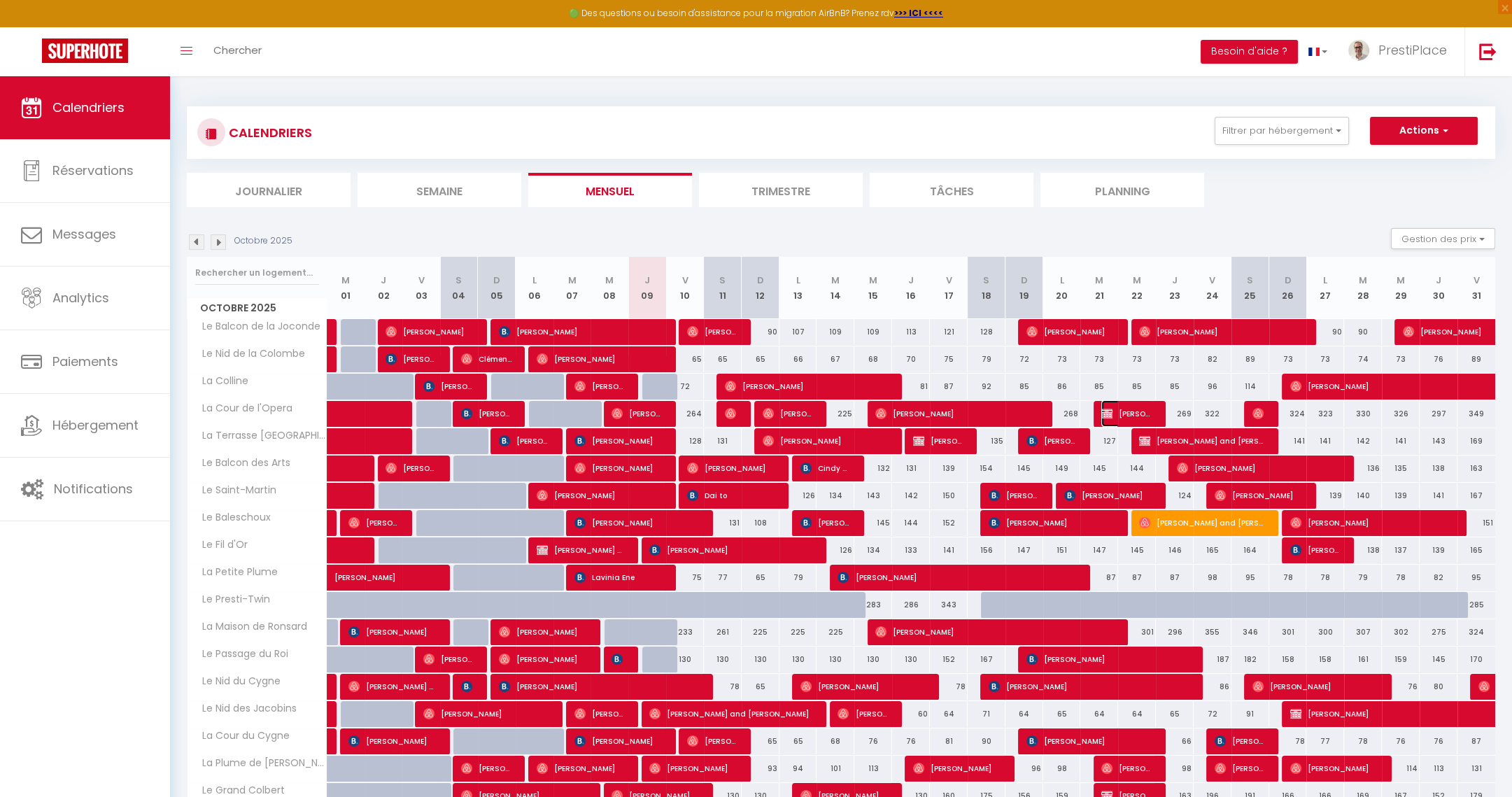
click at [1126, 419] on span "[PERSON_NAME]" at bounding box center [1126, 413] width 50 height 27
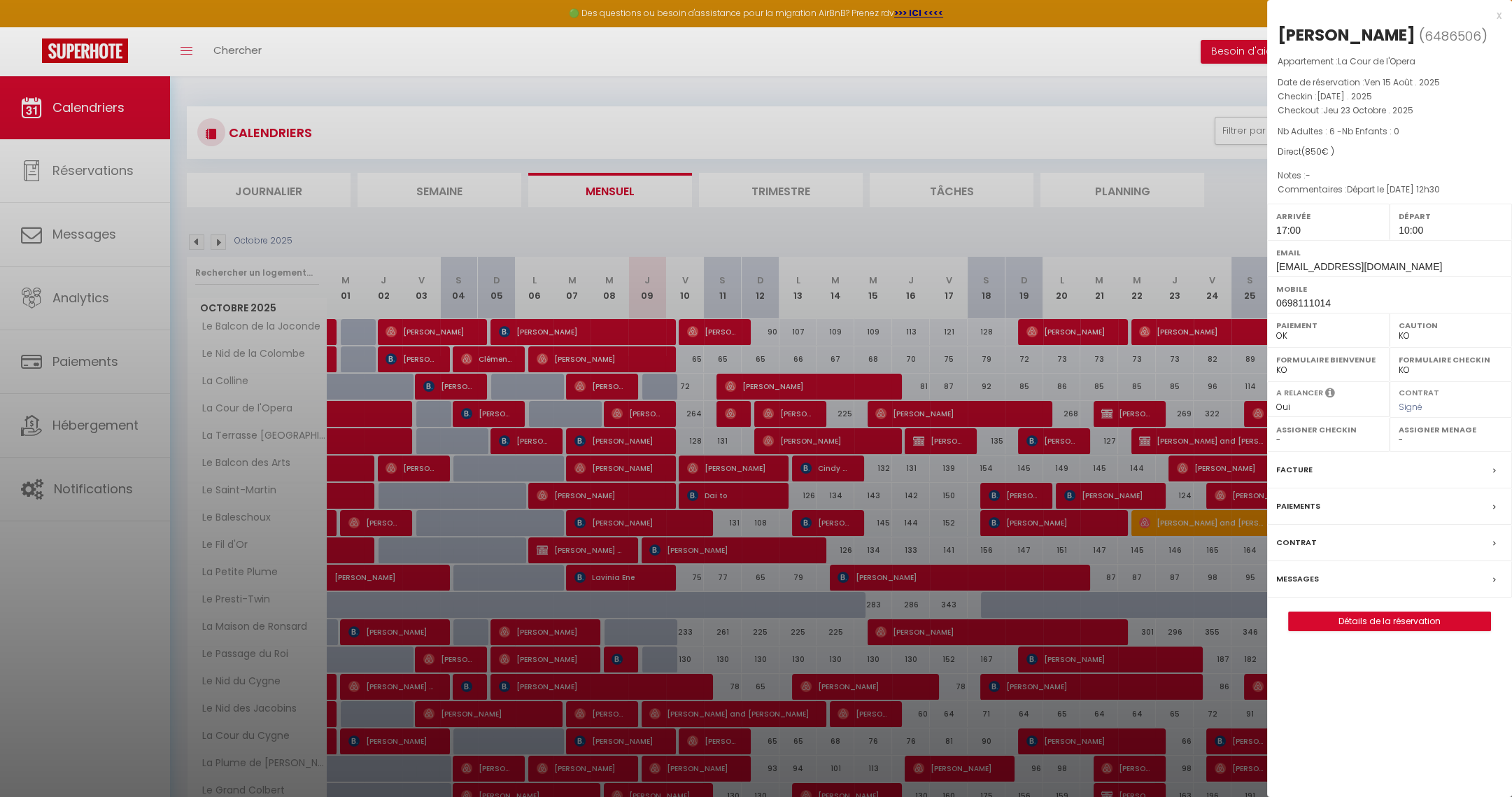
click at [1303, 575] on label "Messages" at bounding box center [1298, 578] width 43 height 14
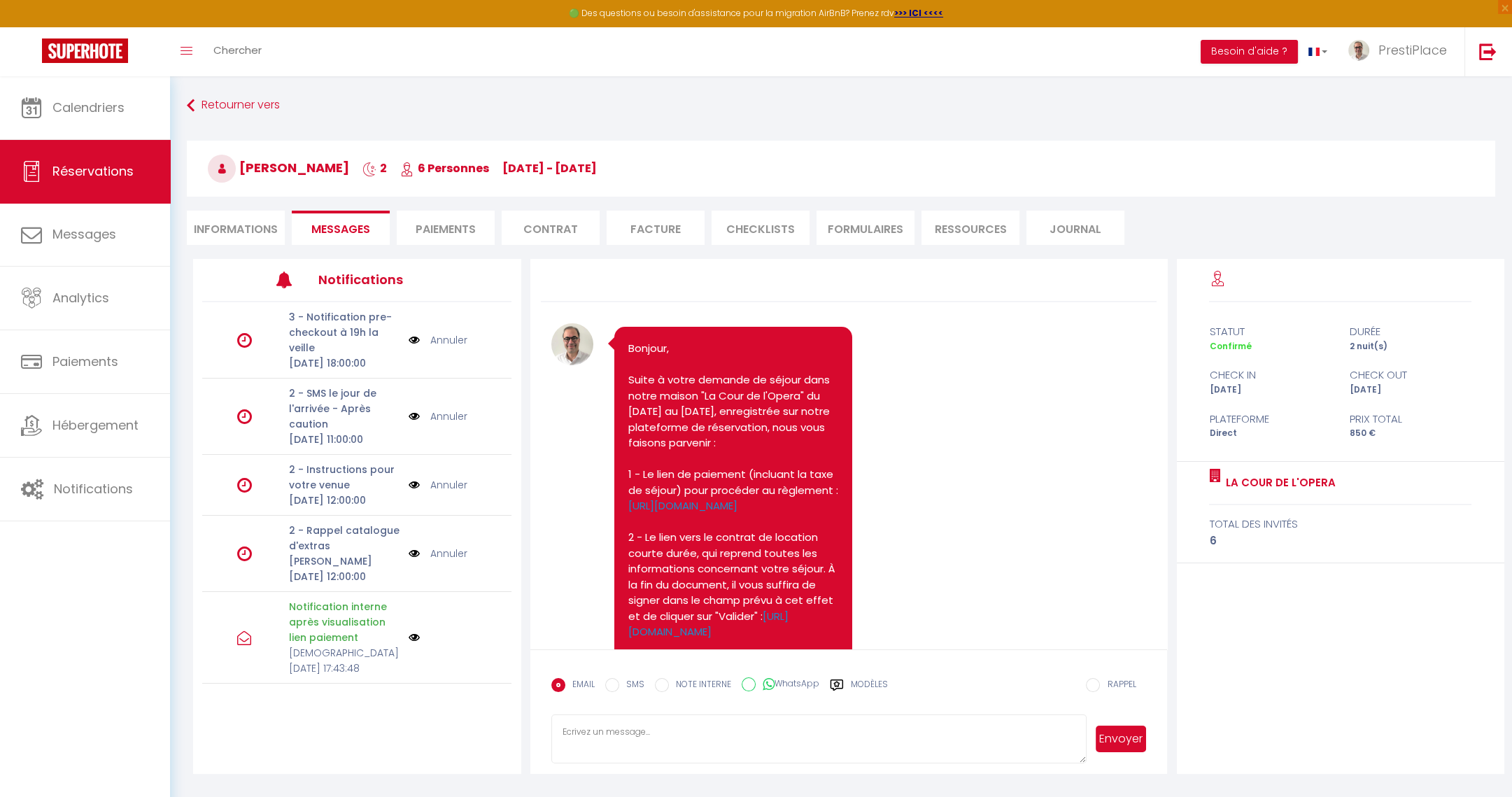
scroll to position [250, 0]
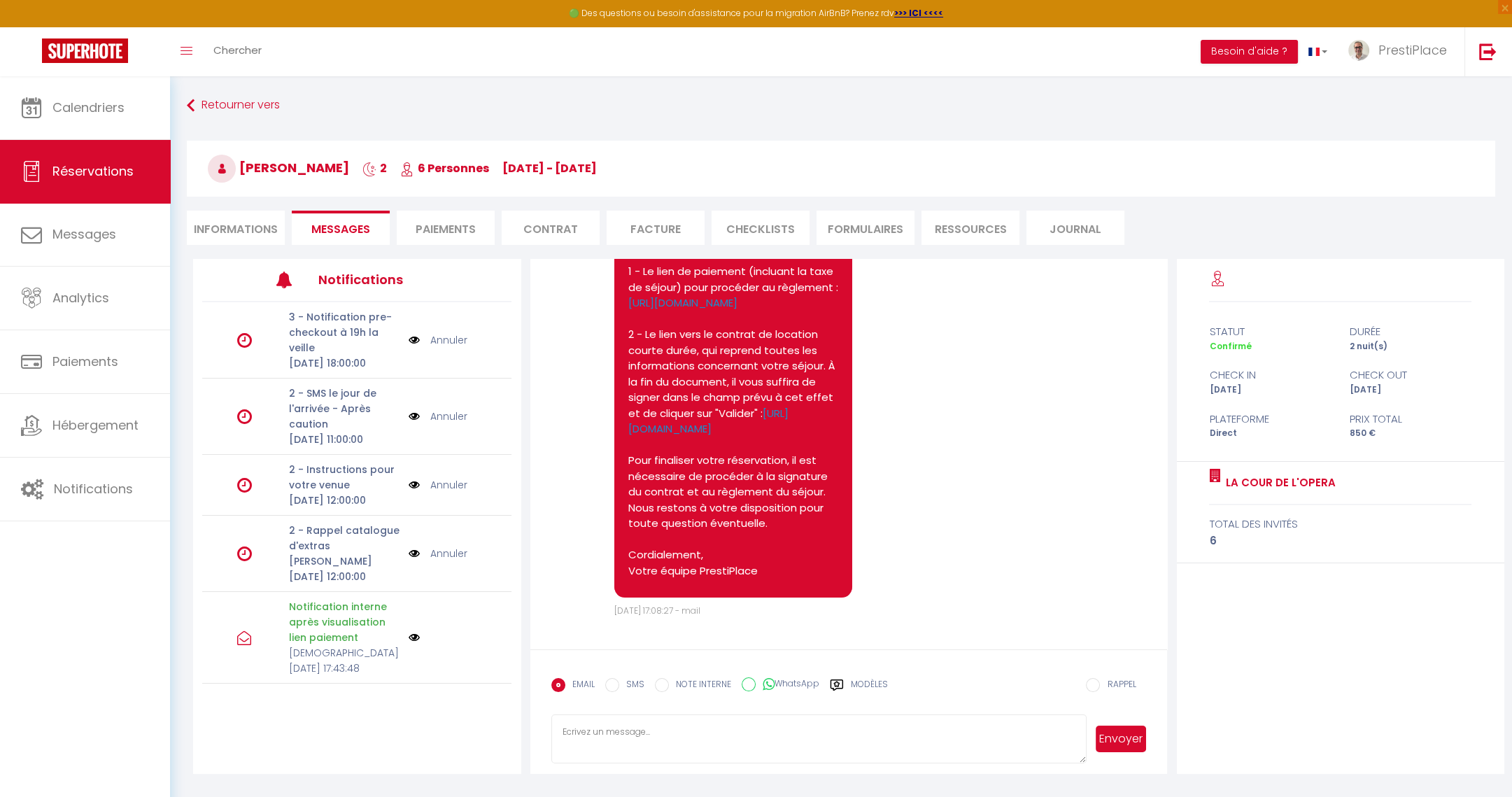
click at [443, 561] on link "Annuler" at bounding box center [449, 553] width 37 height 15
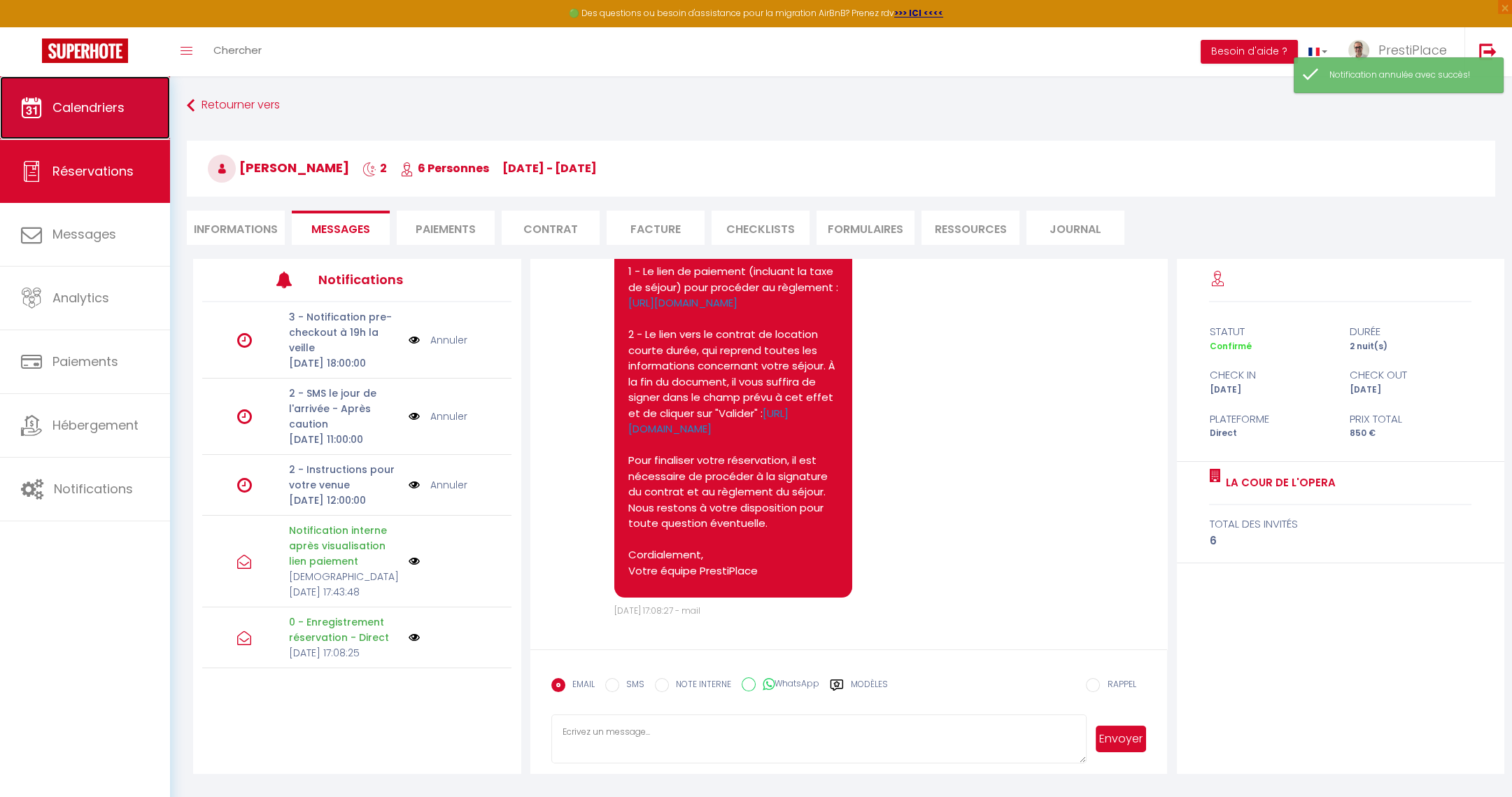
click at [109, 95] on link "Calendriers" at bounding box center [85, 107] width 170 height 63
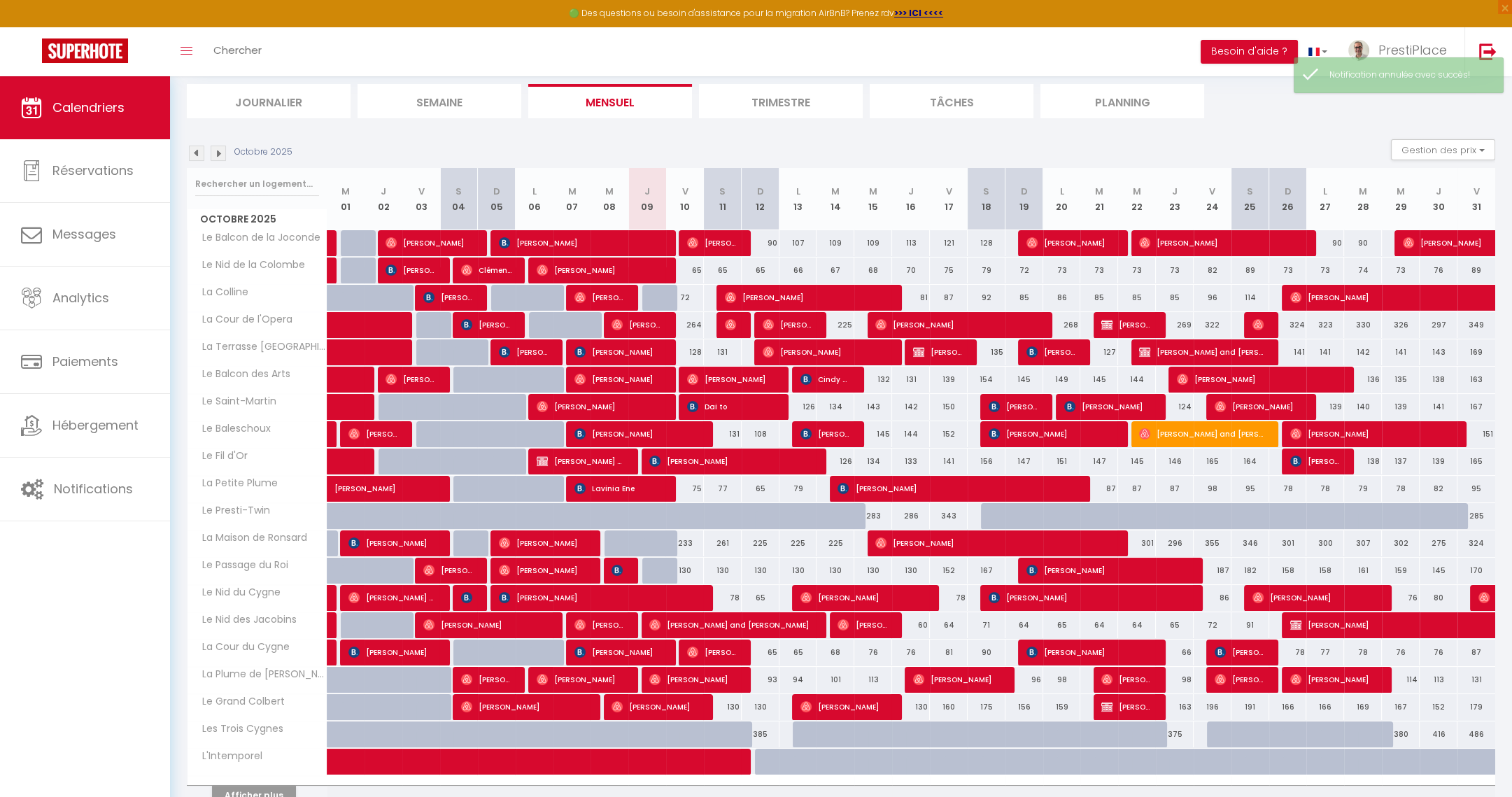
scroll to position [156, 0]
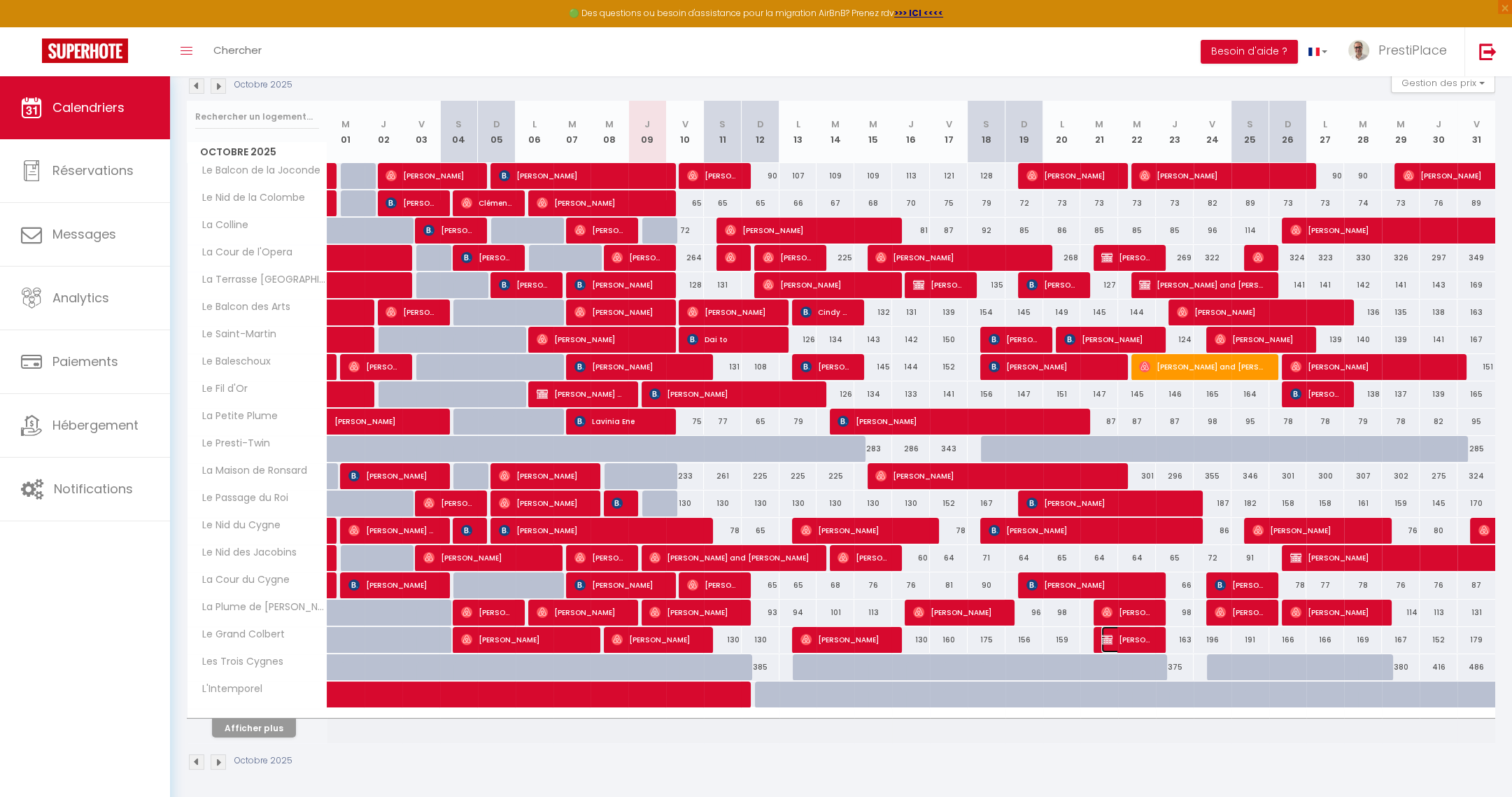
click at [1136, 635] on span "[PERSON_NAME]" at bounding box center [1126, 639] width 50 height 27
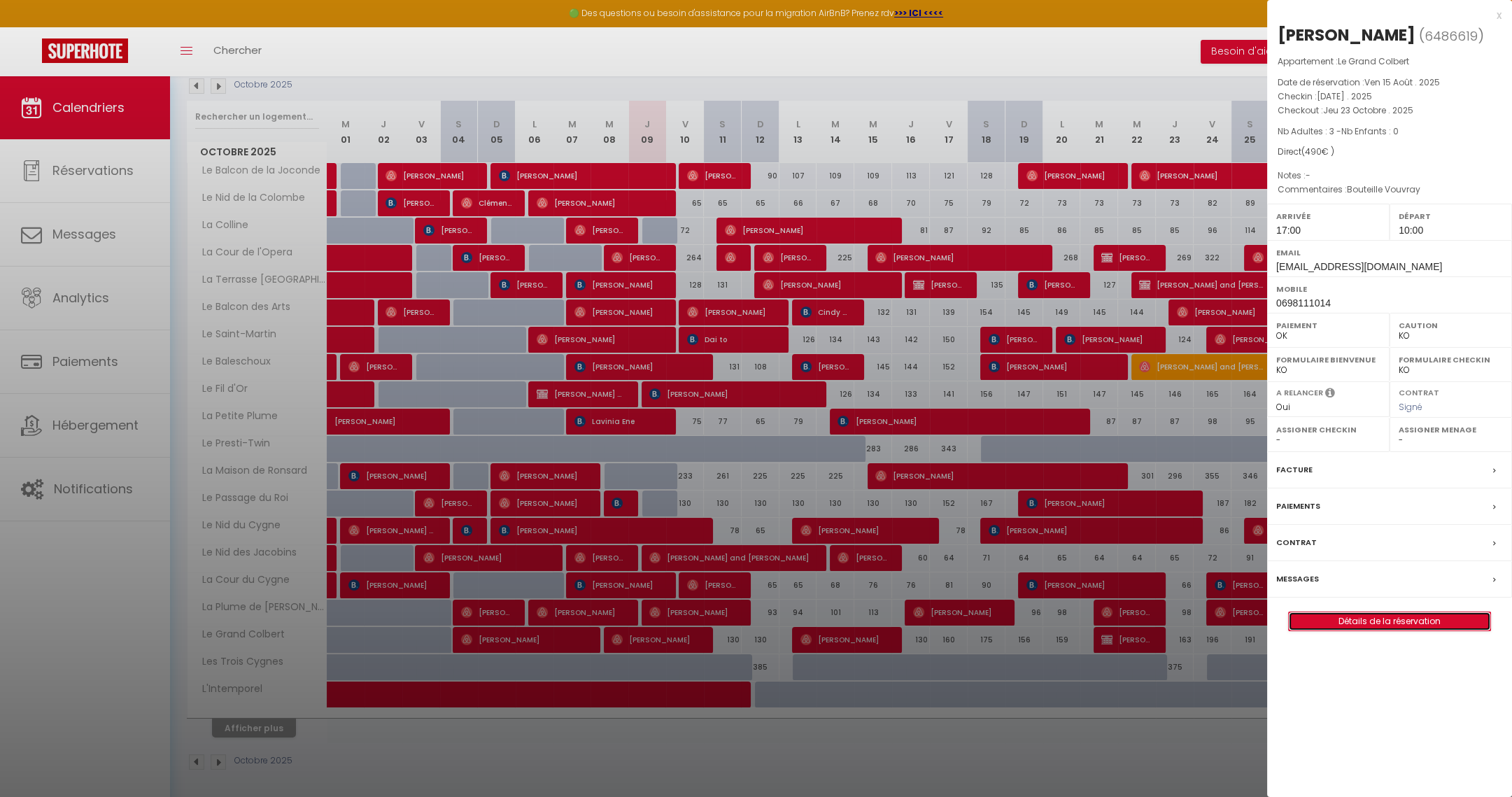
click at [1392, 623] on link "Détails de la réservation" at bounding box center [1389, 621] width 201 height 18
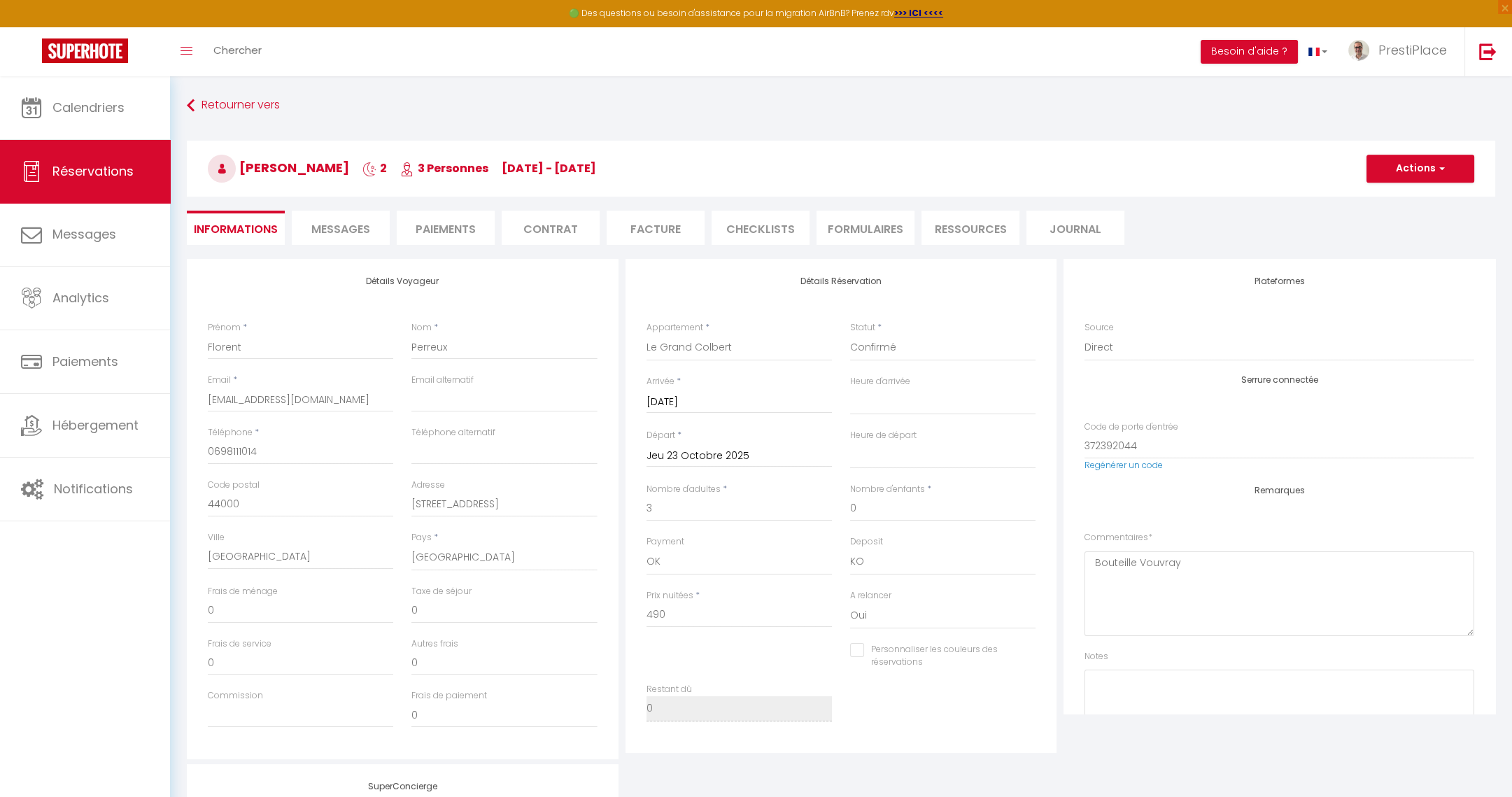
click at [338, 217] on li "Messages" at bounding box center [341, 227] width 98 height 34
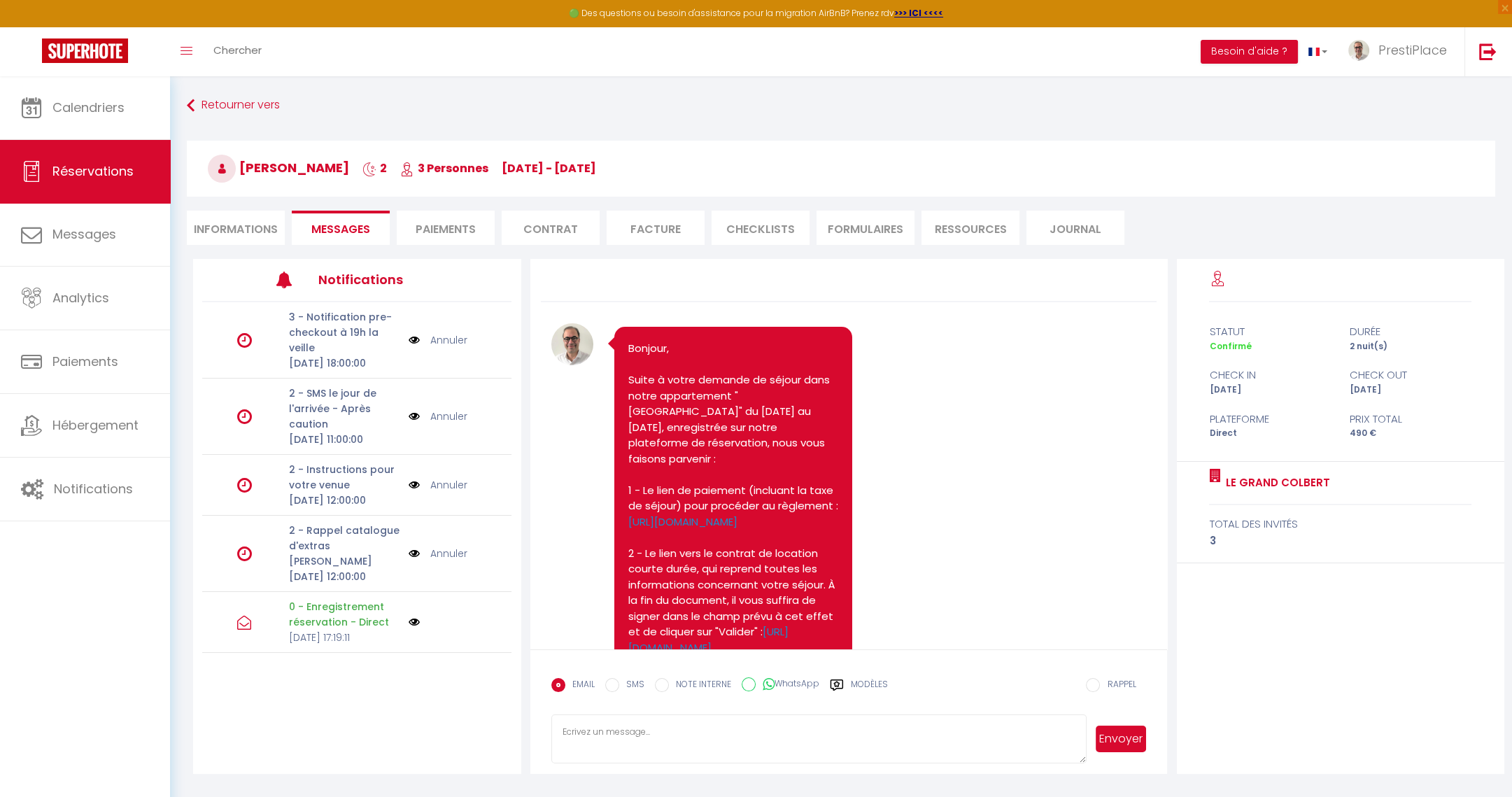
scroll to position [265, 0]
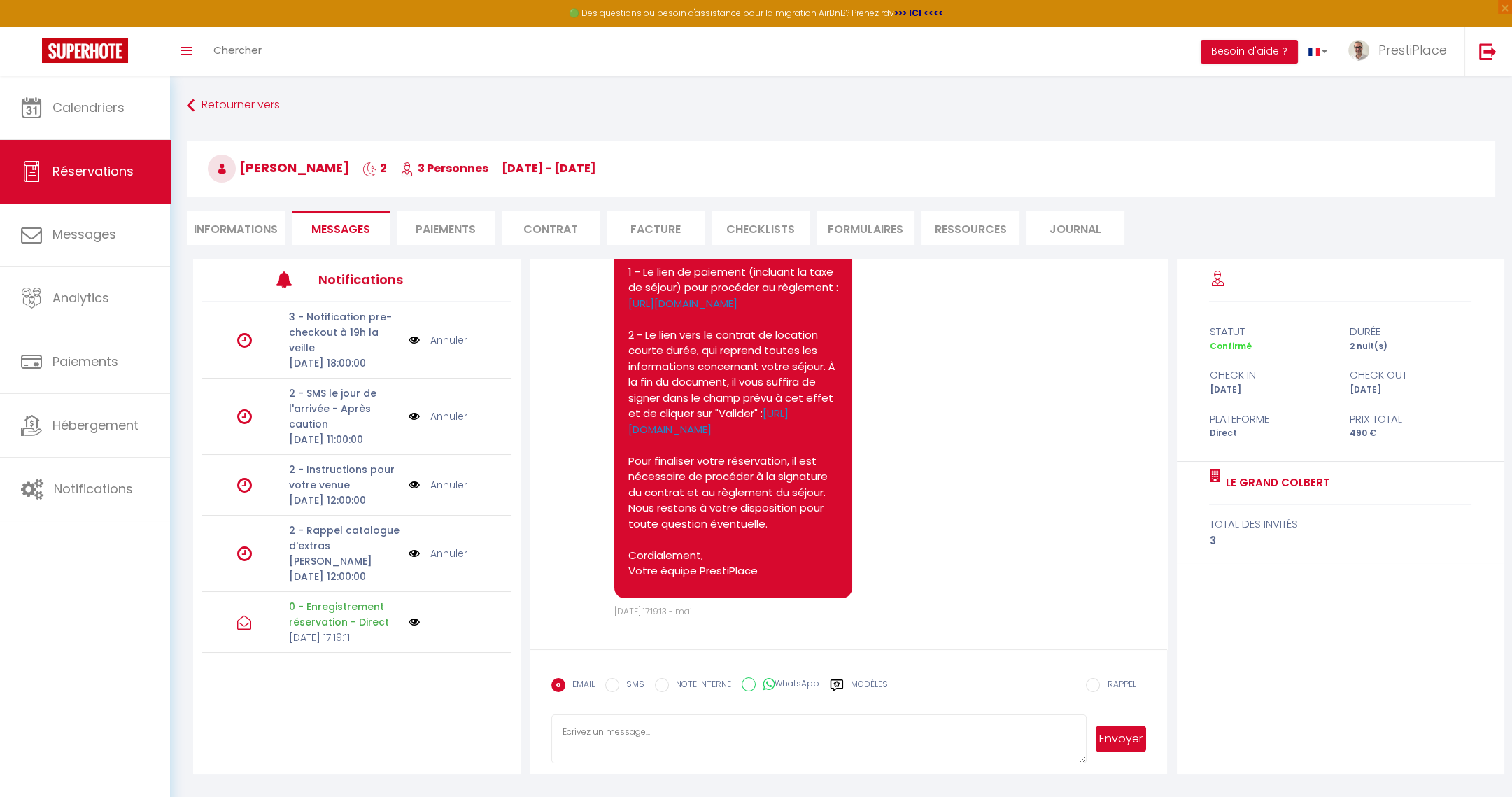
click at [445, 561] on link "Annuler" at bounding box center [449, 553] width 37 height 15
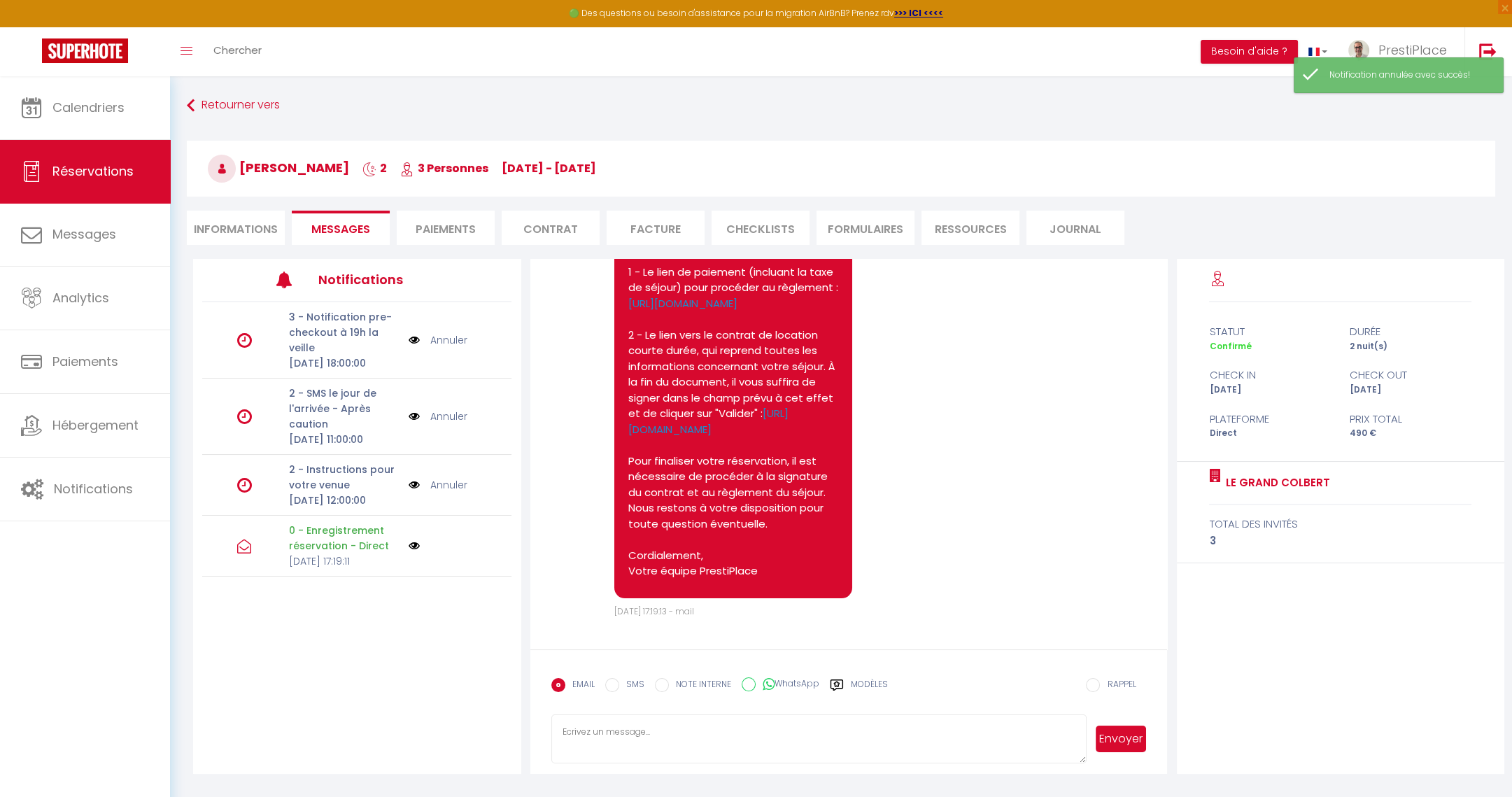
click at [229, 224] on li "Informations" at bounding box center [235, 227] width 98 height 34
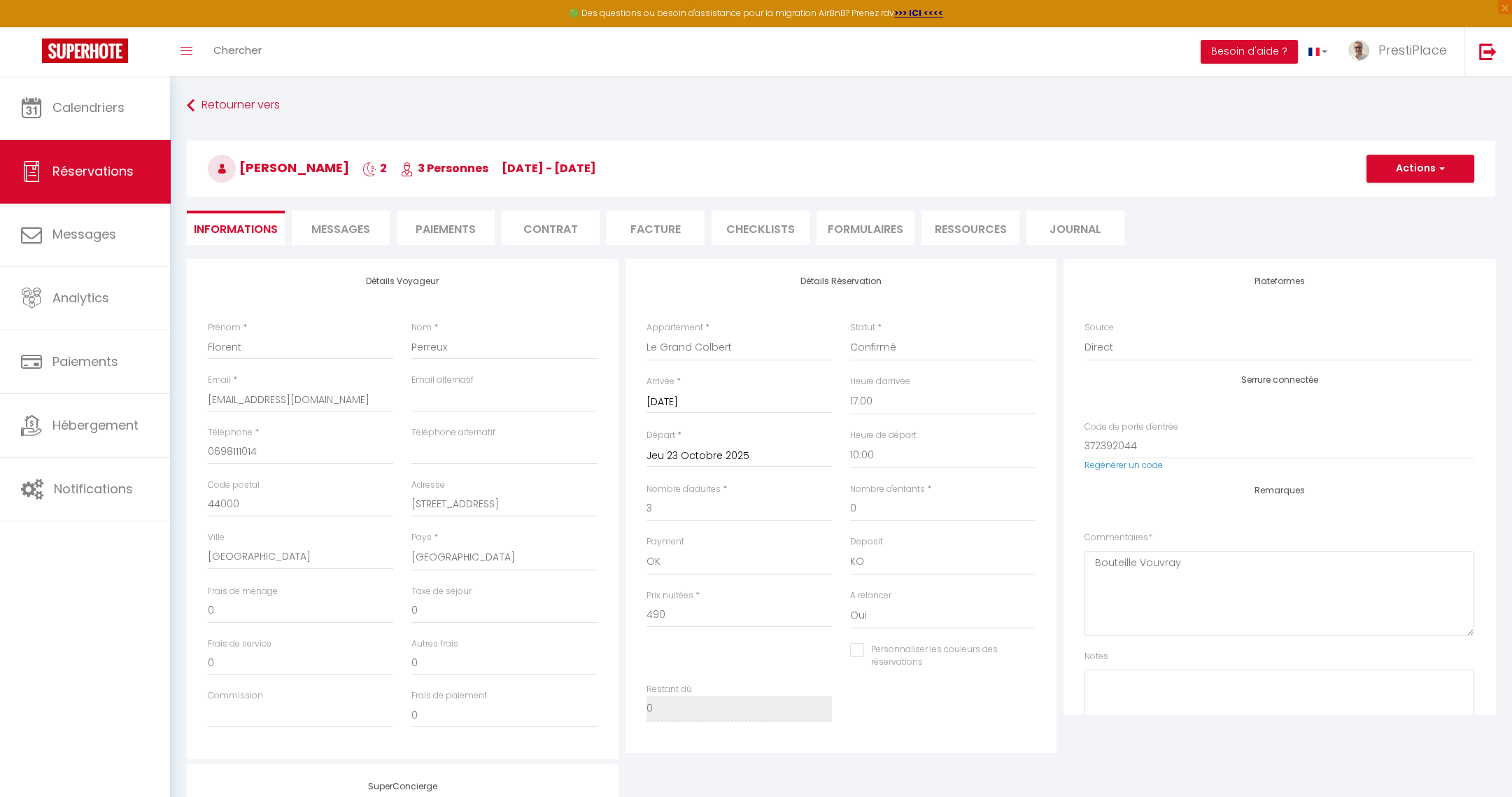
click at [542, 237] on li "Contrat" at bounding box center [550, 227] width 98 height 34
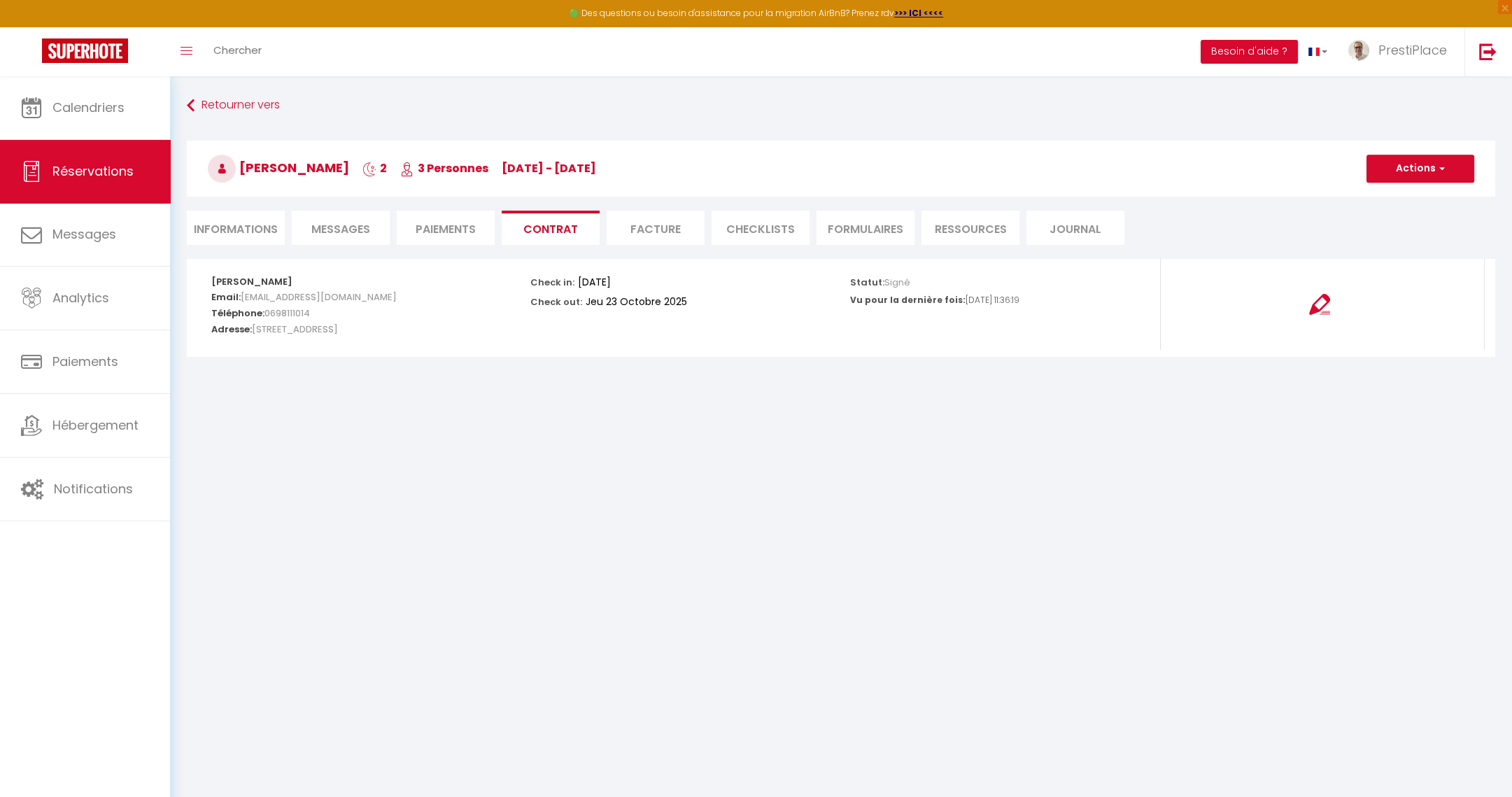
click at [217, 232] on li "Informations" at bounding box center [235, 227] width 98 height 34
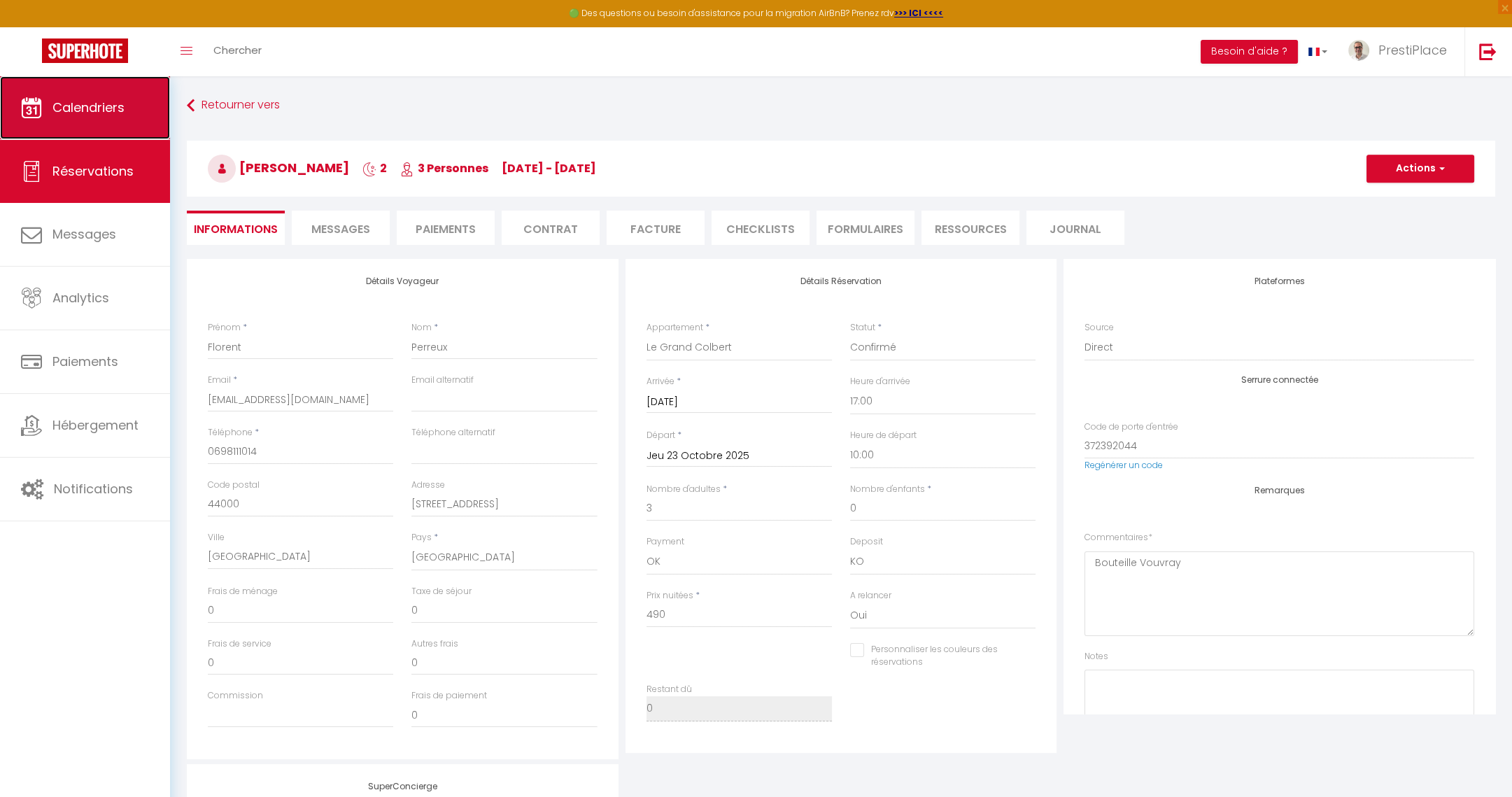
click at [107, 123] on link "Calendriers" at bounding box center [85, 107] width 170 height 63
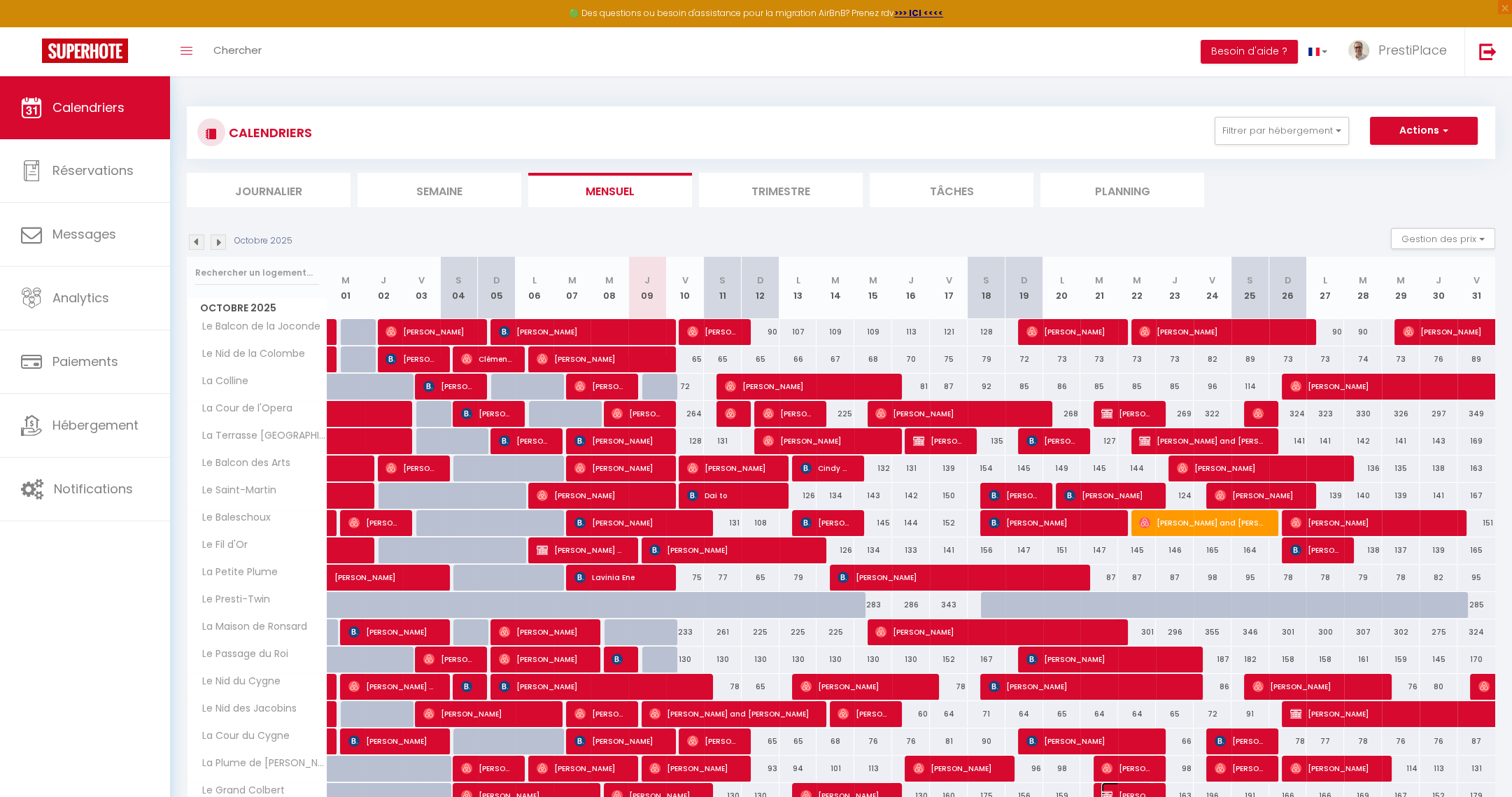
click at [1134, 788] on span "[PERSON_NAME]" at bounding box center [1126, 795] width 50 height 27
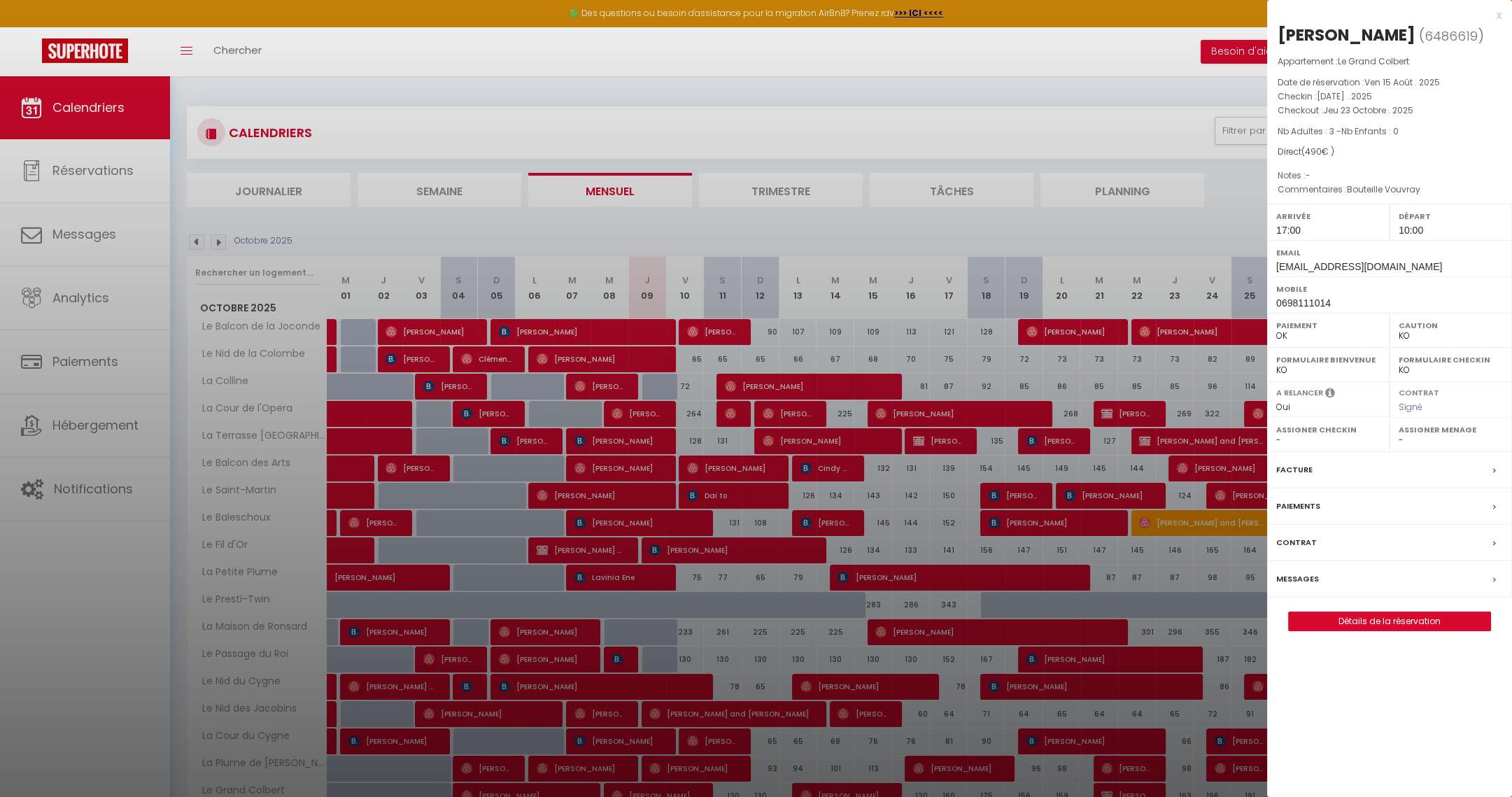
click at [1143, 420] on div at bounding box center [756, 398] width 1512 height 797
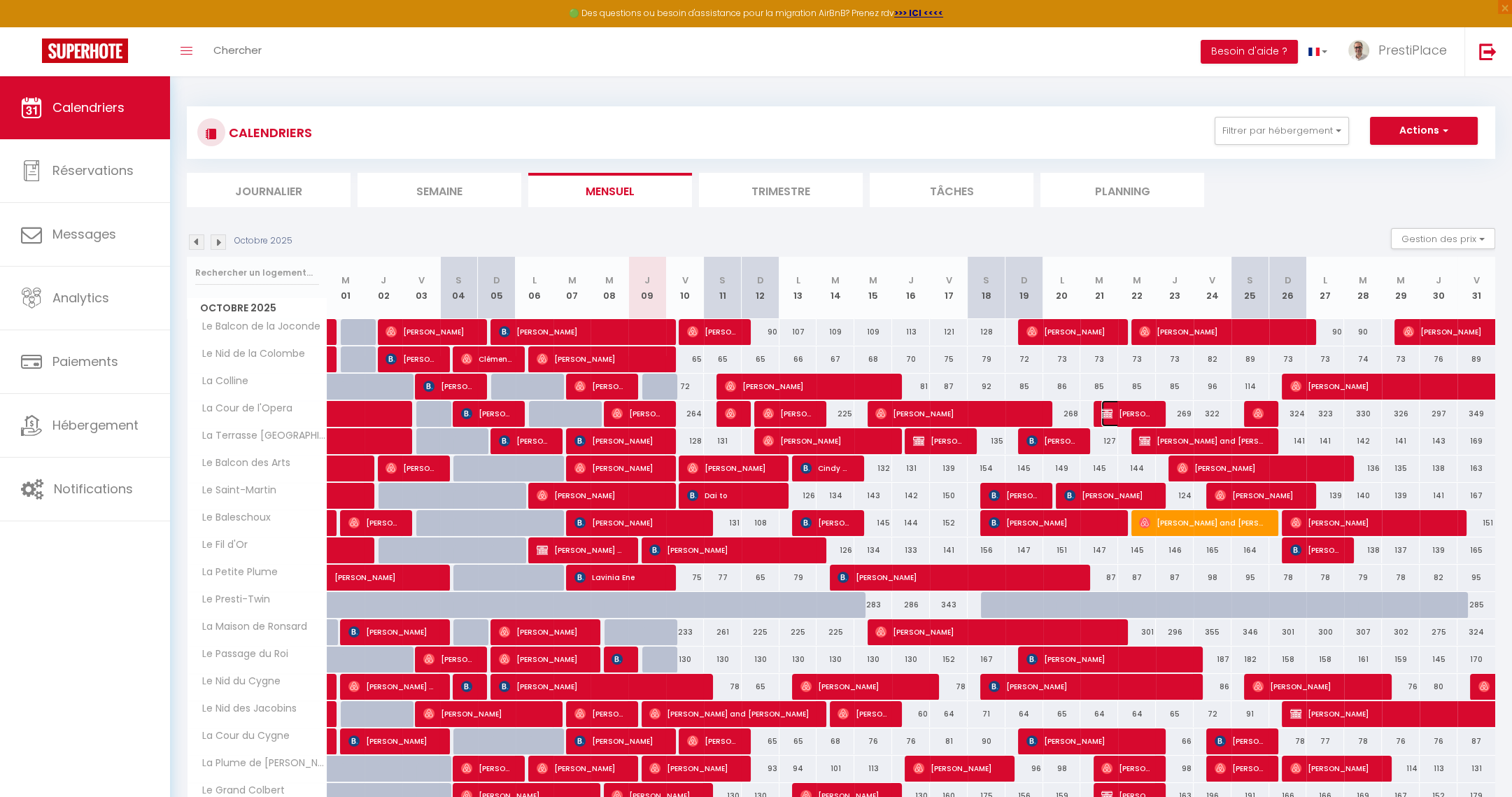
click at [1143, 420] on span "[PERSON_NAME]" at bounding box center [1126, 413] width 50 height 27
